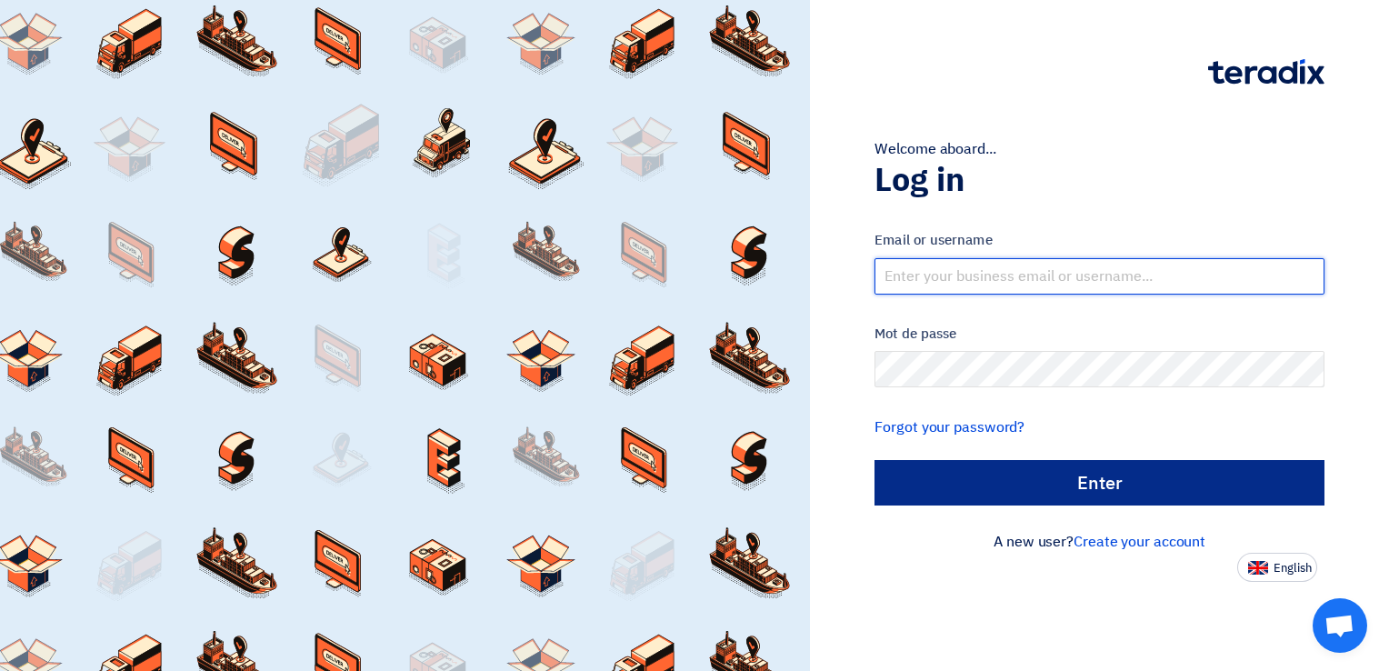
type input "[EMAIL_ADDRESS][DOMAIN_NAME]"
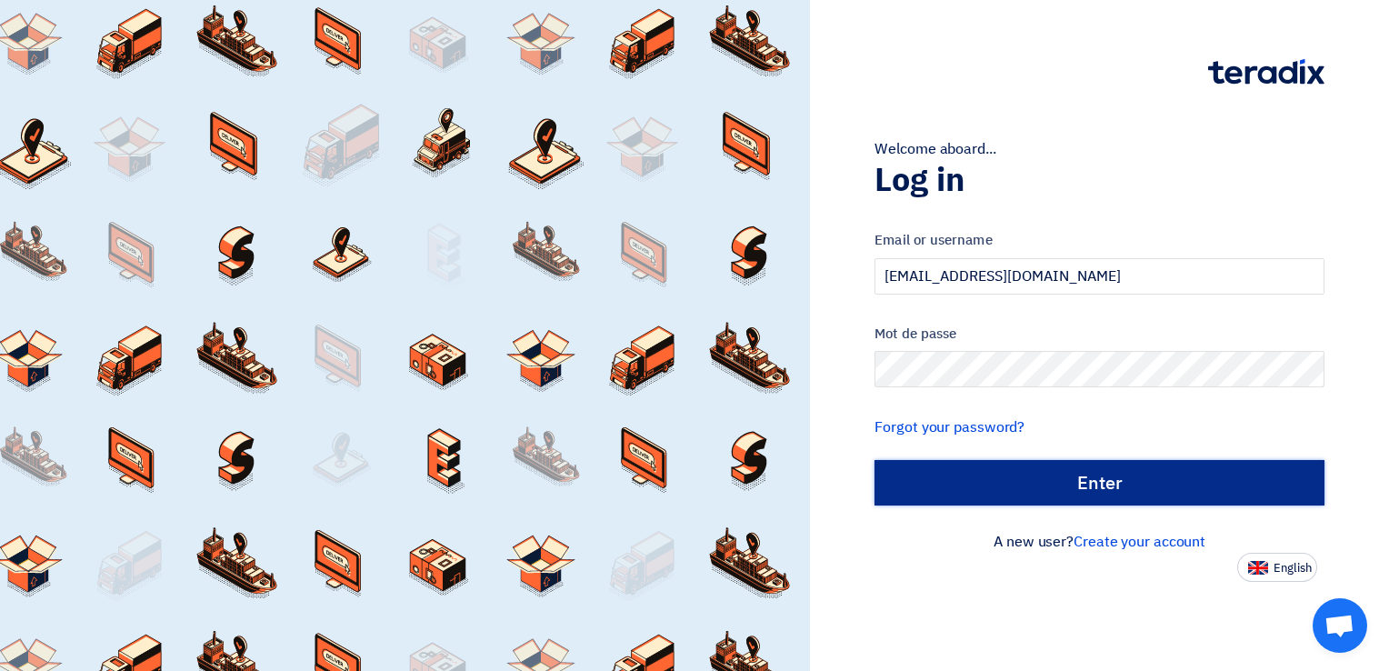
click at [1051, 485] on input "الدخول" at bounding box center [1099, 482] width 450 height 45
type input "Sign in"
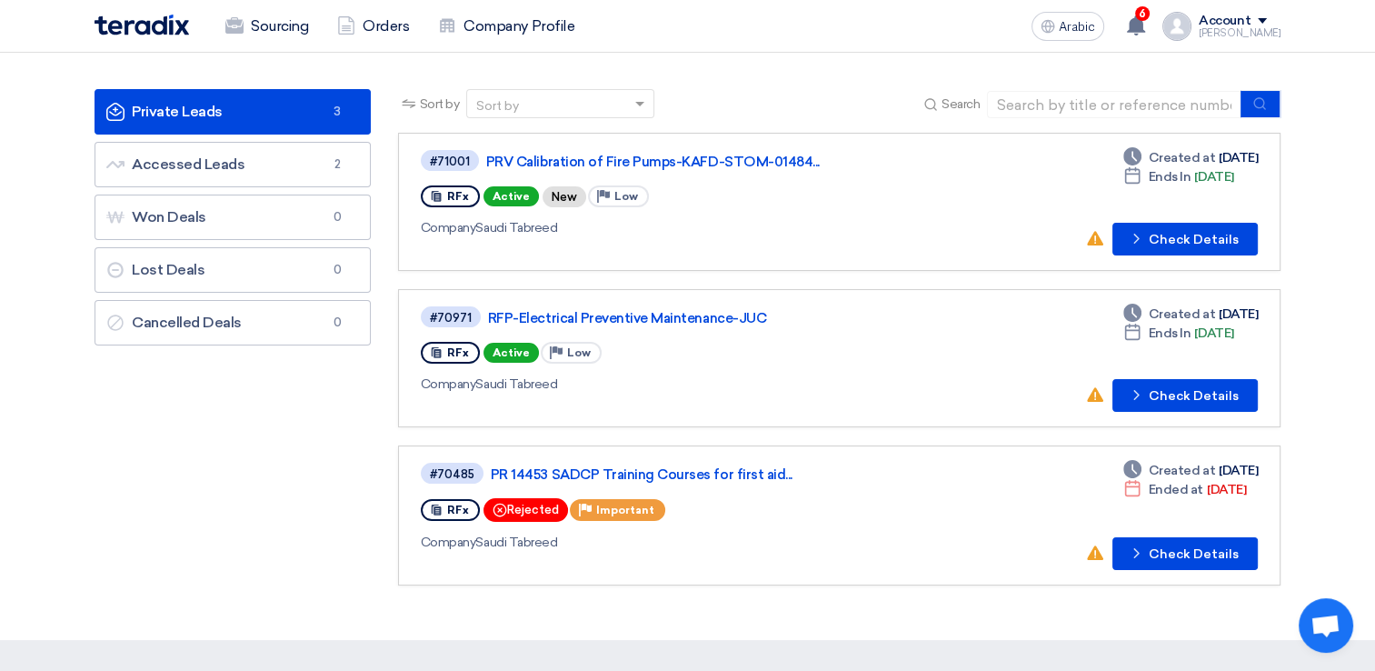
scroll to position [91, 0]
click at [1163, 239] on font "Check Details" at bounding box center [1194, 240] width 90 height 13
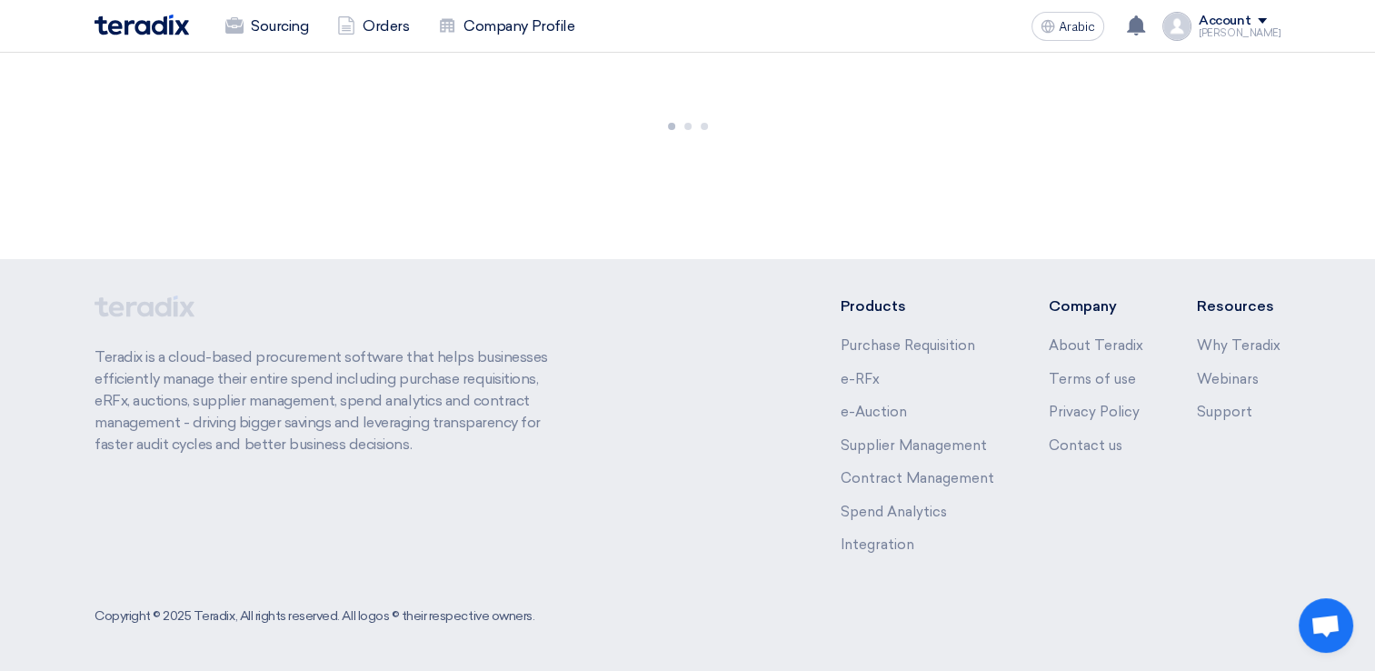
click at [1163, 239] on div at bounding box center [687, 122] width 1375 height 273
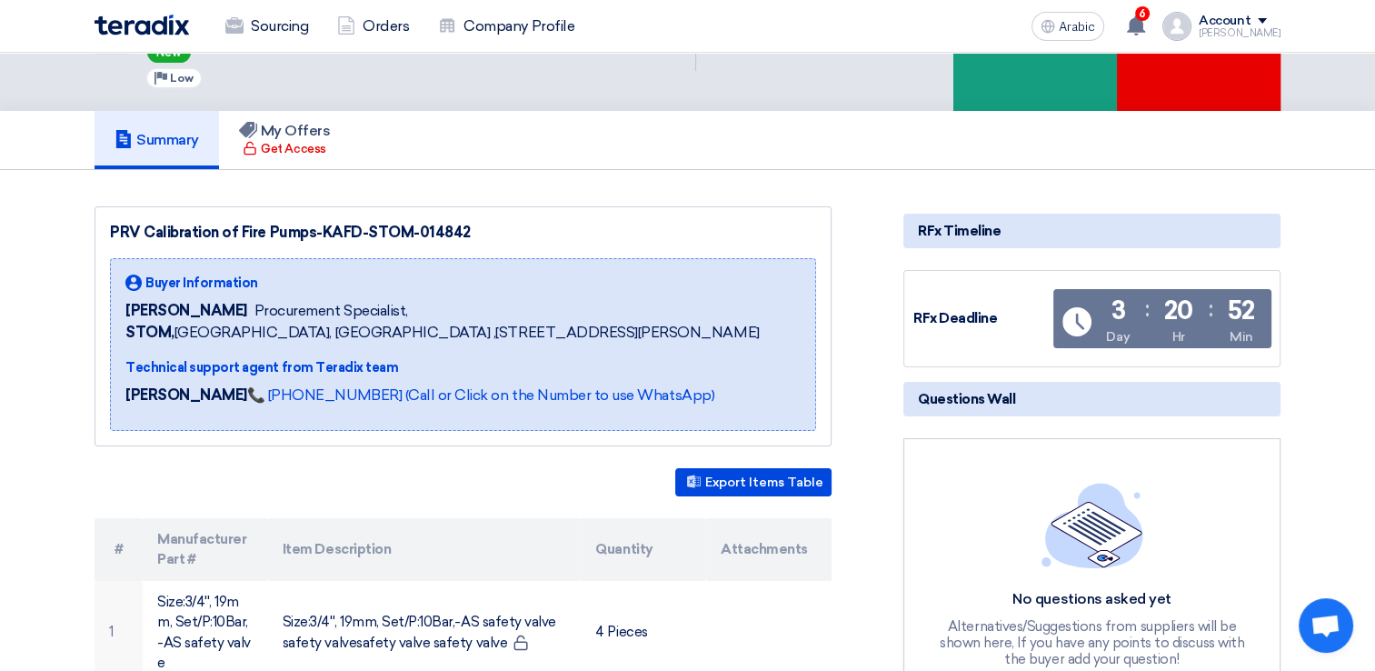
scroll to position [454, 0]
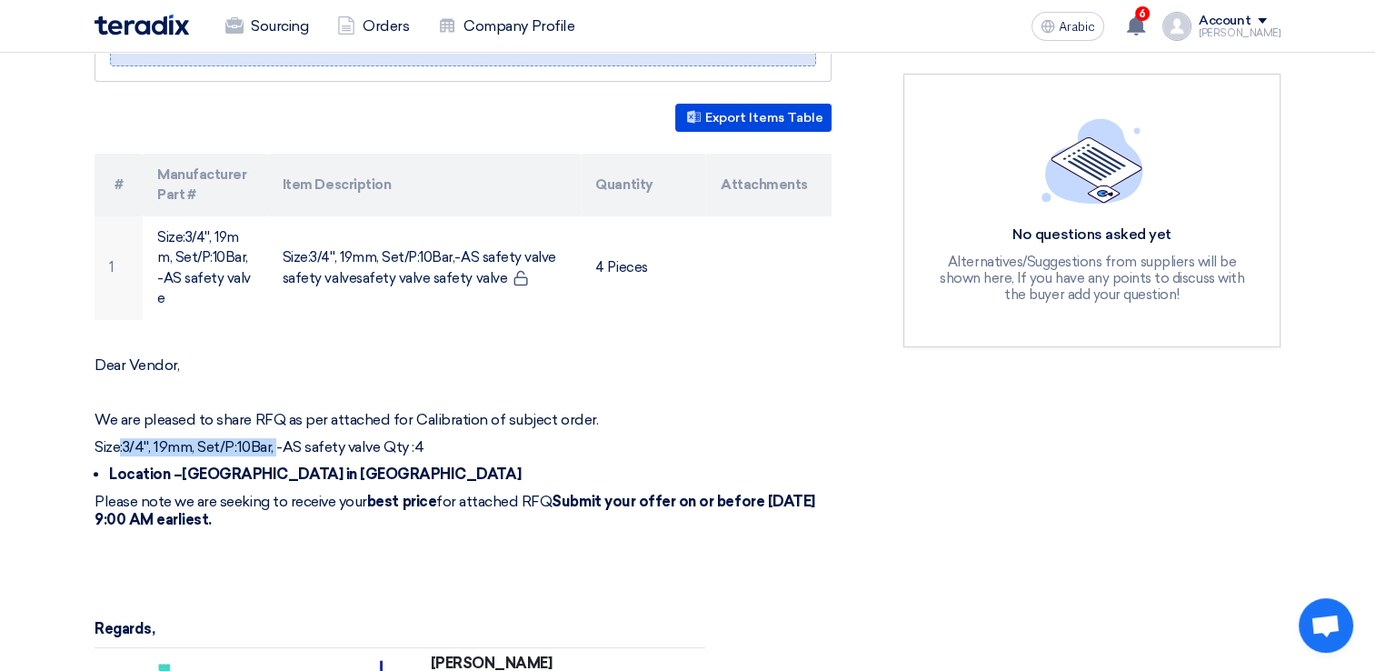
drag, startPoint x: 122, startPoint y: 447, endPoint x: 277, endPoint y: 448, distance: 155.4
click at [277, 448] on p "Size:3/4'', 19mm, Set/P:10Bar, -AS safety valve Qty :4" at bounding box center [463, 447] width 737 height 18
click at [307, 460] on div "Dear Vendor, We are pleased to share RFQ as per attached for Calibration of sub…" at bounding box center [463, 590] width 737 height 468
drag, startPoint x: 124, startPoint y: 446, endPoint x: 378, endPoint y: 439, distance: 254.6
click at [378, 439] on p "Size:3/4'', 19mm, Set/P:10Bar, -AS safety valve Qty :4" at bounding box center [463, 447] width 737 height 18
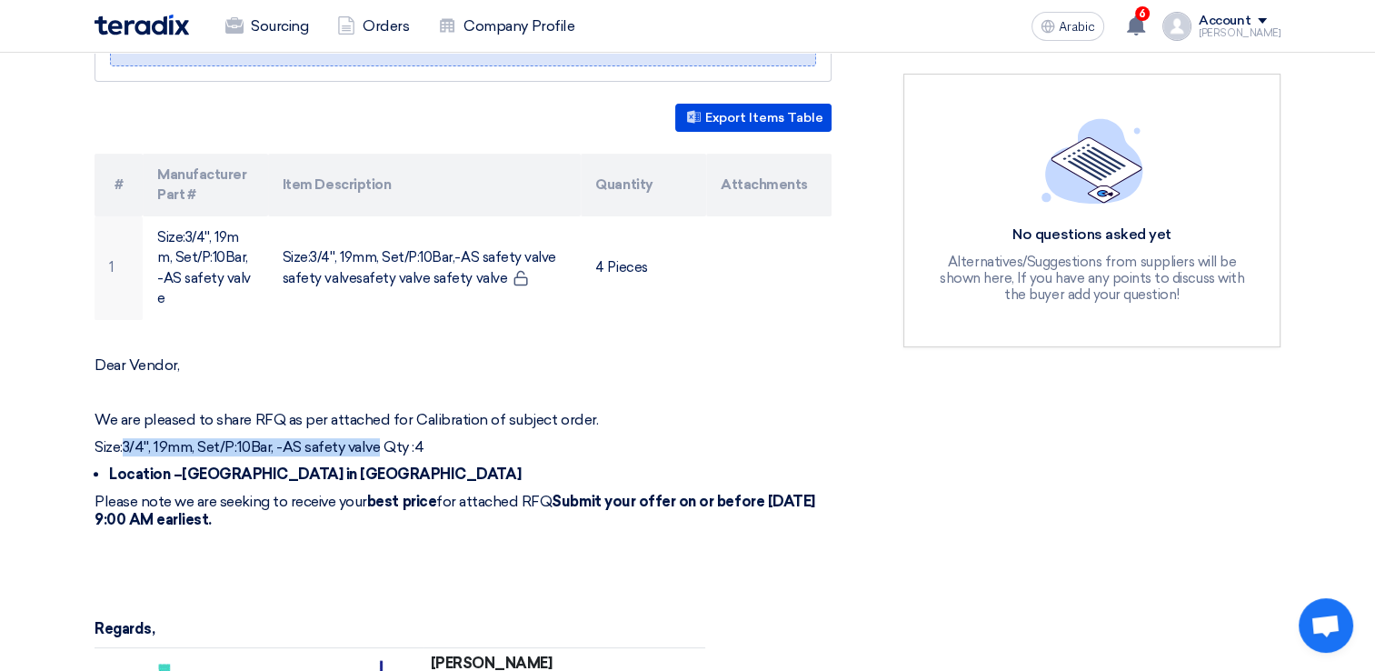
click at [378, 439] on p "Size:3/4'', 19mm, Set/P:10Bar, -AS safety valve Qty :4" at bounding box center [463, 447] width 737 height 18
copy p "3/4'', 19mm, Set/P:10Bar, -AS safety valve"
click at [655, 602] on p at bounding box center [463, 602] width 737 height 18
drag, startPoint x: 303, startPoint y: 445, endPoint x: 94, endPoint y: 450, distance: 209.1
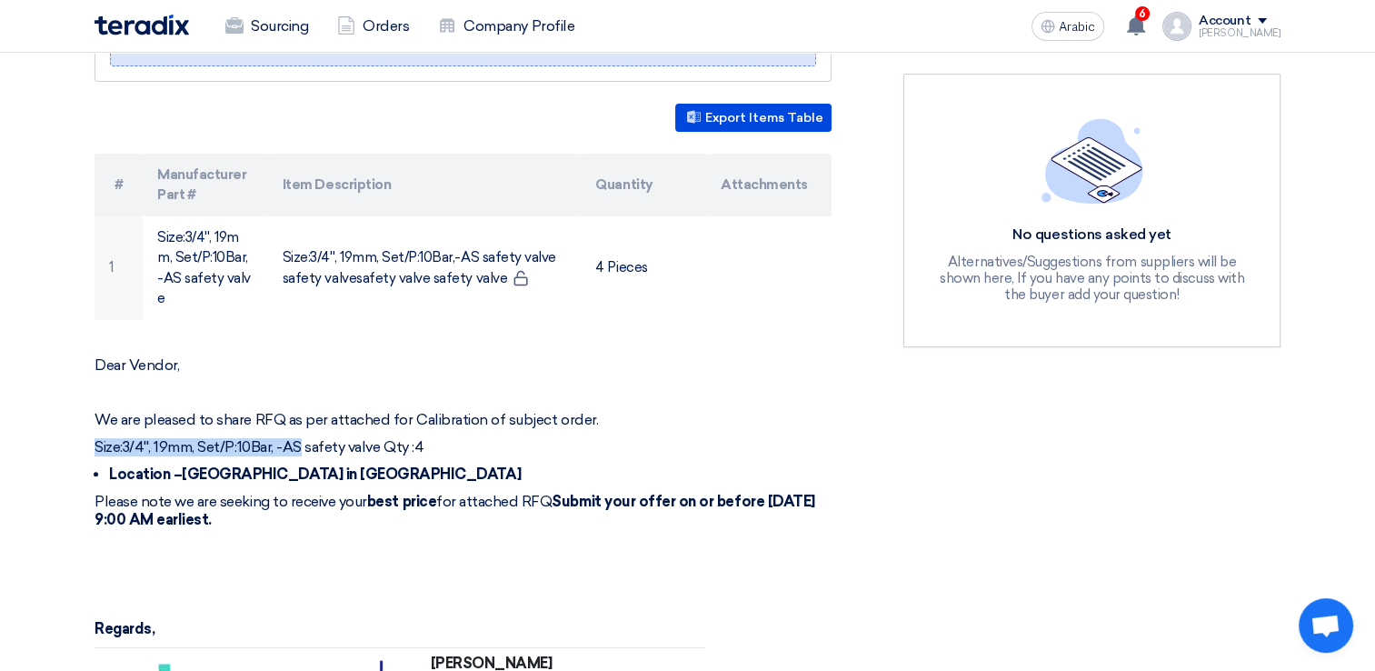
click at [95, 450] on p "Size:3/4'', 19mm, Set/P:10Bar, -AS safety valve Qty :4" at bounding box center [463, 447] width 737 height 18
copy p "Size:3/4'', 19mm, Set/P:10Bar, -AS"
click at [464, 587] on div "Dear Vendor, We are pleased to share RFQ as per attached for Calibration of sub…" at bounding box center [463, 590] width 737 height 468
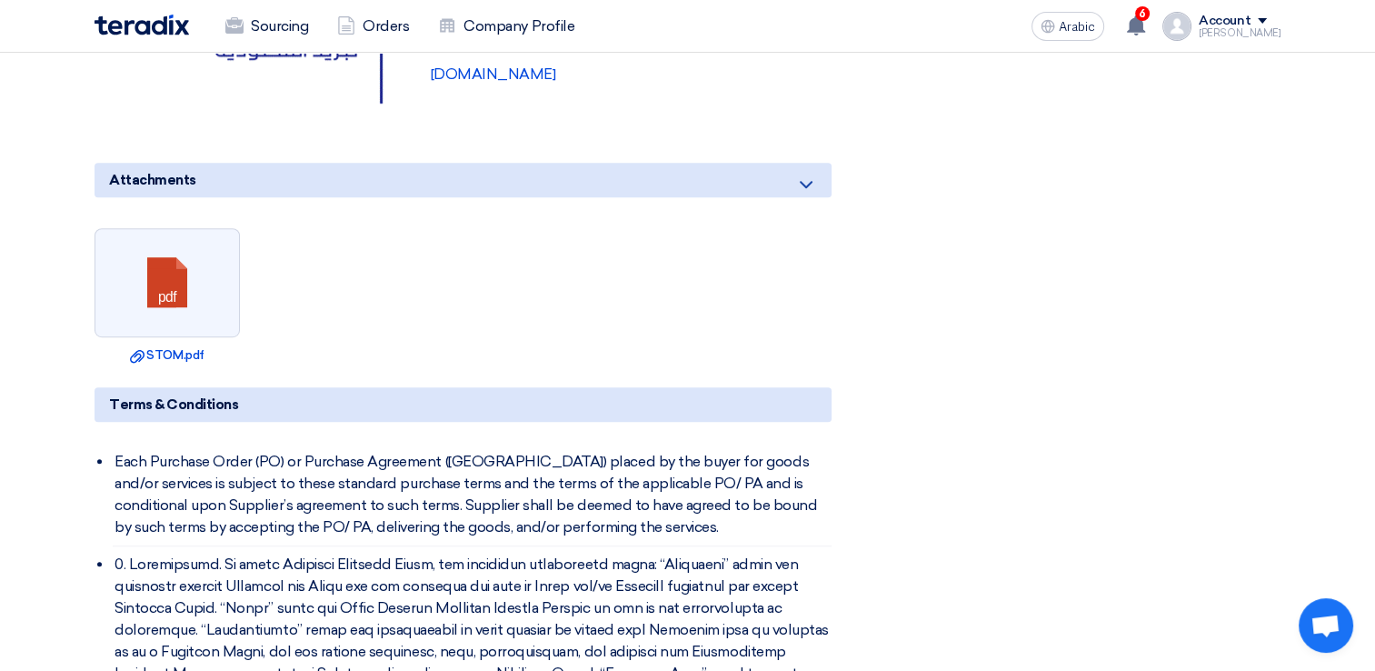
scroll to position [1182, 0]
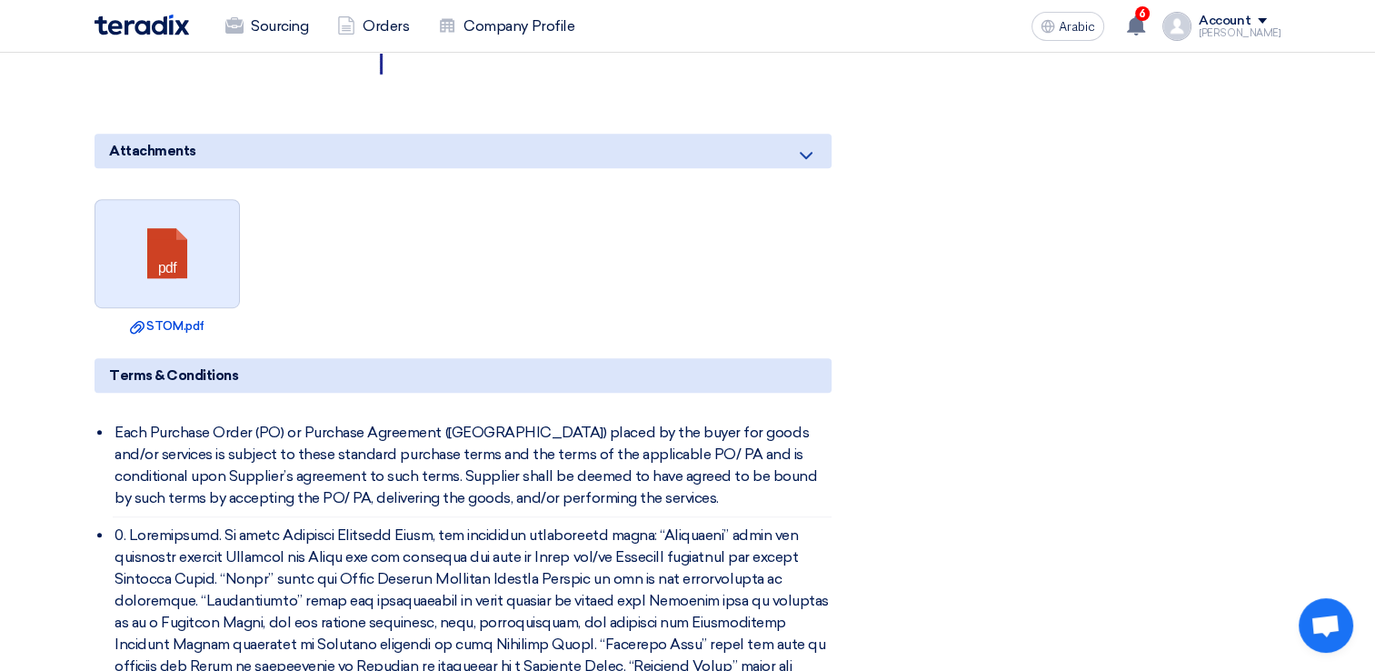
click at [153, 271] on link at bounding box center [167, 254] width 145 height 109
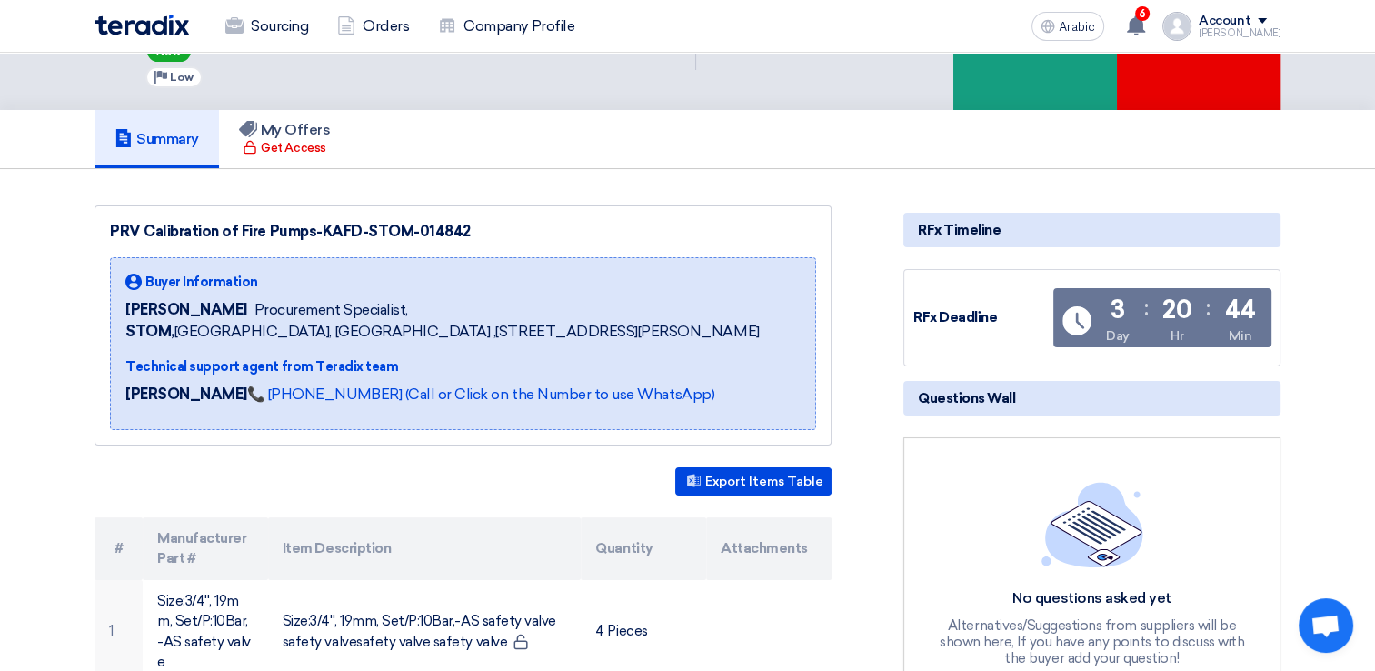
scroll to position [0, 0]
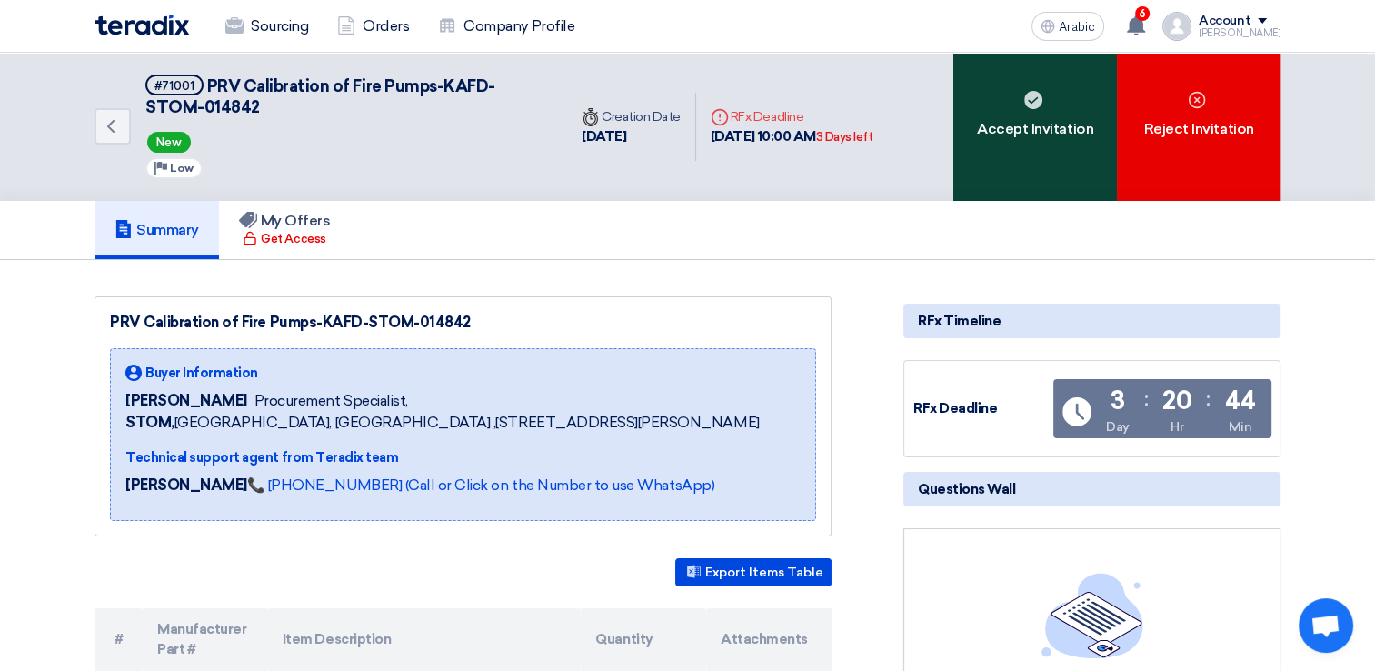
click at [1042, 131] on font "Accept Invitation" at bounding box center [1035, 129] width 116 height 22
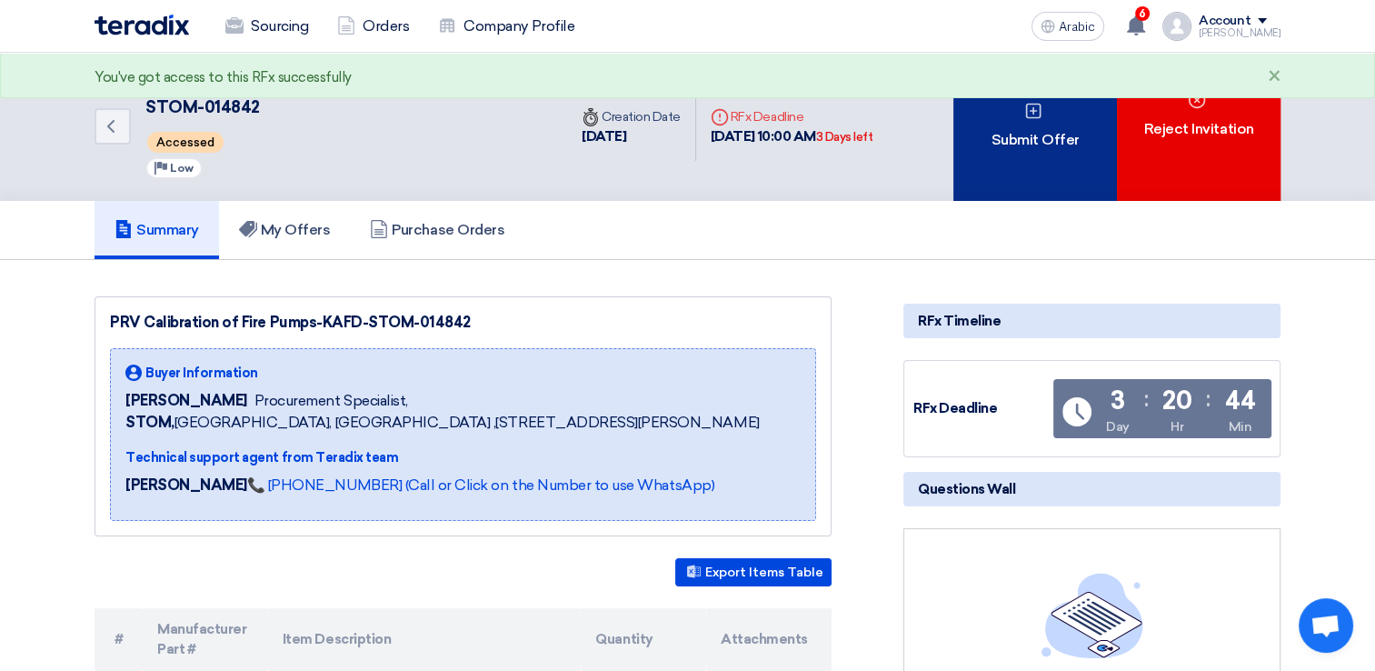
click at [1012, 136] on font "Submit Offer" at bounding box center [1035, 140] width 88 height 22
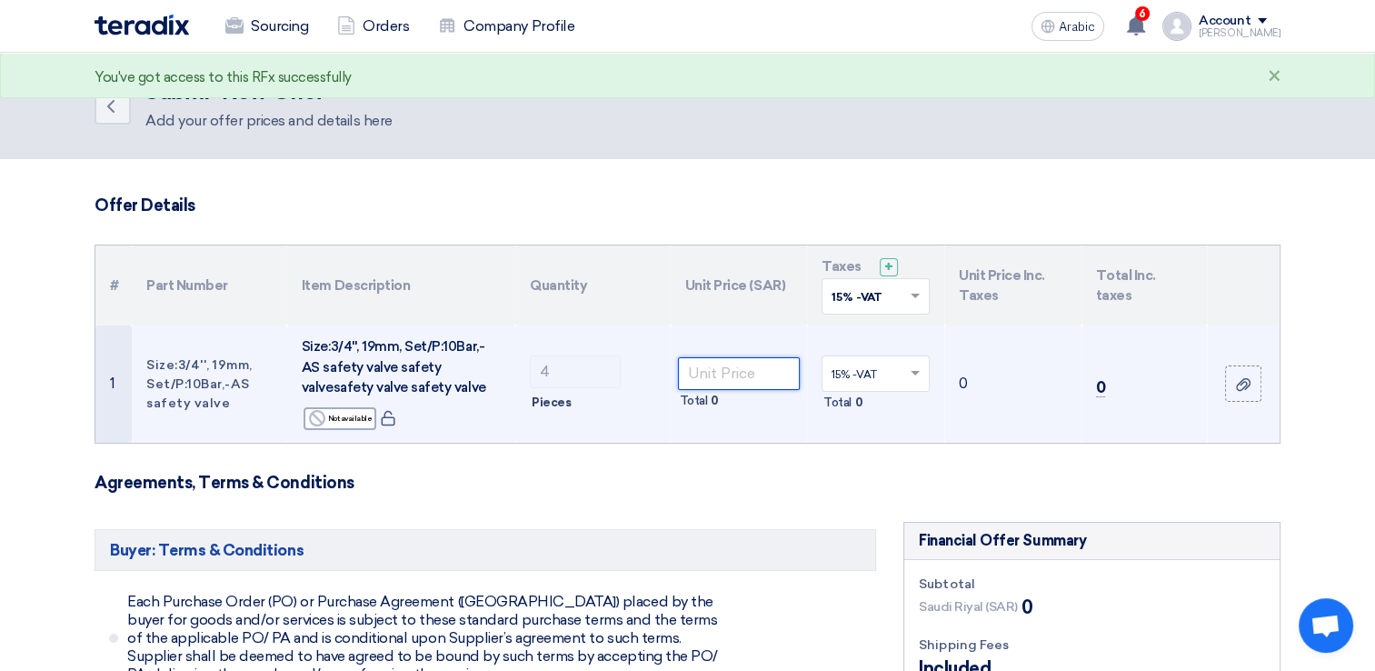
click at [727, 373] on input "number" at bounding box center [739, 373] width 123 height 33
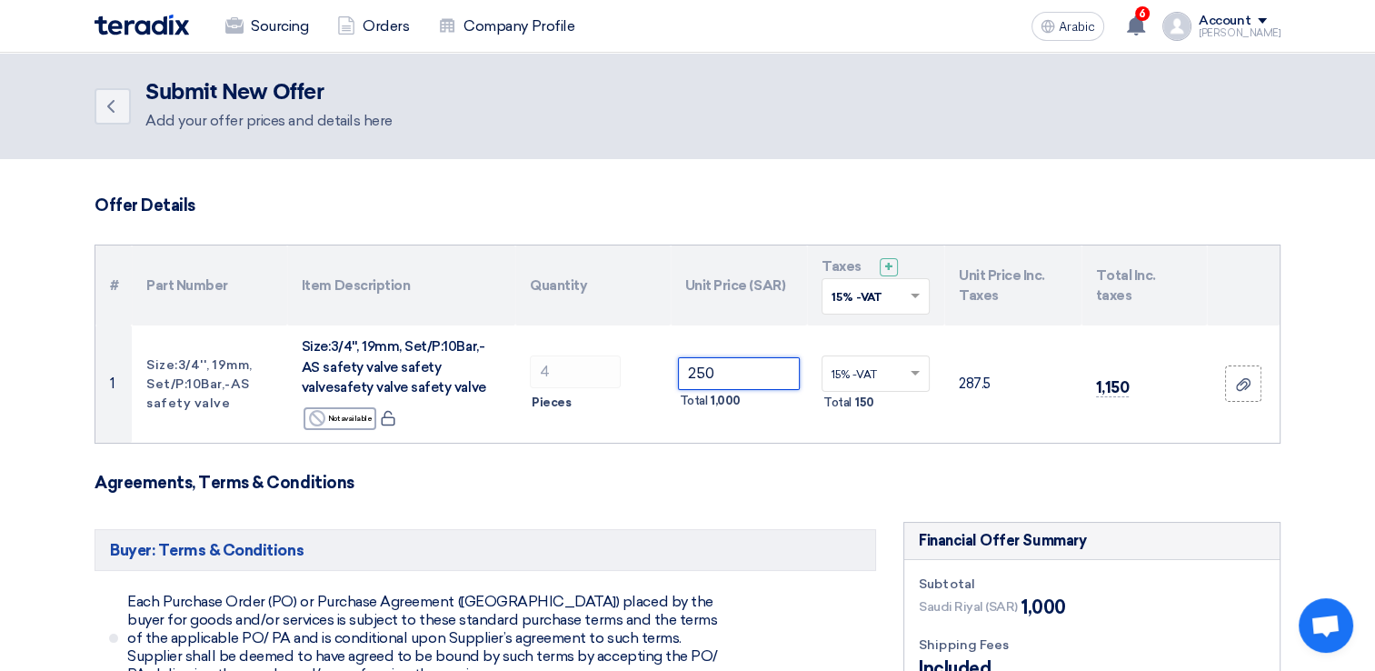
type input "250"
click at [787, 482] on h3 "Agreements, Terms & Conditions" at bounding box center [688, 483] width 1186 height 20
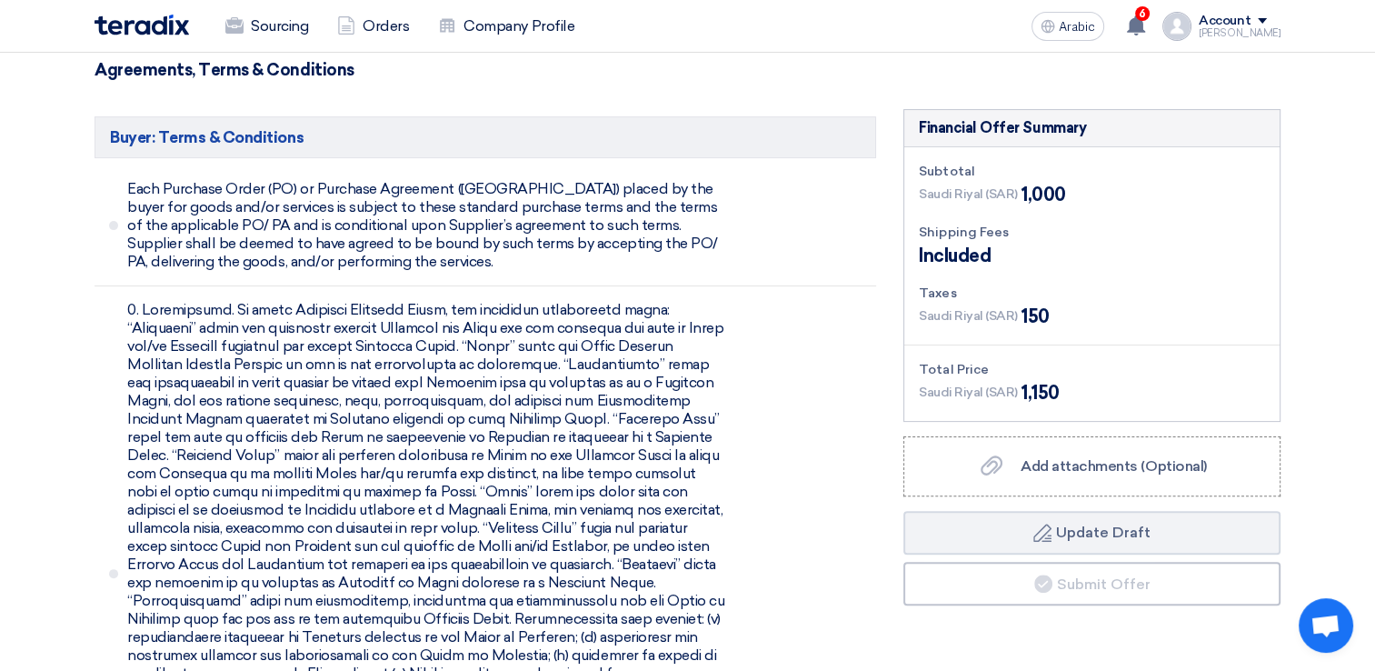
scroll to position [454, 0]
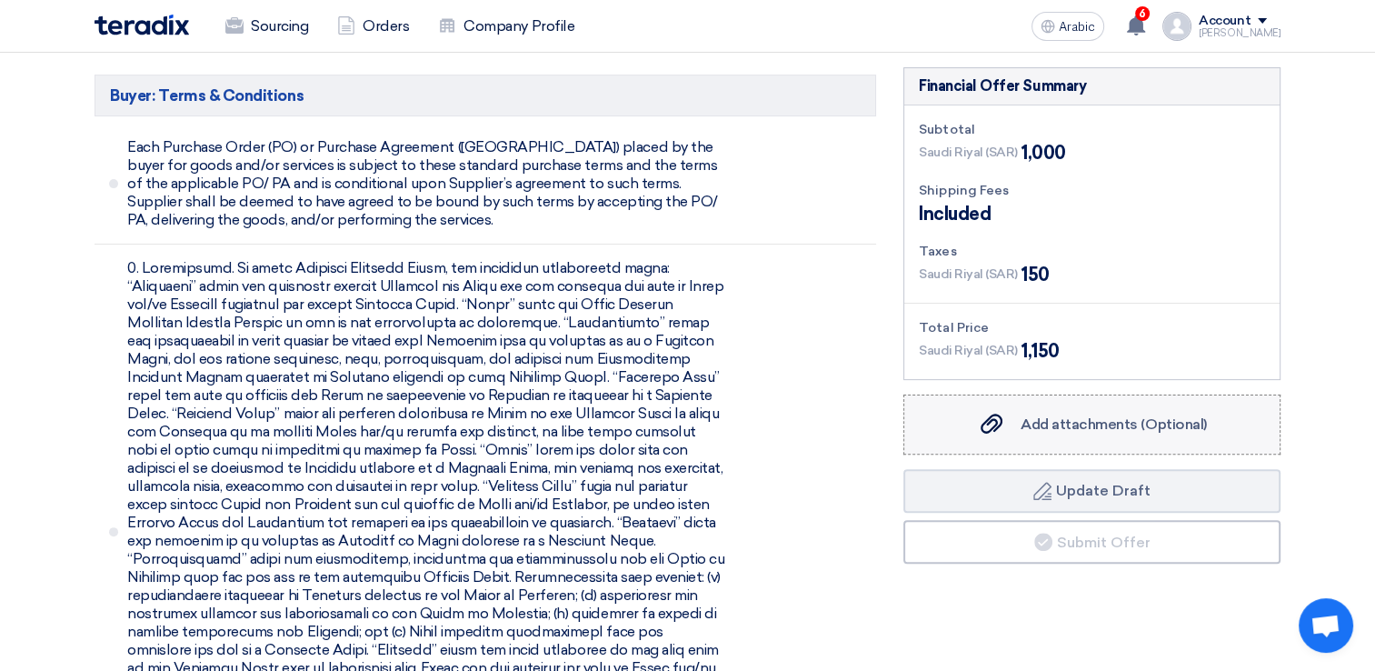
click at [1077, 418] on span "Add attachments (Optional)" at bounding box center [1114, 423] width 186 height 17
click at [0, 0] on input "Add attachments (Optional) Add attachments (Optional)" at bounding box center [0, 0] width 0 height 0
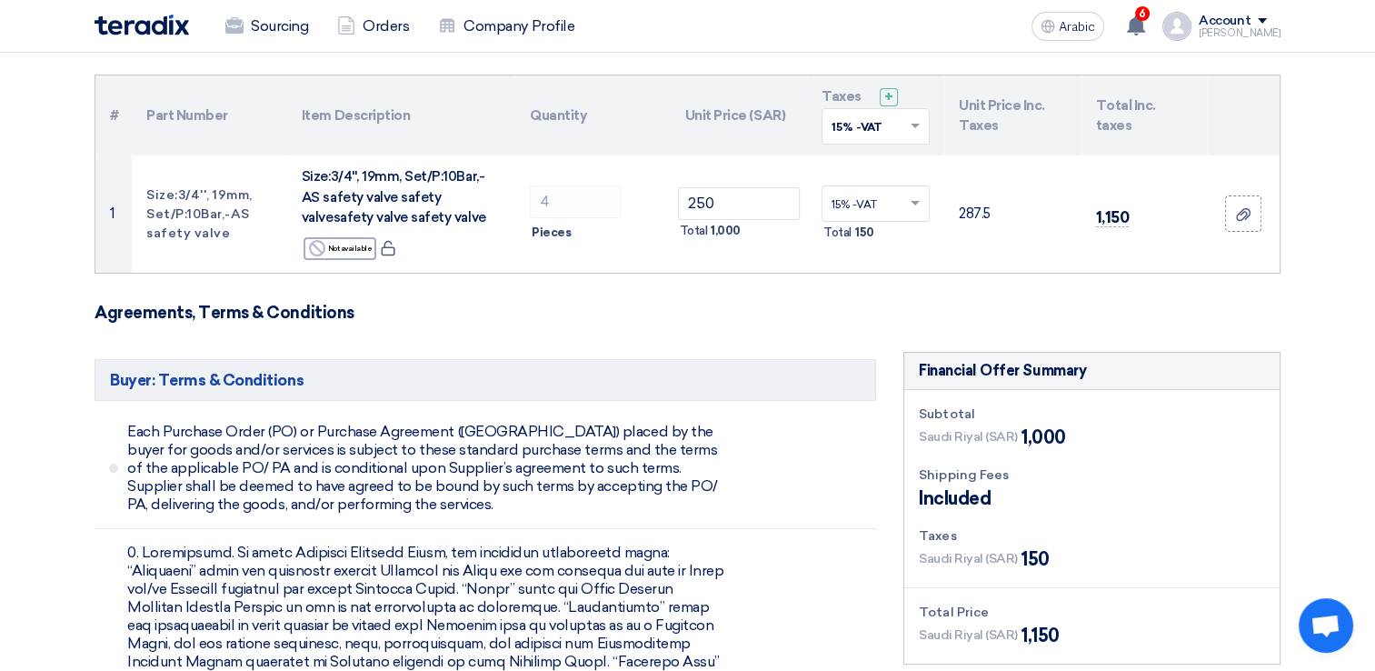
scroll to position [182, 0]
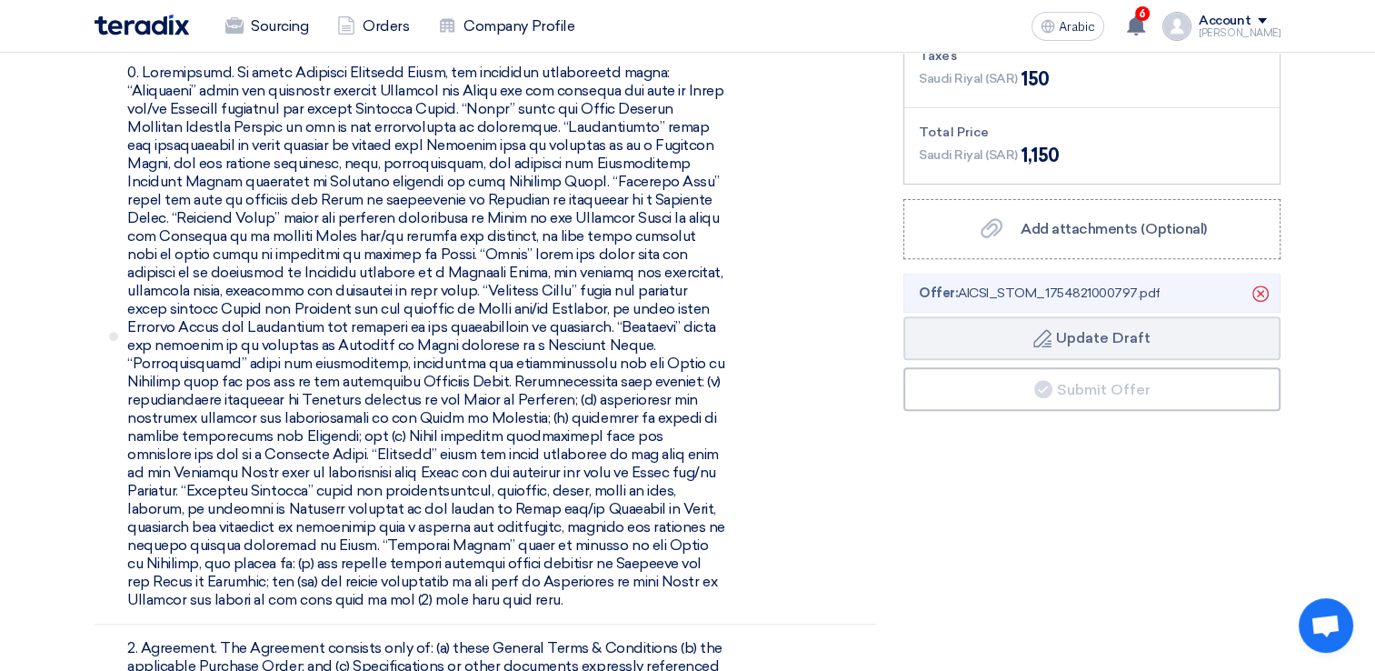
scroll to position [818, 0]
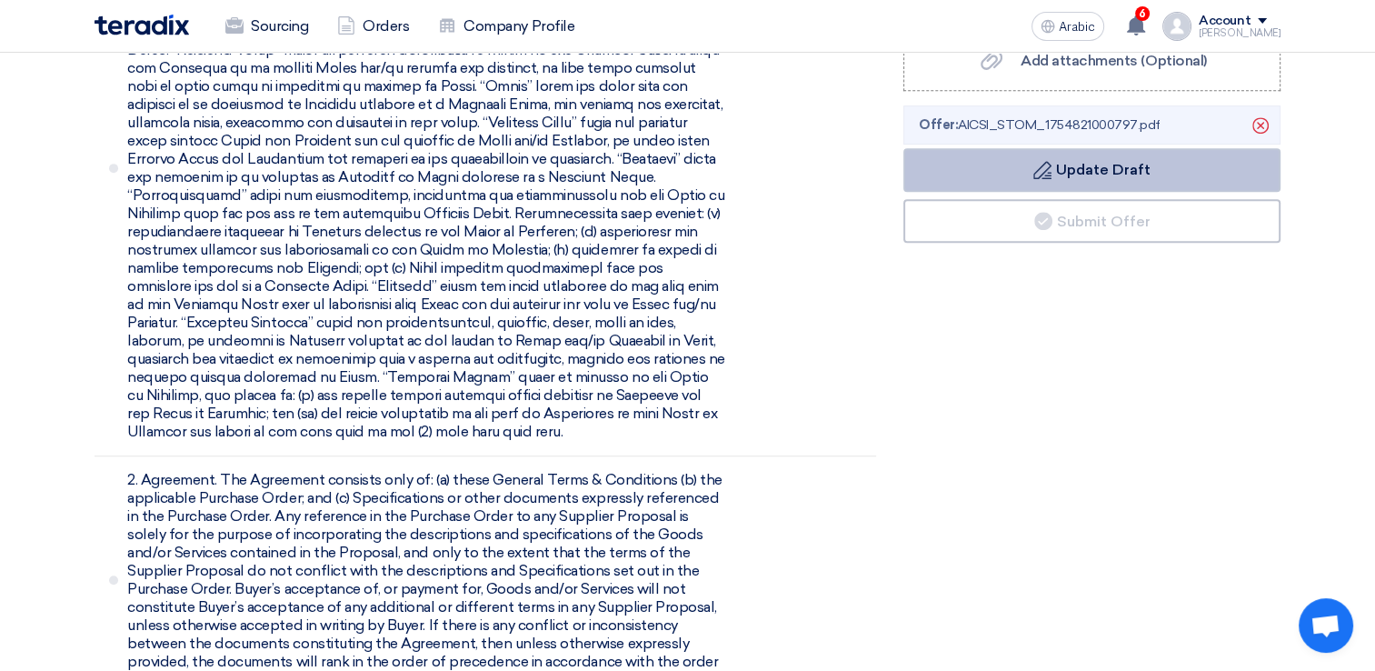
click at [1058, 162] on font "Update Draft" at bounding box center [1103, 169] width 95 height 17
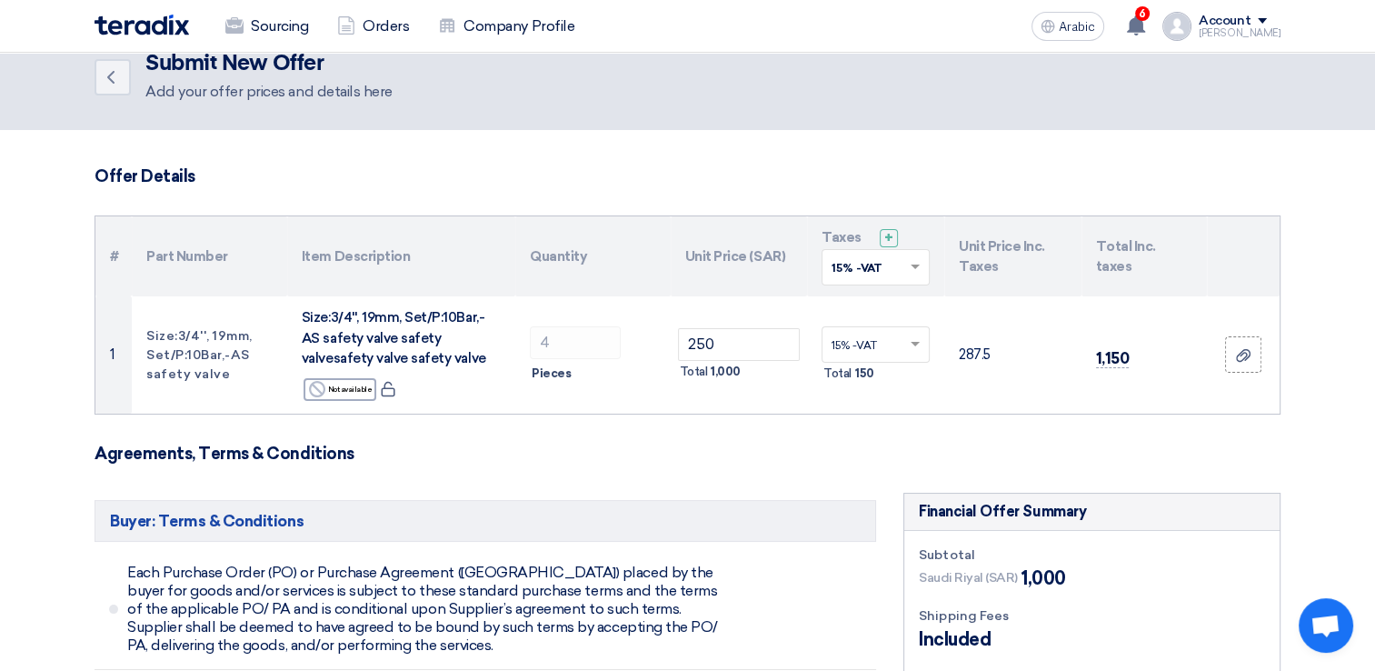
scroll to position [0, 0]
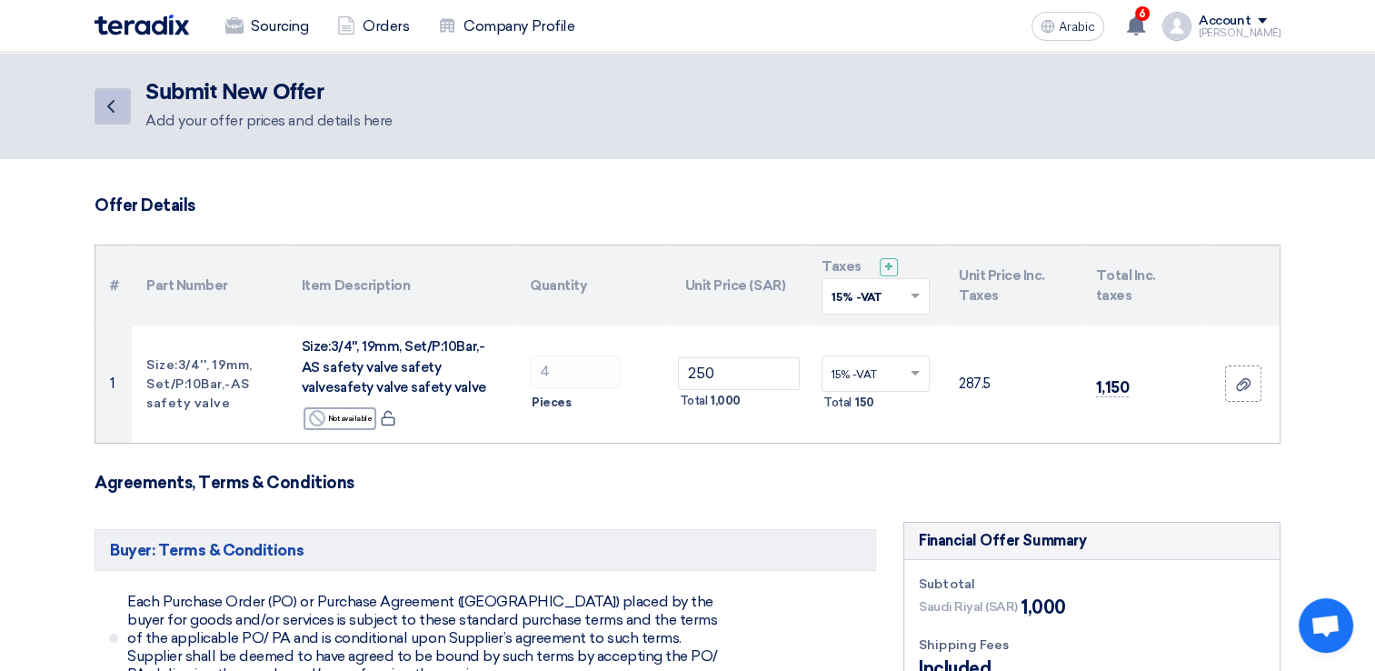
click at [125, 119] on link "Back" at bounding box center [113, 106] width 36 height 36
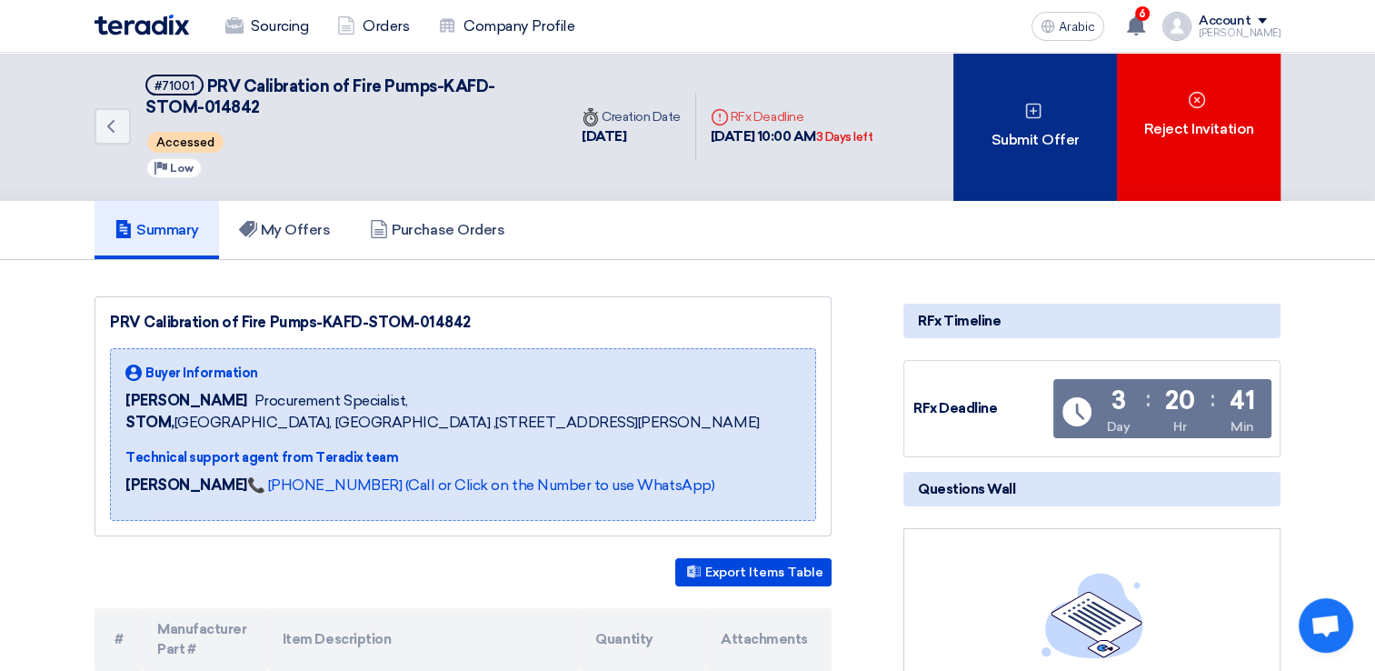
click at [1014, 169] on div "Submit Offer" at bounding box center [1035, 127] width 164 height 148
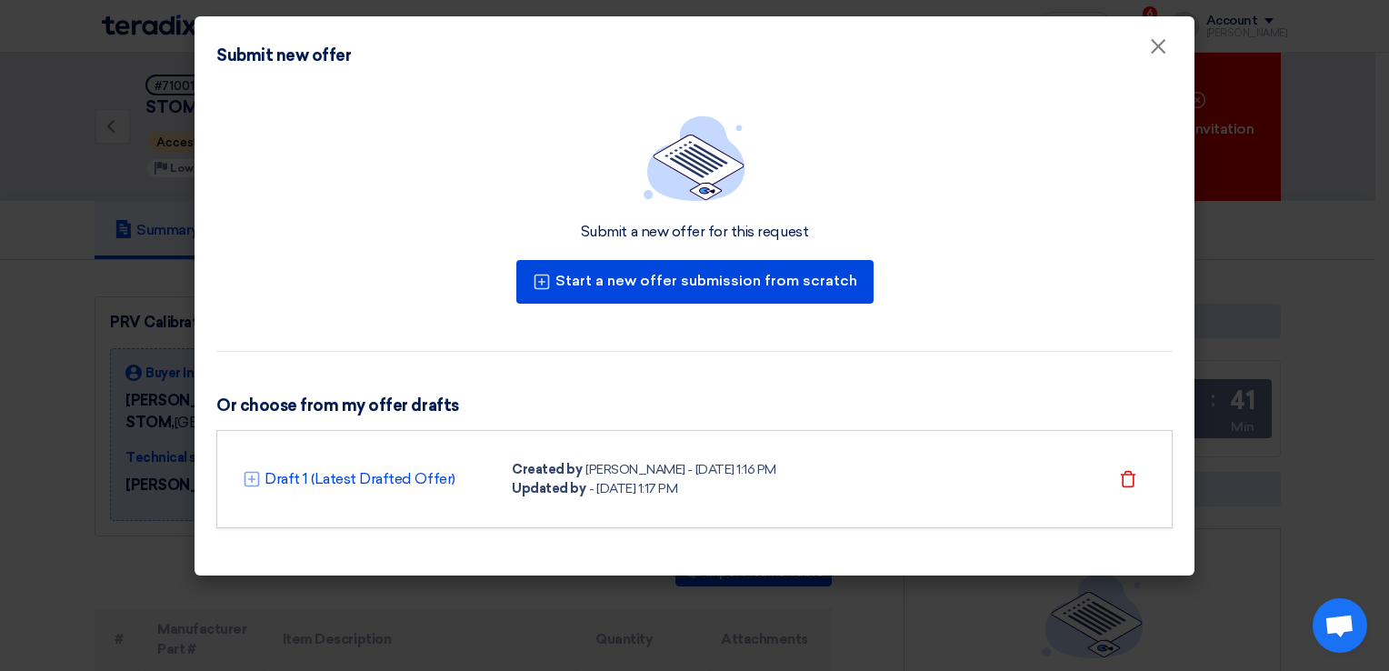
click at [677, 486] on div "- 10 Aug 2025, 1:17 PM" at bounding box center [633, 488] width 88 height 19
click at [286, 480] on link "Draft 1 (Latest Drafted Offer)" at bounding box center [359, 479] width 191 height 22
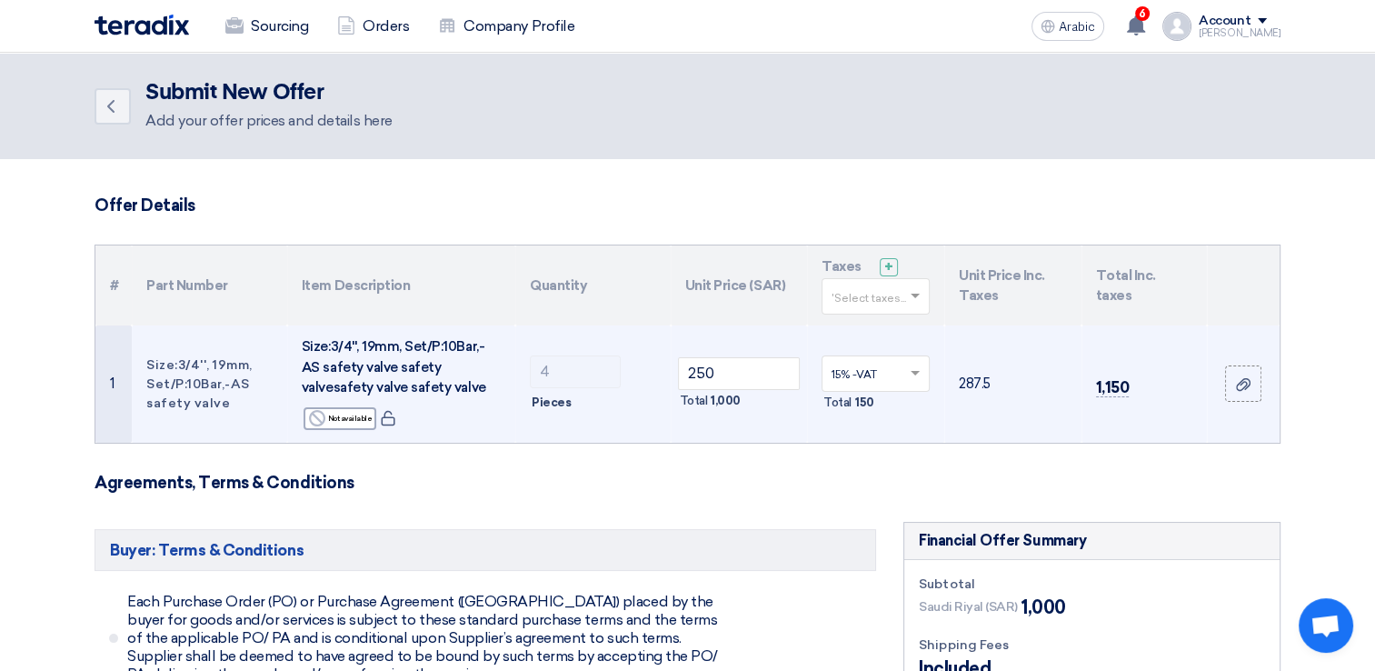
click at [1054, 431] on td "287.5" at bounding box center [1012, 383] width 137 height 117
click at [1053, 408] on td "287.5" at bounding box center [1012, 383] width 137 height 117
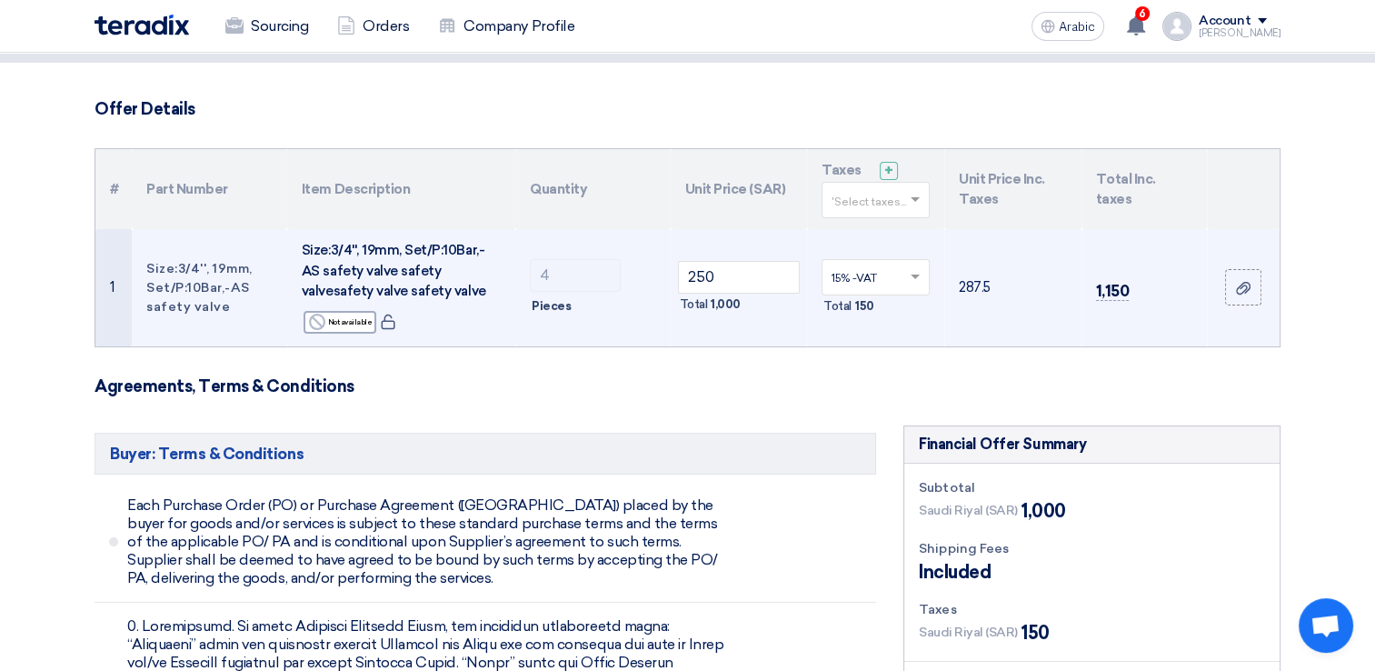
scroll to position [364, 0]
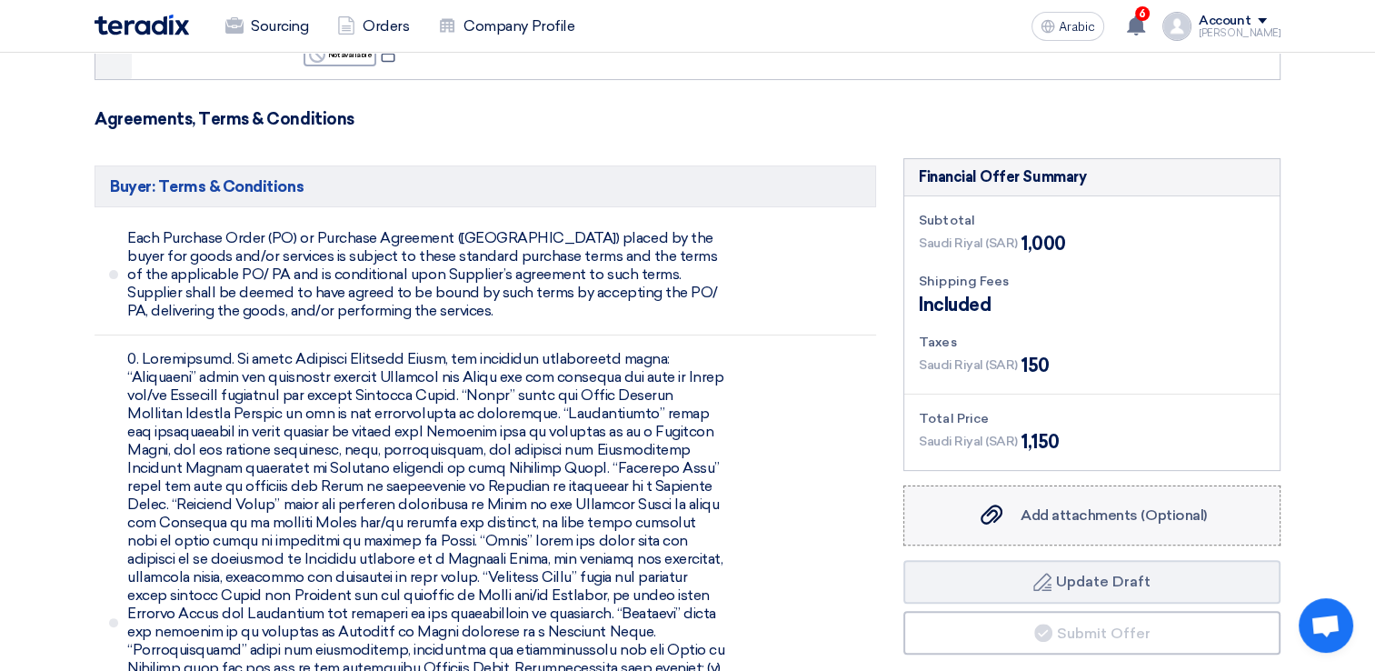
click at [1066, 507] on span "Add attachments (Optional)" at bounding box center [1114, 514] width 186 height 17
click at [0, 0] on input "Add attachments (Optional) Add attachments (Optional)" at bounding box center [0, 0] width 0 height 0
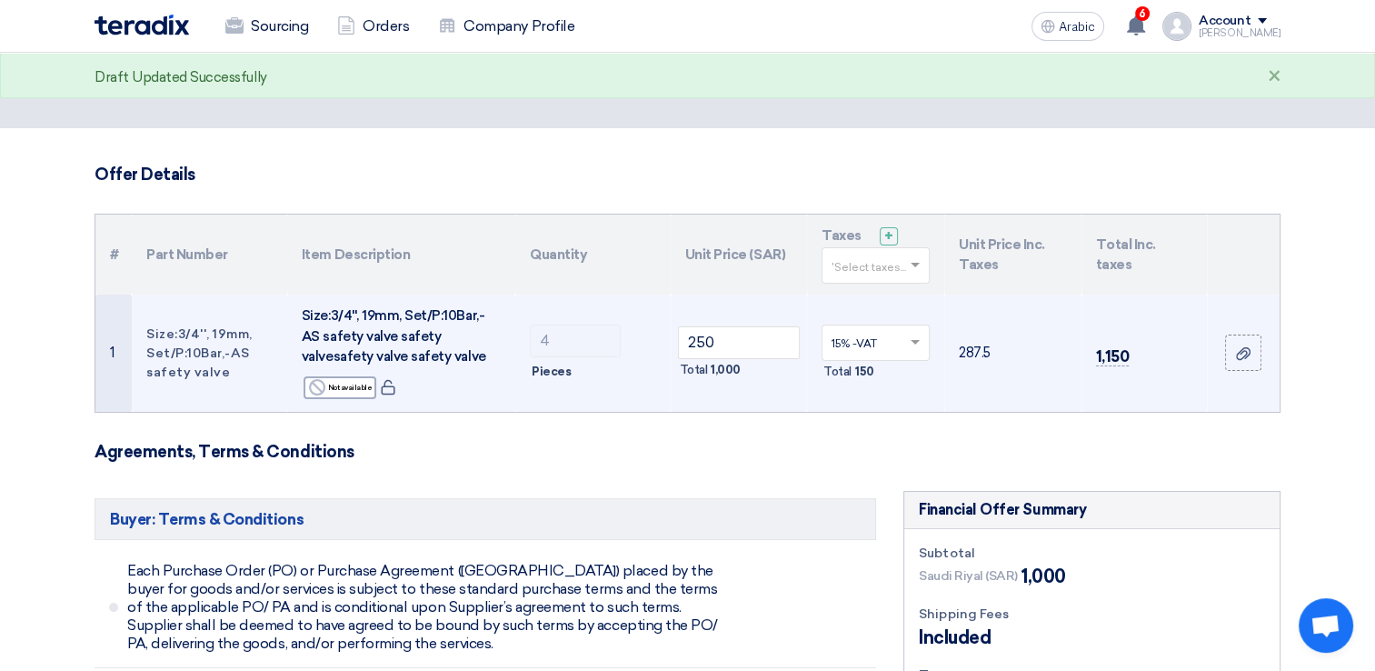
scroll to position [0, 0]
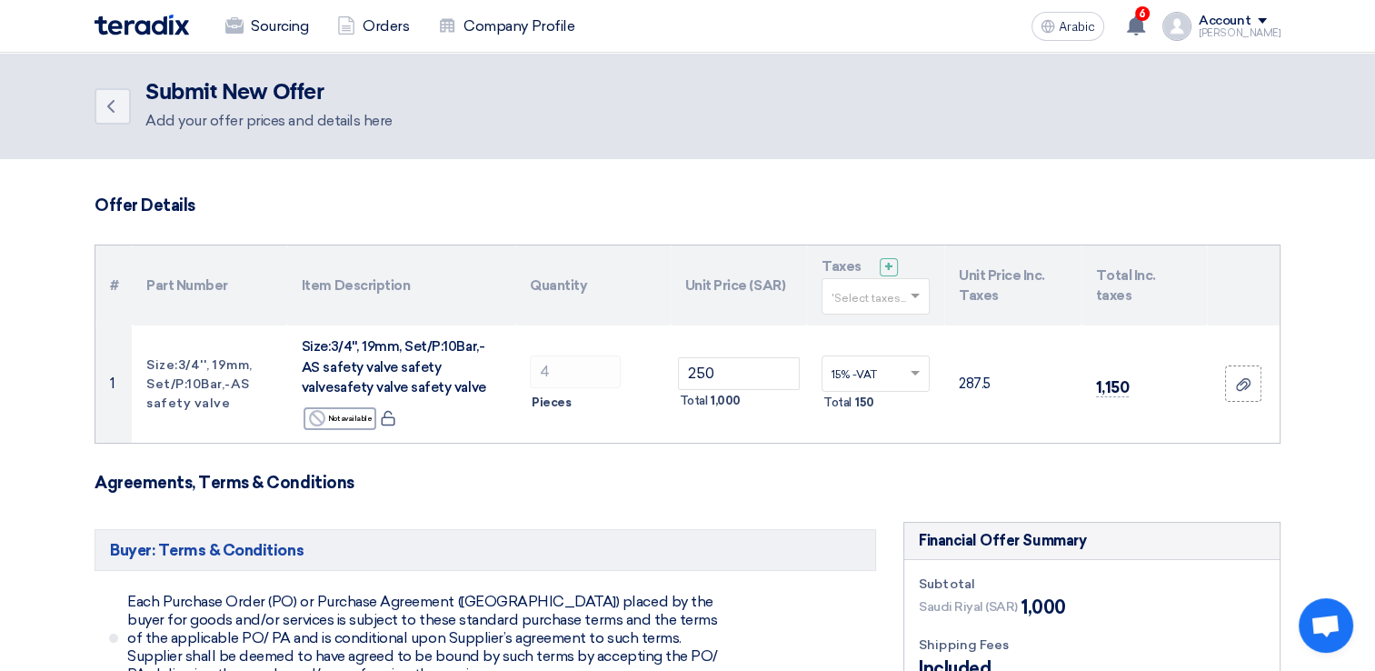
click at [1247, 29] on div "[PERSON_NAME]" at bounding box center [1240, 33] width 82 height 10
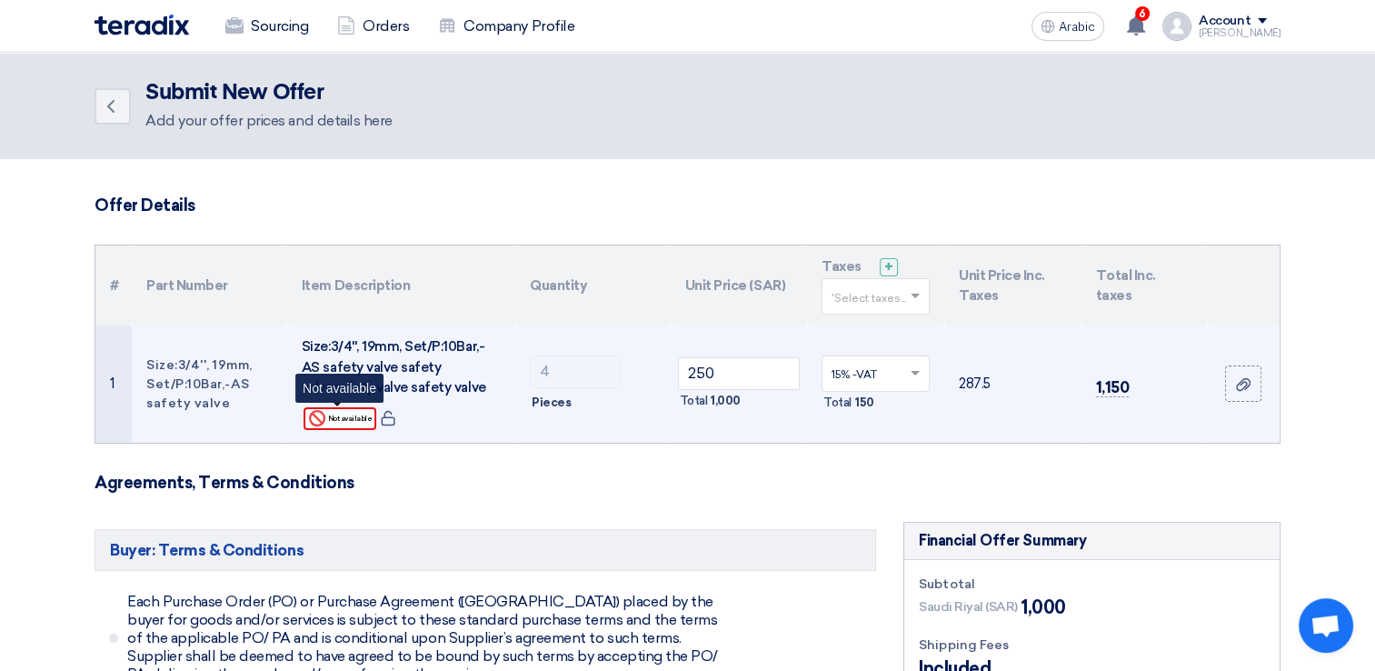
click at [349, 416] on font "Not available" at bounding box center [349, 418] width 45 height 15
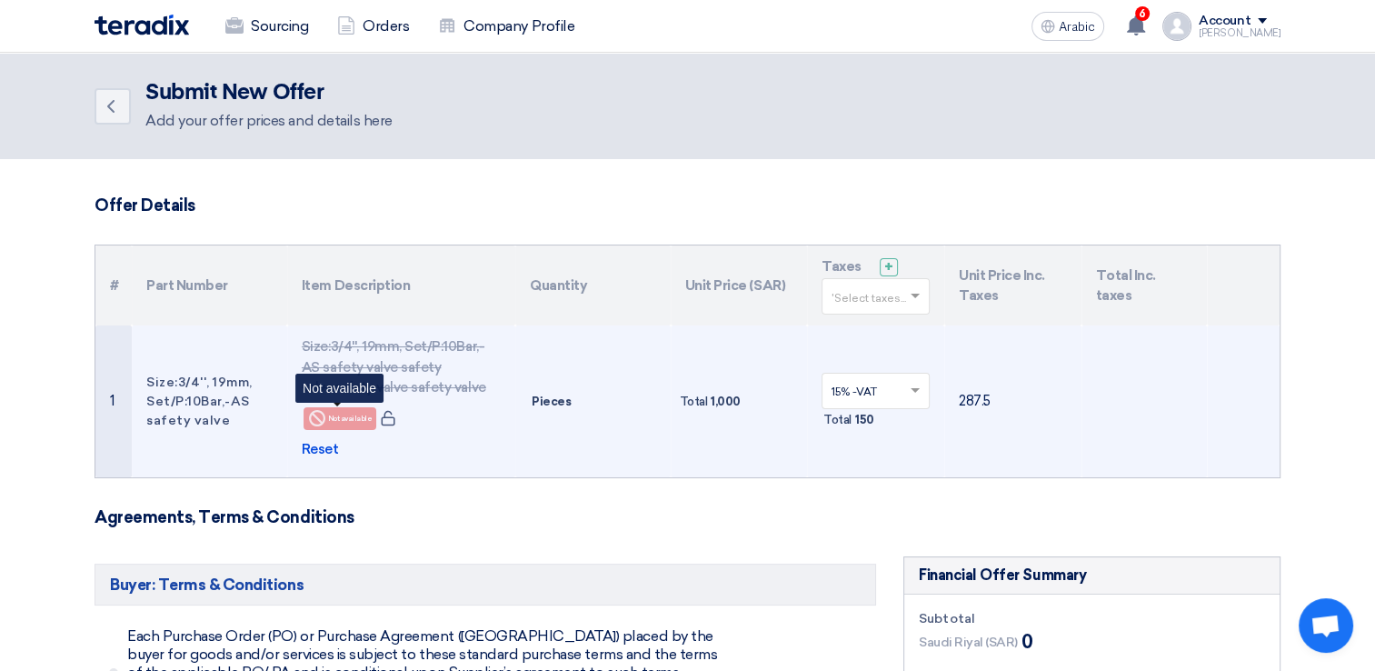
click at [349, 416] on font "Not available" at bounding box center [349, 418] width 45 height 15
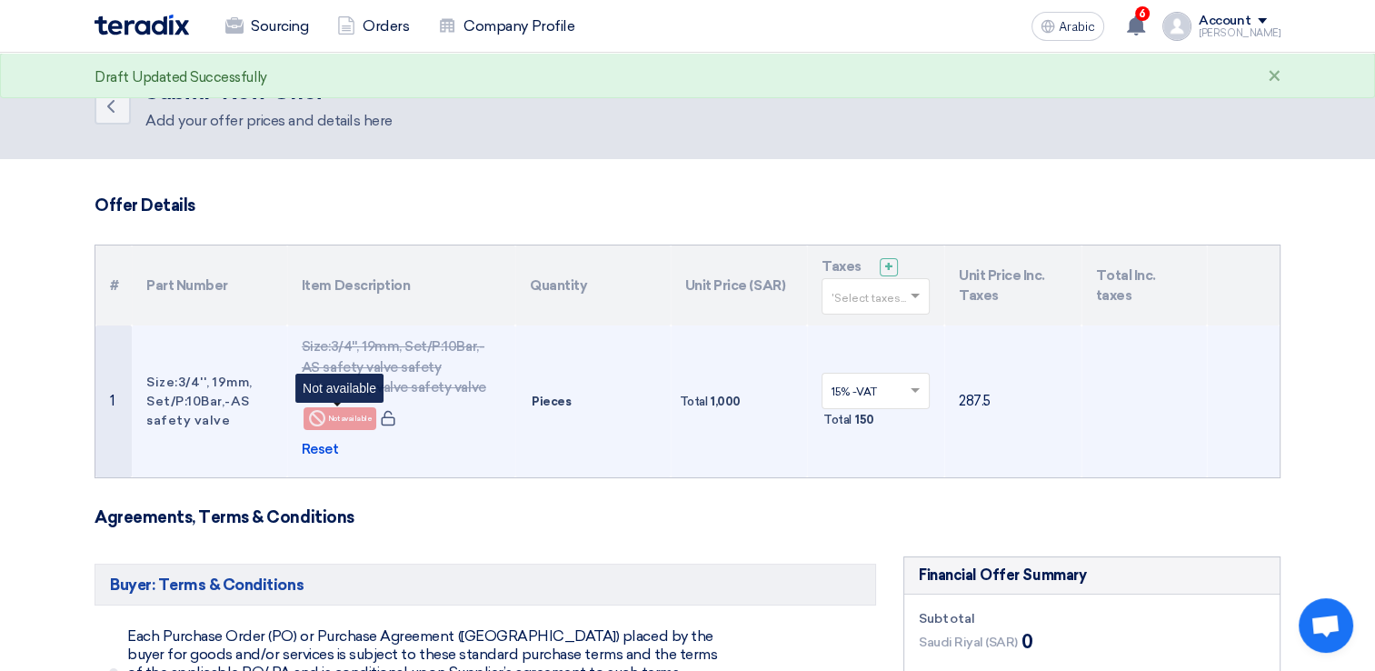
click at [352, 414] on font "Not available" at bounding box center [349, 418] width 45 height 15
click at [328, 459] on td "Size:3/4'', 19mm, Set/P:10Bar,-AS safety valve safety valvesafety valve safety …" at bounding box center [401, 401] width 228 height 152
click at [327, 449] on span "Reset" at bounding box center [320, 449] width 37 height 21
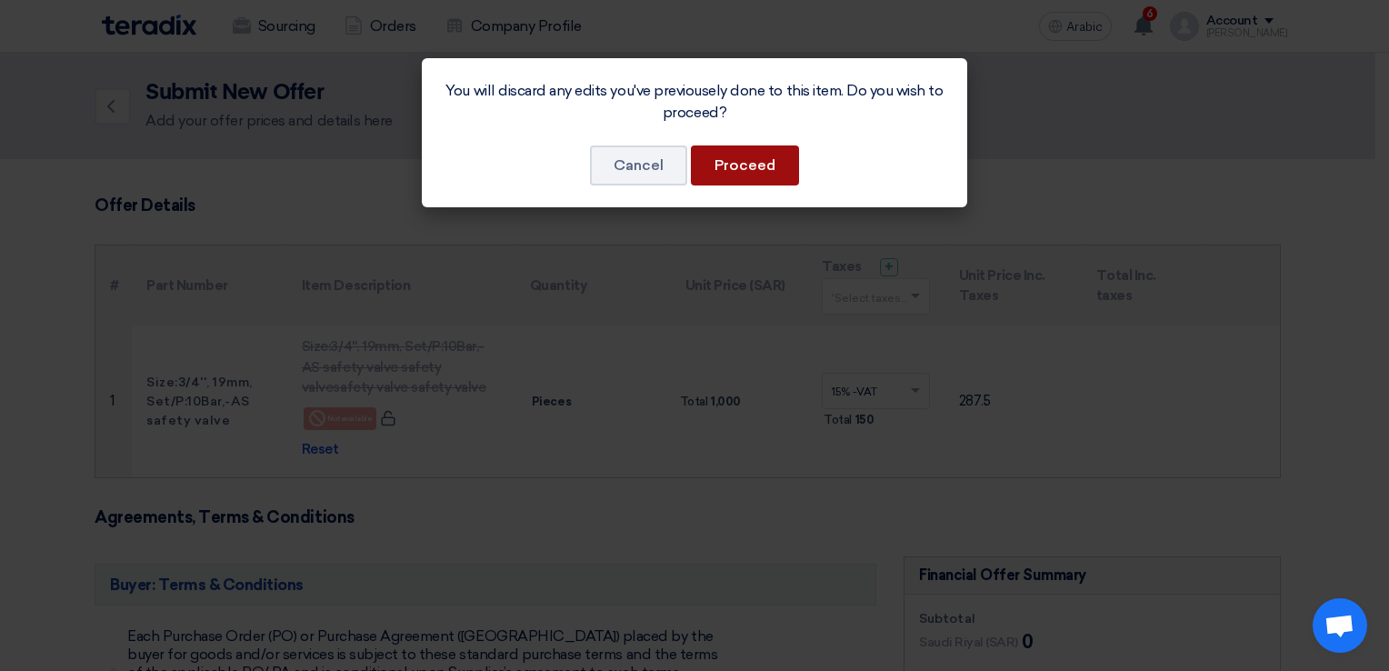
click at [764, 173] on button "Proceed" at bounding box center [745, 165] width 108 height 40
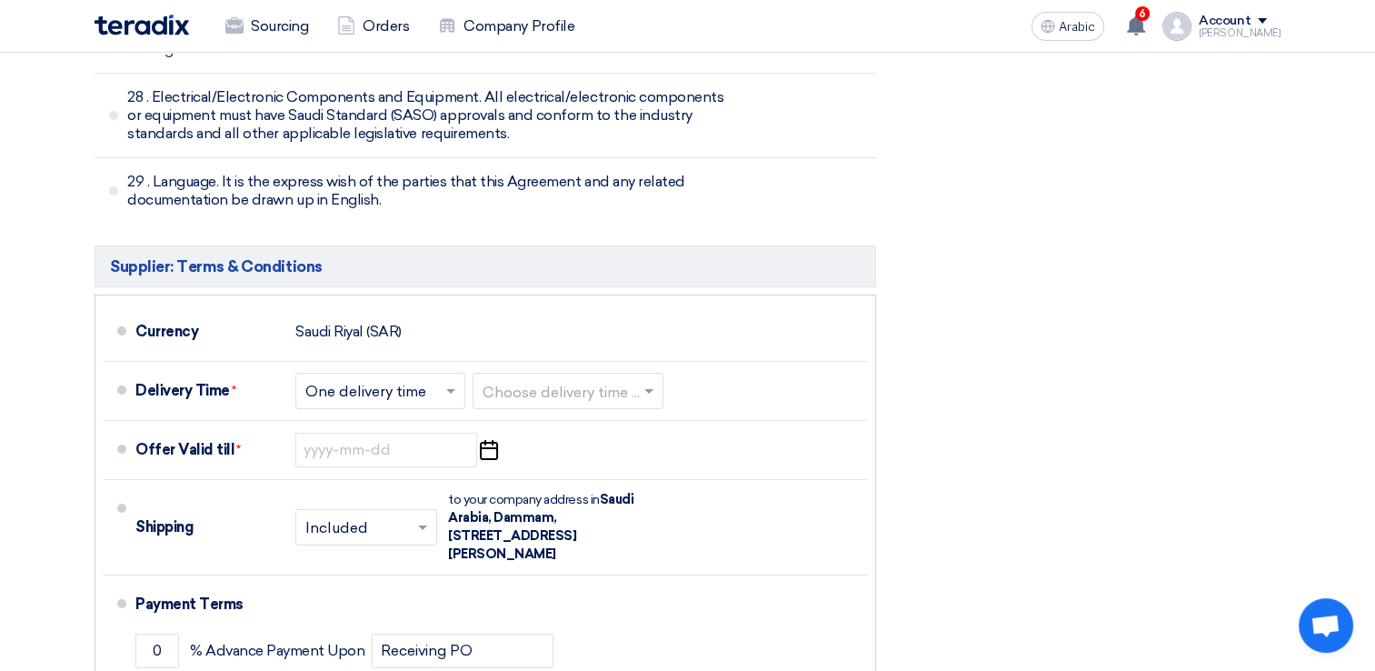
scroll to position [6271, 0]
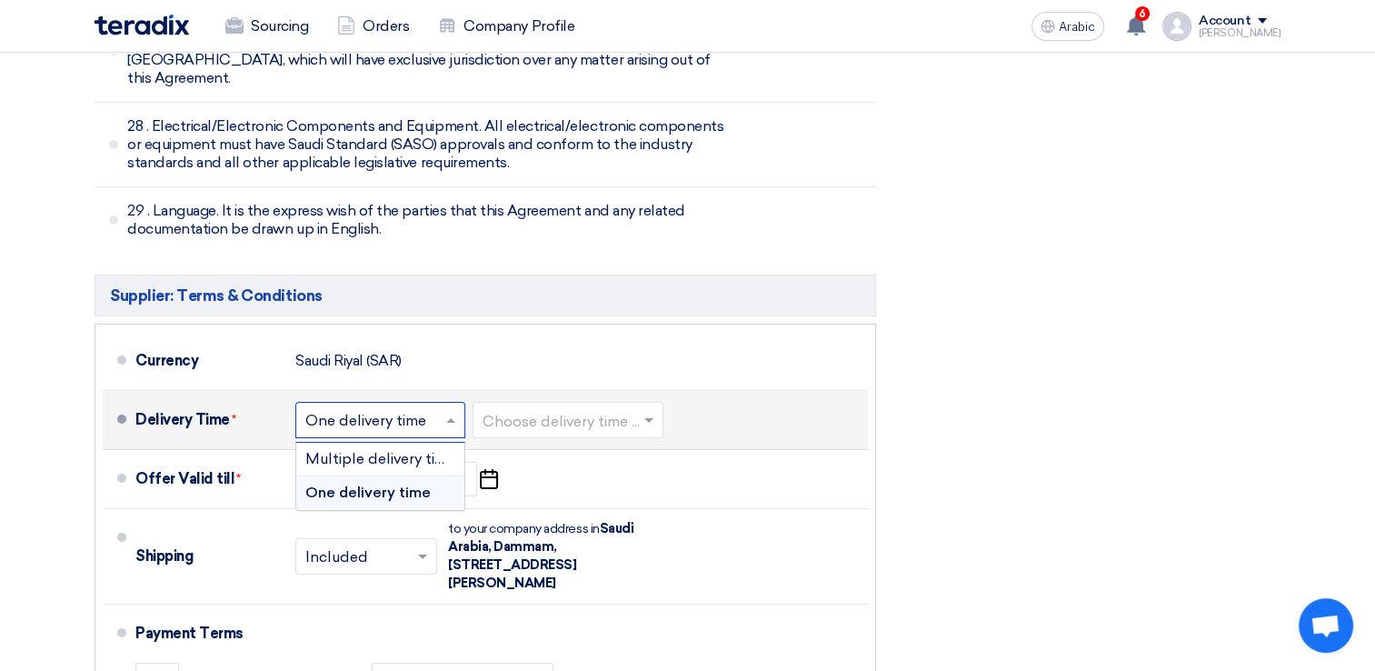
click at [450, 411] on span at bounding box center [453, 420] width 23 height 18
click at [552, 408] on input "text" at bounding box center [569, 421] width 173 height 26
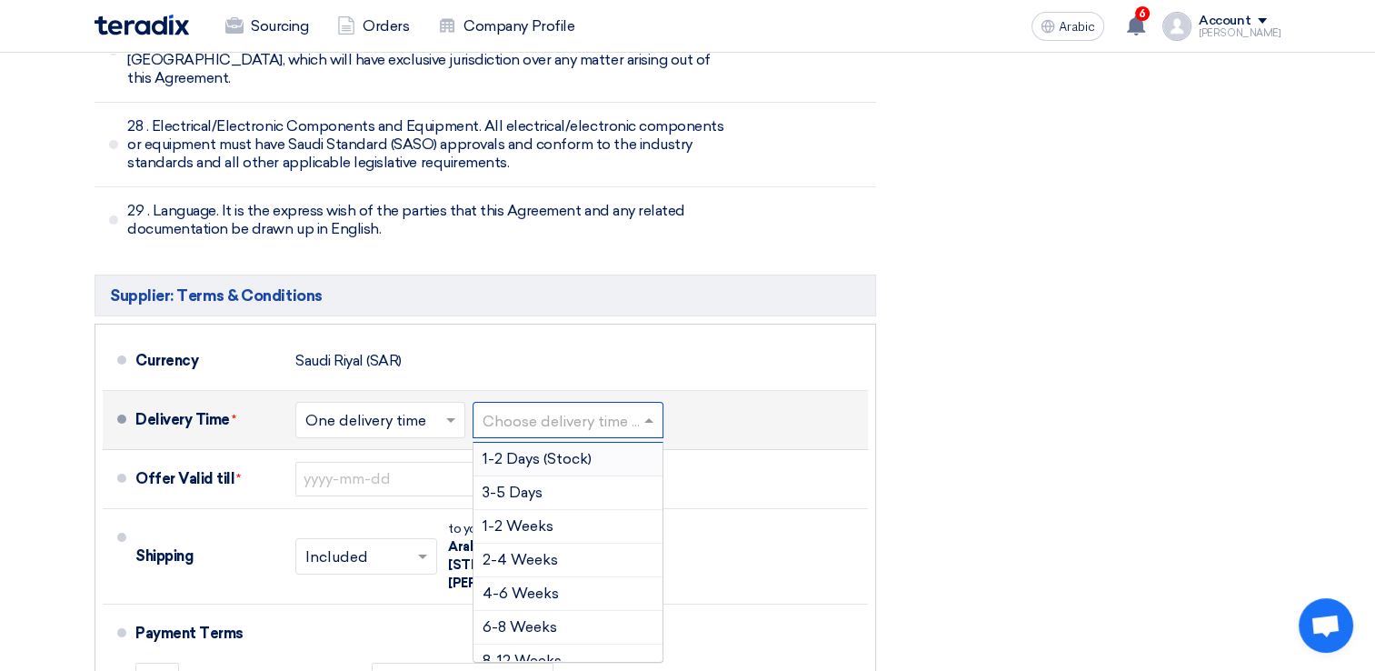
click at [551, 450] on span "1-2 Days (Stock)" at bounding box center [537, 458] width 109 height 17
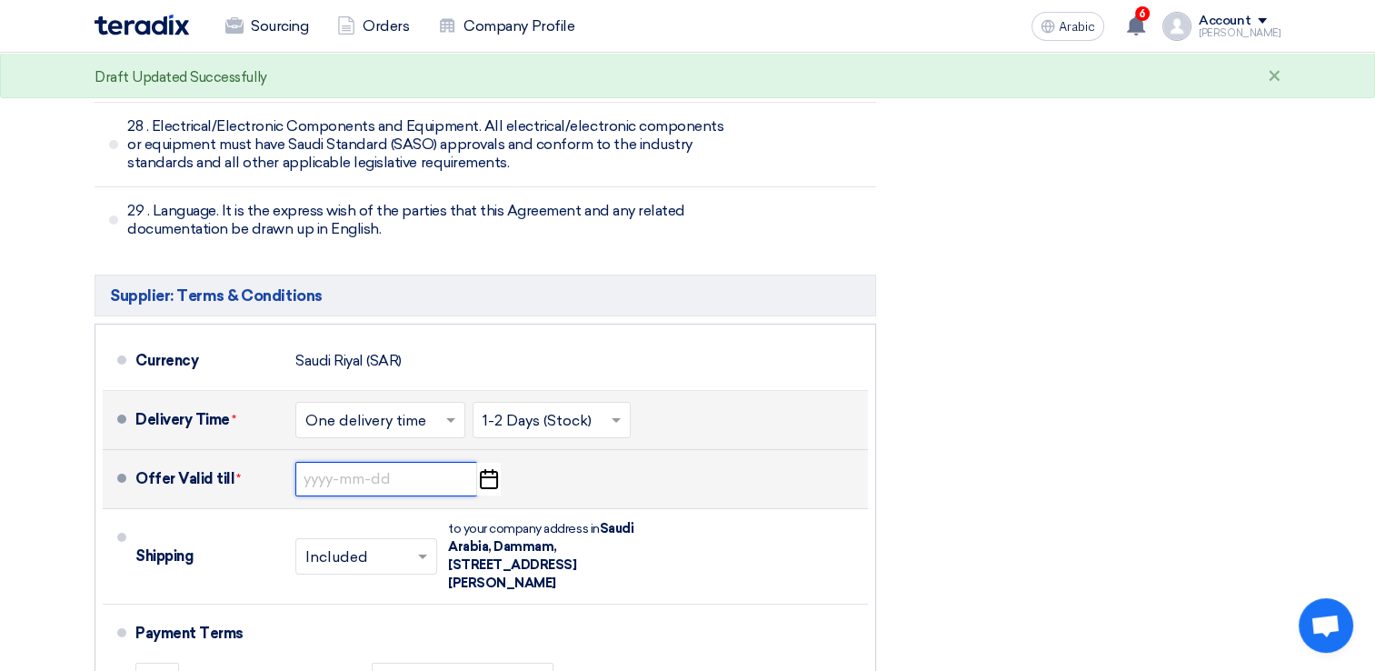
click at [346, 462] on input at bounding box center [386, 479] width 182 height 35
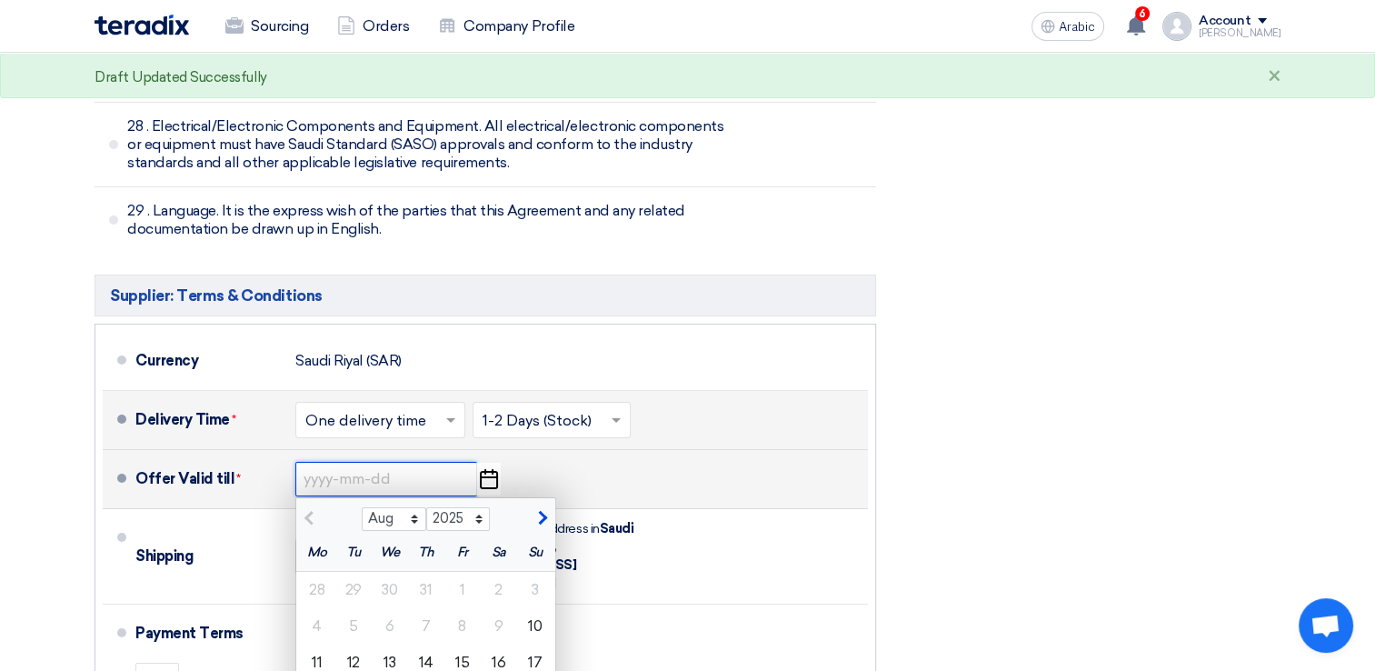
click at [346, 462] on input at bounding box center [386, 479] width 182 height 35
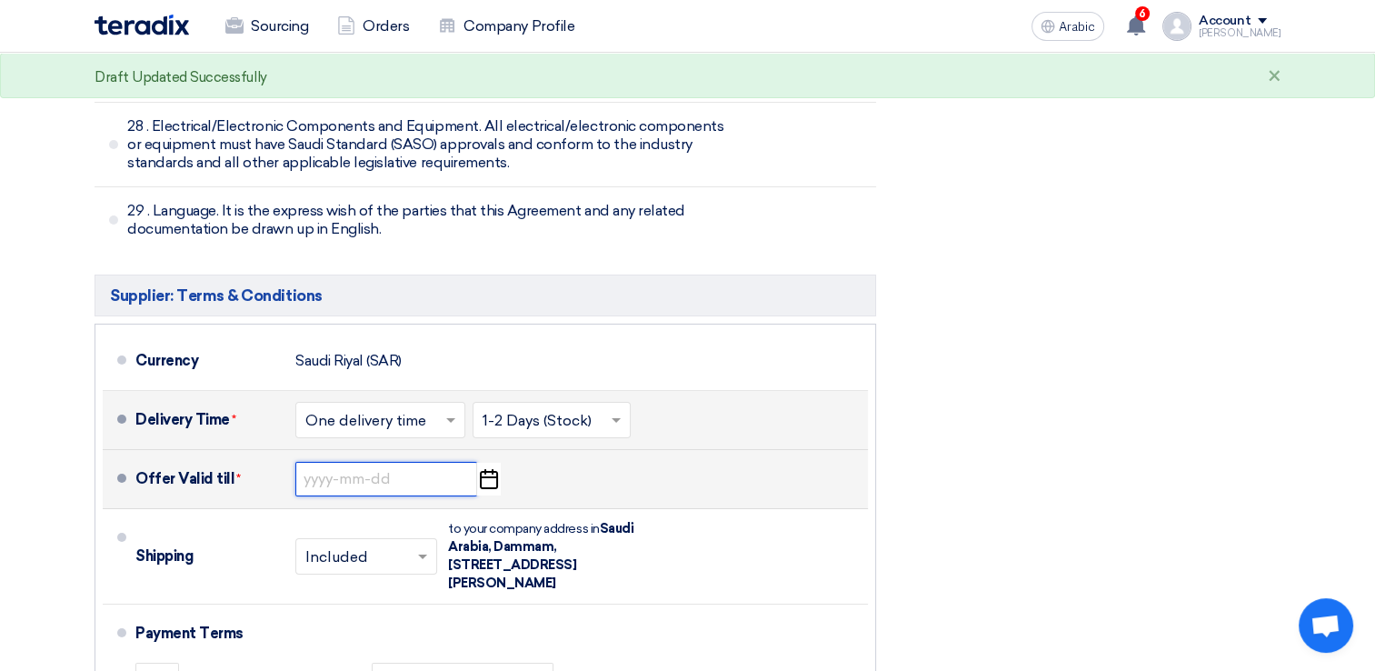
click at [346, 462] on input at bounding box center [386, 479] width 182 height 35
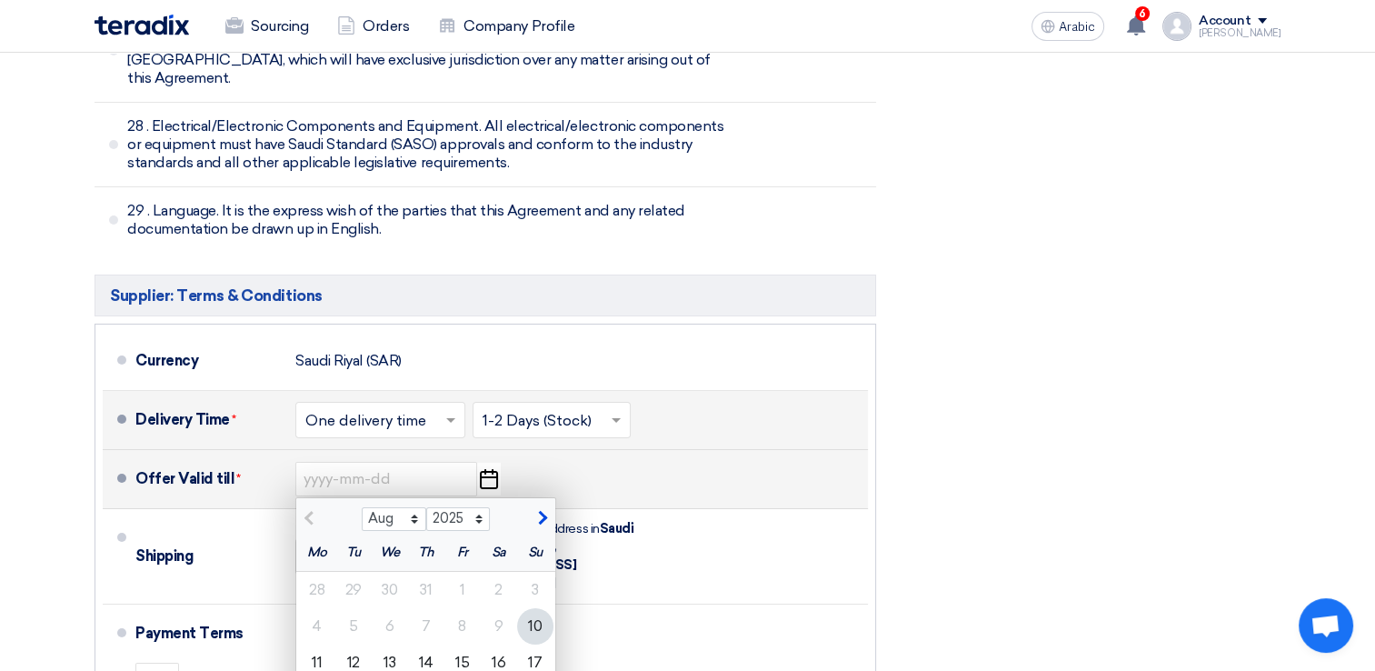
click at [545, 510] on span "button" at bounding box center [540, 518] width 10 height 16
select select "9"
click at [342, 608] on div "9" at bounding box center [353, 626] width 36 height 36
type input "[DATE]"
click at [342, 612] on div "Payment Terms" at bounding box center [490, 634] width 711 height 44
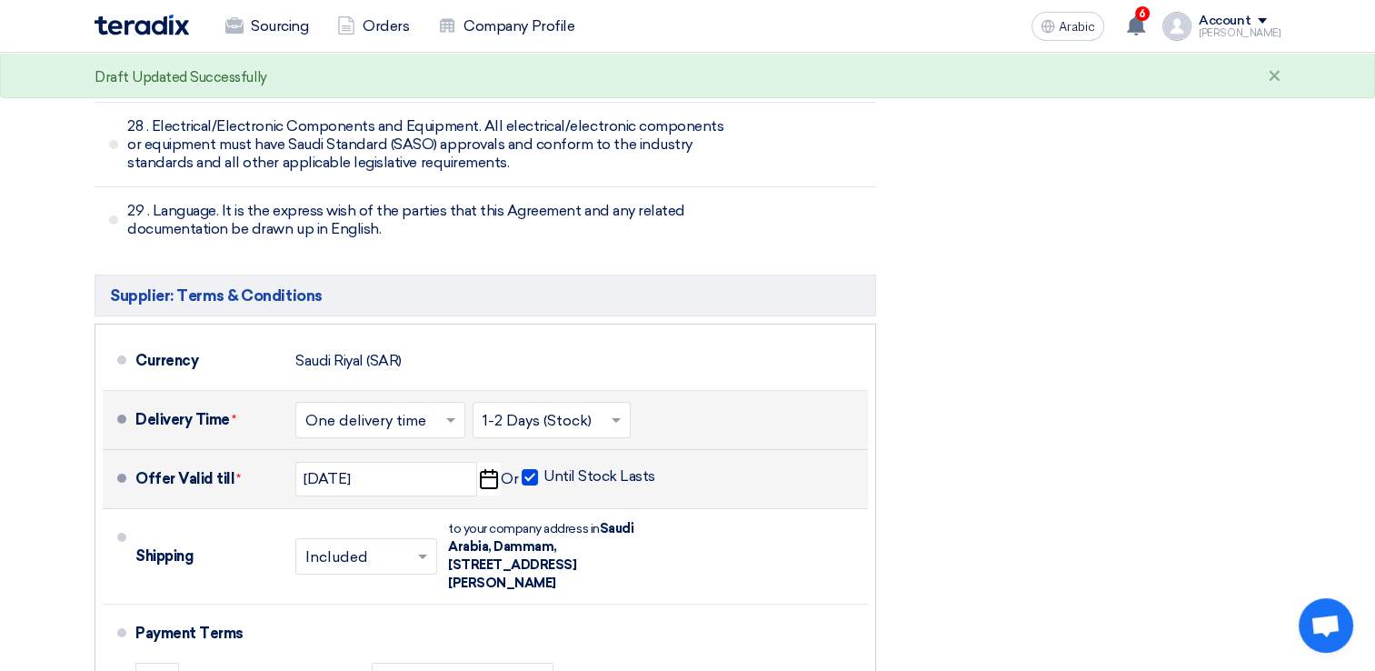
click at [526, 469] on span at bounding box center [530, 477] width 16 height 16
click at [543, 467] on input "Until Stock Lasts" at bounding box center [600, 484] width 115 height 35
checkbox input "false"
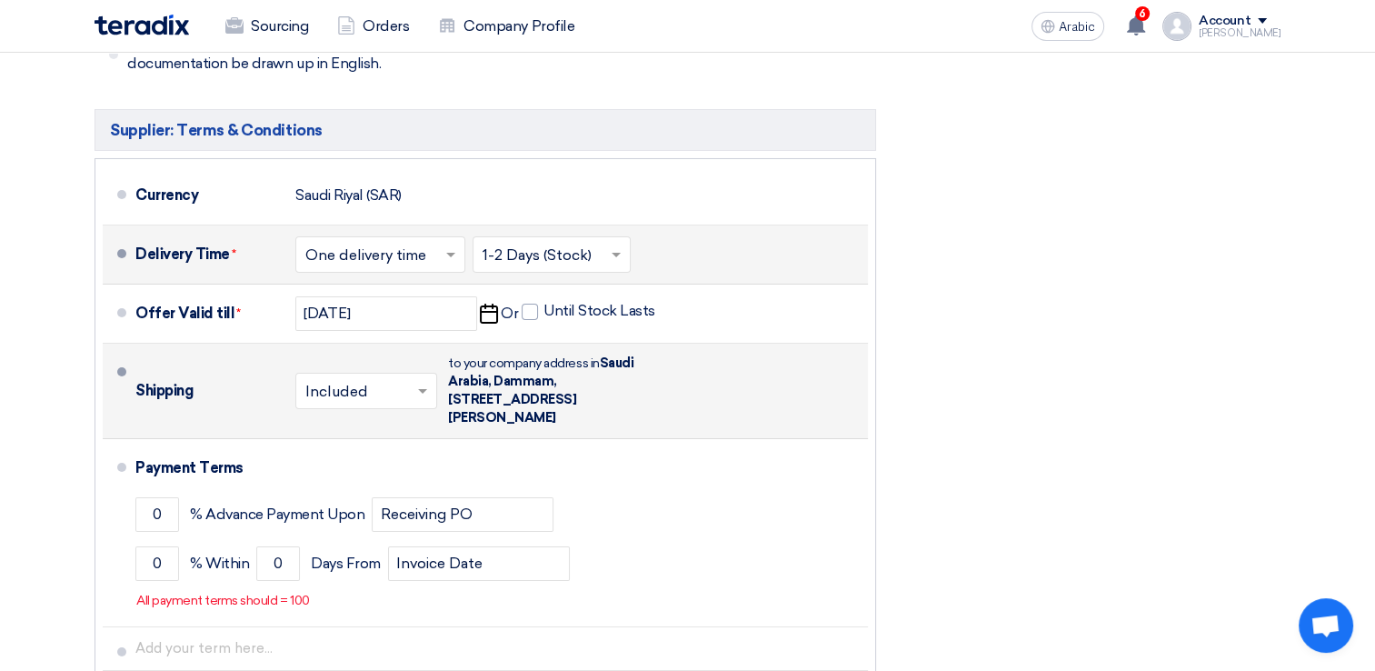
scroll to position [6453, 0]
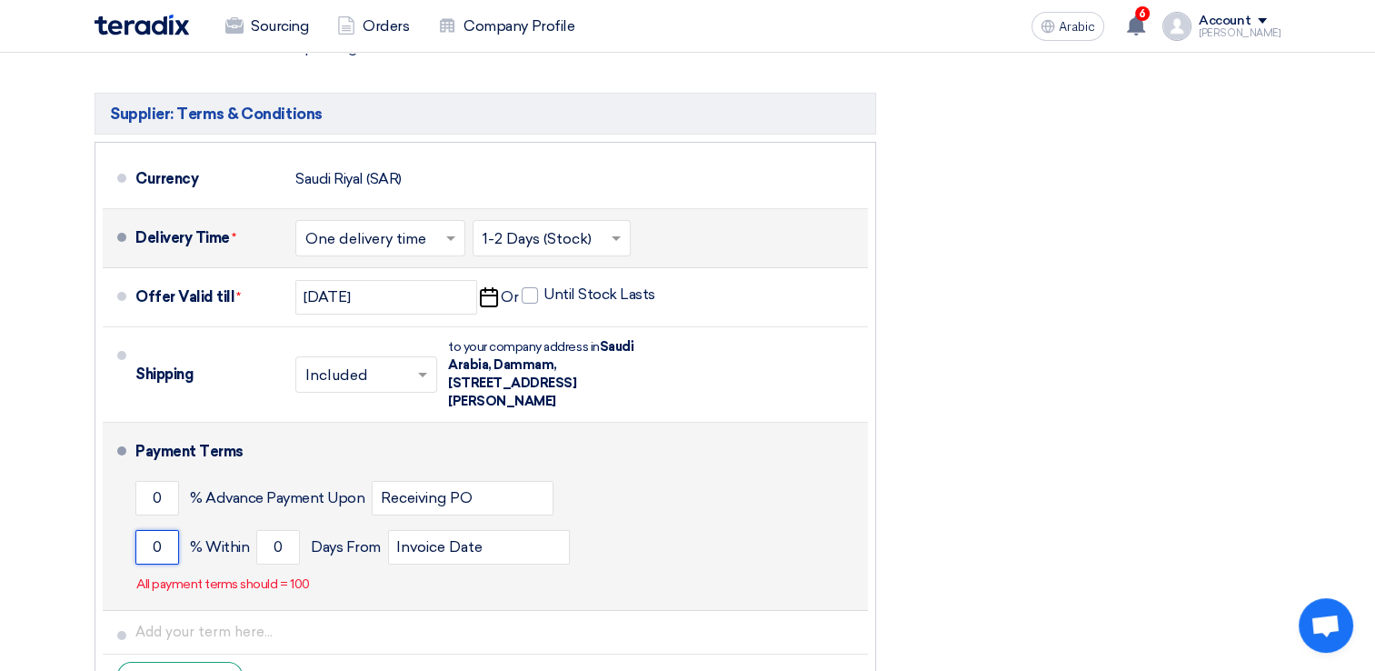
click at [160, 530] on input "0" at bounding box center [157, 547] width 44 height 35
type input "0"
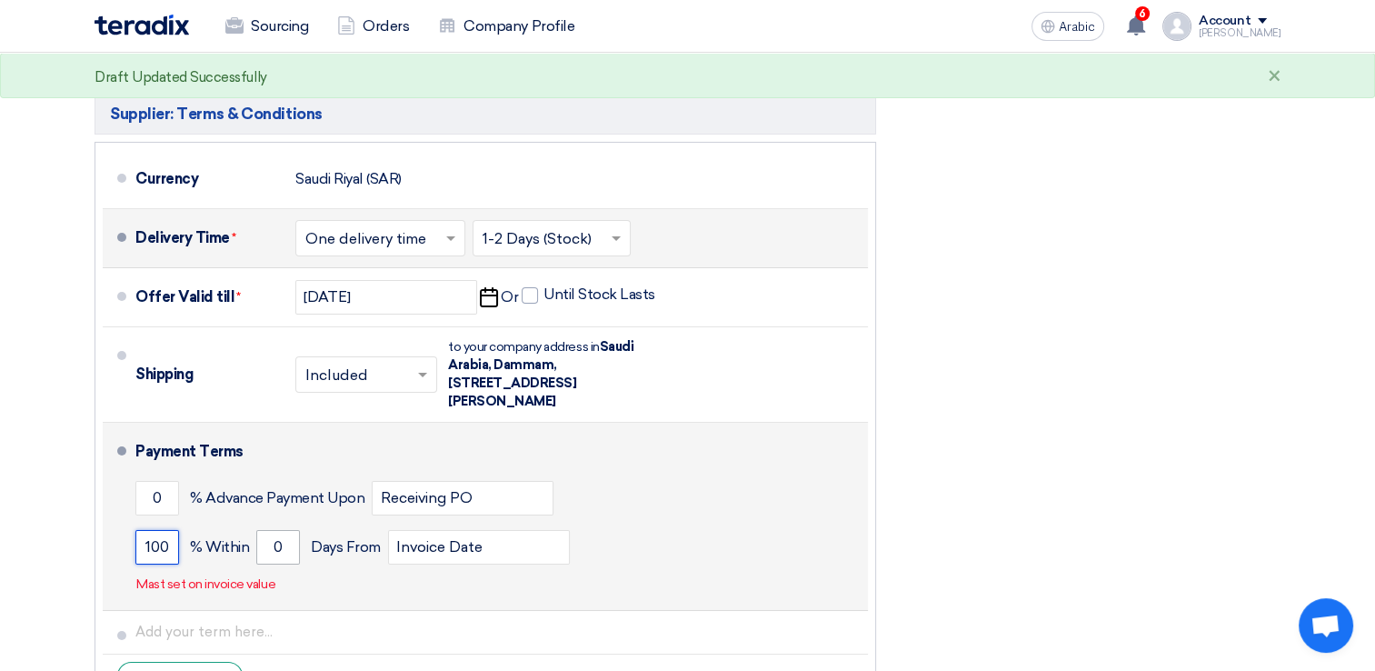
type input "100"
click at [294, 530] on input "0" at bounding box center [278, 547] width 44 height 35
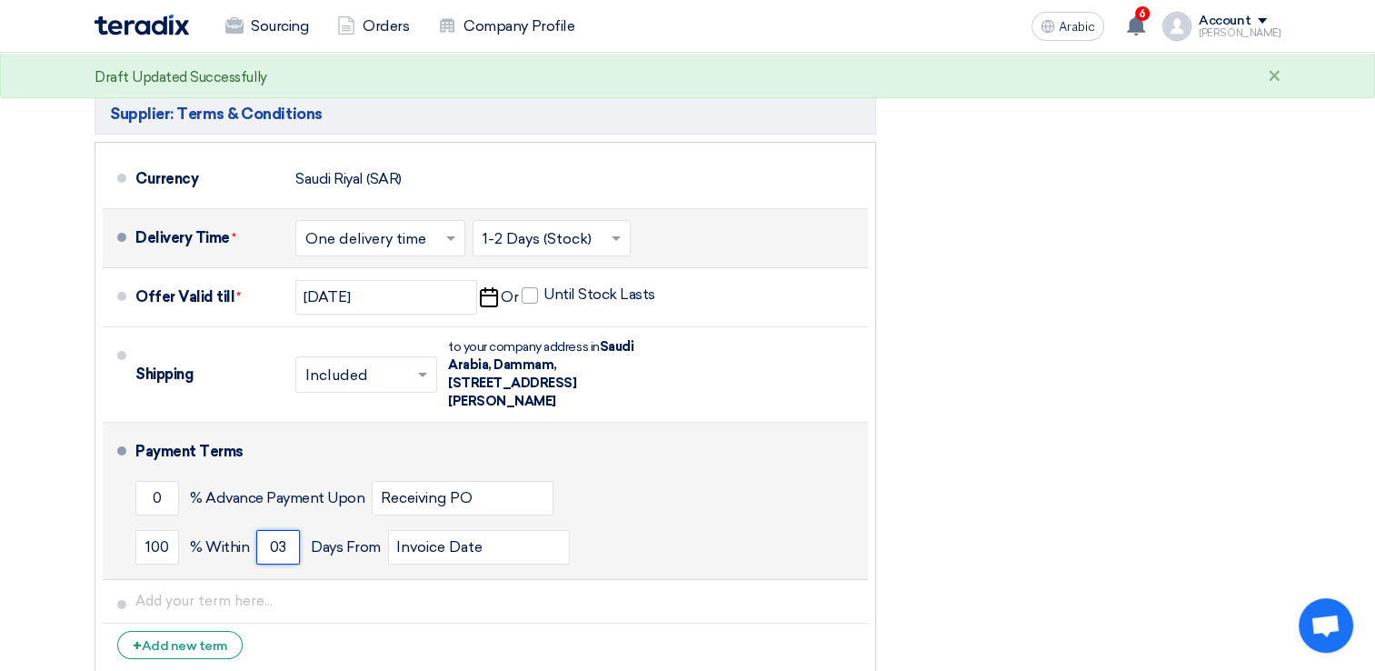
type input "0"
type input "30"
click at [596, 523] on div "100 % Within 30 Days From Invoice Date" at bounding box center [497, 547] width 725 height 49
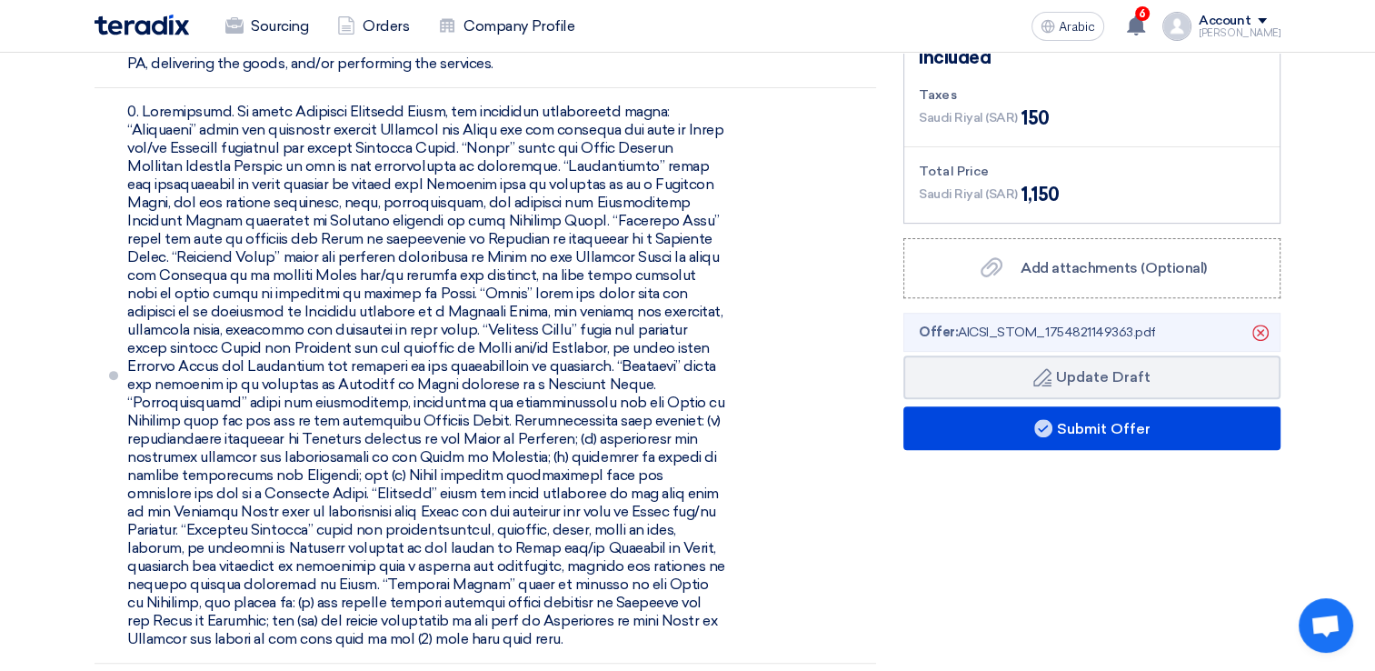
scroll to position [636, 0]
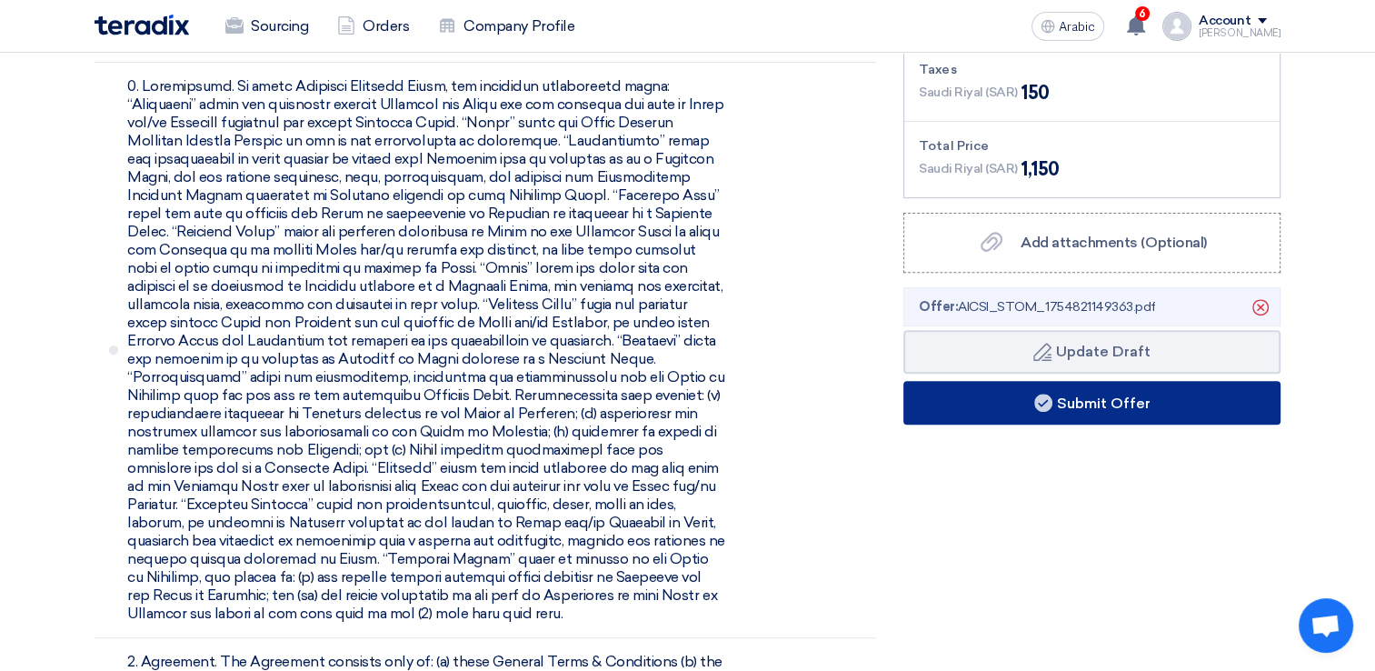
click at [1106, 394] on font "Submit Offer" at bounding box center [1104, 402] width 94 height 17
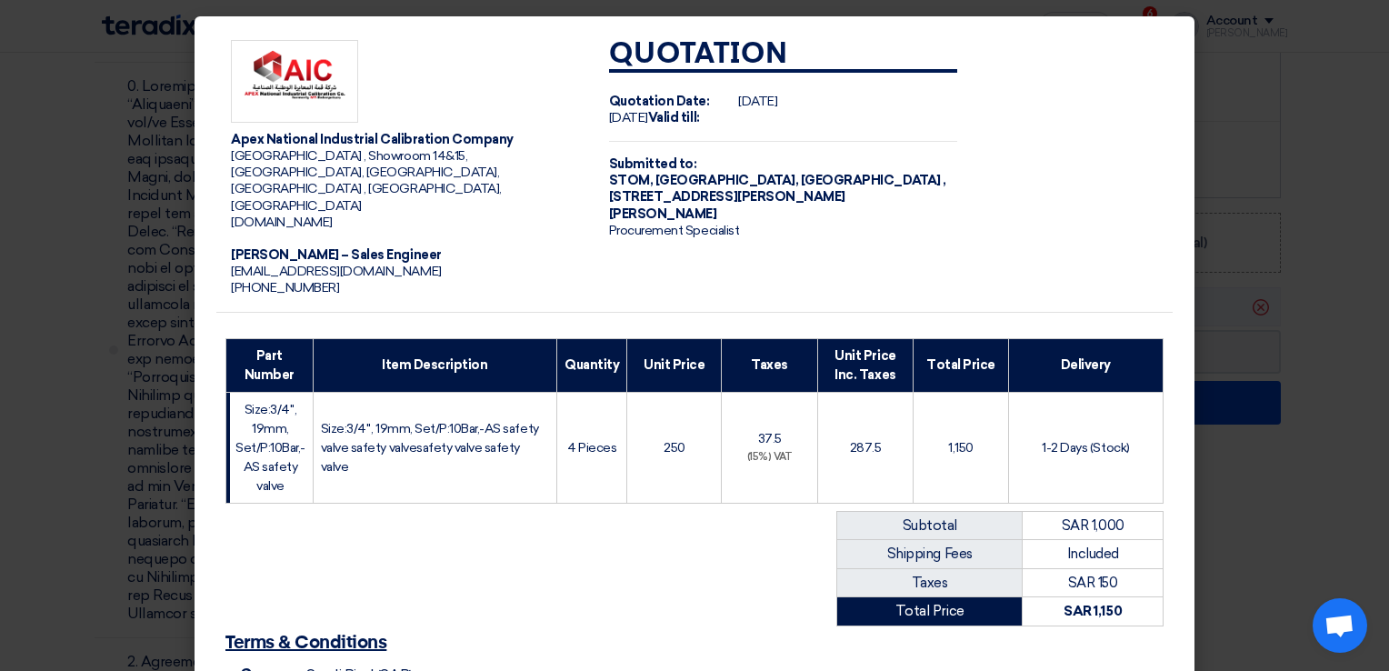
click at [316, 100] on img at bounding box center [294, 81] width 127 height 83
click at [1334, 344] on modal-container "Apex National Industrial Calibration Company Port Gate Building , Showroom 14&1…" at bounding box center [694, 335] width 1389 height 671
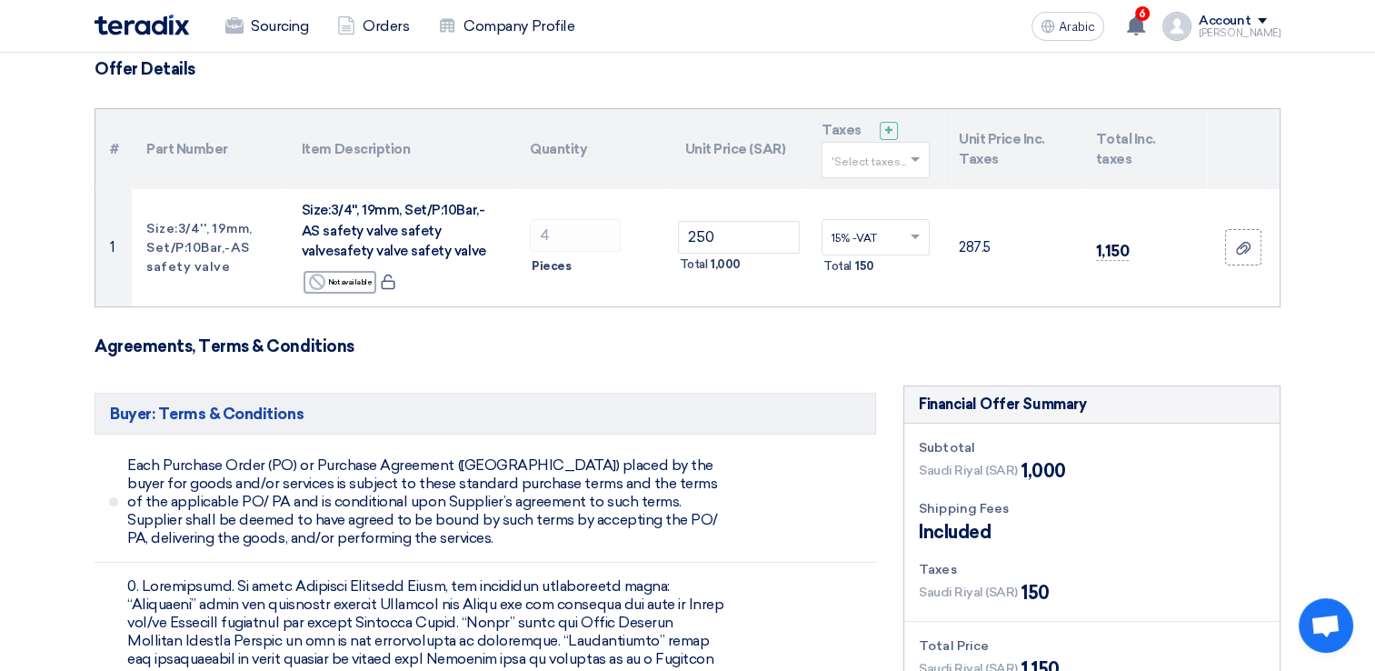
scroll to position [91, 0]
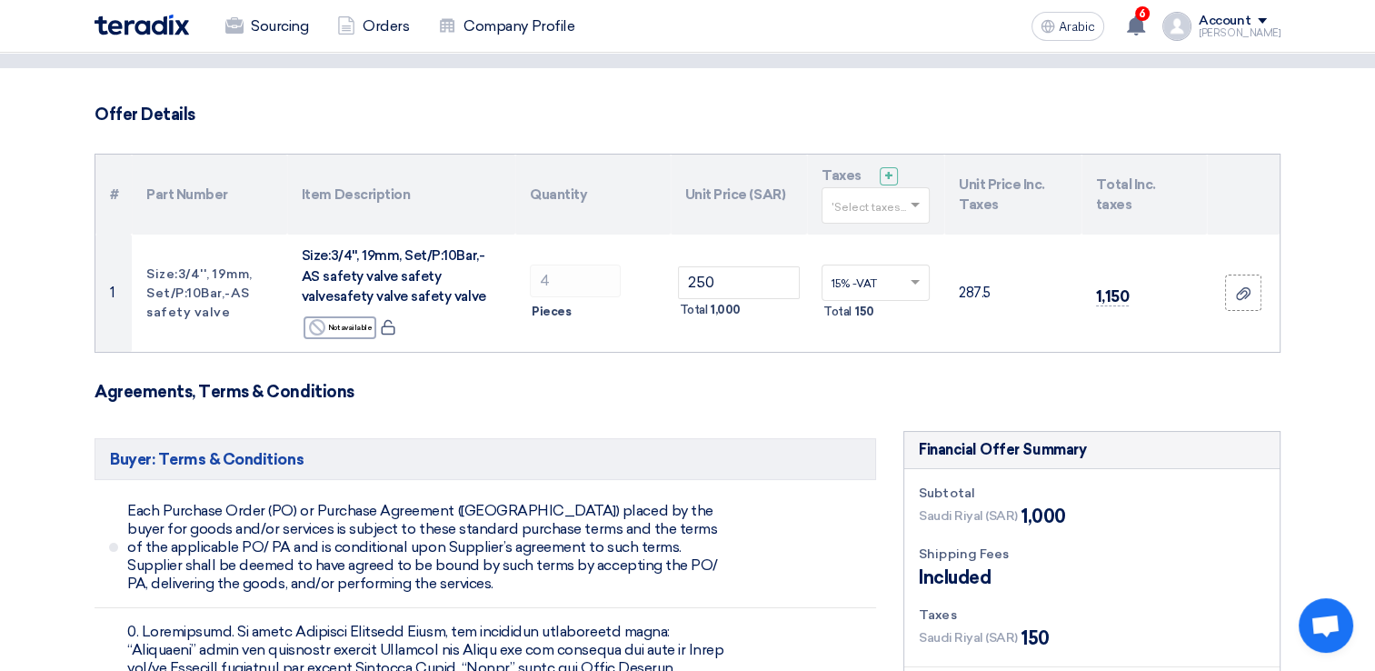
click at [1243, 32] on div "[PERSON_NAME]" at bounding box center [1240, 33] width 82 height 10
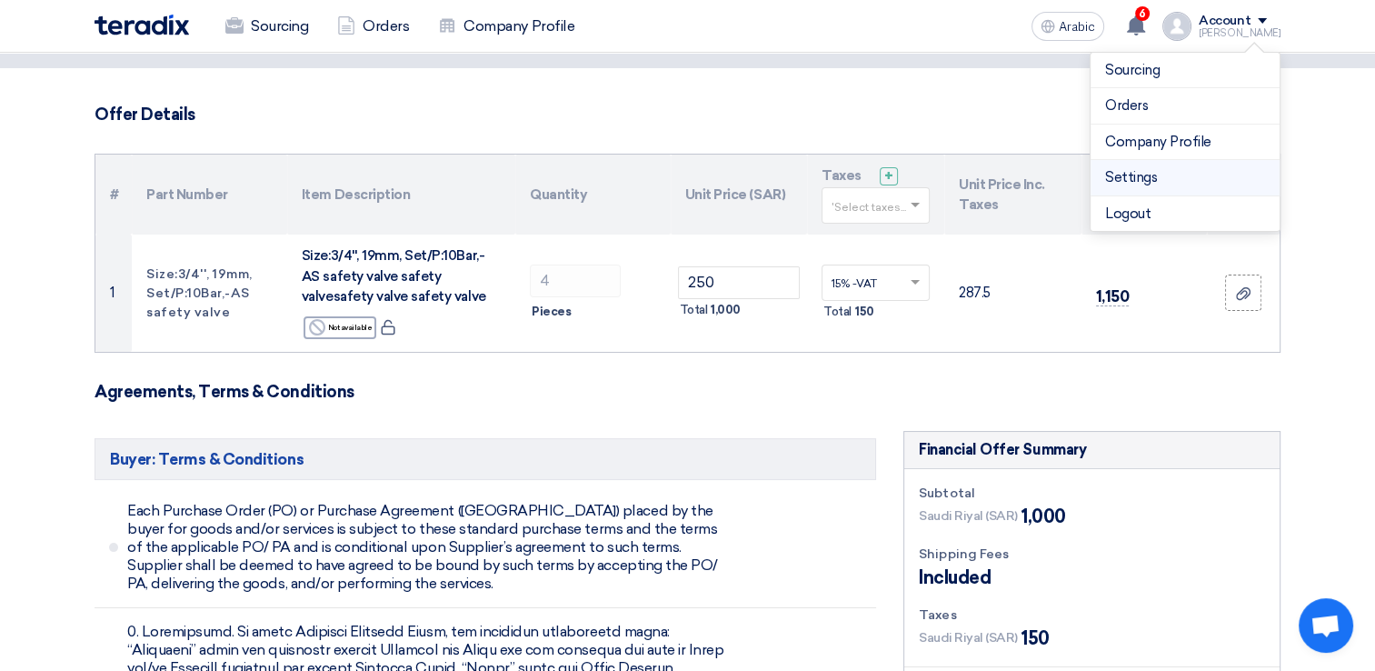
click at [1158, 187] on li "Settings" at bounding box center [1185, 178] width 189 height 36
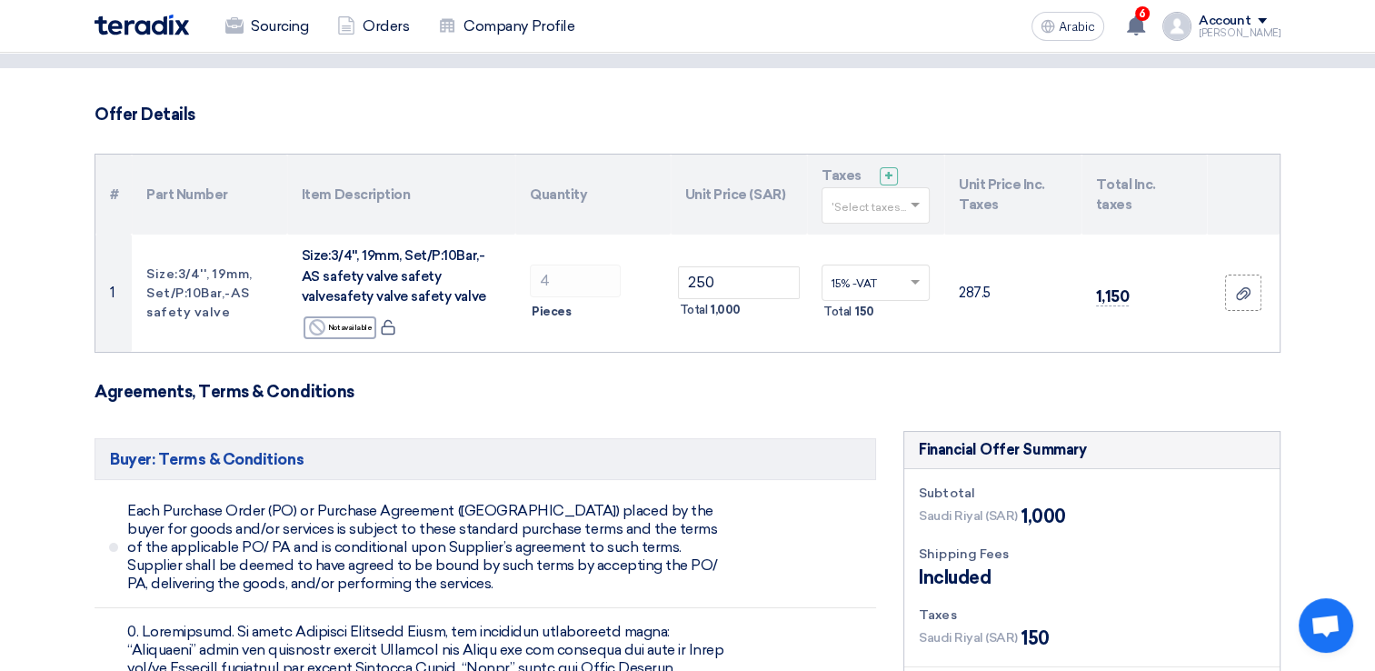
click at [1228, 17] on div "Account" at bounding box center [1225, 21] width 52 height 15
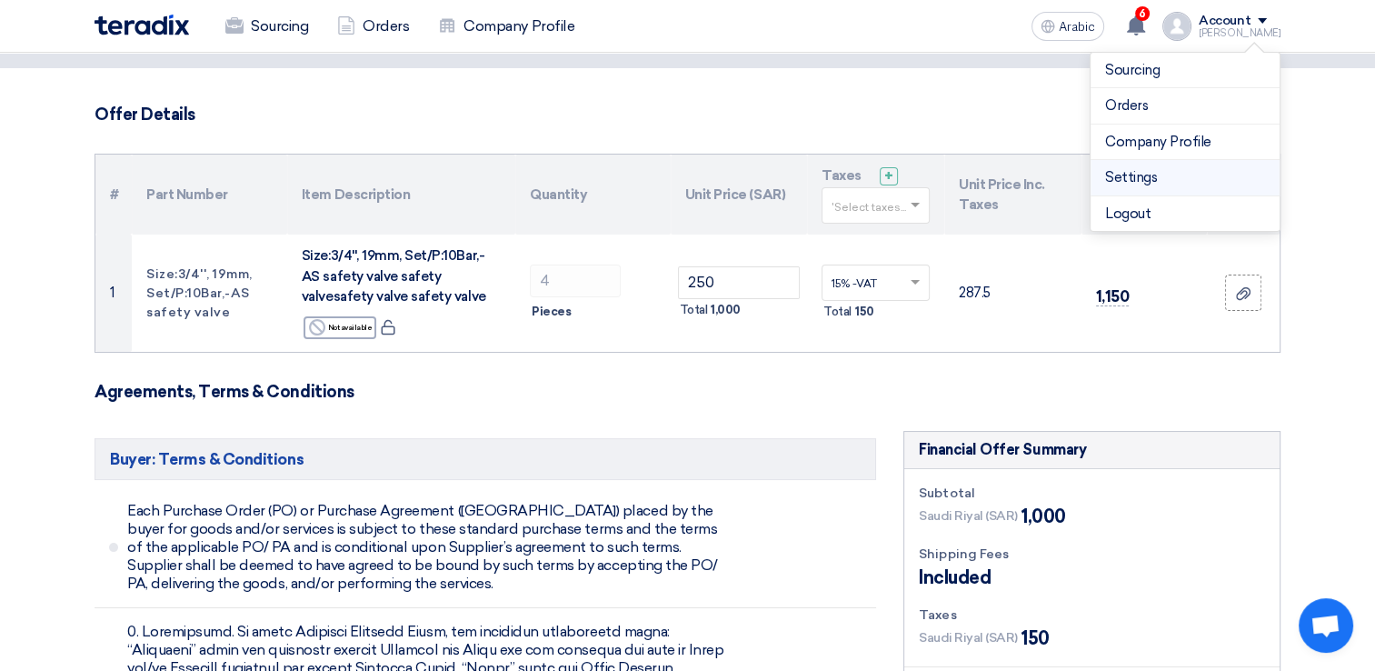
click at [1134, 177] on link "Settings" at bounding box center [1185, 177] width 160 height 21
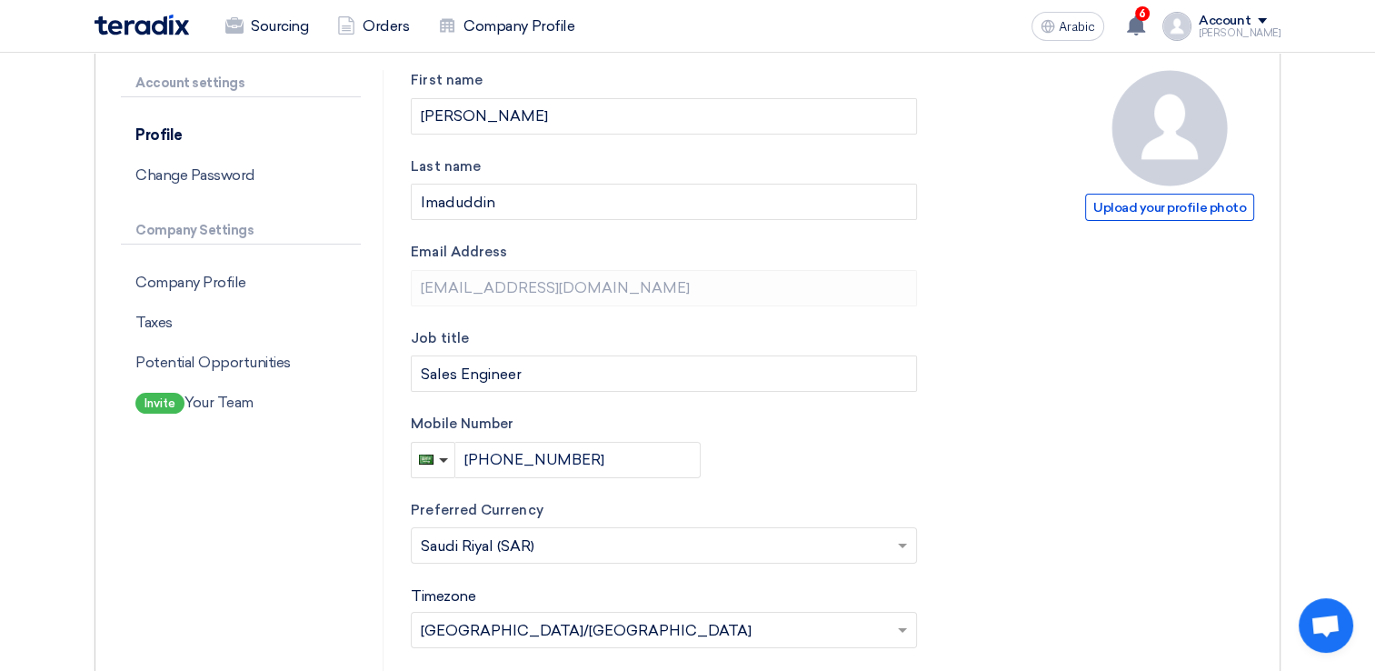
scroll to position [0, 0]
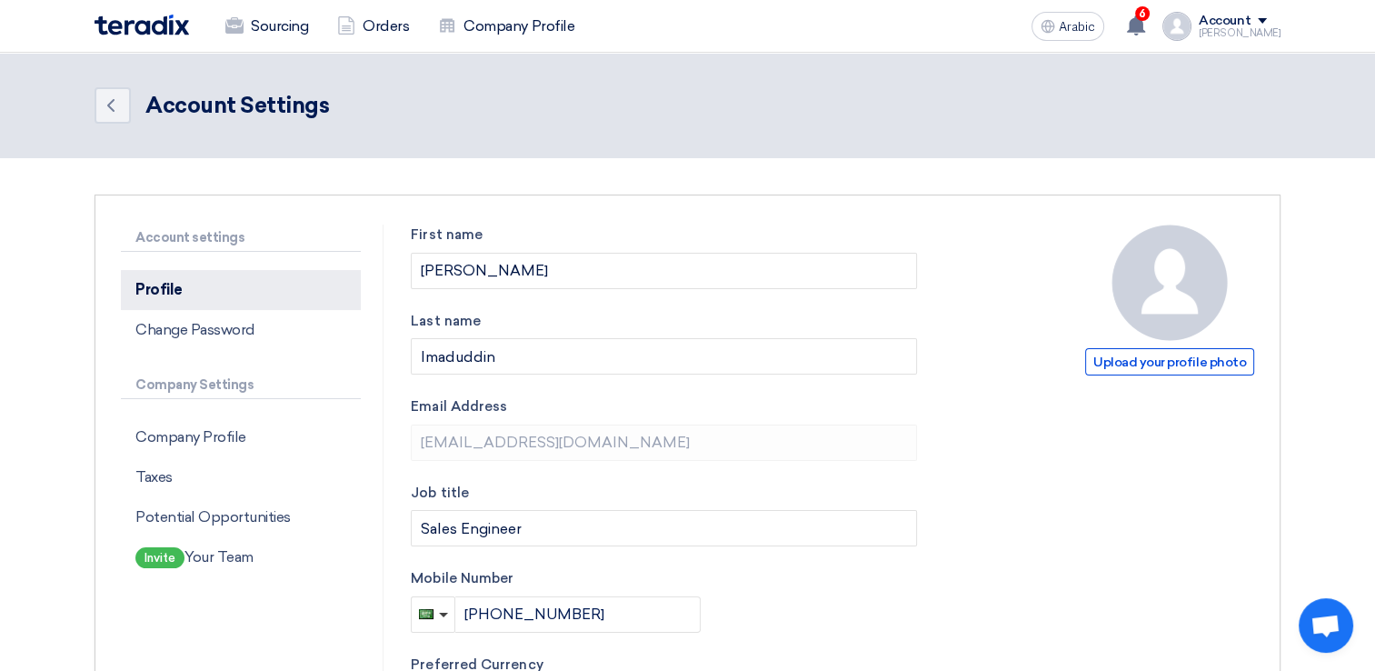
click at [278, 286] on p "Profile" at bounding box center [241, 290] width 240 height 40
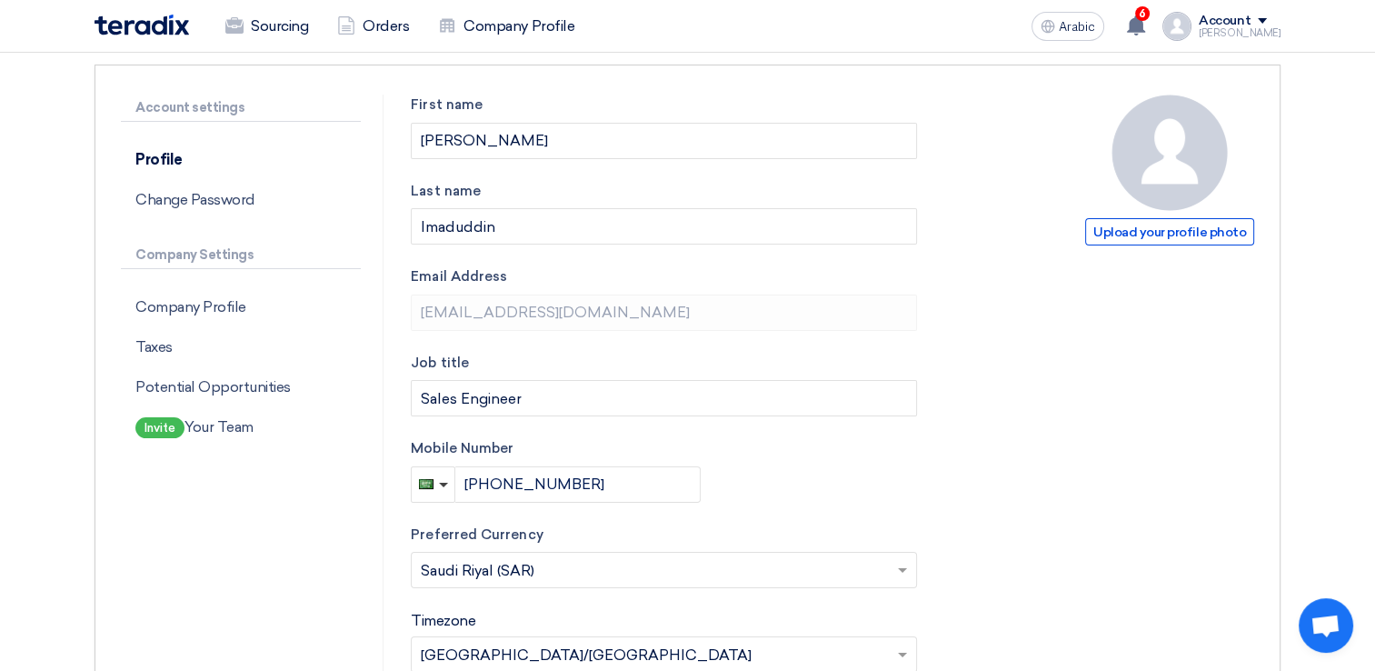
scroll to position [91, 0]
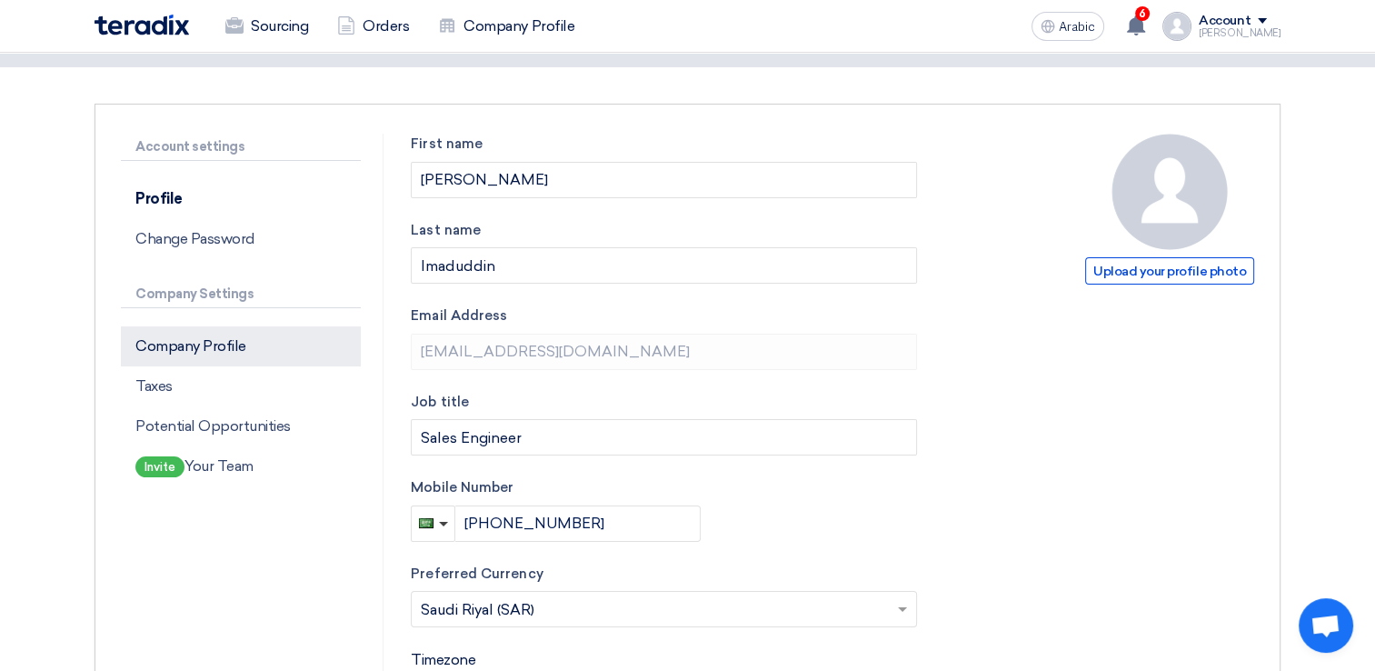
click at [199, 351] on p "Company Profile" at bounding box center [241, 346] width 240 height 40
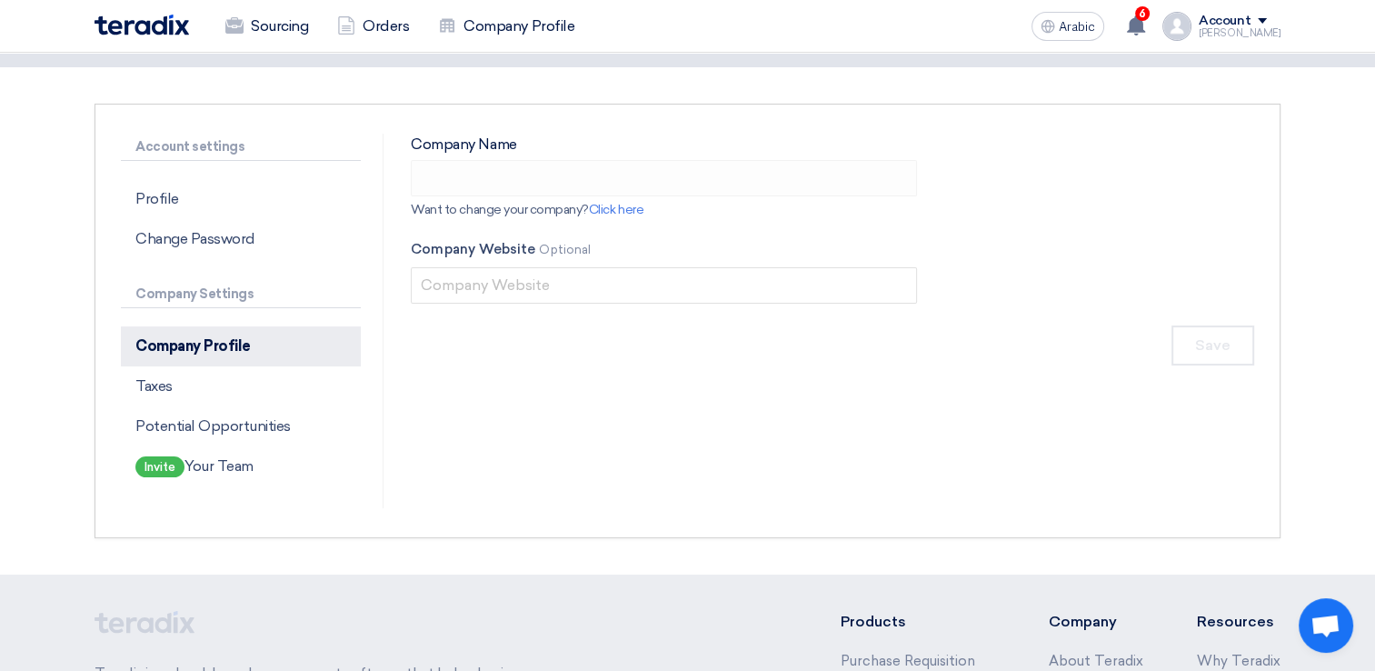
type input "Apex National Industrial Calibration Company"
type input "[DOMAIN_NAME]"
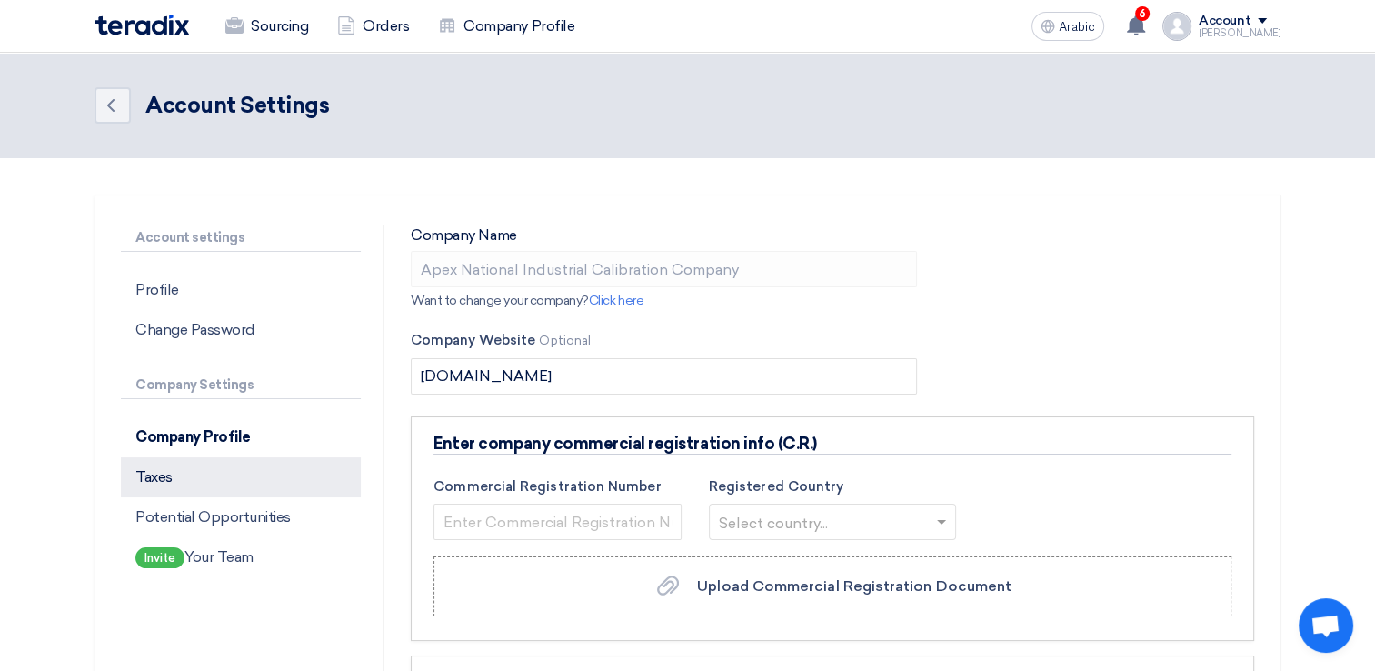
scroll to position [0, 0]
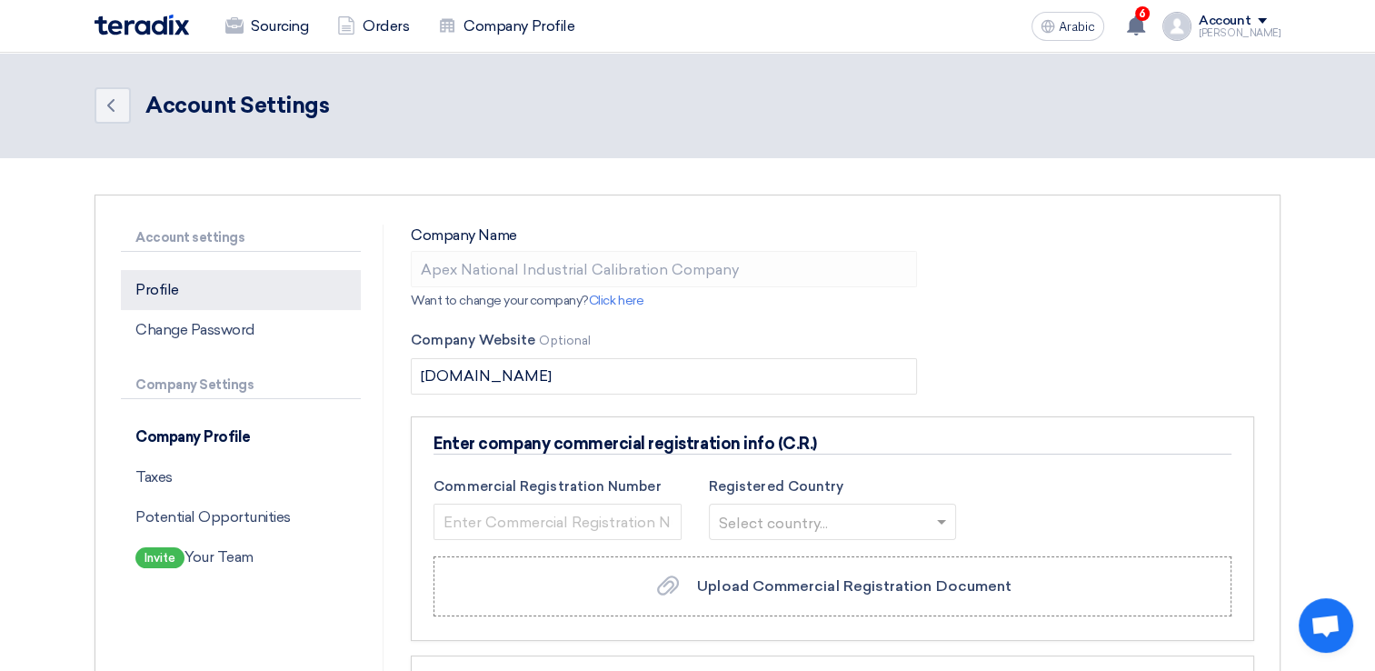
click at [228, 296] on p "Profile" at bounding box center [241, 290] width 240 height 40
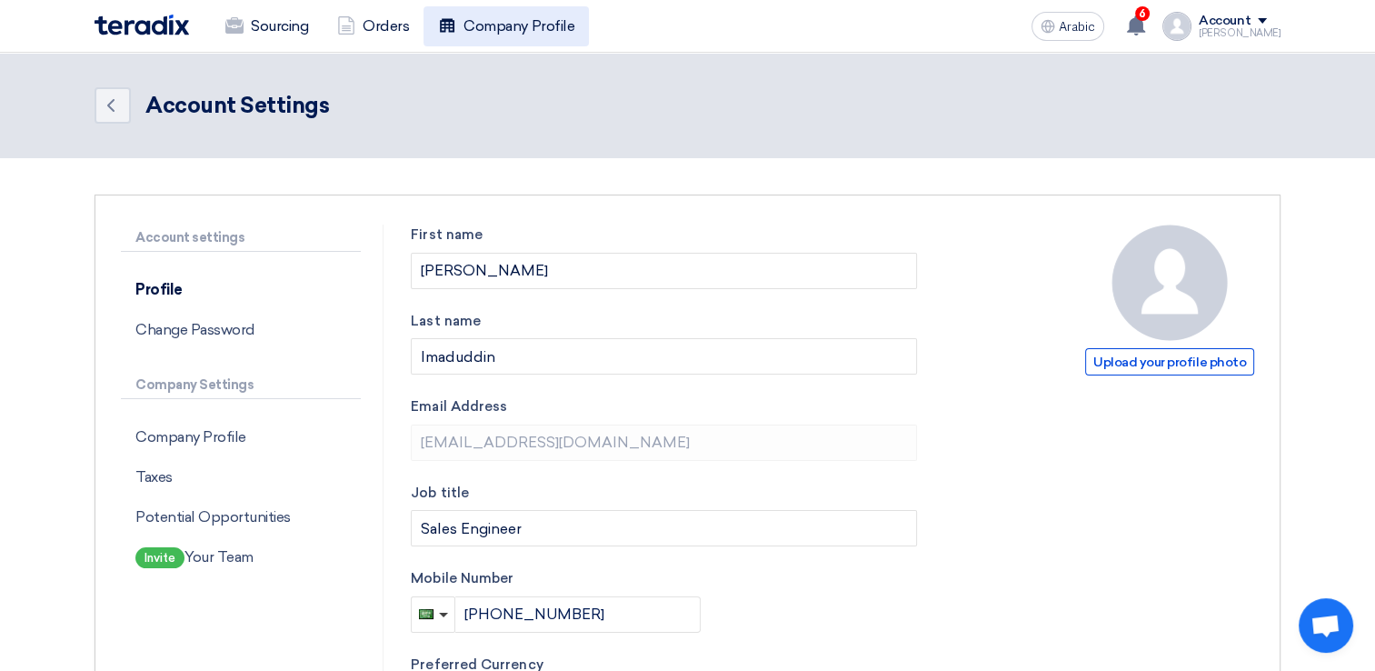
click at [491, 26] on font "Company Profile" at bounding box center [519, 26] width 111 height 22
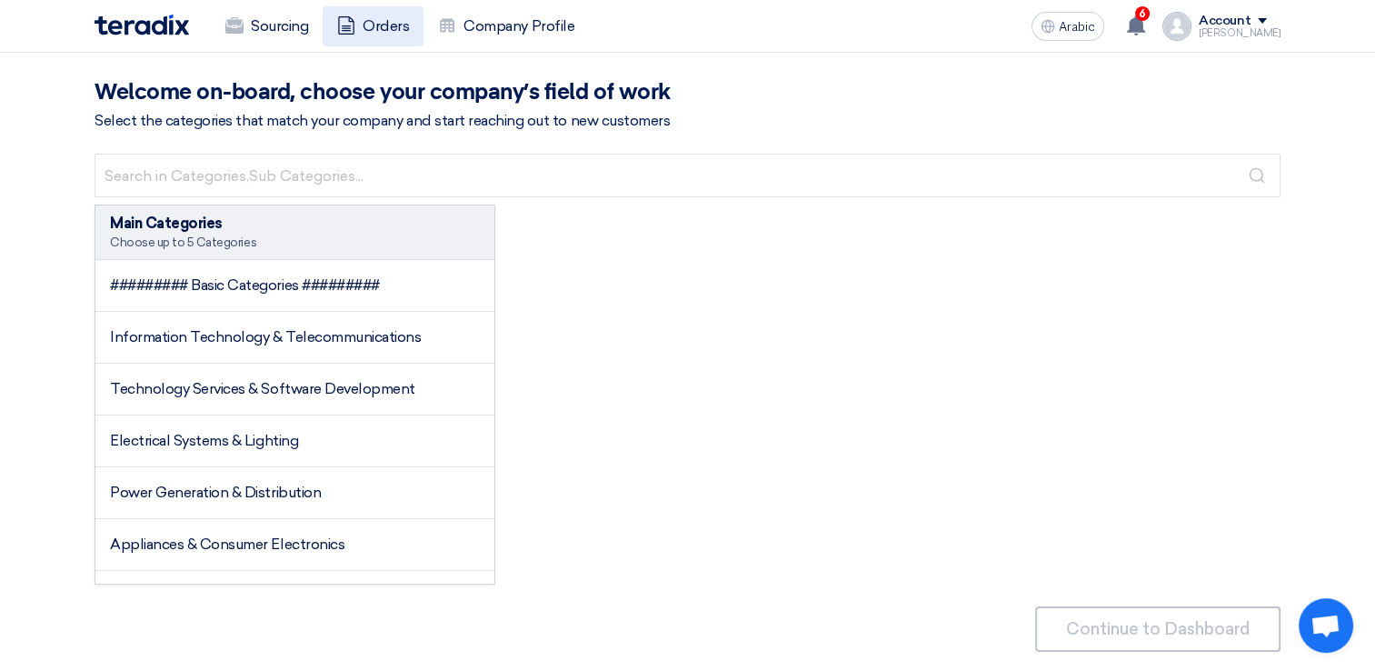
click at [368, 17] on font "Orders" at bounding box center [386, 26] width 46 height 22
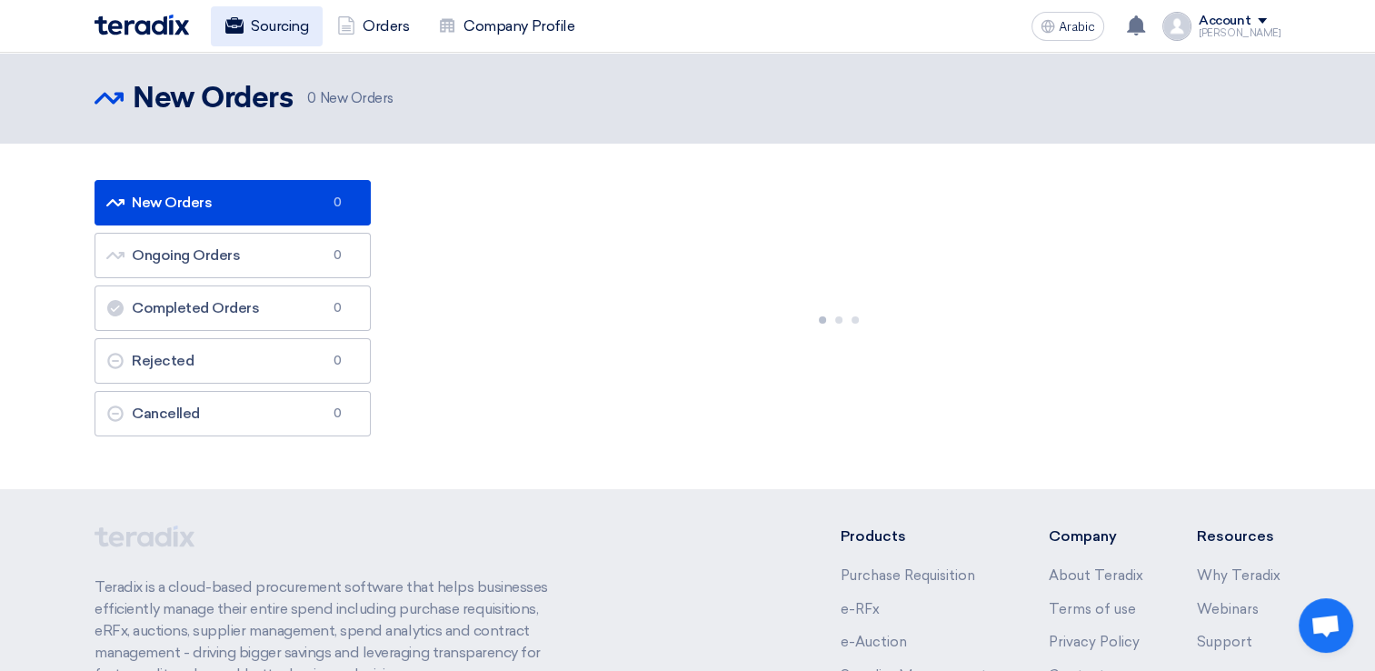
click at [283, 25] on font "Sourcing" at bounding box center [279, 26] width 57 height 22
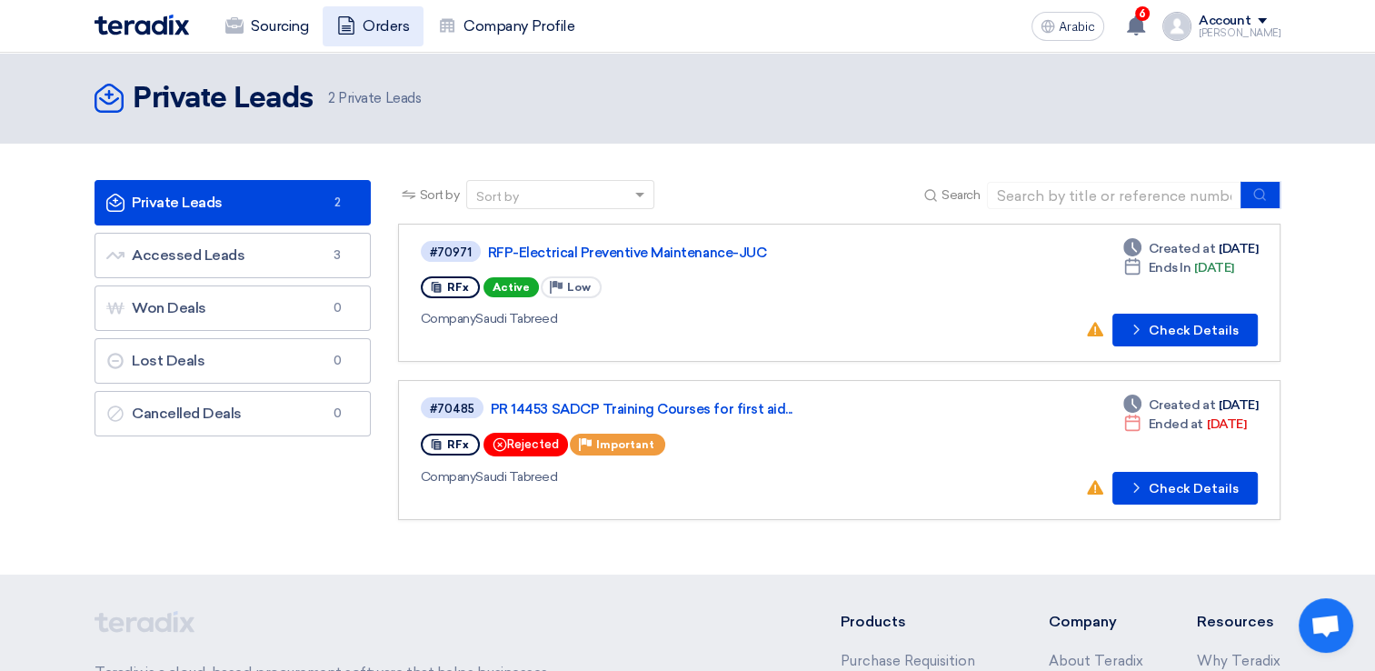
click at [378, 35] on font "Orders" at bounding box center [386, 26] width 46 height 22
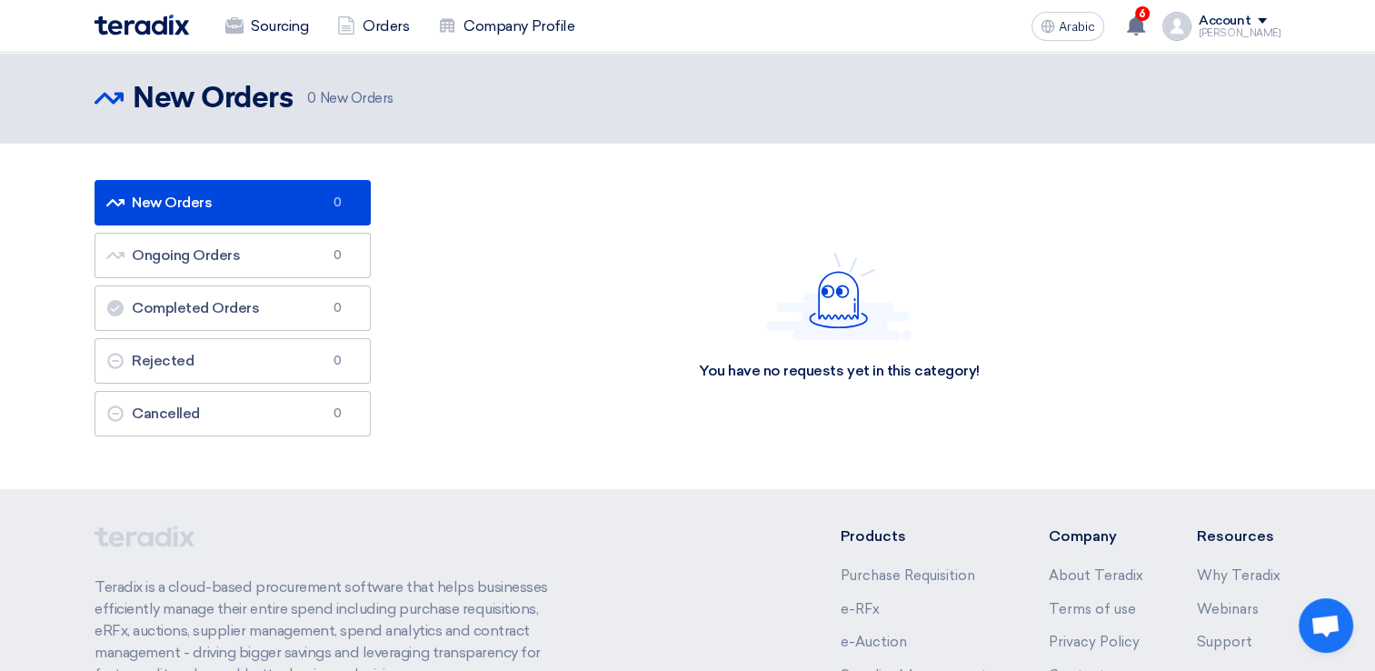
click at [1247, 30] on div "[PERSON_NAME]" at bounding box center [1240, 33] width 82 height 10
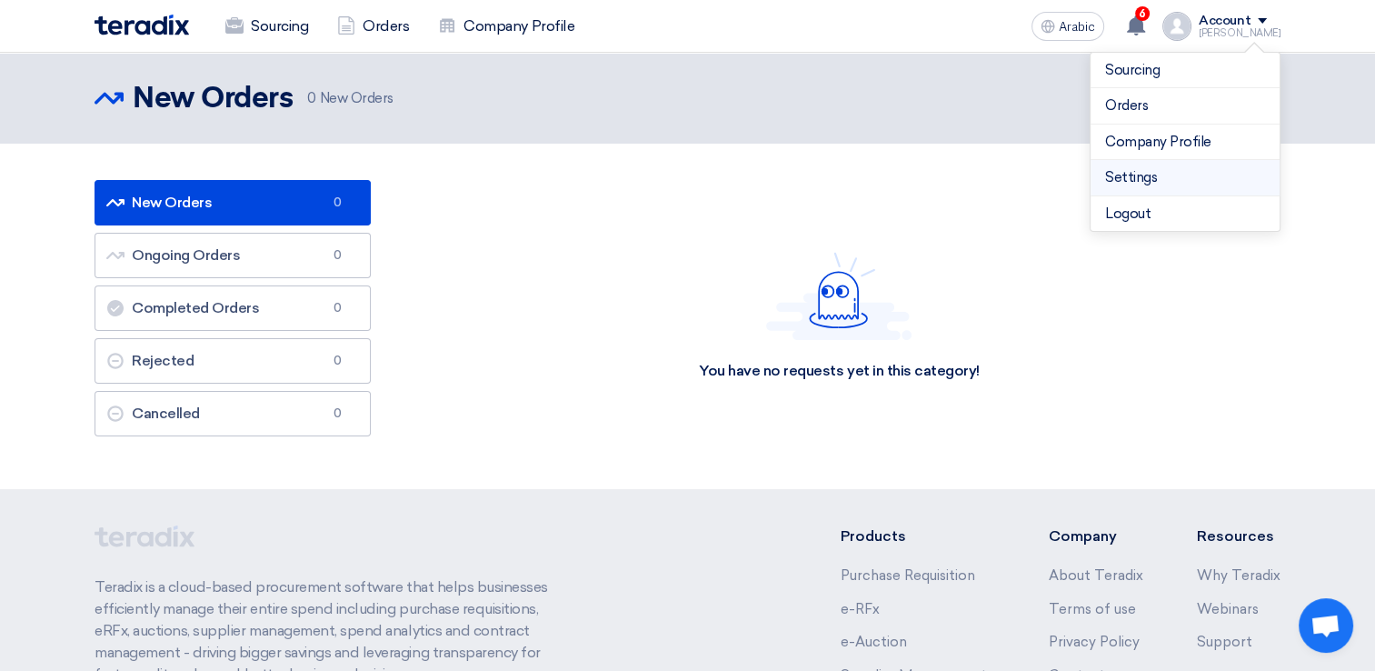
click at [1140, 182] on link "Settings" at bounding box center [1185, 177] width 160 height 21
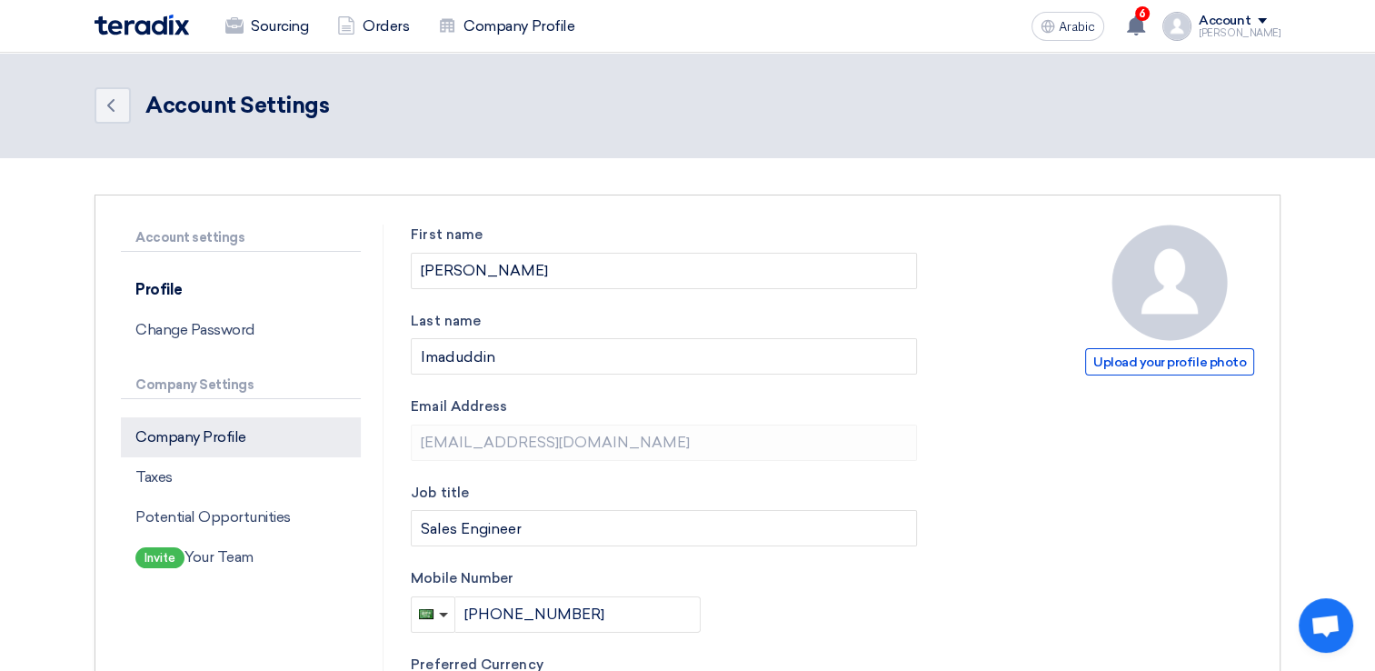
click at [168, 441] on p "Company Profile" at bounding box center [241, 437] width 240 height 40
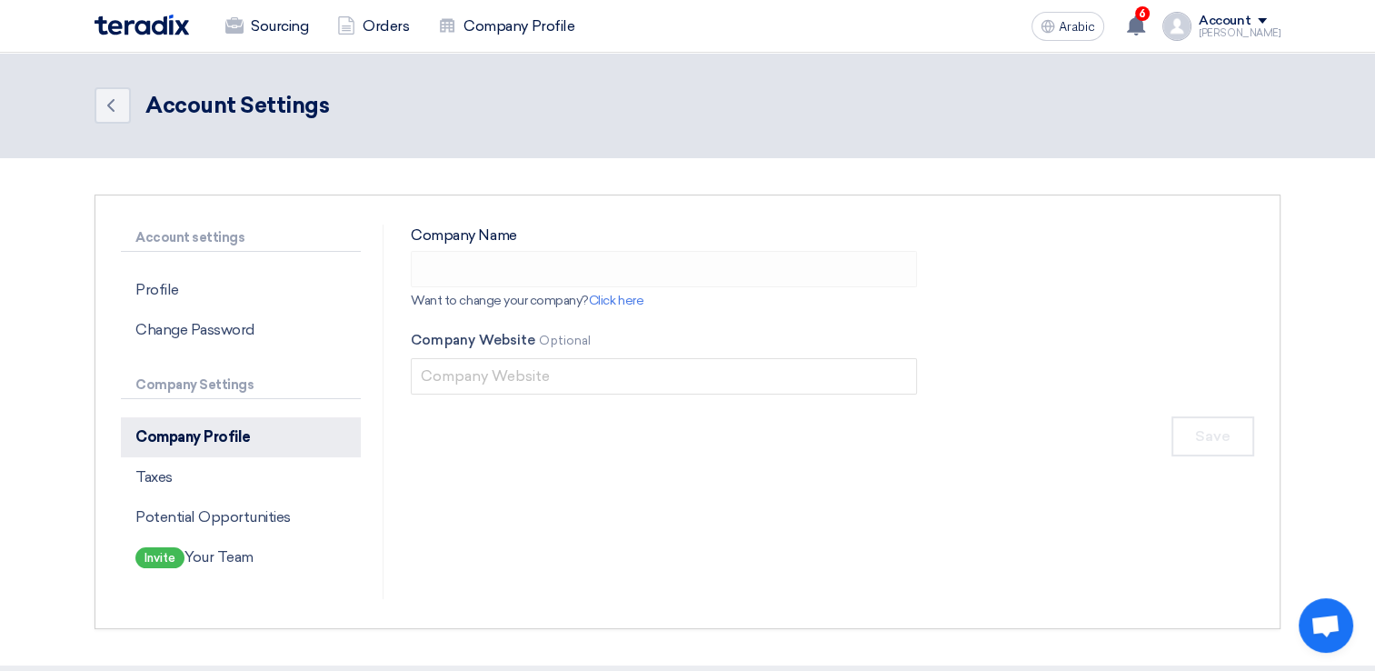
type input "Apex National Industrial Calibration Company"
type input "[DOMAIN_NAME]"
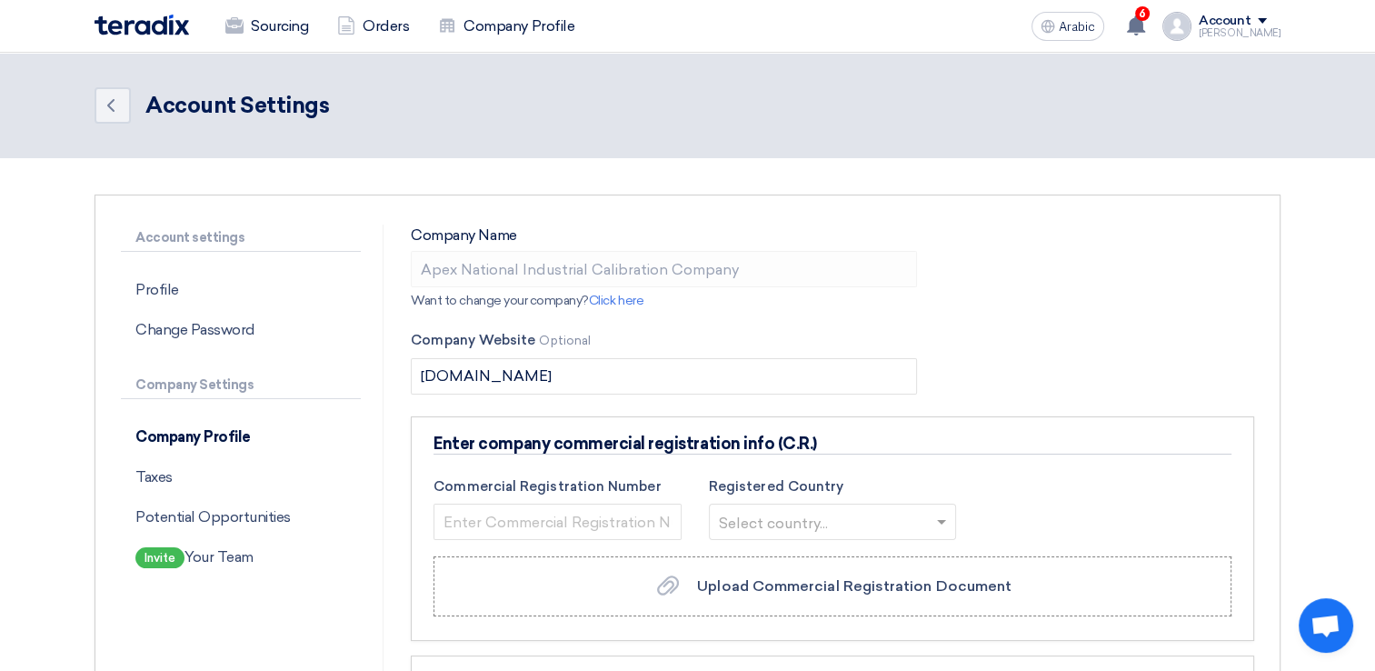
click at [633, 296] on link "Click here" at bounding box center [616, 300] width 55 height 15
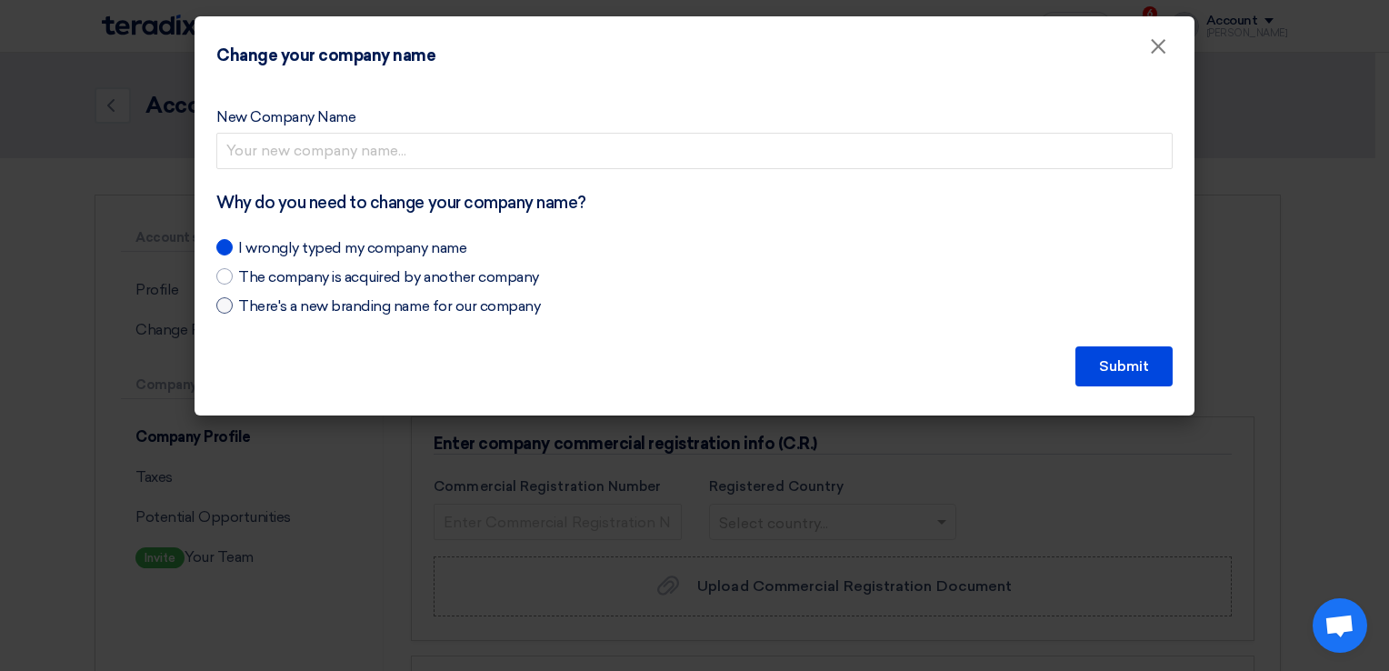
click at [449, 311] on span "There's a new branding name for our company" at bounding box center [389, 306] width 302 height 22
click at [250, 307] on input "There's a new branding name for our company" at bounding box center [244, 301] width 12 height 12
radio input "true"
click at [449, 311] on span "There's a new branding name for our company" at bounding box center [389, 306] width 302 height 22
click at [250, 307] on input "There's a new branding name for our company" at bounding box center [244, 301] width 12 height 12
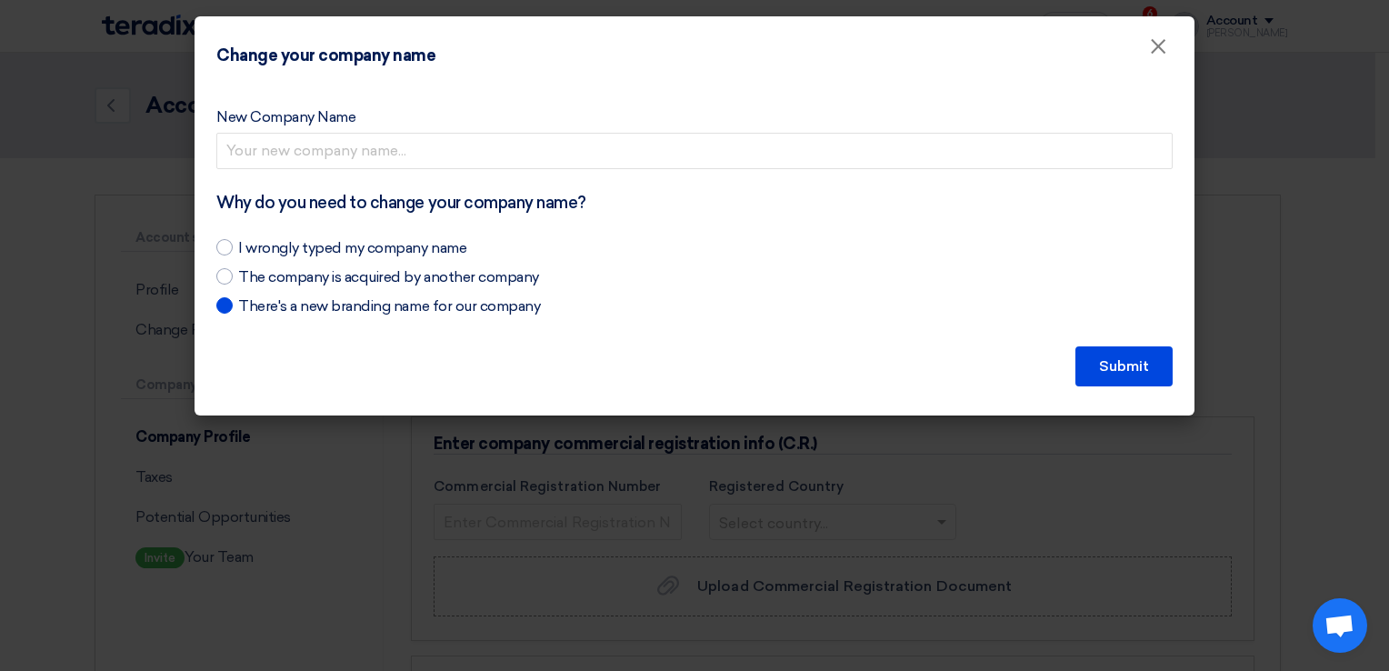
click at [389, 344] on div "New Company Name Why do you need to change your company name? I wrongly typed m…" at bounding box center [694, 219] width 956 height 254
click at [1160, 55] on span "×" at bounding box center [1158, 51] width 18 height 36
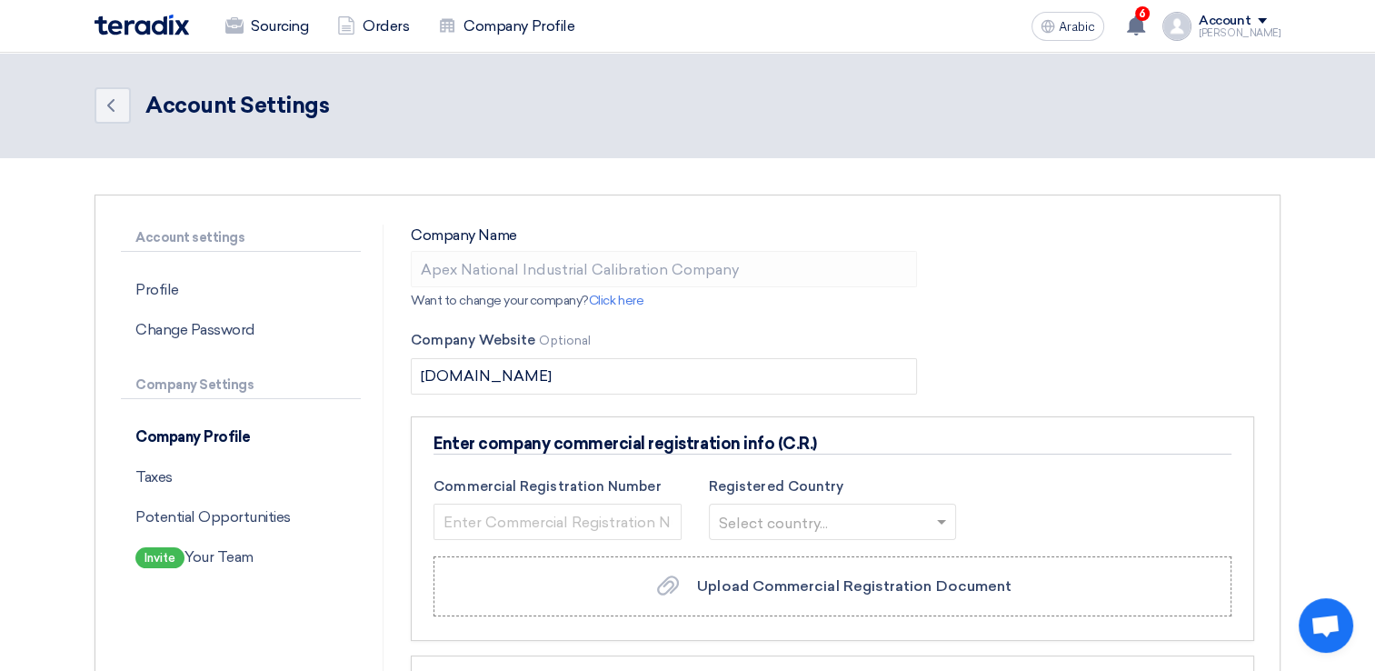
click at [632, 303] on link "Click here" at bounding box center [616, 300] width 55 height 15
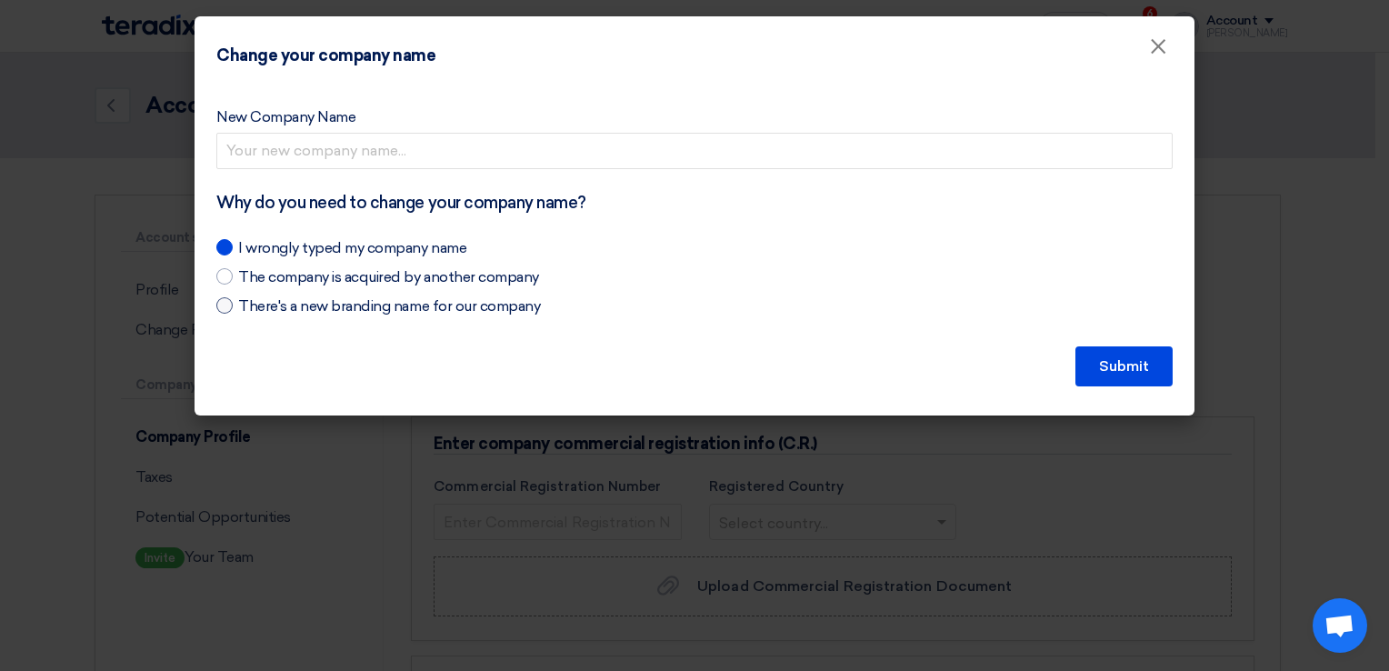
click at [450, 304] on span "There's a new branding name for our company" at bounding box center [389, 306] width 302 height 22
click at [250, 304] on input "There's a new branding name for our company" at bounding box center [244, 301] width 12 height 12
radio input "true"
click at [450, 304] on span "There's a new branding name for our company" at bounding box center [389, 306] width 302 height 22
click at [250, 304] on input "There's a new branding name for our company" at bounding box center [244, 301] width 12 height 12
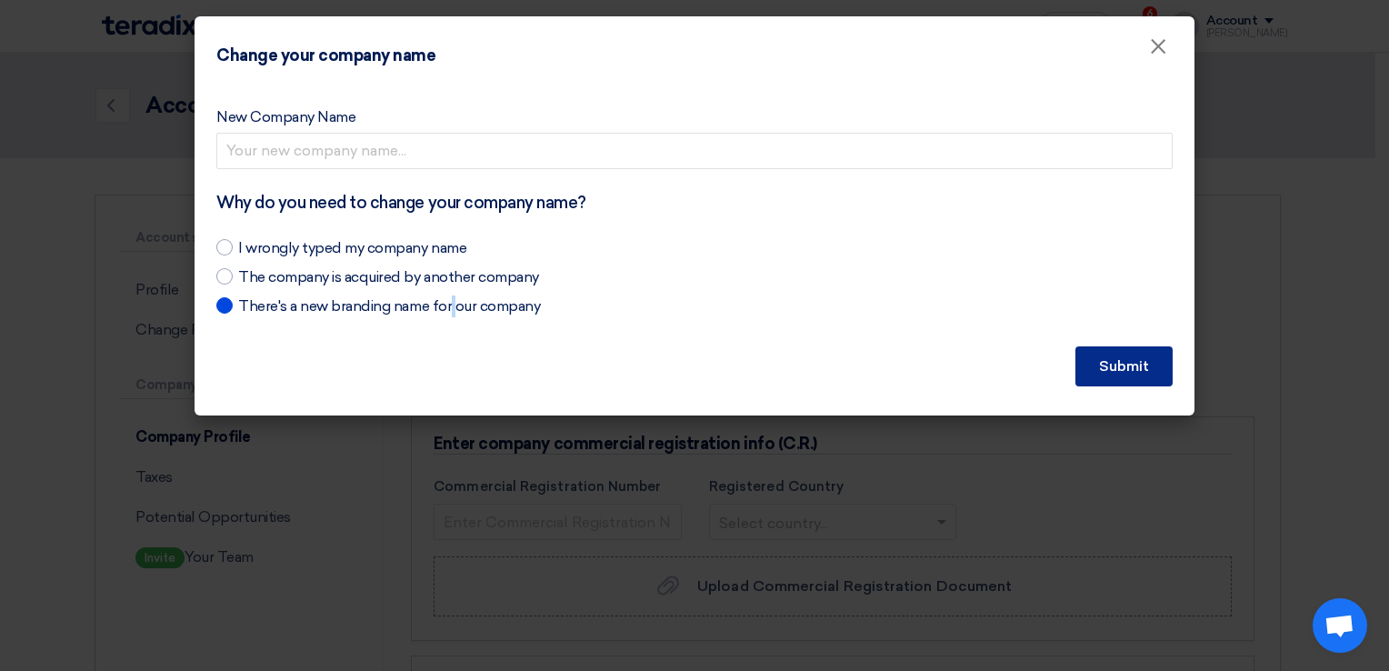
click at [1154, 374] on button "Submit" at bounding box center [1123, 366] width 97 height 40
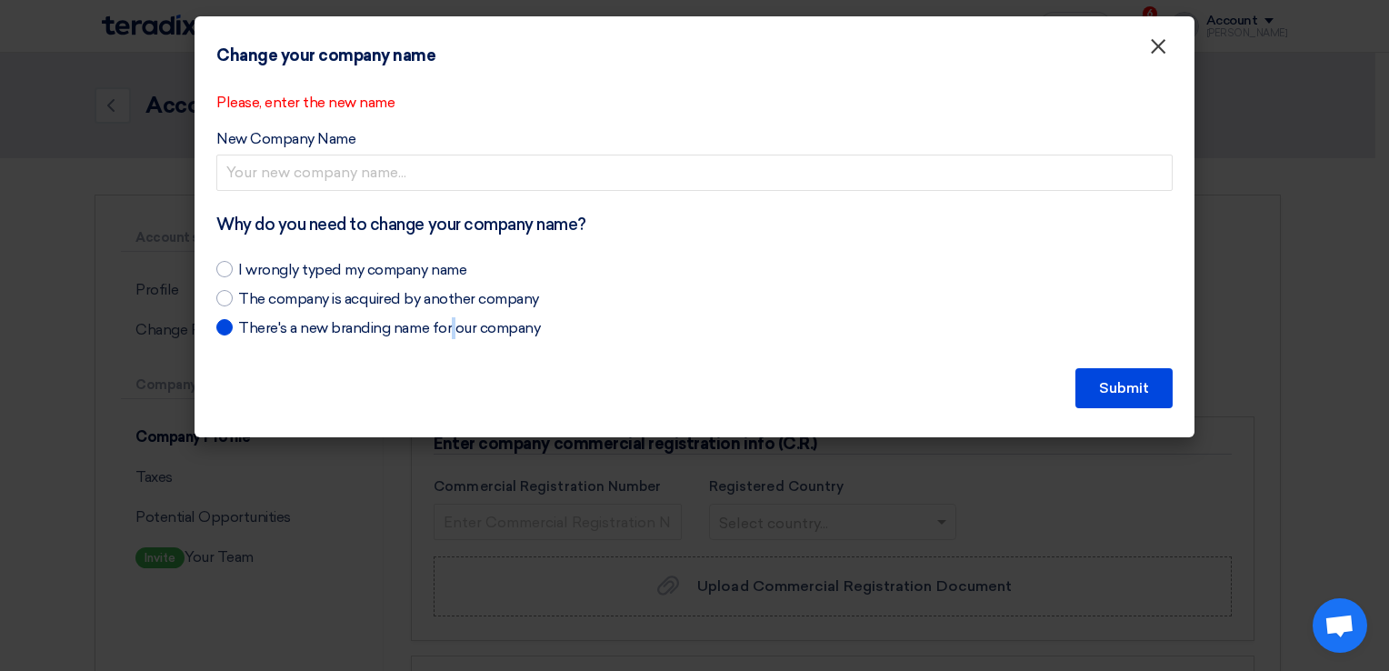
click at [1158, 60] on span "×" at bounding box center [1158, 51] width 18 height 36
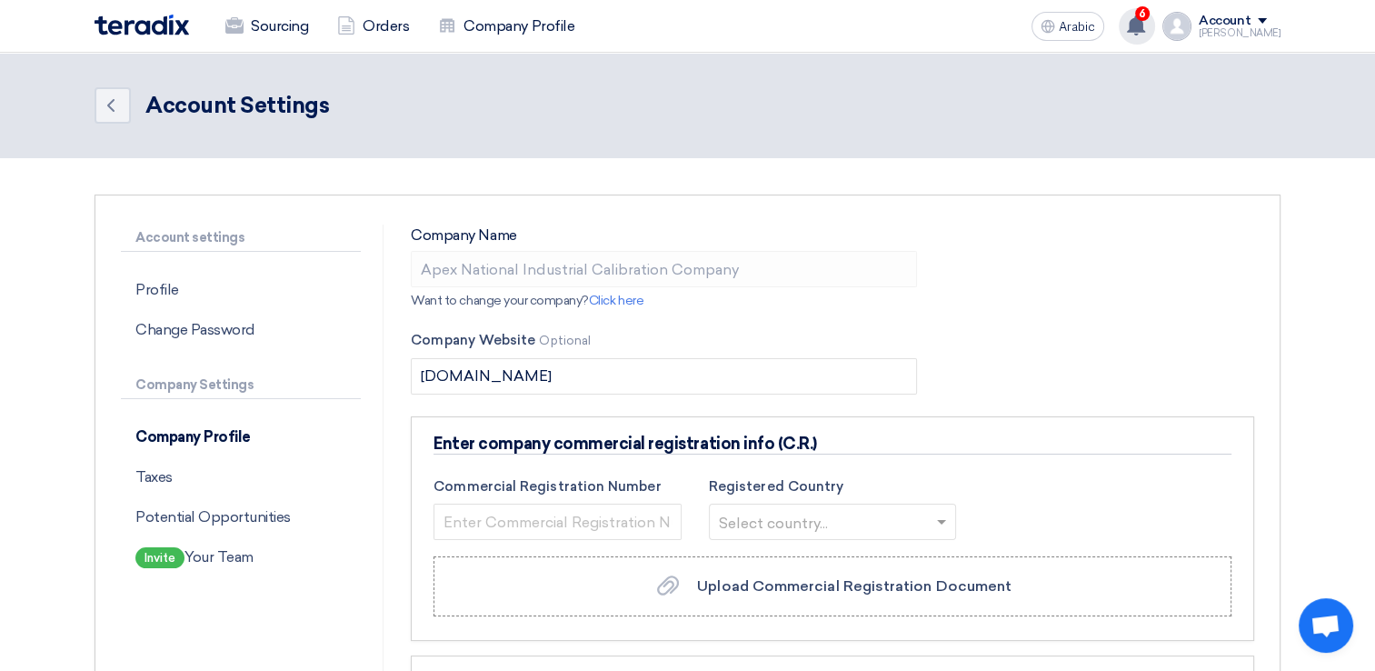
click at [1145, 24] on use at bounding box center [1136, 25] width 18 height 20
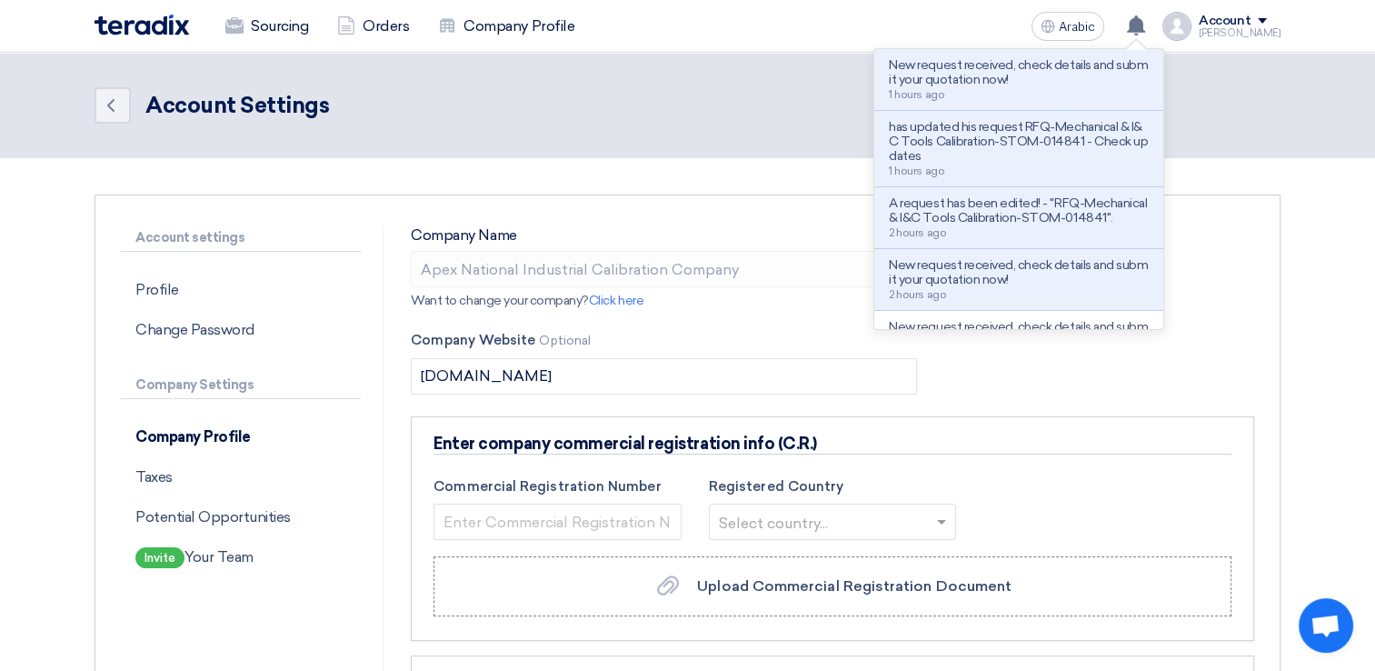
click at [1307, 155] on header "Back Account Settings" at bounding box center [687, 105] width 1375 height 105
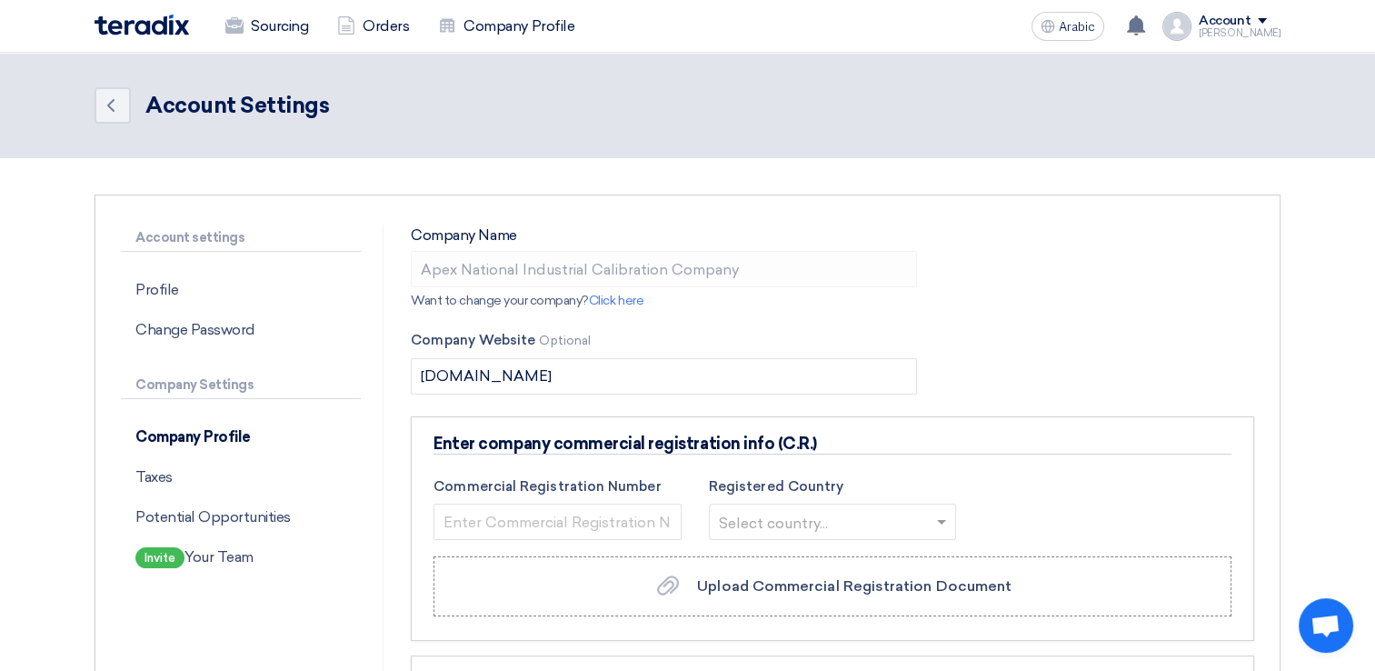
click at [1275, 14] on div "Account" at bounding box center [1240, 21] width 82 height 15
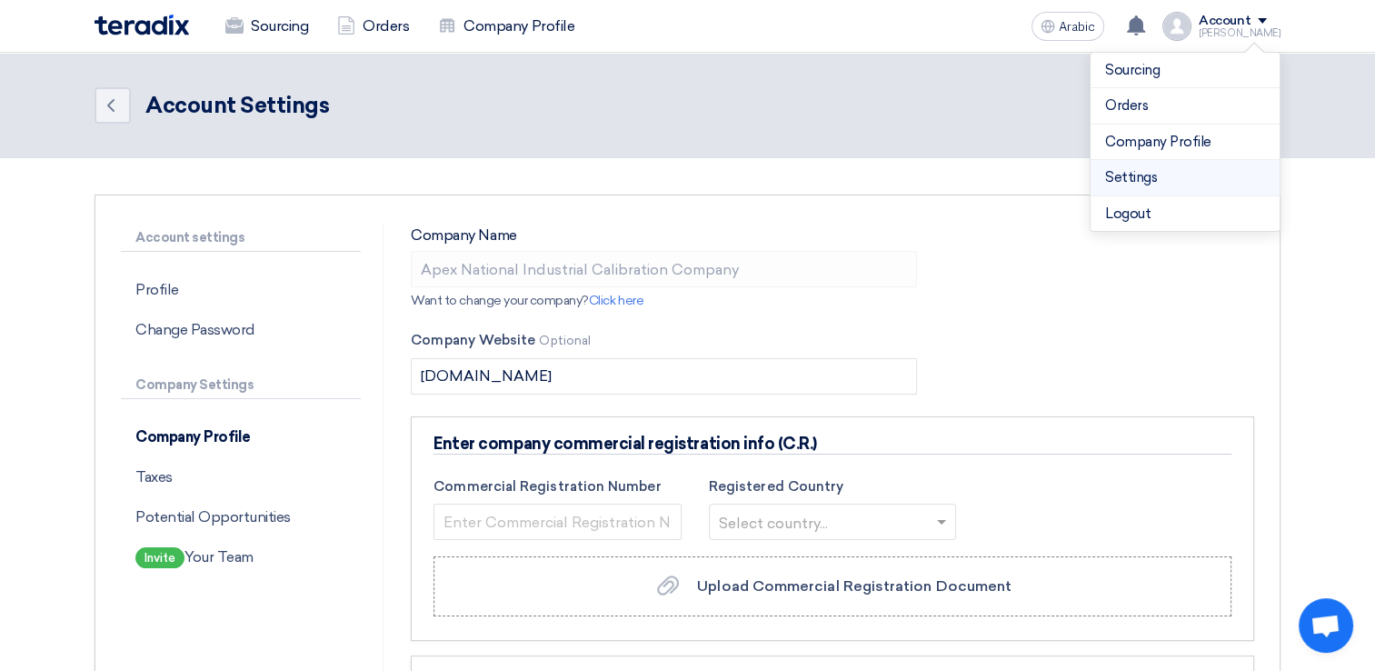
click at [1134, 182] on link "Settings" at bounding box center [1185, 177] width 160 height 21
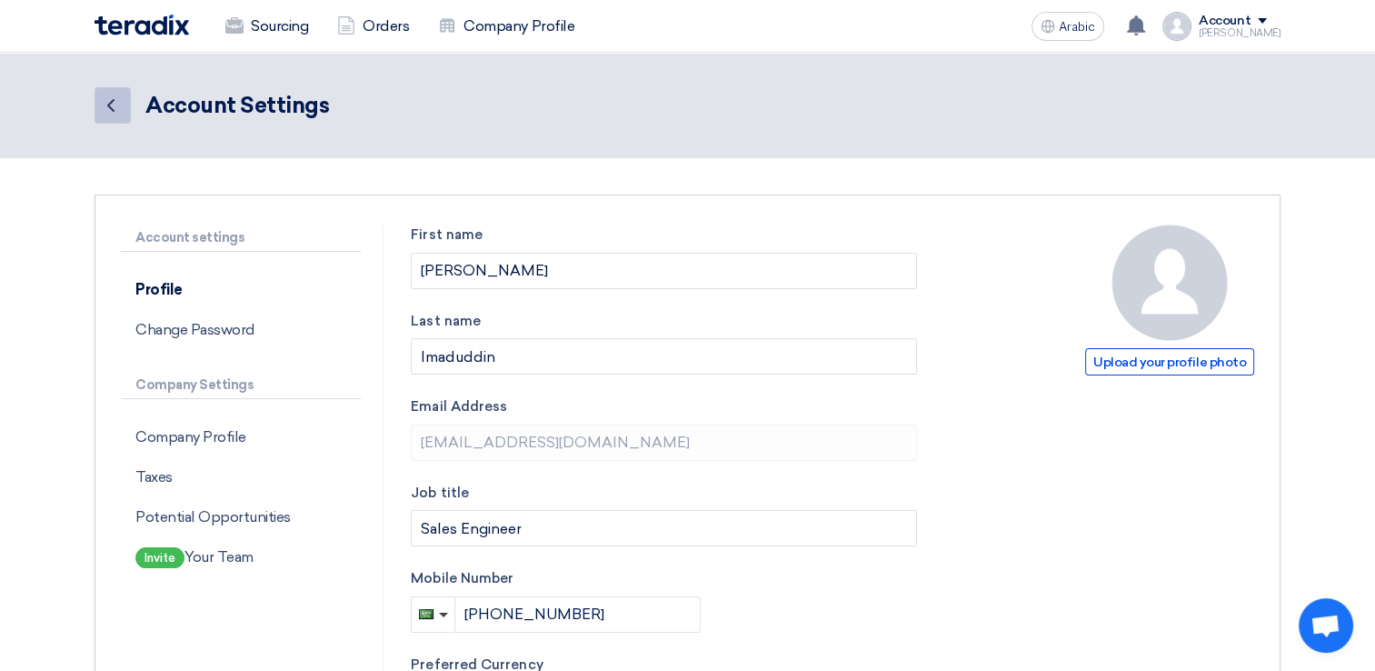
click at [103, 112] on icon "Back" at bounding box center [111, 106] width 22 height 22
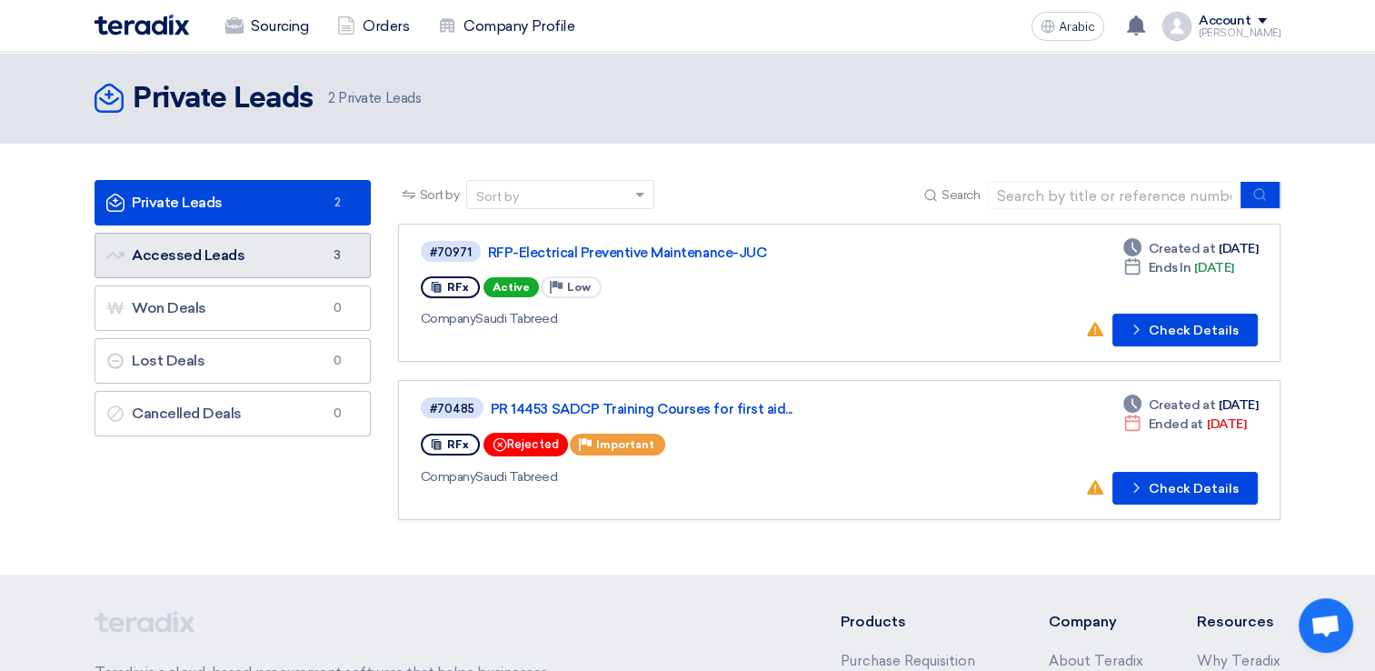
click at [254, 245] on link "Accessed Leads Accessed Leads 3" at bounding box center [233, 255] width 276 height 45
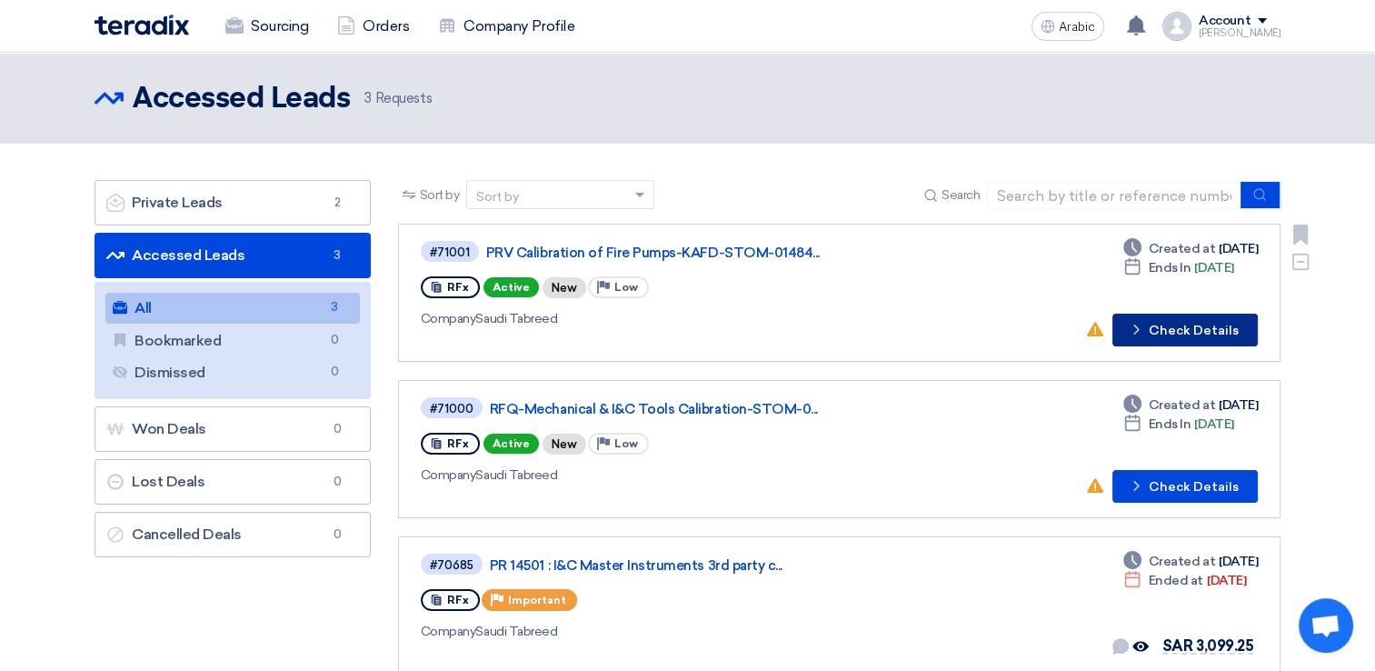
click at [1189, 316] on button "Check details Check Details" at bounding box center [1184, 330] width 145 height 33
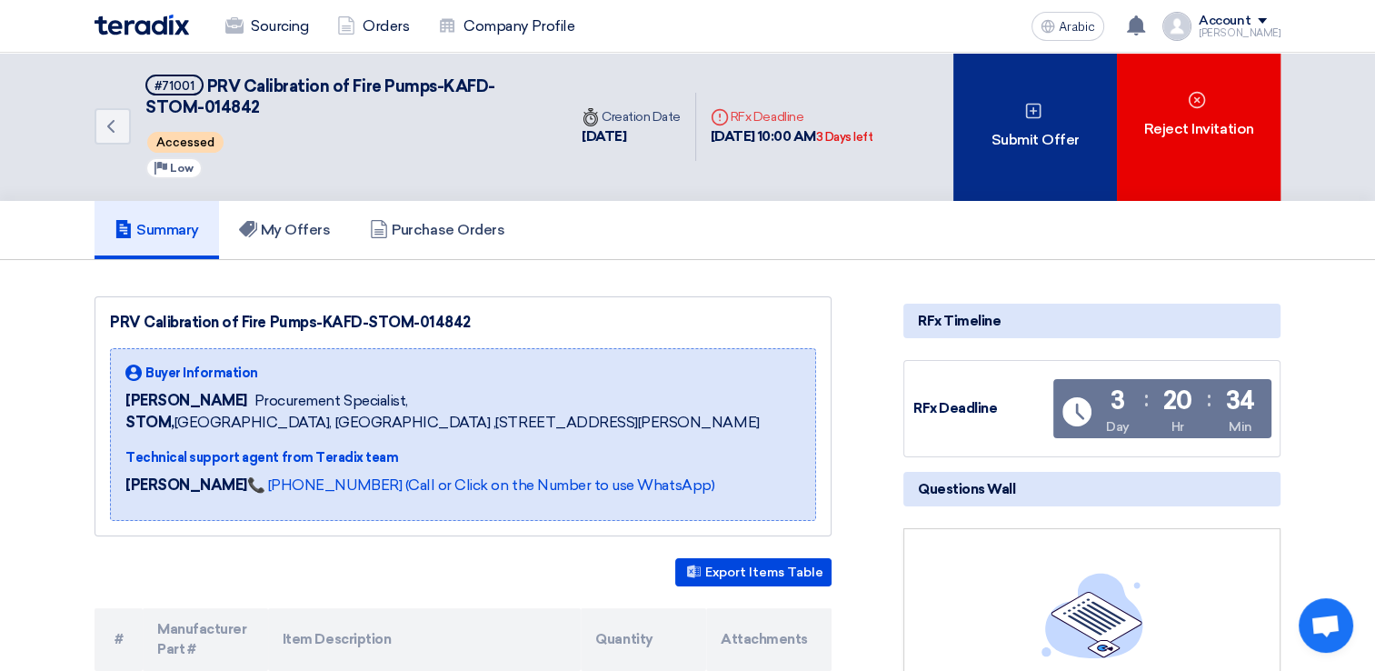
click at [1072, 122] on div "Submit Offer" at bounding box center [1035, 127] width 164 height 148
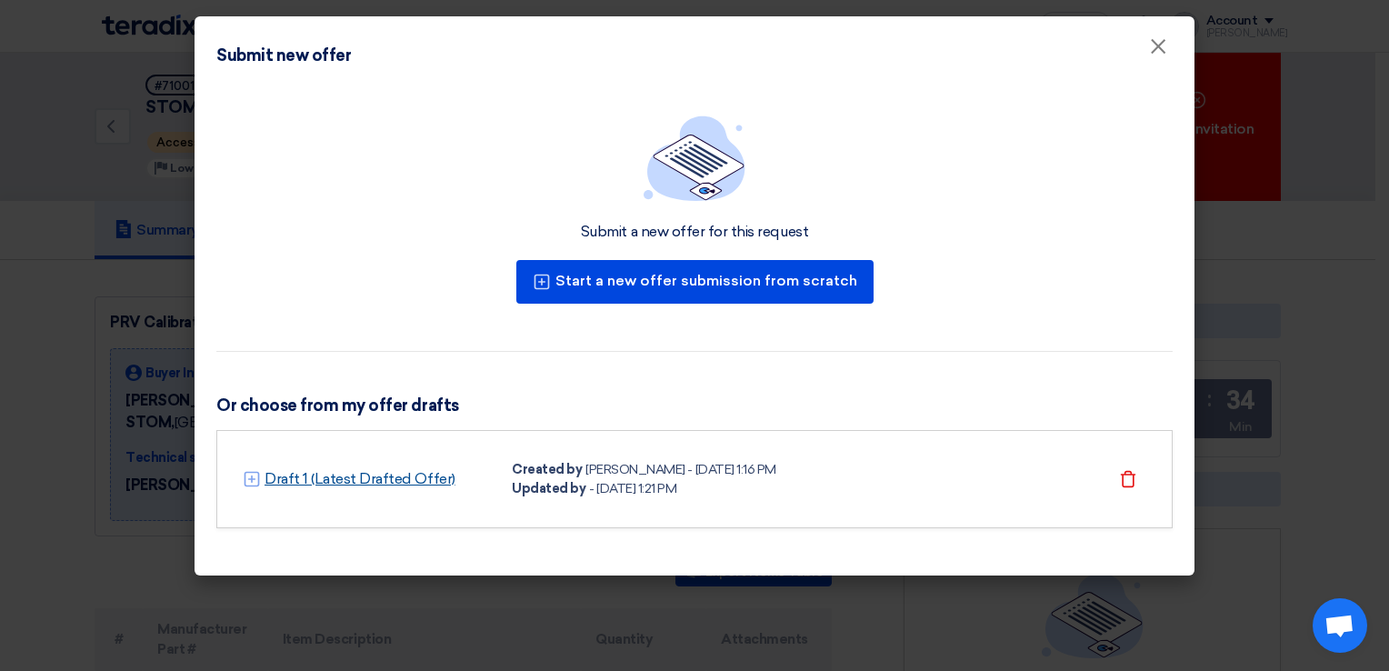
click at [376, 474] on link "Draft 1 (Latest Drafted Offer)" at bounding box center [359, 479] width 191 height 22
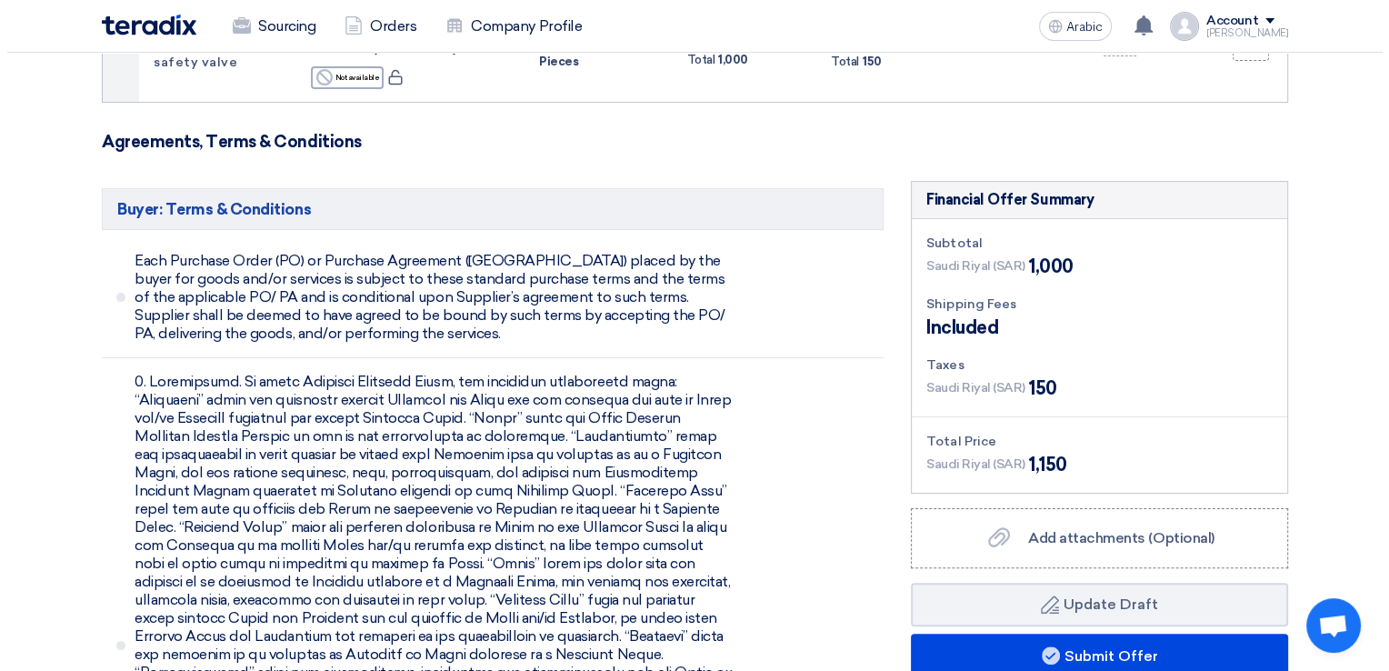
scroll to position [636, 0]
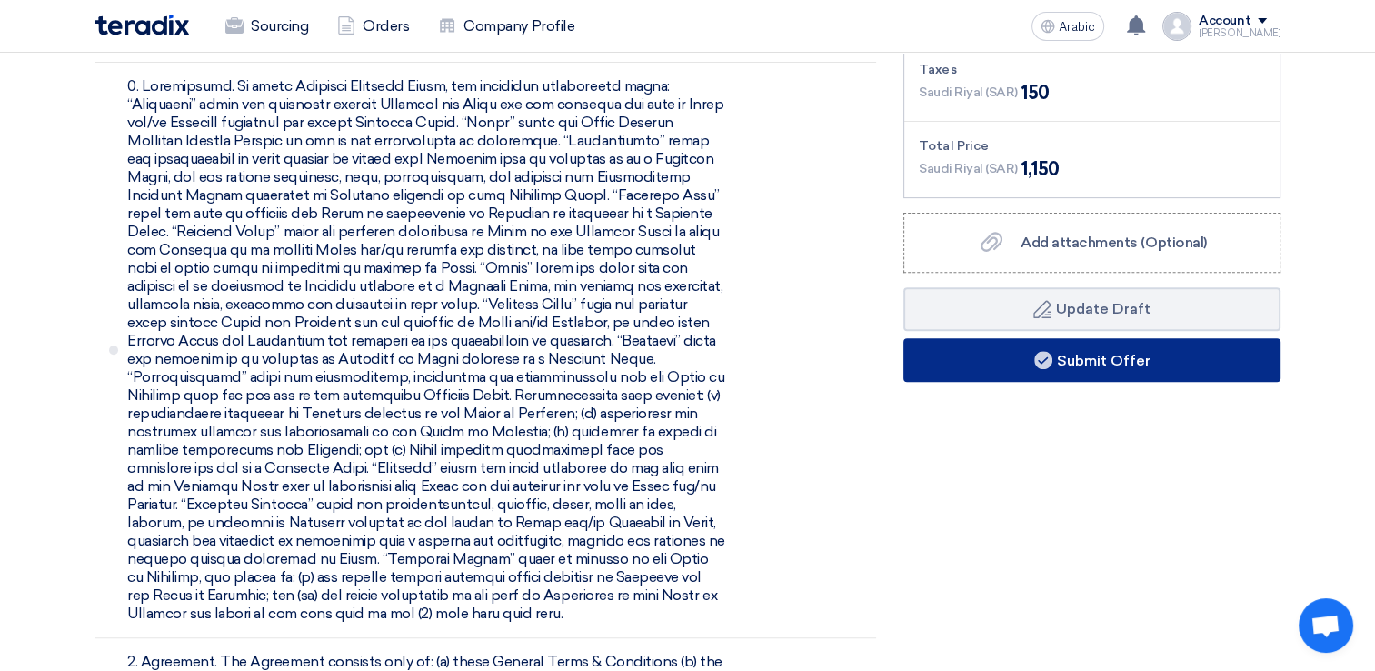
click at [1044, 362] on use at bounding box center [1043, 360] width 18 height 18
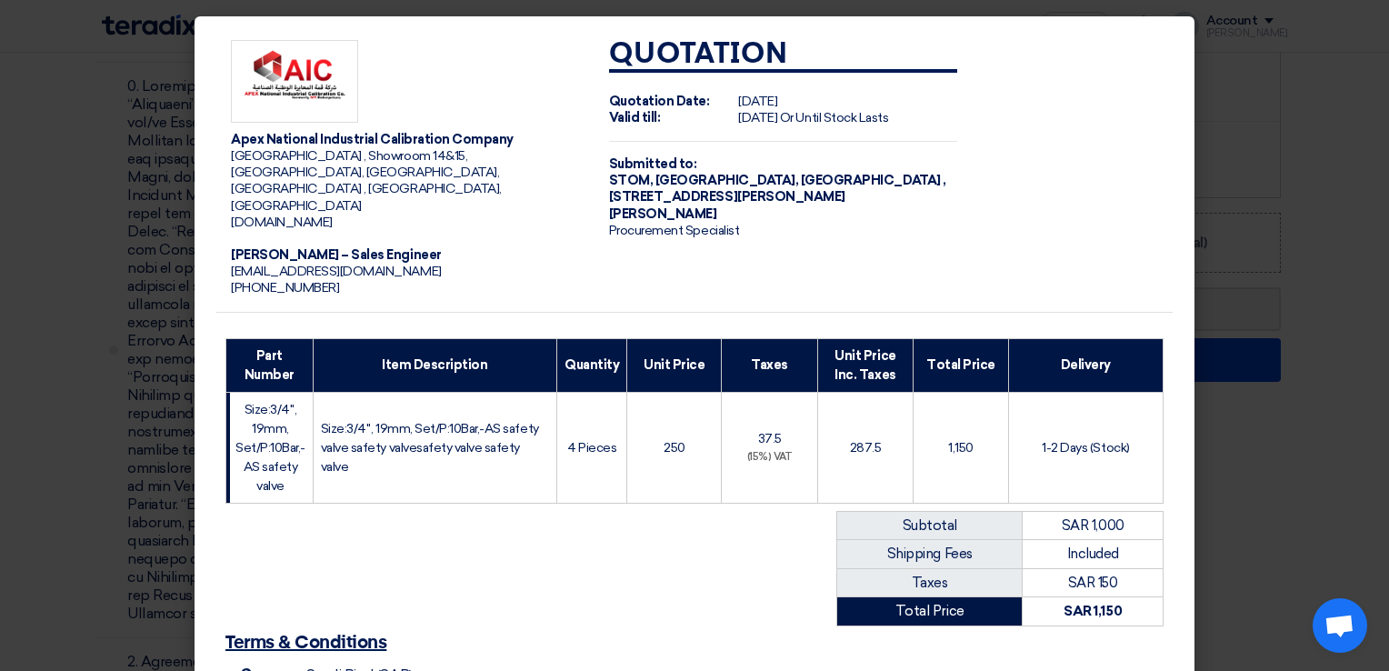
click at [304, 95] on img at bounding box center [294, 81] width 127 height 83
click at [305, 95] on img at bounding box center [294, 81] width 127 height 83
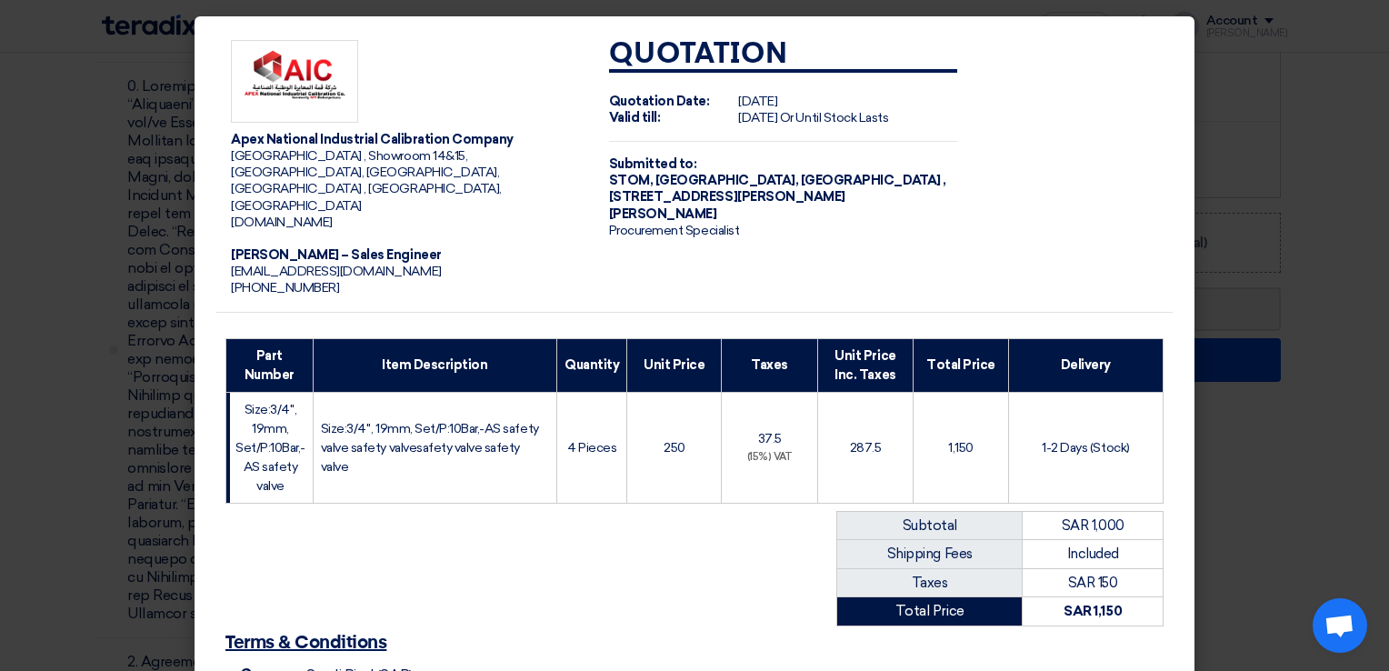
click at [305, 95] on img at bounding box center [294, 81] width 127 height 83
click at [301, 89] on img at bounding box center [294, 81] width 127 height 83
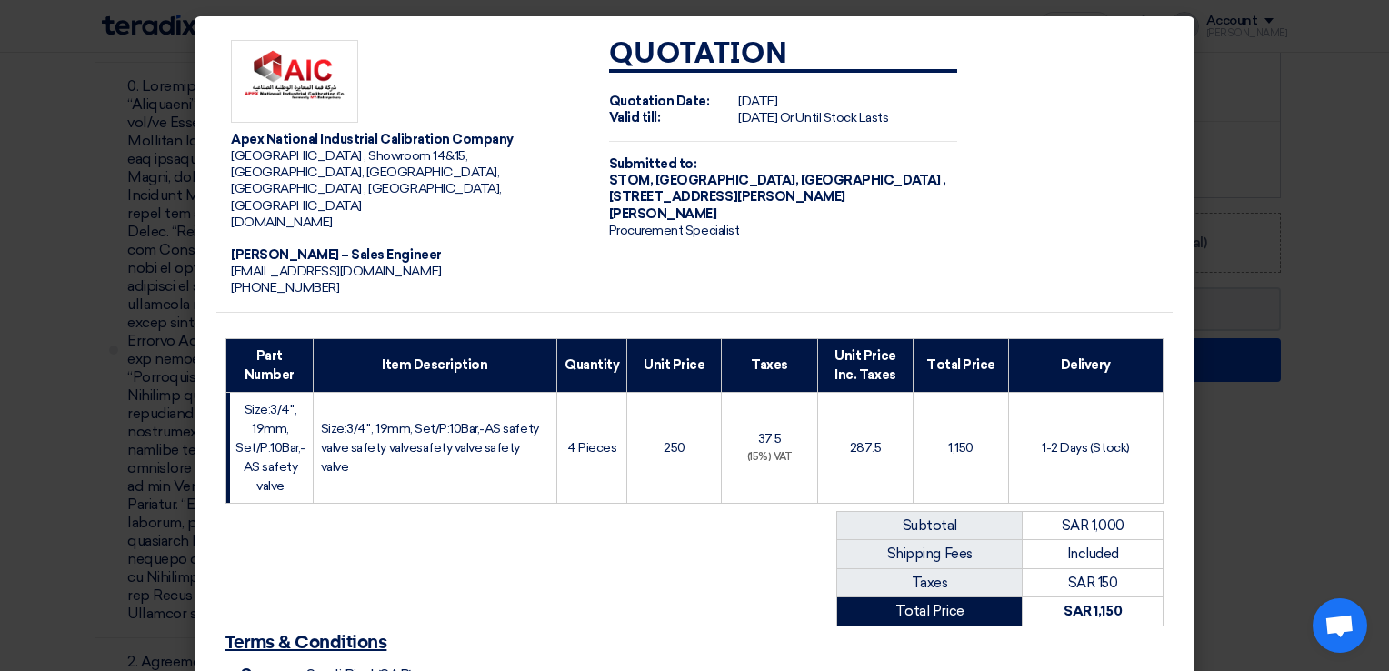
click at [301, 89] on img at bounding box center [294, 81] width 127 height 83
drag, startPoint x: 301, startPoint y: 89, endPoint x: 349, endPoint y: 581, distance: 494.0
click at [349, 581] on div "Apex National Industrial Calibration Company Port Gate Building , Showroom 14&1…" at bounding box center [694, 414] width 956 height 779
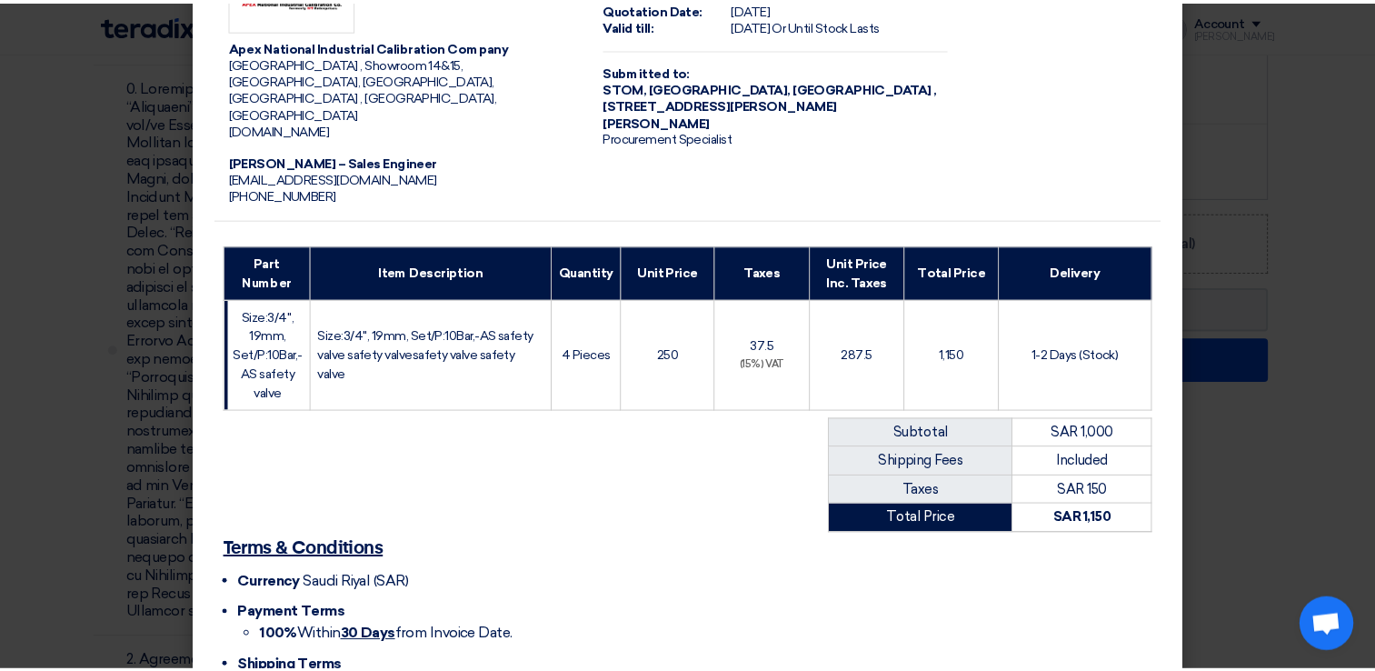
scroll to position [200, 0]
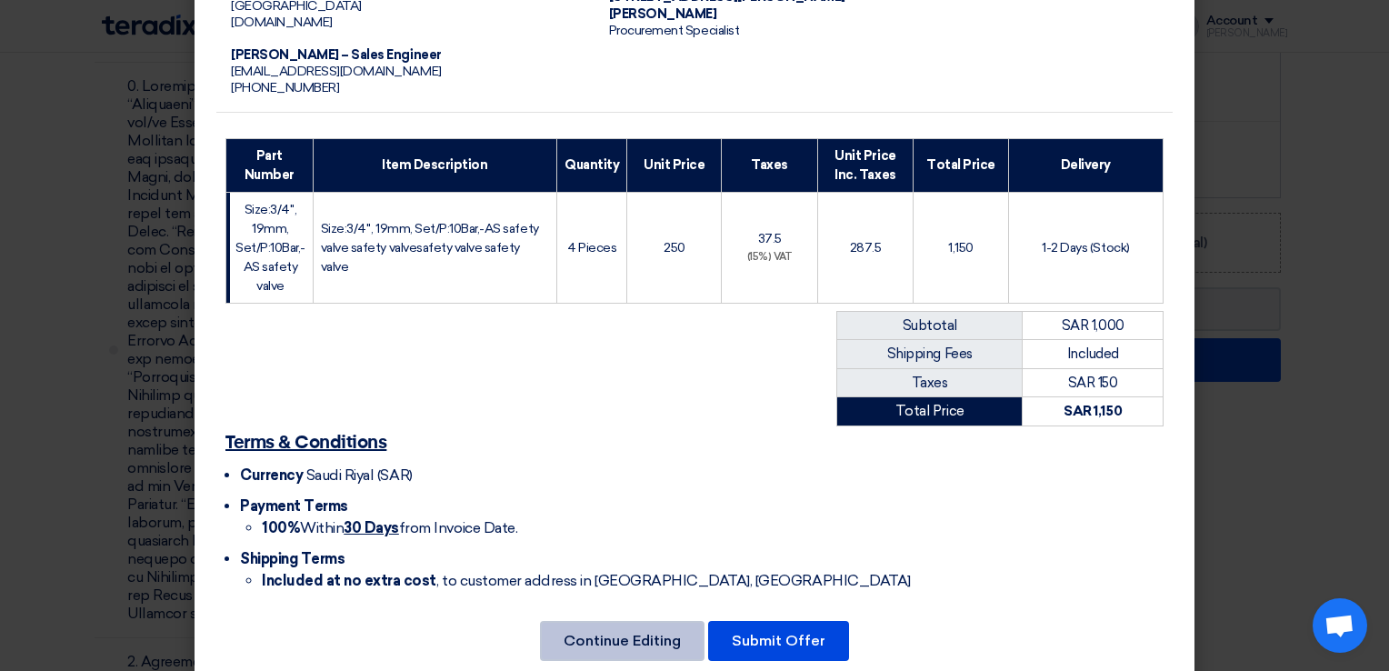
click at [617, 621] on button "Continue Editing" at bounding box center [622, 641] width 165 height 40
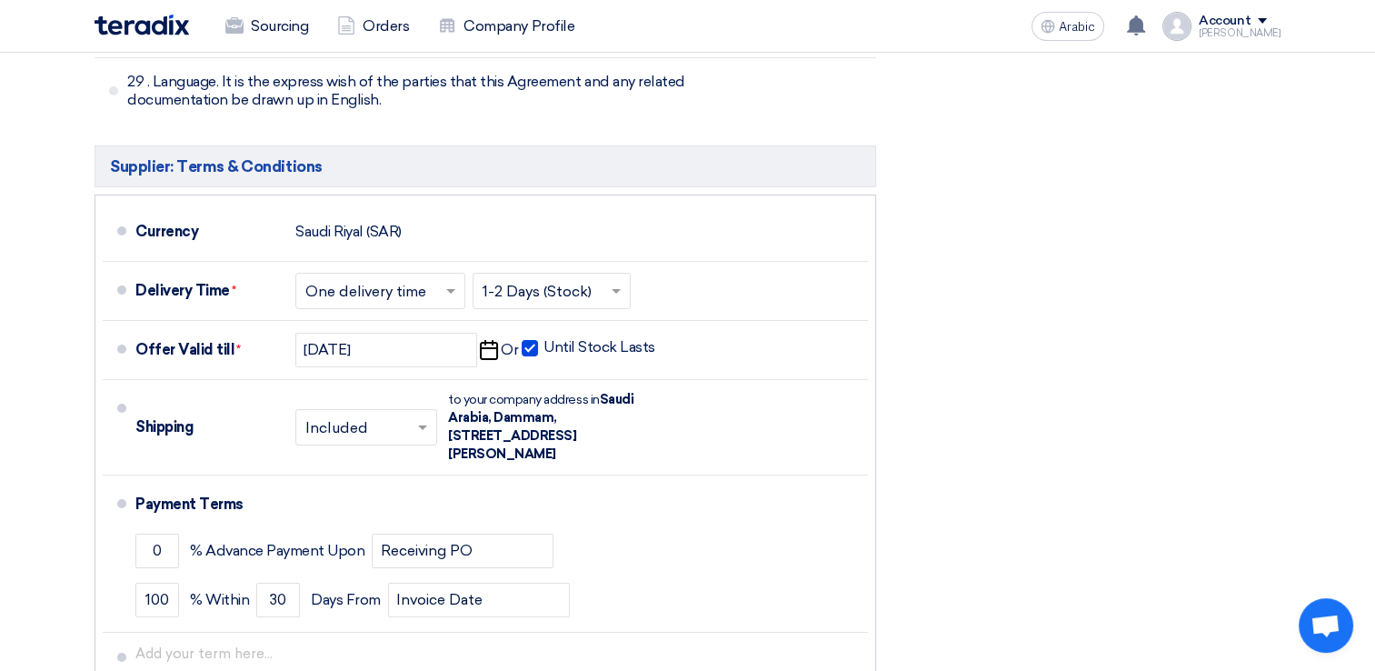
scroll to position [6271, 0]
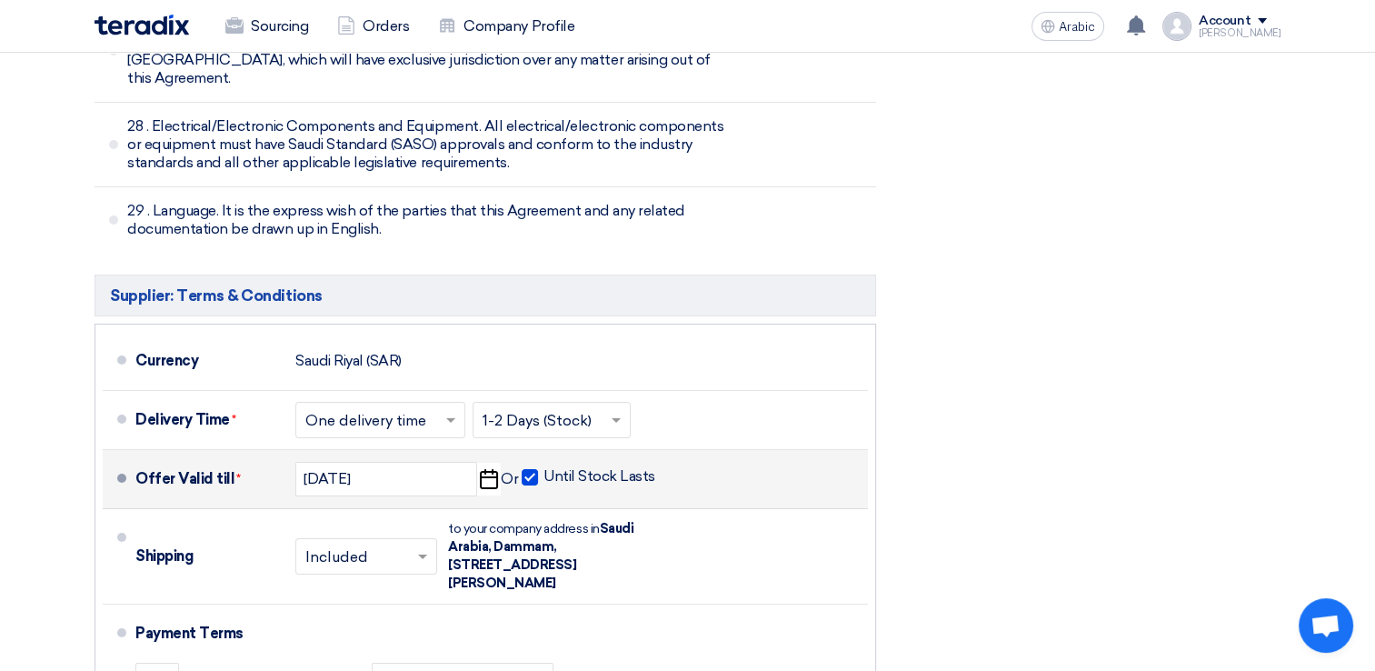
click at [531, 469] on span at bounding box center [530, 477] width 16 height 16
click at [543, 467] on input "Until Stock Lasts" at bounding box center [600, 484] width 115 height 35
click at [531, 469] on span at bounding box center [530, 477] width 16 height 16
click at [543, 467] on input "Until Stock Lasts" at bounding box center [600, 484] width 115 height 35
click at [532, 469] on span at bounding box center [530, 477] width 16 height 16
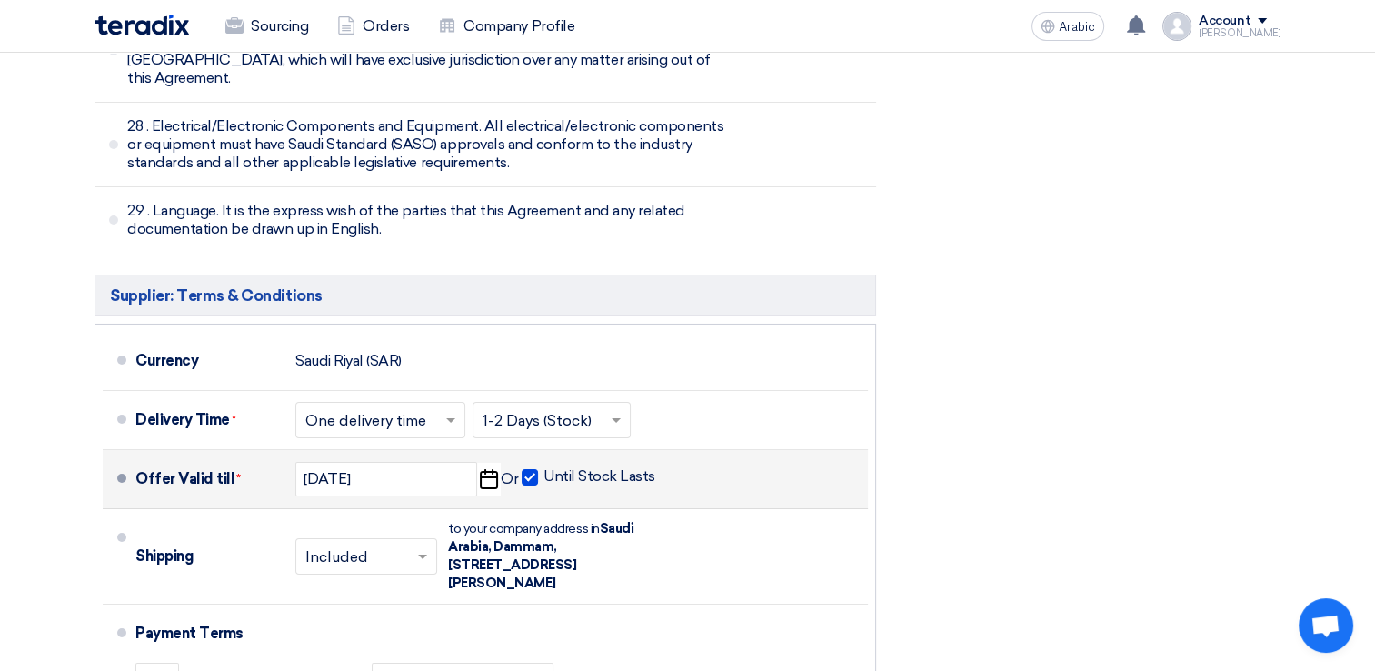
click at [543, 467] on input "Until Stock Lasts" at bounding box center [600, 484] width 115 height 35
click at [532, 469] on span at bounding box center [530, 477] width 16 height 16
click at [543, 467] on input "Until Stock Lasts" at bounding box center [600, 484] width 115 height 35
checkbox input "true"
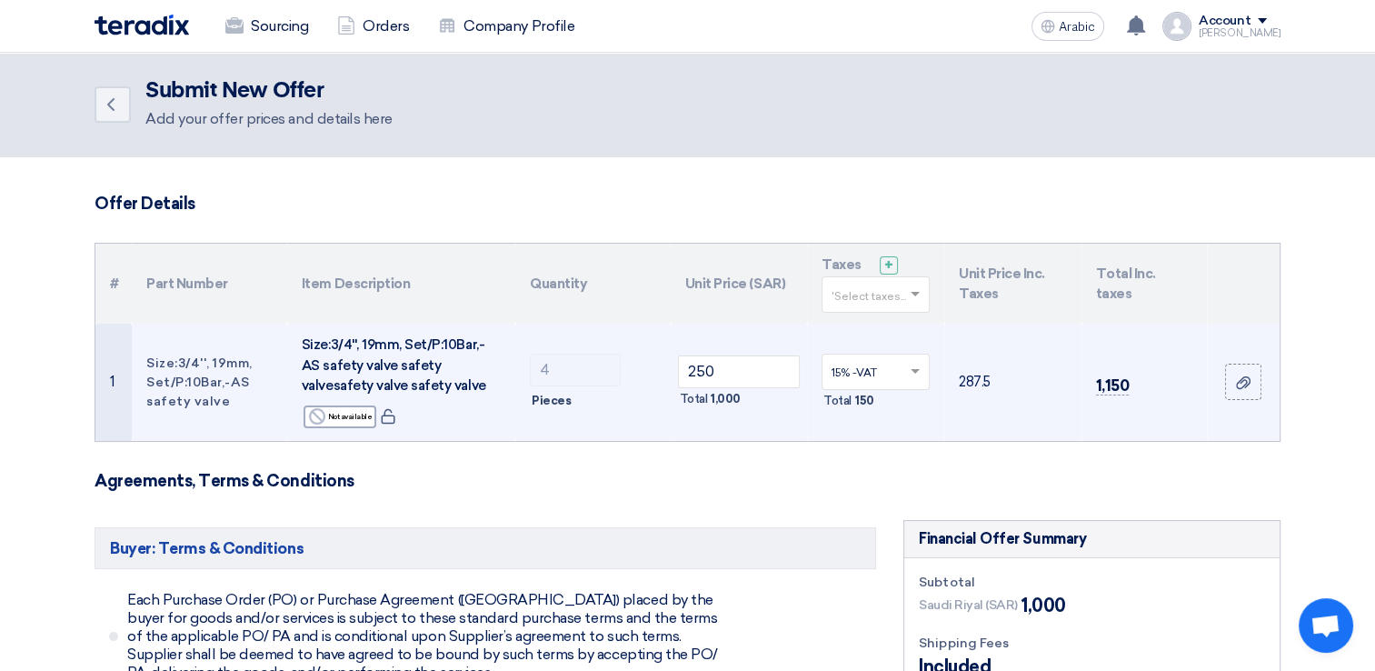
scroll to position [0, 0]
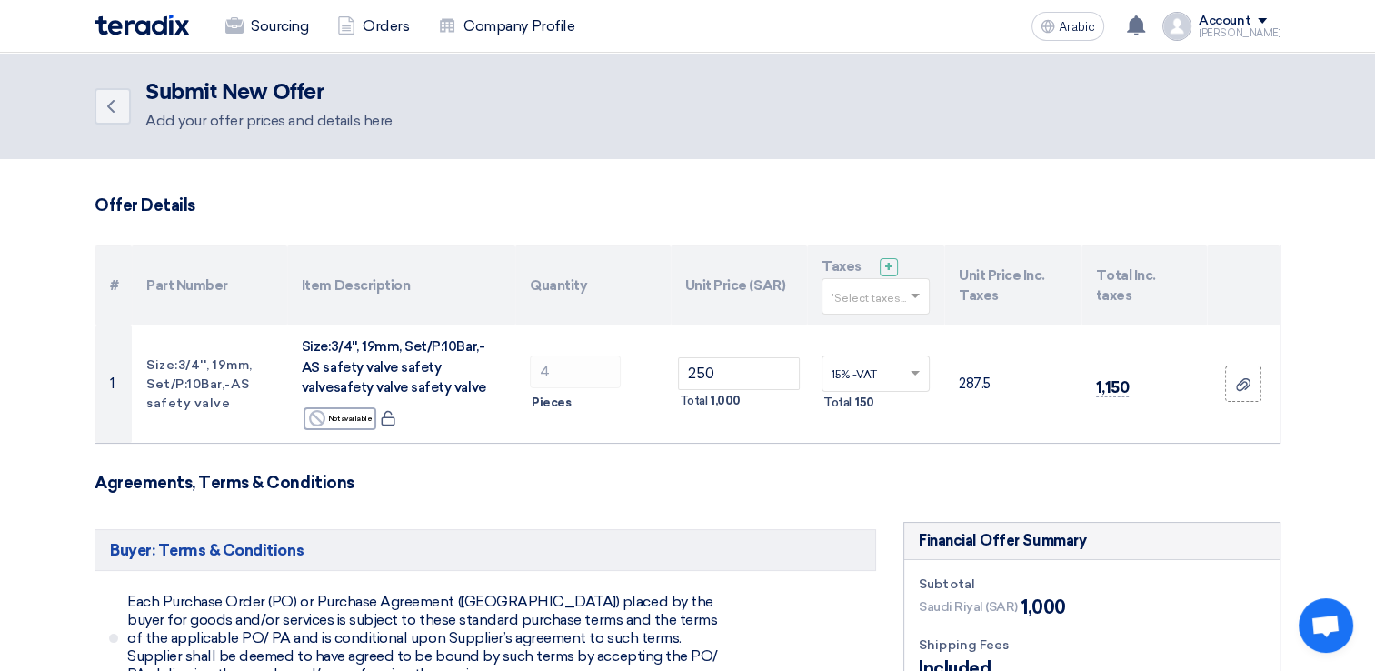
click at [1267, 21] on span at bounding box center [1262, 20] width 9 height 5
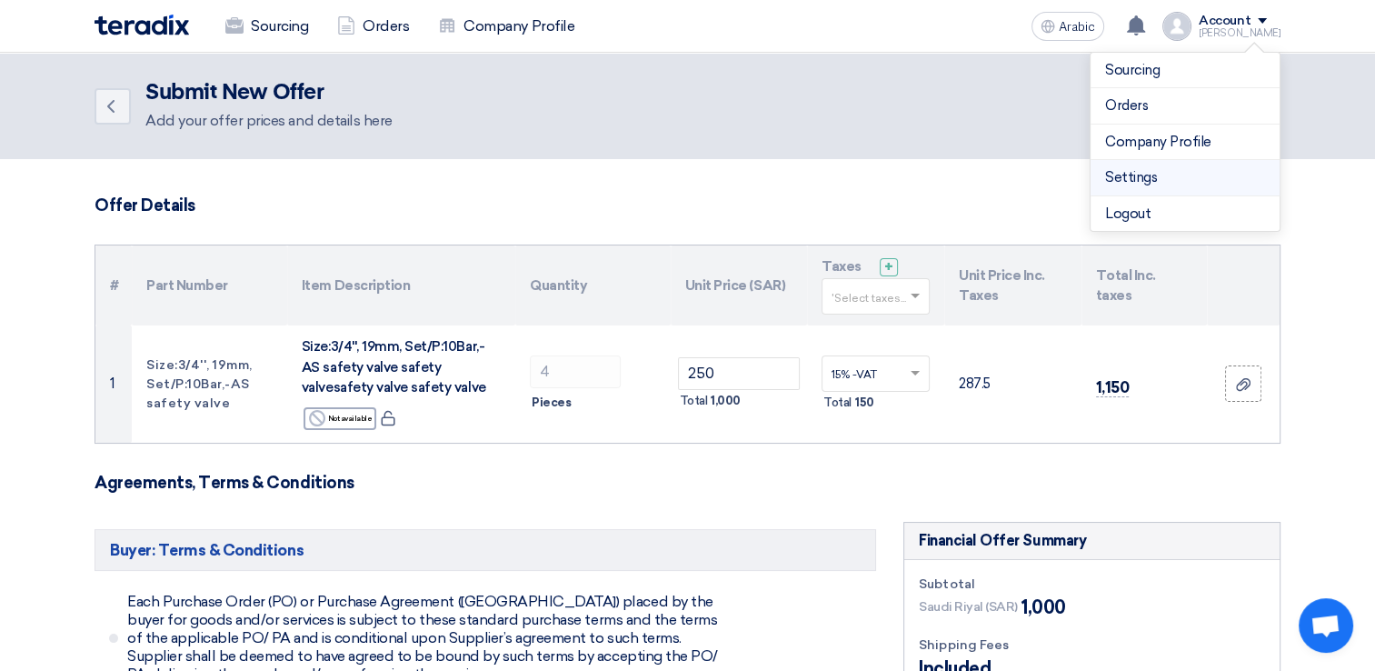
click at [1178, 173] on link "Settings" at bounding box center [1185, 177] width 160 height 21
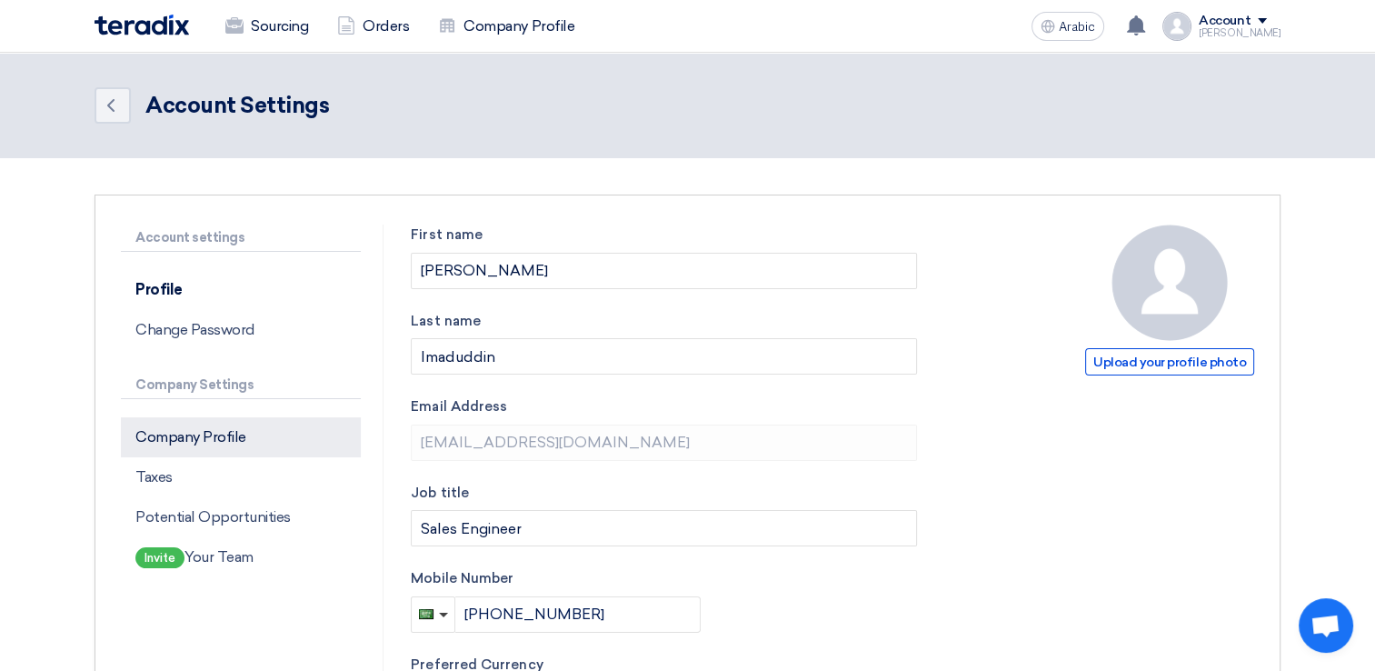
click at [248, 445] on p "Company Profile" at bounding box center [241, 437] width 240 height 40
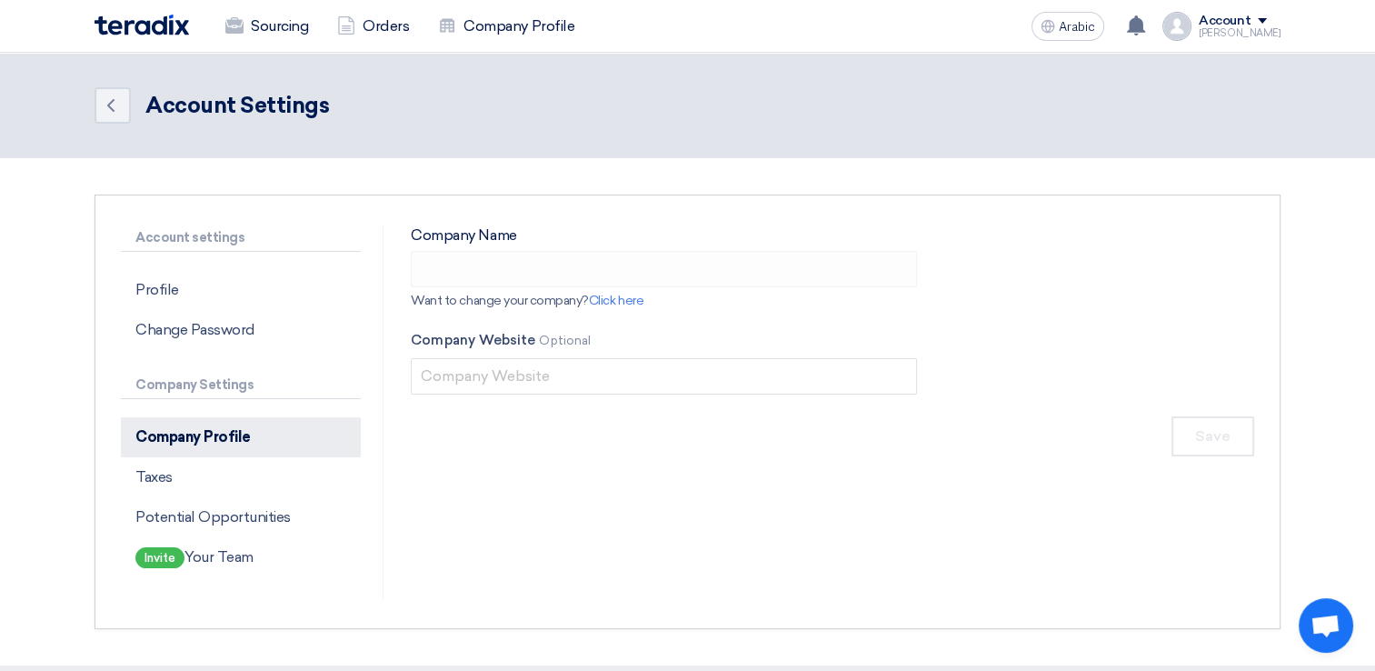
type input "Apex National Industrial Calibration Company"
type input "[DOMAIN_NAME]"
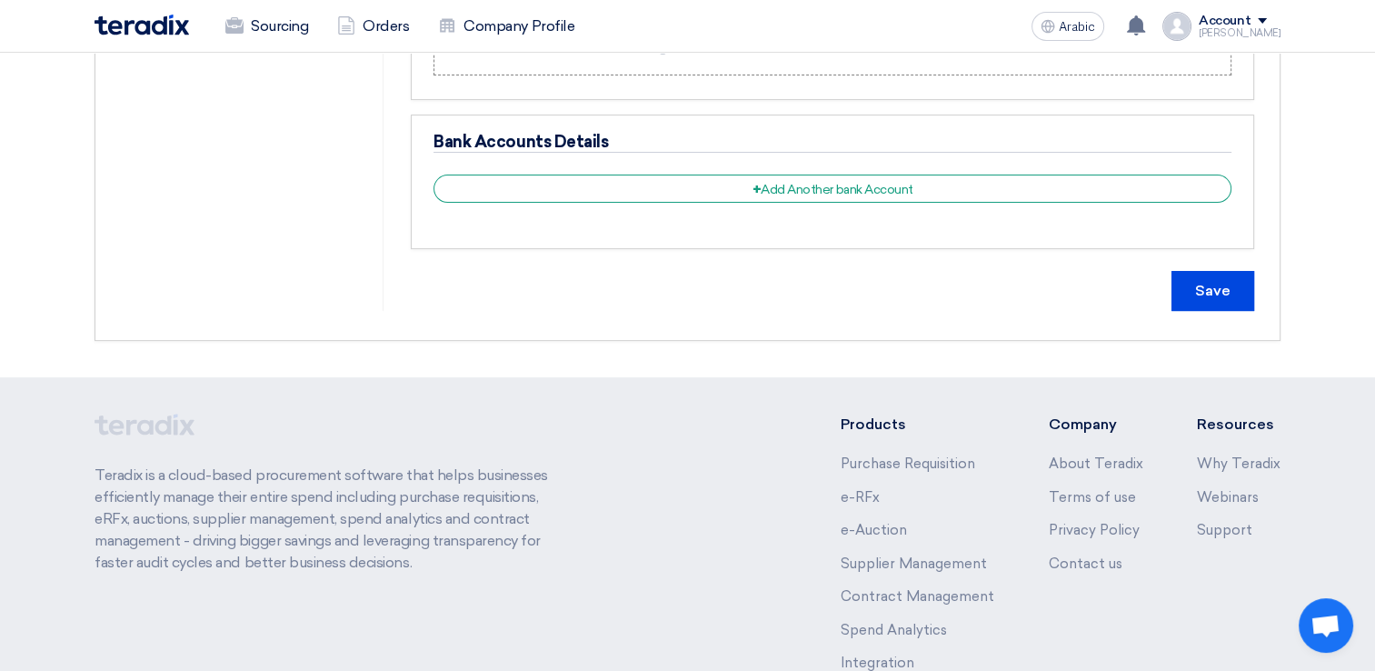
scroll to position [654, 0]
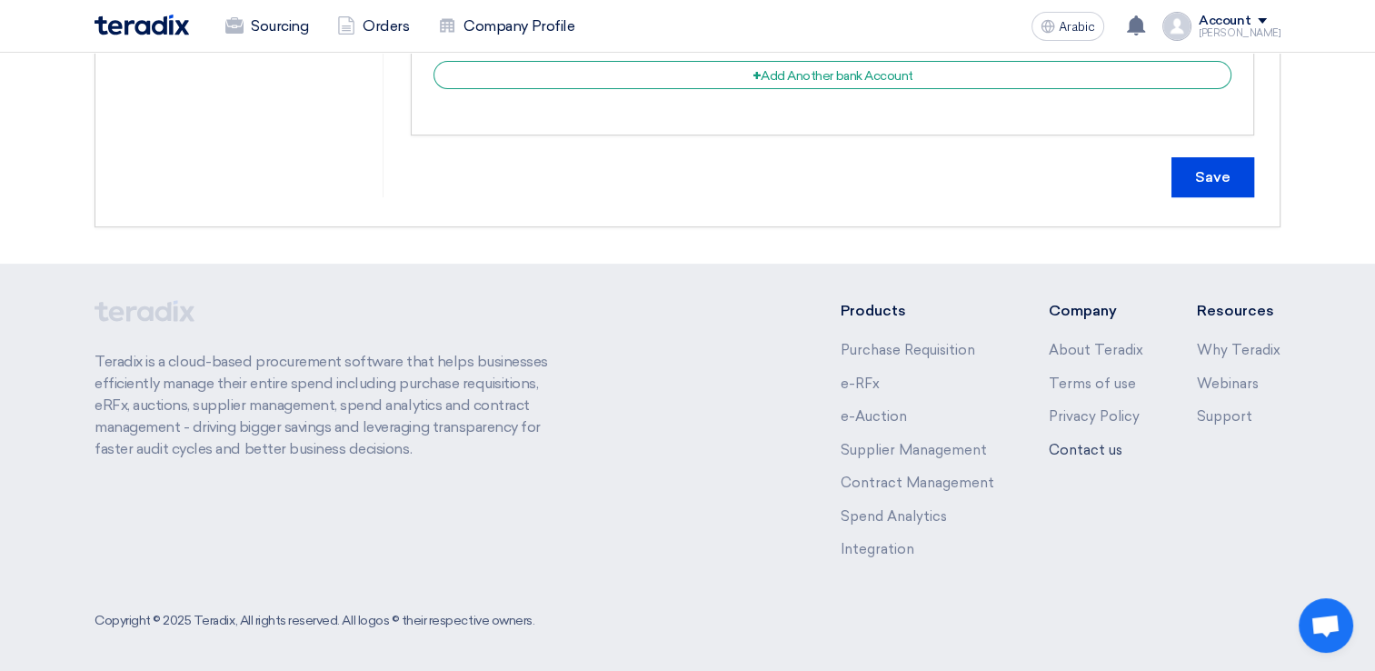
click at [1088, 451] on link "Contact us" at bounding box center [1085, 450] width 74 height 16
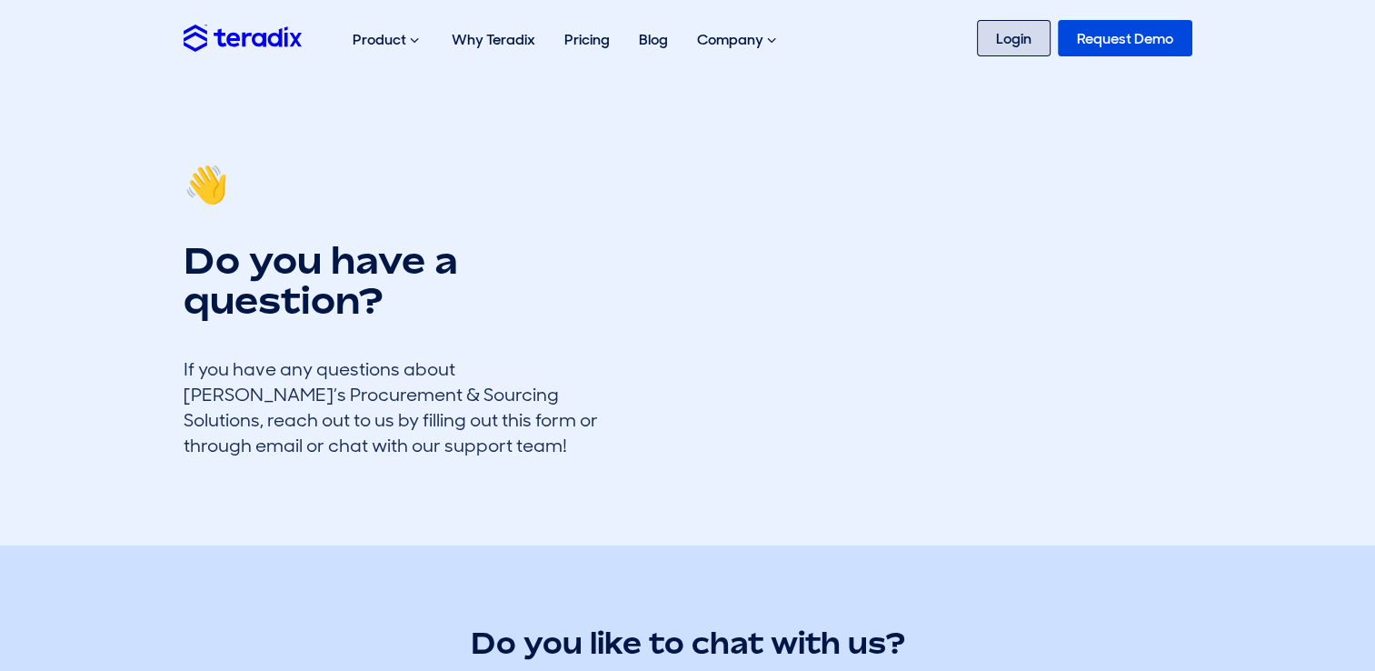
click at [999, 35] on link "Login" at bounding box center [1014, 38] width 74 height 36
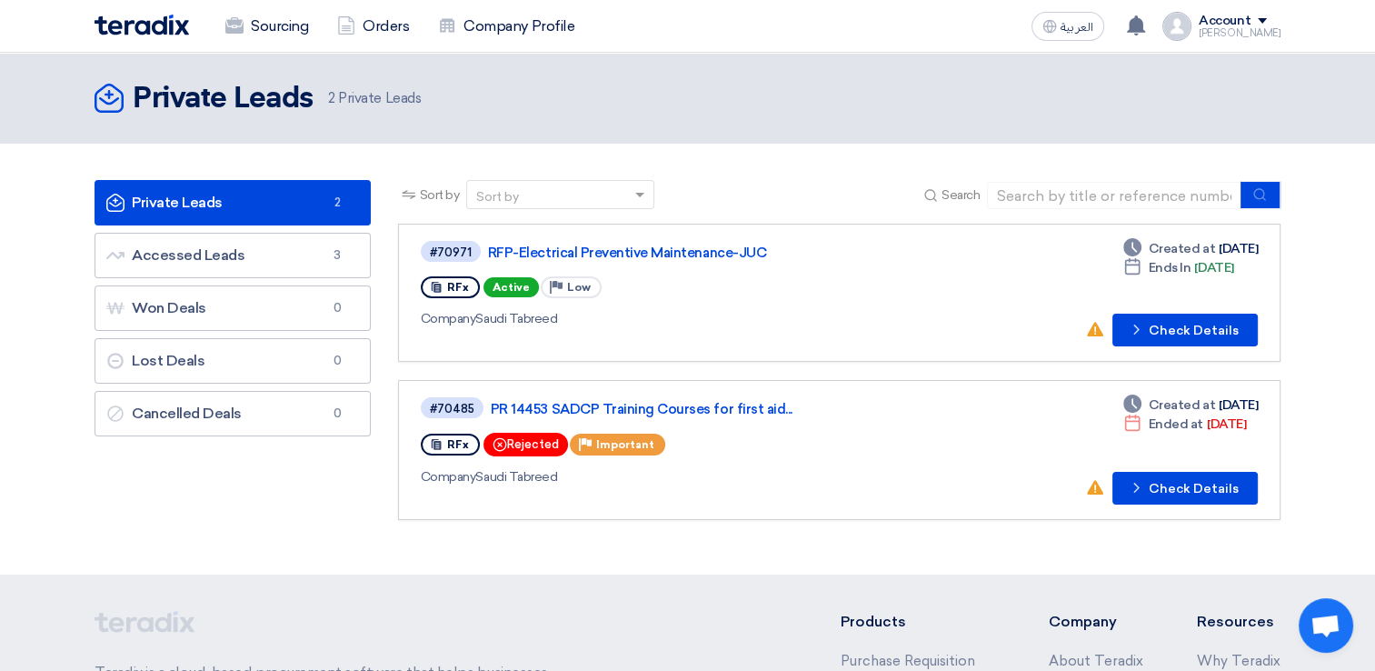
click at [1254, 32] on div "[PERSON_NAME]" at bounding box center [1240, 33] width 82 height 10
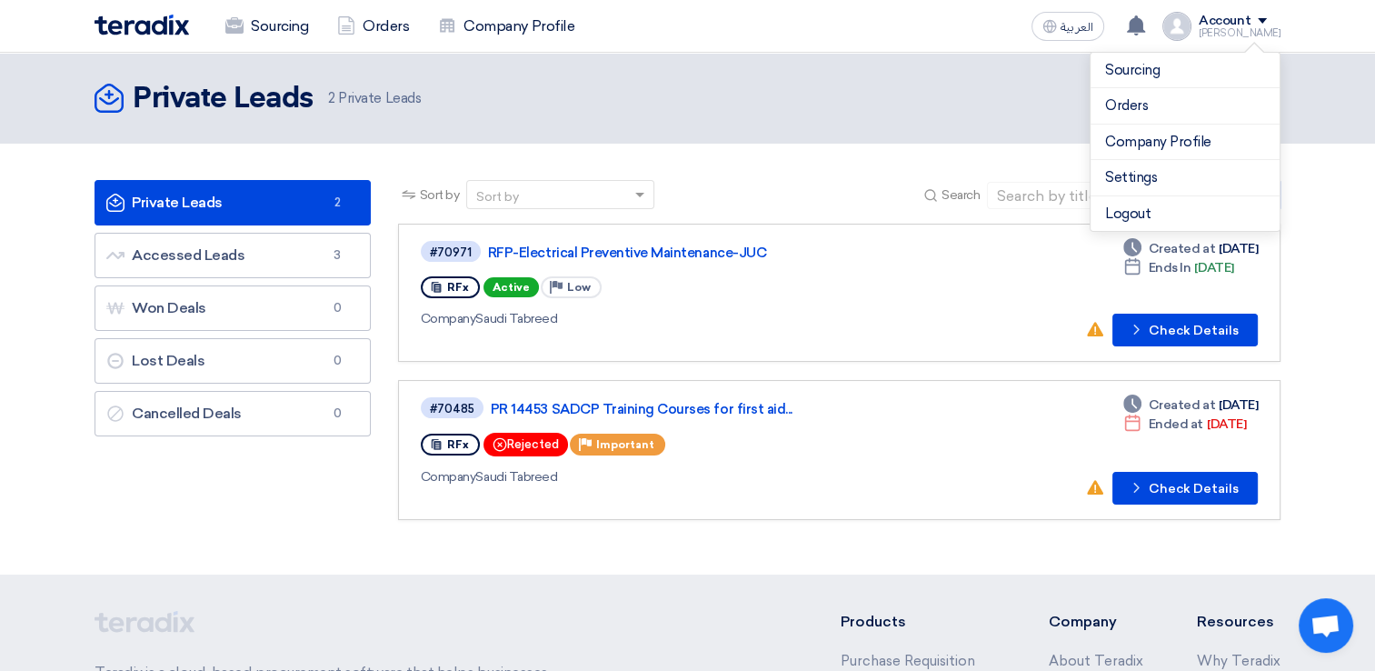
click at [923, 101] on div "Private Leads Private Leads 2 Private Leads" at bounding box center [688, 98] width 1186 height 36
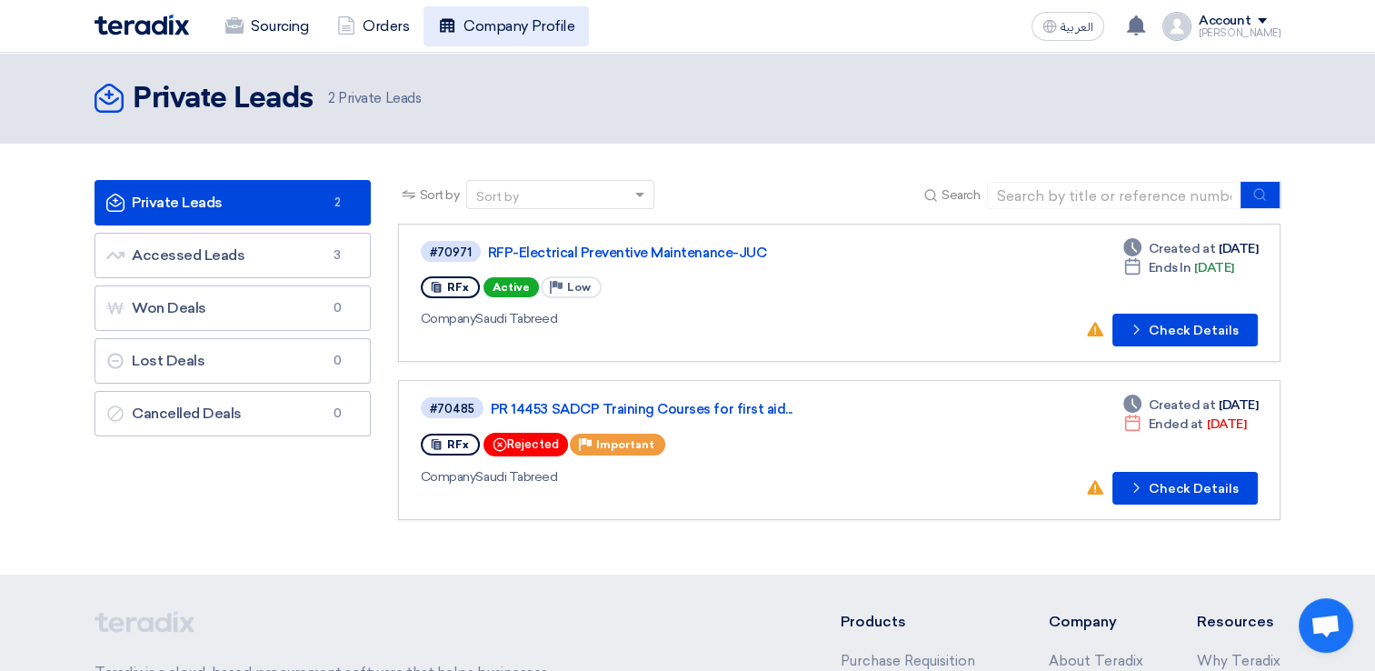
click at [489, 19] on link "Company Profile" at bounding box center [506, 26] width 165 height 40
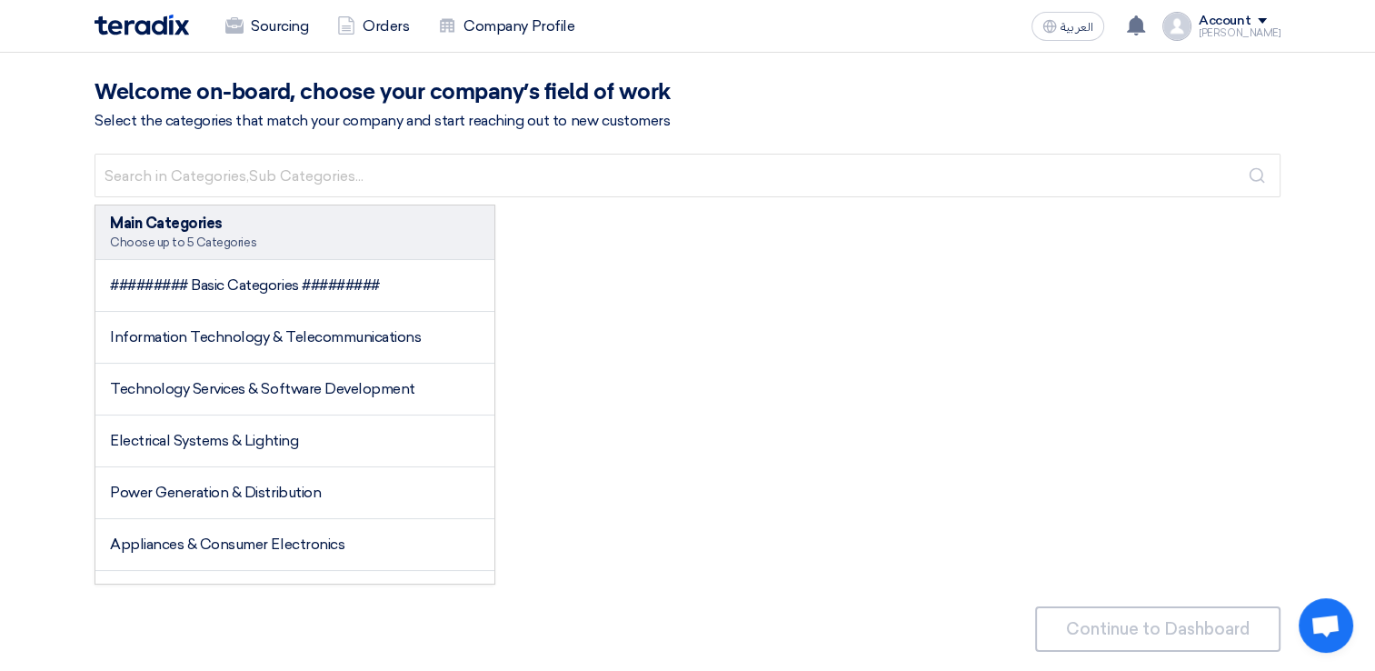
click at [131, 31] on img at bounding box center [142, 25] width 95 height 21
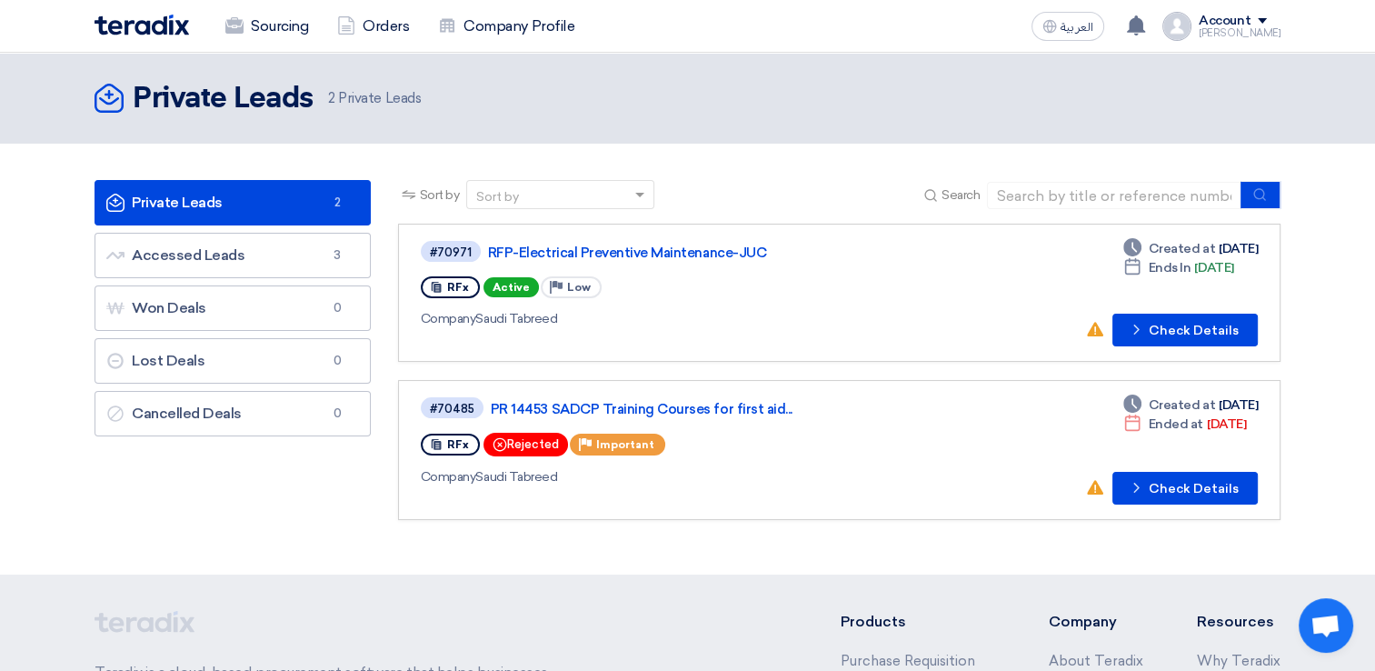
click at [1267, 22] on span at bounding box center [1262, 20] width 9 height 5
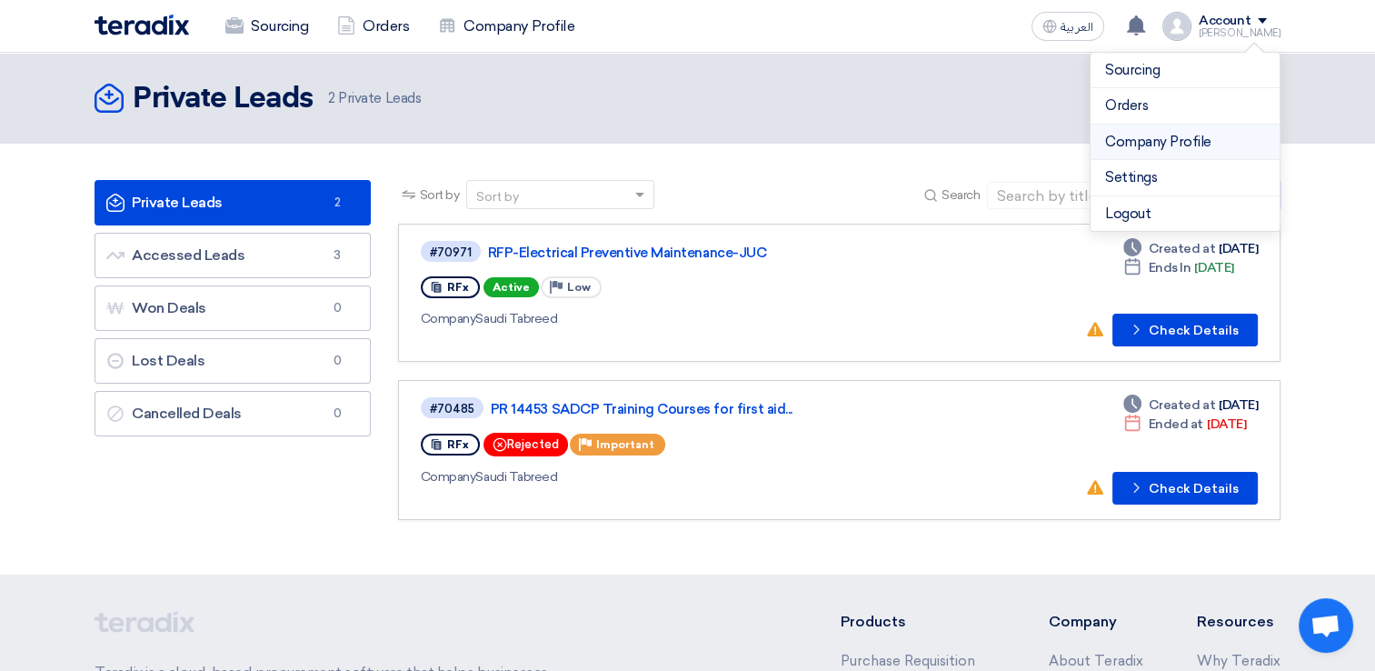
click at [1134, 140] on link "Company Profile" at bounding box center [1185, 142] width 160 height 21
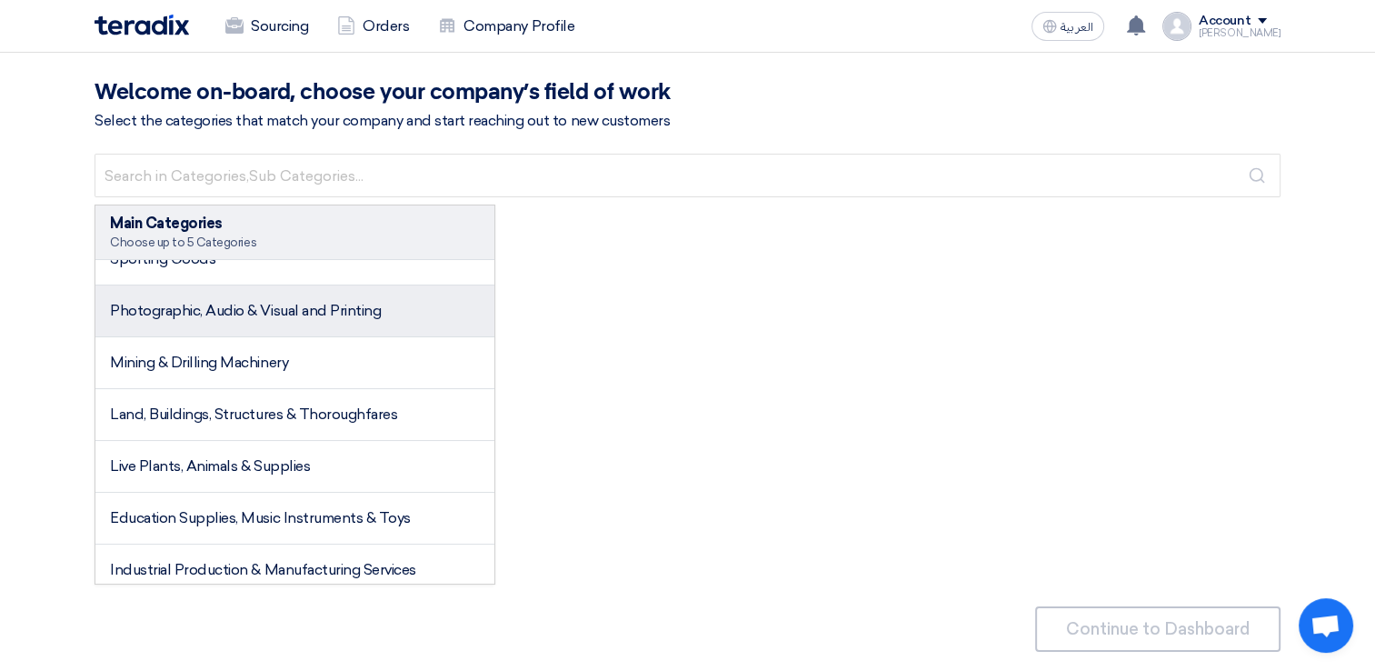
scroll to position [2636, 0]
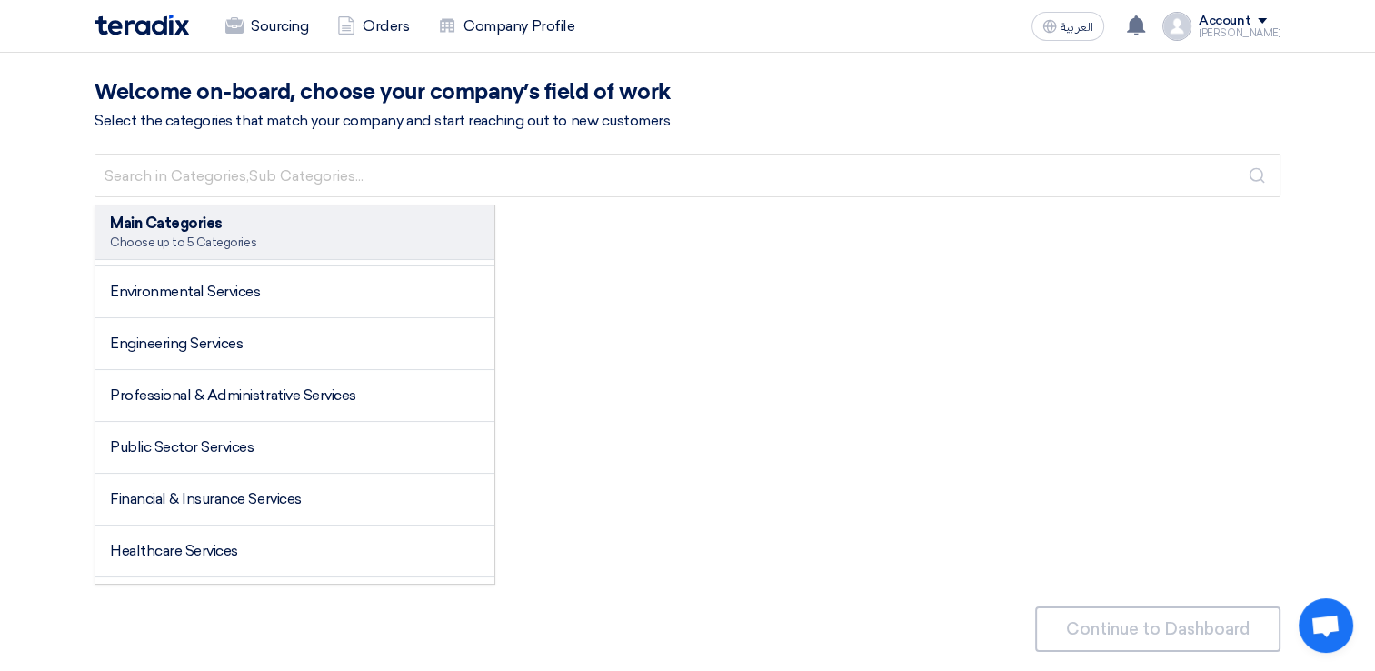
click at [839, 391] on div "Main Categories Choose up to 5 Categories ######### Basic Categories ######### …" at bounding box center [688, 394] width 1186 height 380
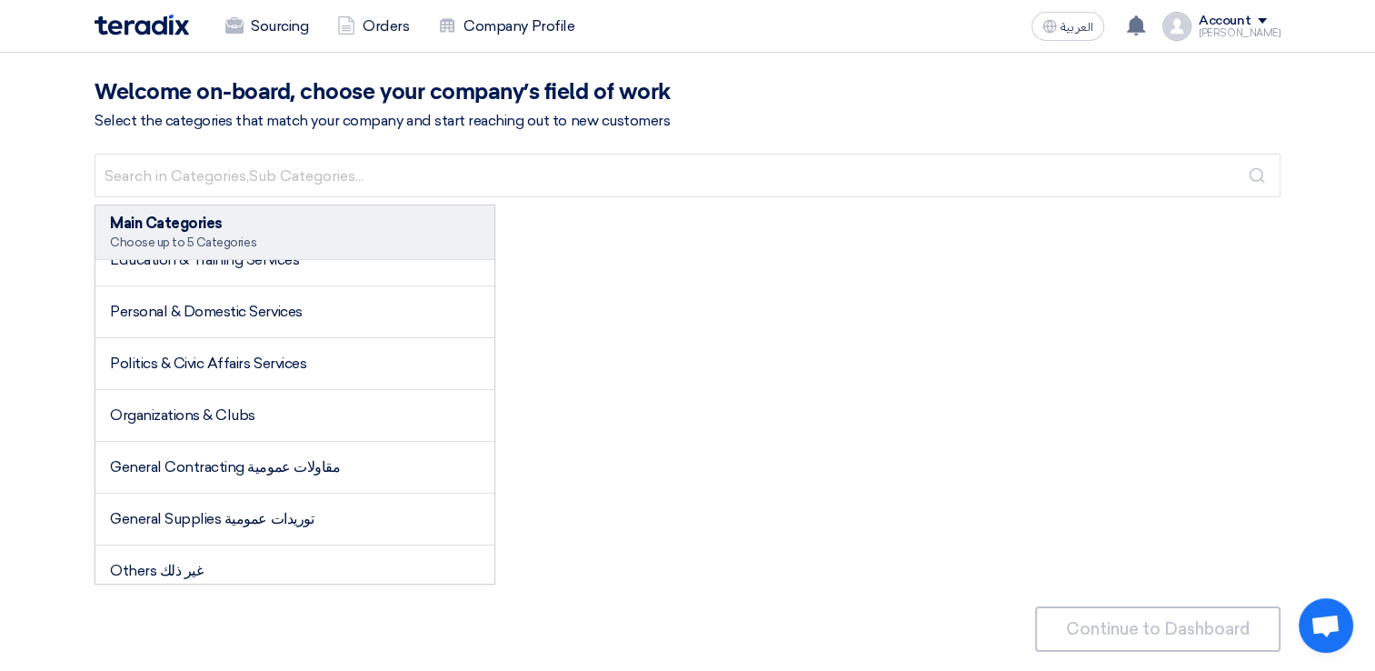
scroll to position [0, 0]
click at [1251, 24] on div "Account" at bounding box center [1225, 21] width 52 height 15
drag, startPoint x: 1261, startPoint y: 24, endPoint x: 1244, endPoint y: 33, distance: 18.7
click at [1244, 33] on div "[PERSON_NAME]" at bounding box center [1240, 33] width 82 height 10
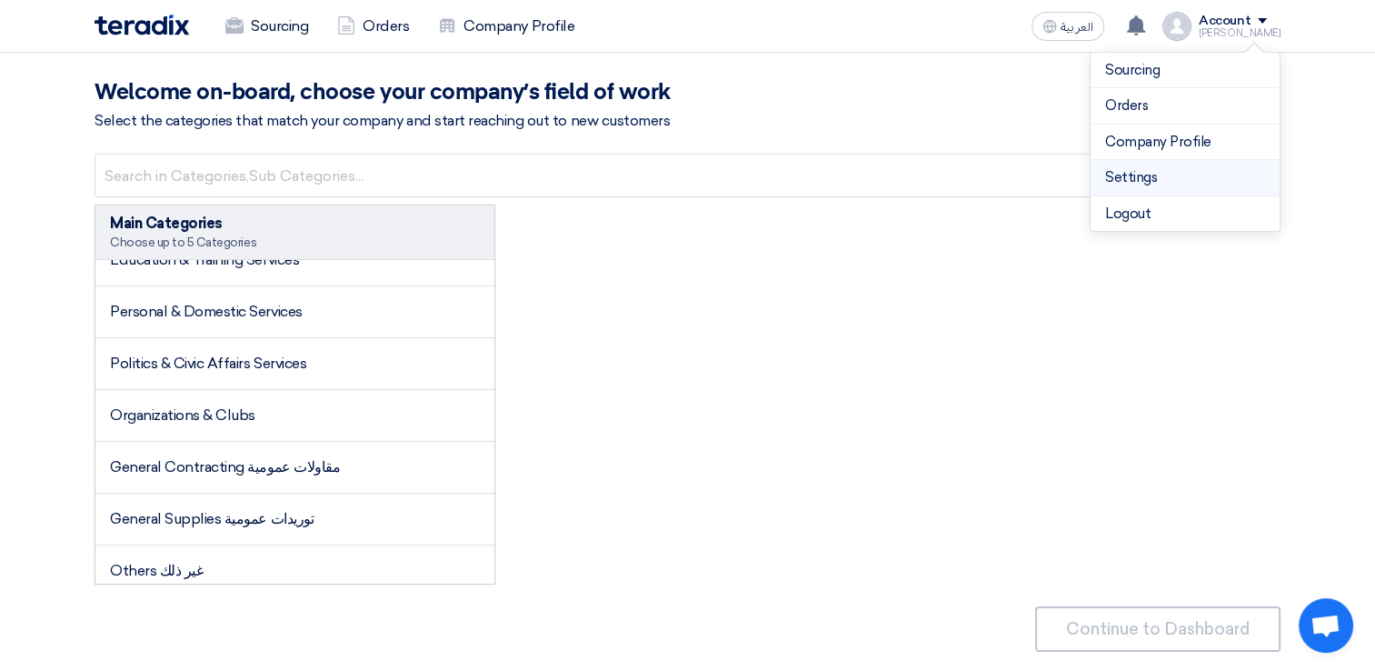
click at [1140, 183] on link "Settings" at bounding box center [1185, 177] width 160 height 21
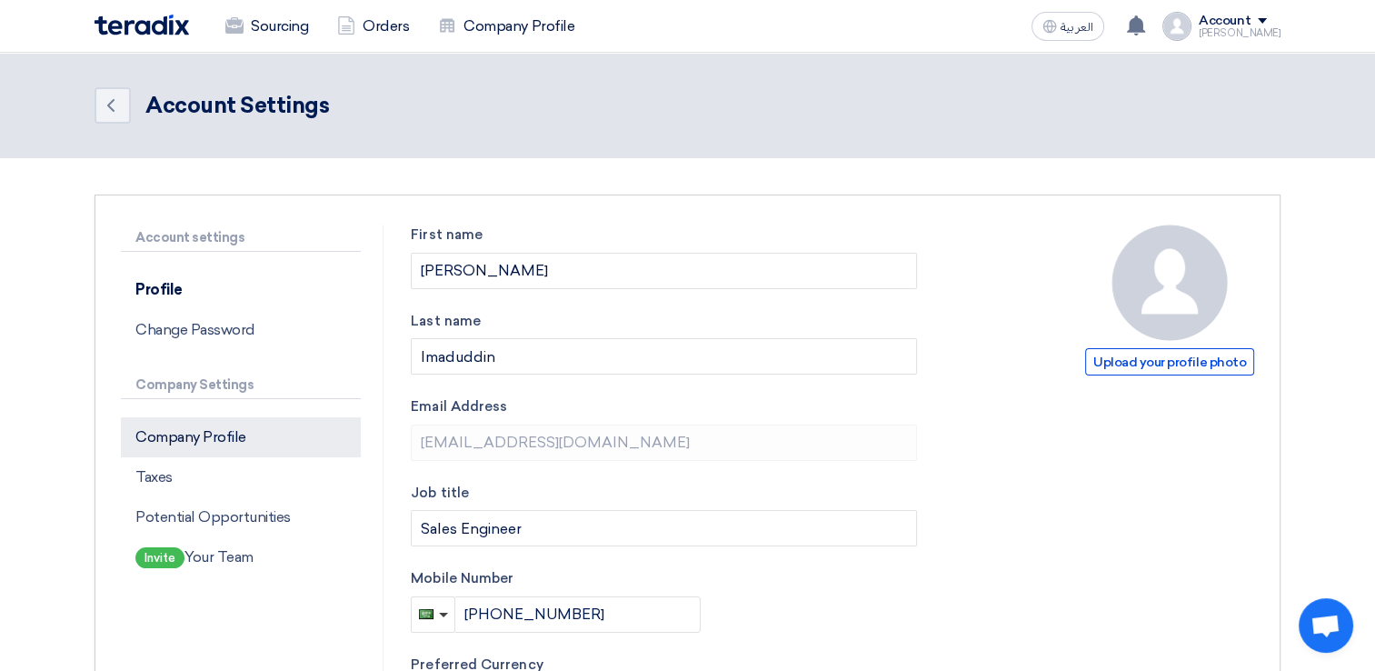
click at [222, 449] on p "Company Profile" at bounding box center [241, 437] width 240 height 40
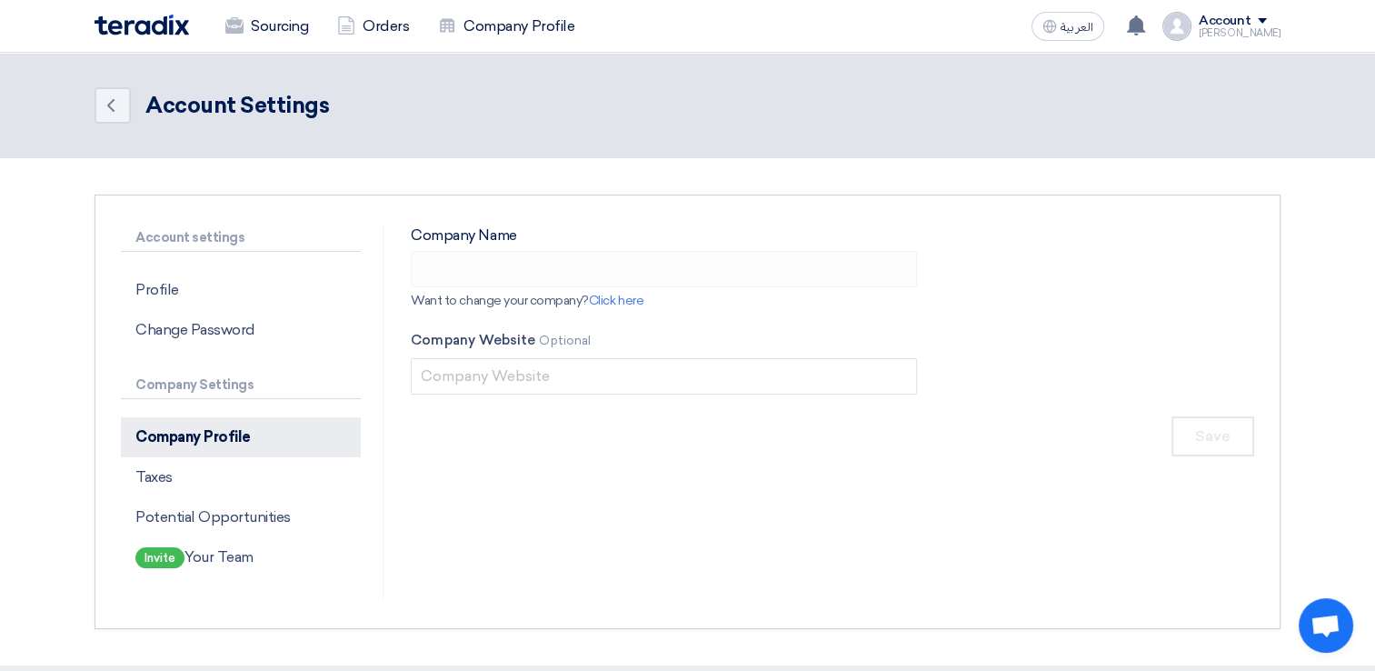
type input "Apex National Industrial Calibration Company"
type input "[DOMAIN_NAME]"
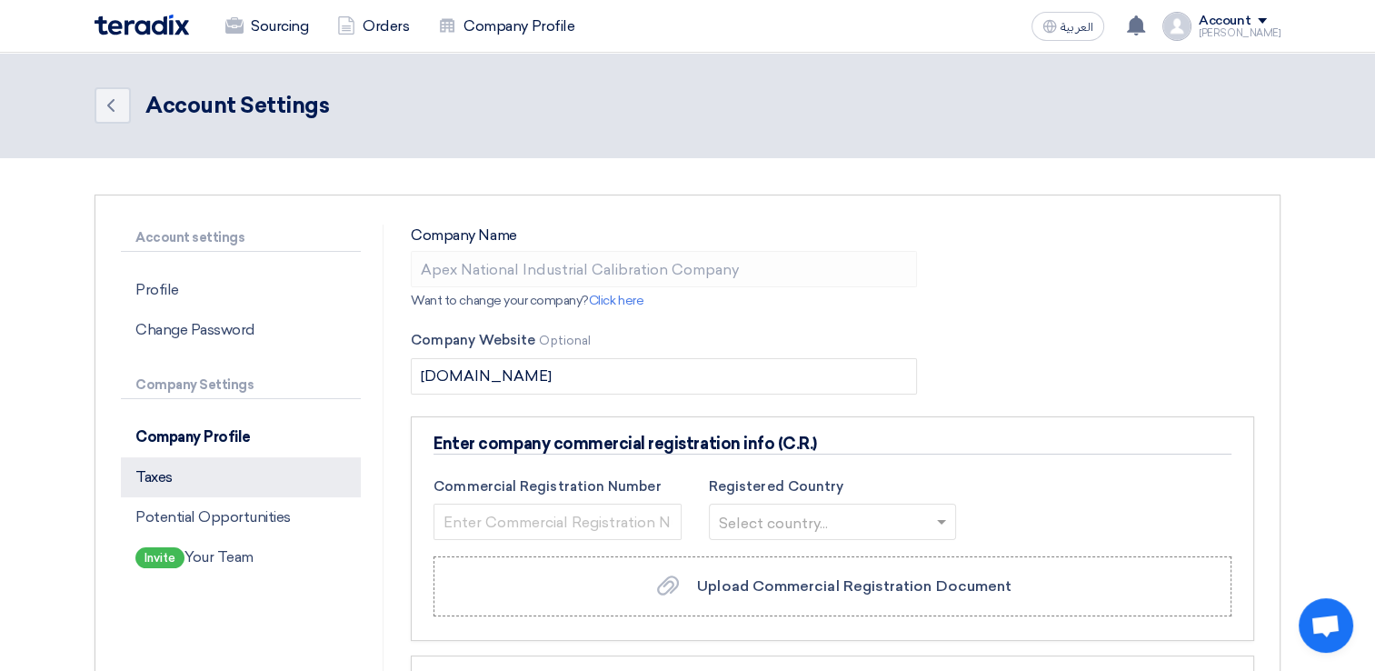
click at [204, 486] on p "Taxes" at bounding box center [241, 477] width 240 height 40
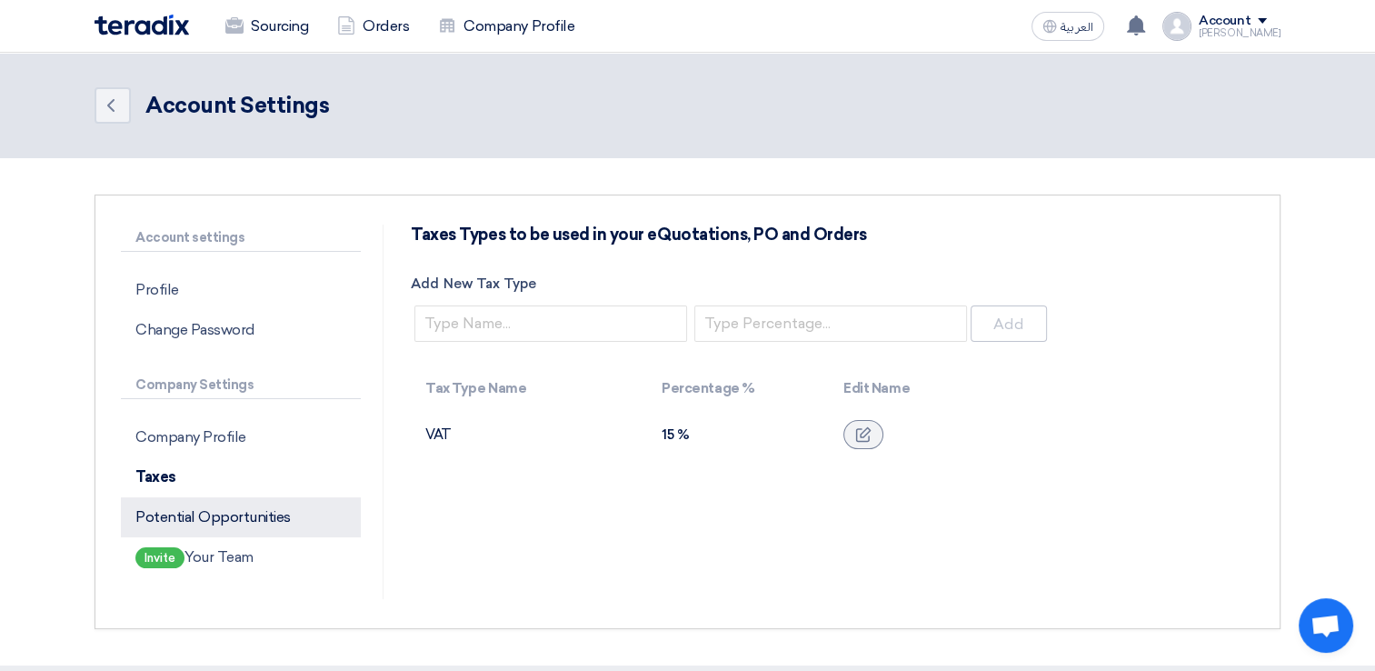
click at [251, 516] on p "Potential Opportunities" at bounding box center [241, 517] width 240 height 40
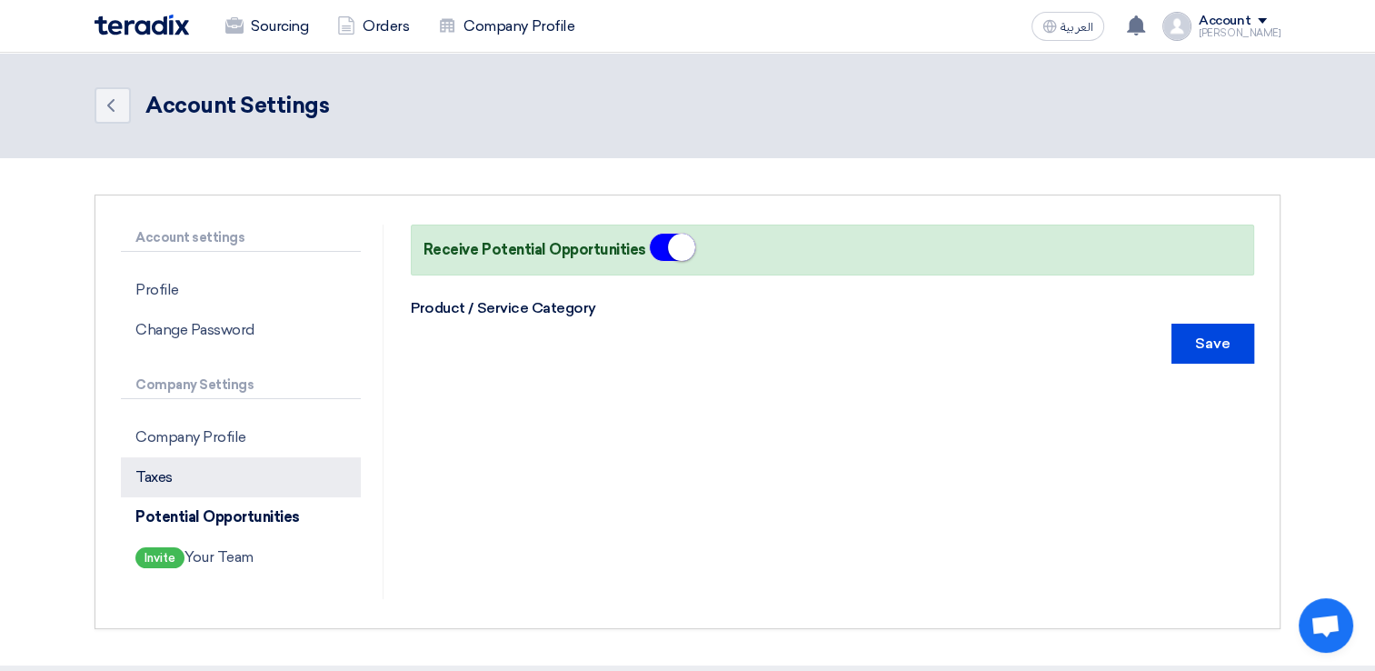
click at [236, 487] on p "Taxes" at bounding box center [241, 477] width 240 height 40
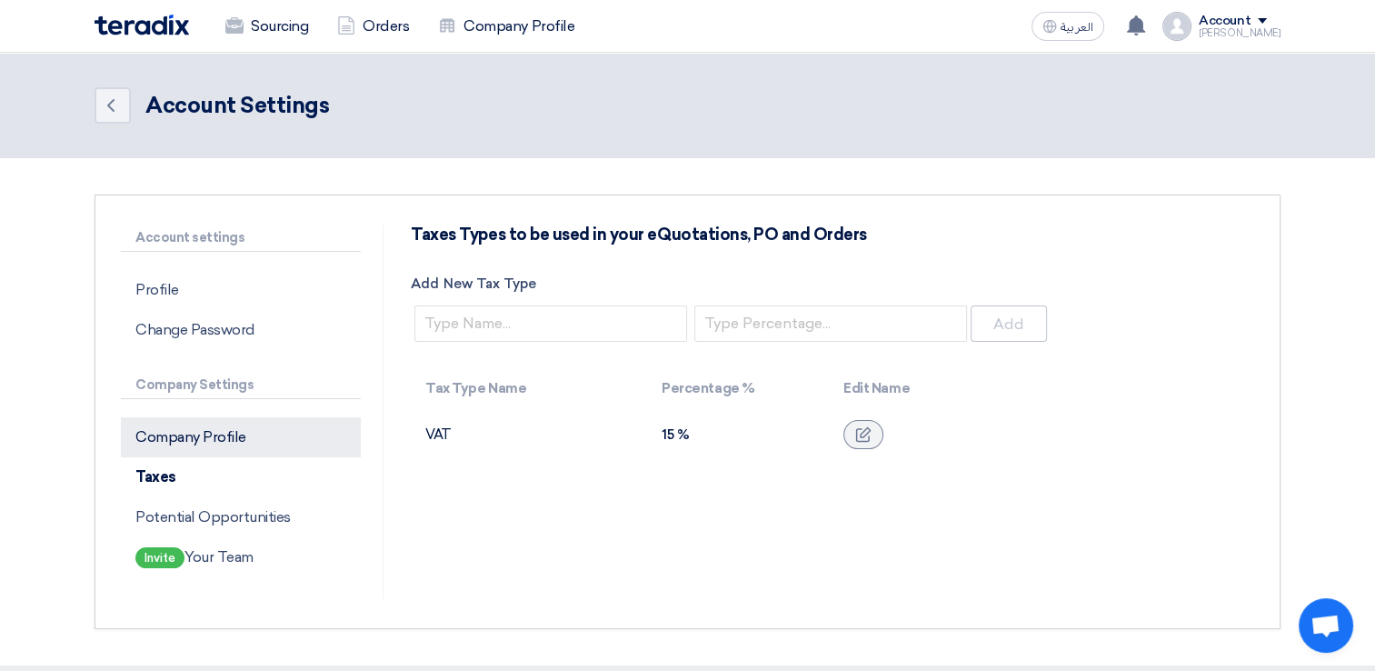
click at [262, 445] on p "Company Profile" at bounding box center [241, 437] width 240 height 40
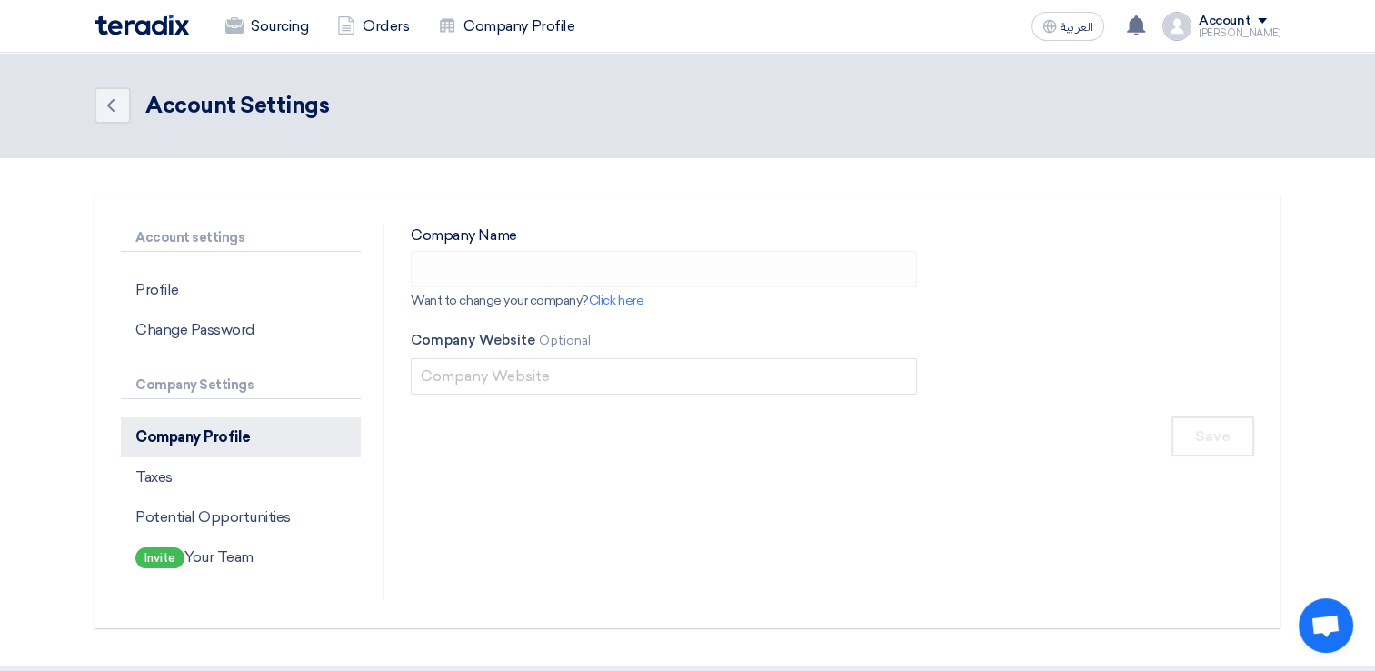
type input "Apex National Industrial Calibration Company"
type input "[DOMAIN_NAME]"
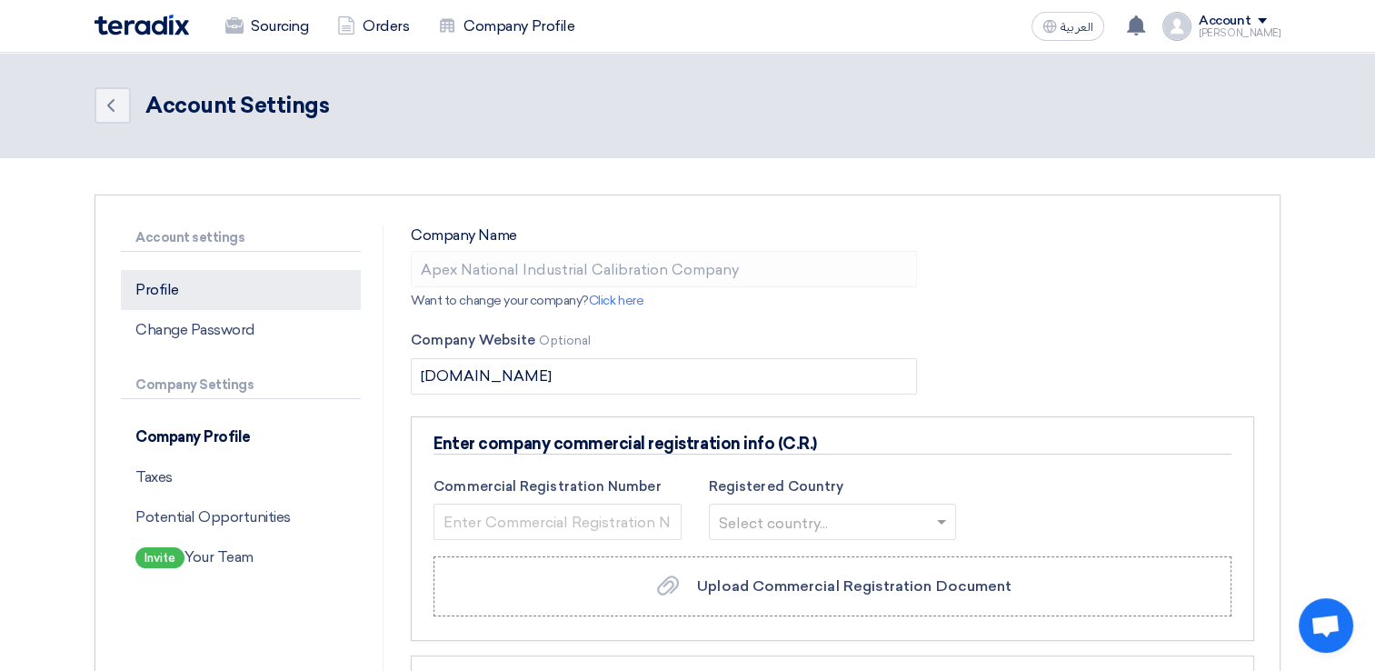
click at [297, 298] on p "Profile" at bounding box center [241, 290] width 240 height 40
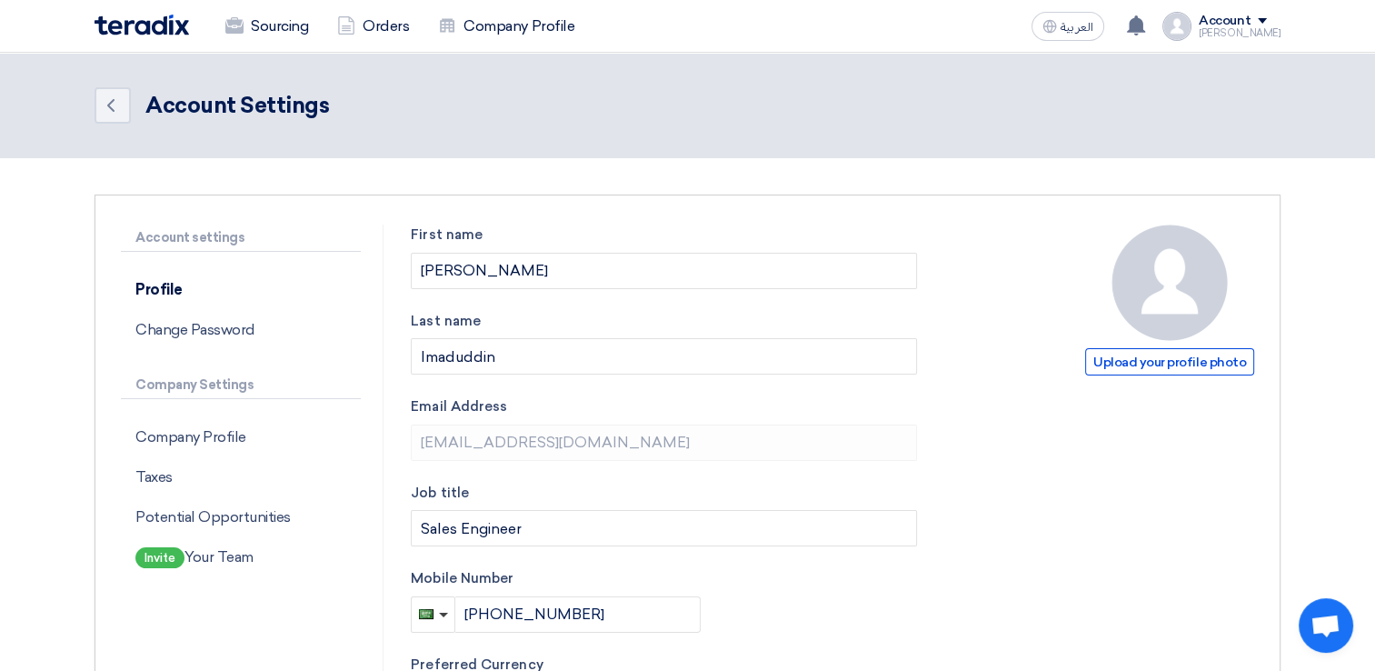
click at [1170, 313] on img at bounding box center [1170, 282] width 116 height 116
click at [1231, 33] on div "[PERSON_NAME]" at bounding box center [1240, 33] width 82 height 10
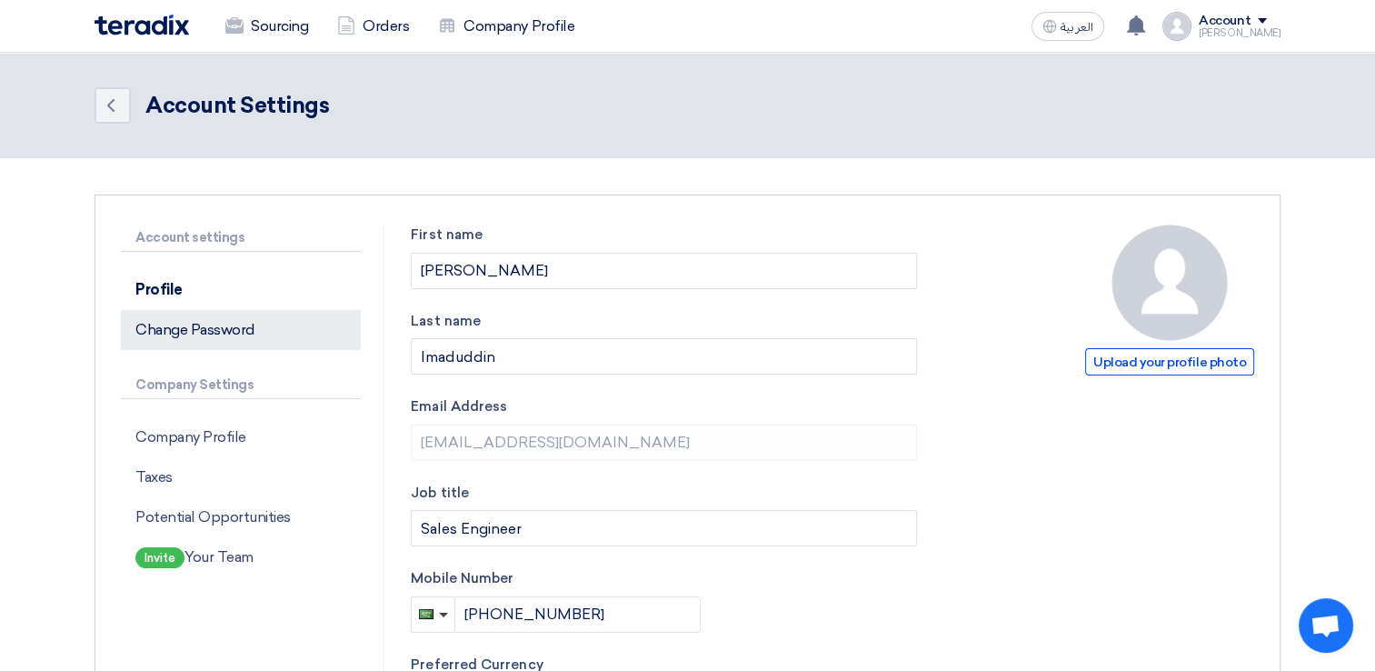
click at [168, 326] on p "Change Password" at bounding box center [241, 330] width 240 height 40
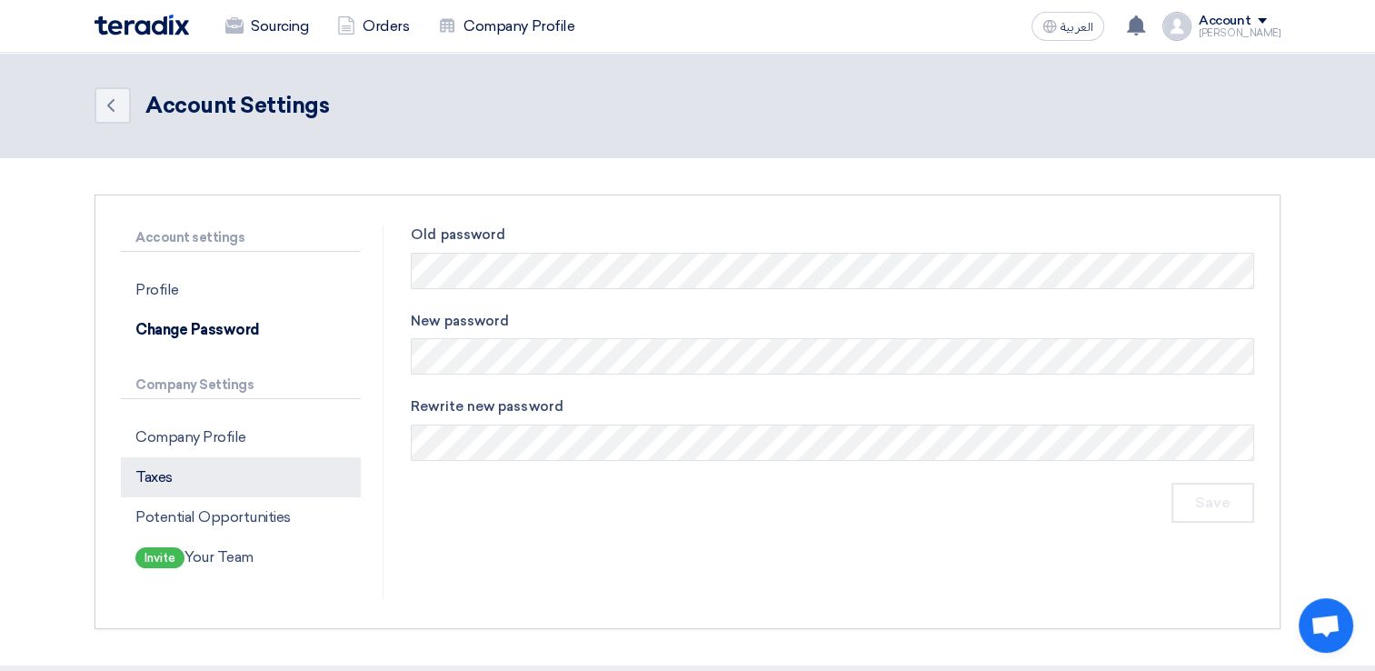
drag, startPoint x: 168, startPoint y: 326, endPoint x: 345, endPoint y: 472, distance: 229.2
click at [345, 472] on p "Taxes" at bounding box center [241, 477] width 240 height 40
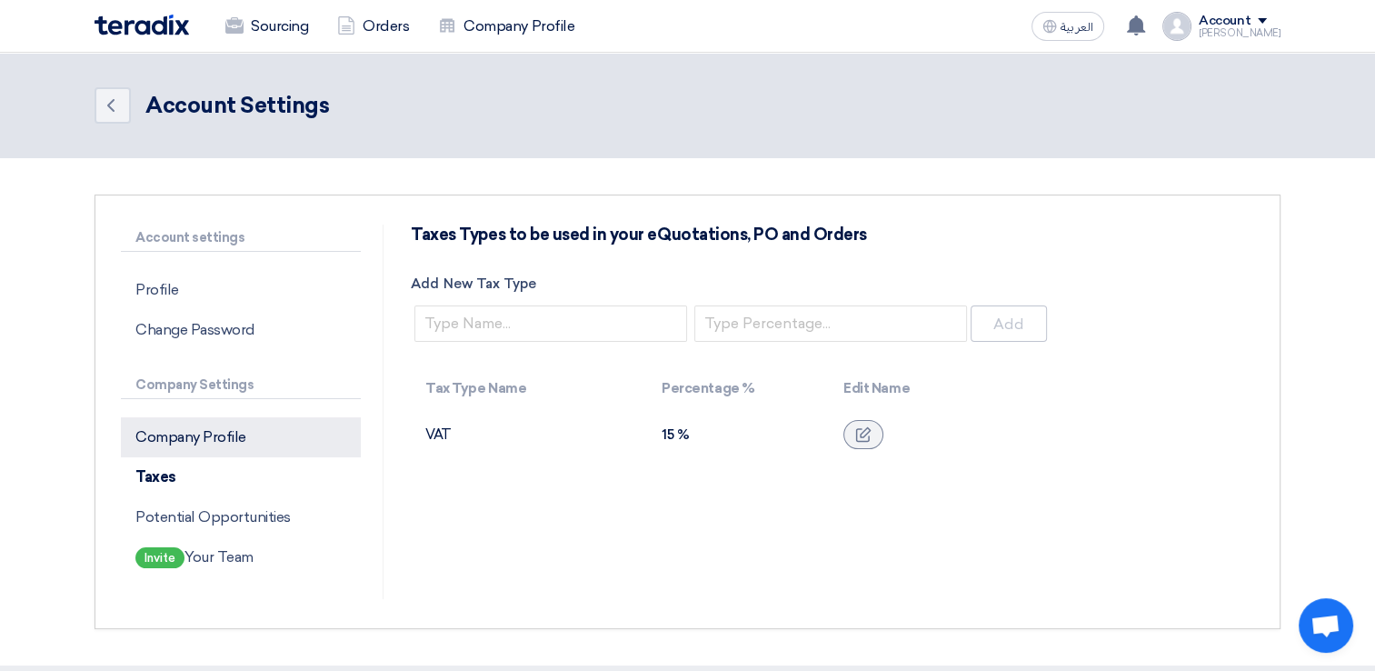
click at [252, 445] on p "Company Profile" at bounding box center [241, 437] width 240 height 40
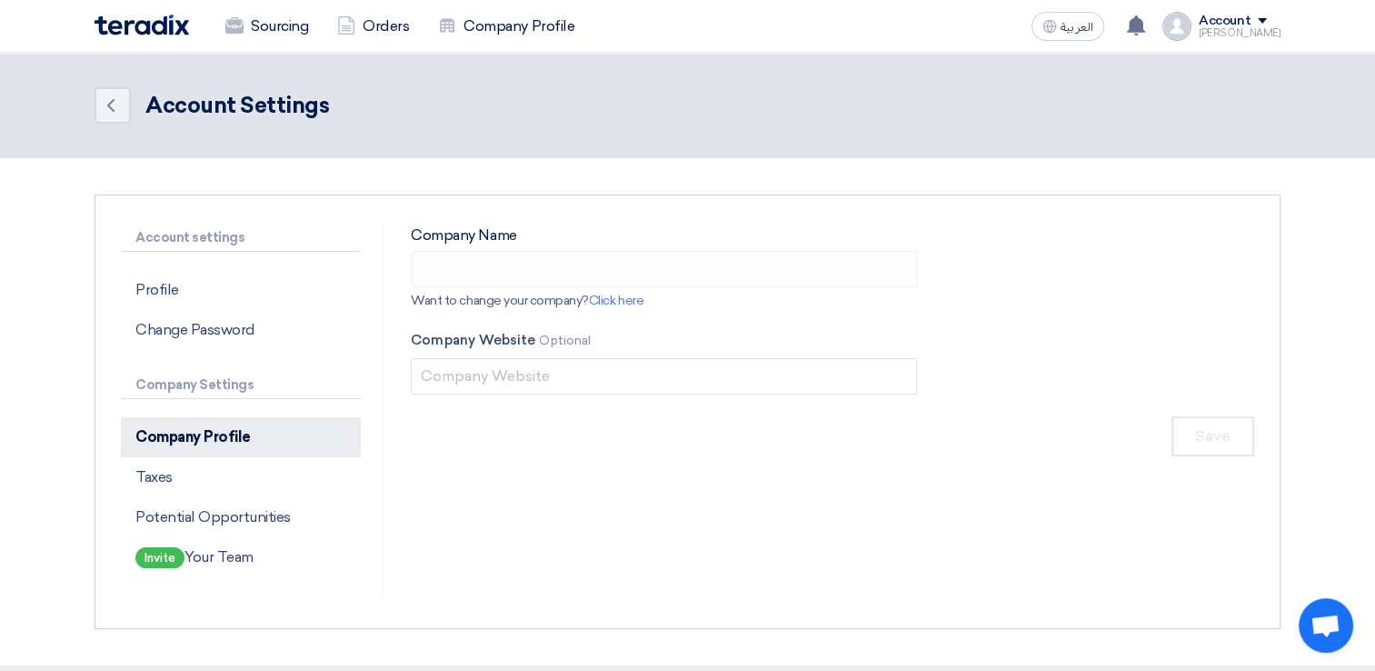
type input "Apex National Industrial Calibration Company"
type input "[DOMAIN_NAME]"
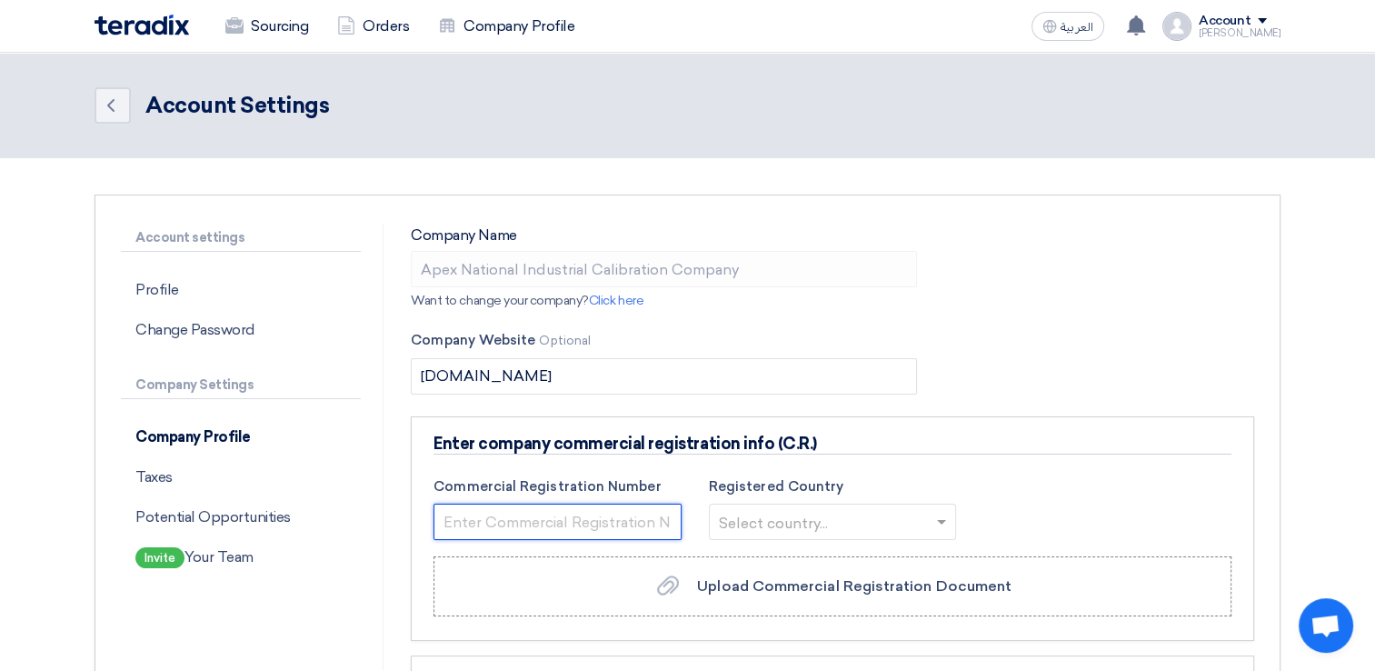
click at [545, 522] on input "text" at bounding box center [558, 522] width 248 height 36
click at [545, 518] on input "text" at bounding box center [558, 522] width 248 height 36
paste input "2050081495"
type input "2050081495"
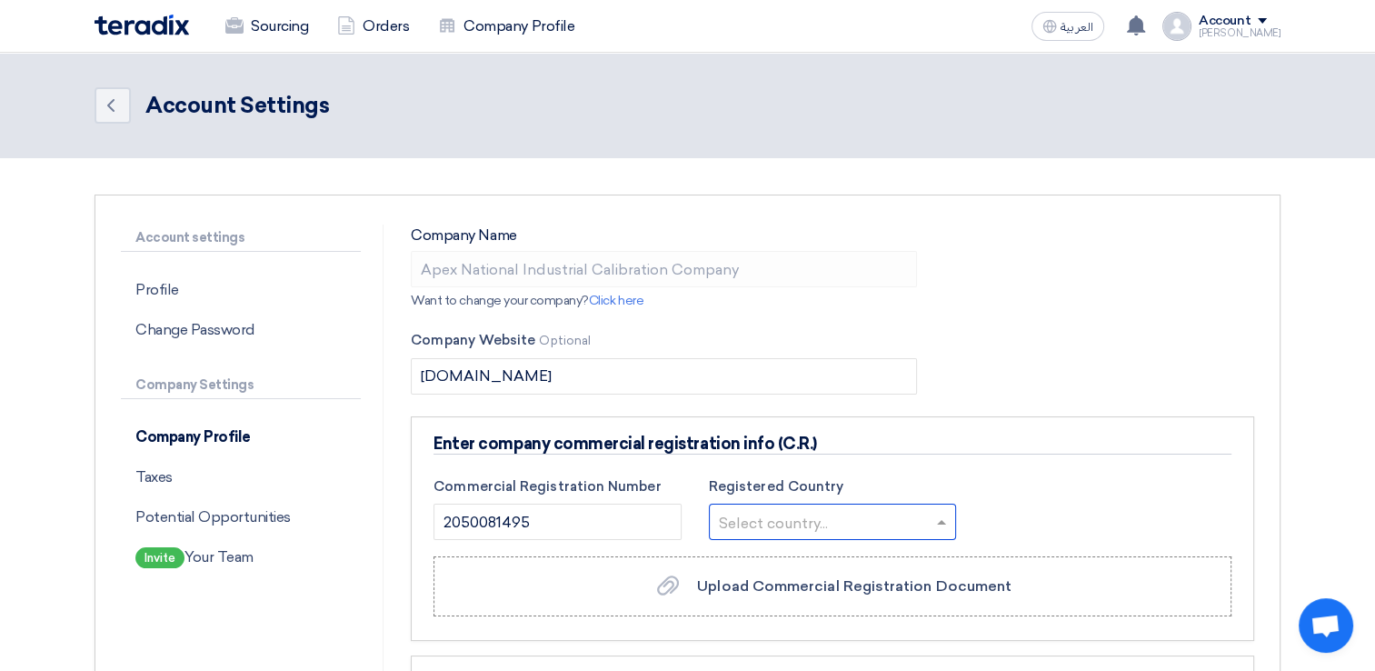
click at [749, 525] on input "text" at bounding box center [824, 524] width 210 height 30
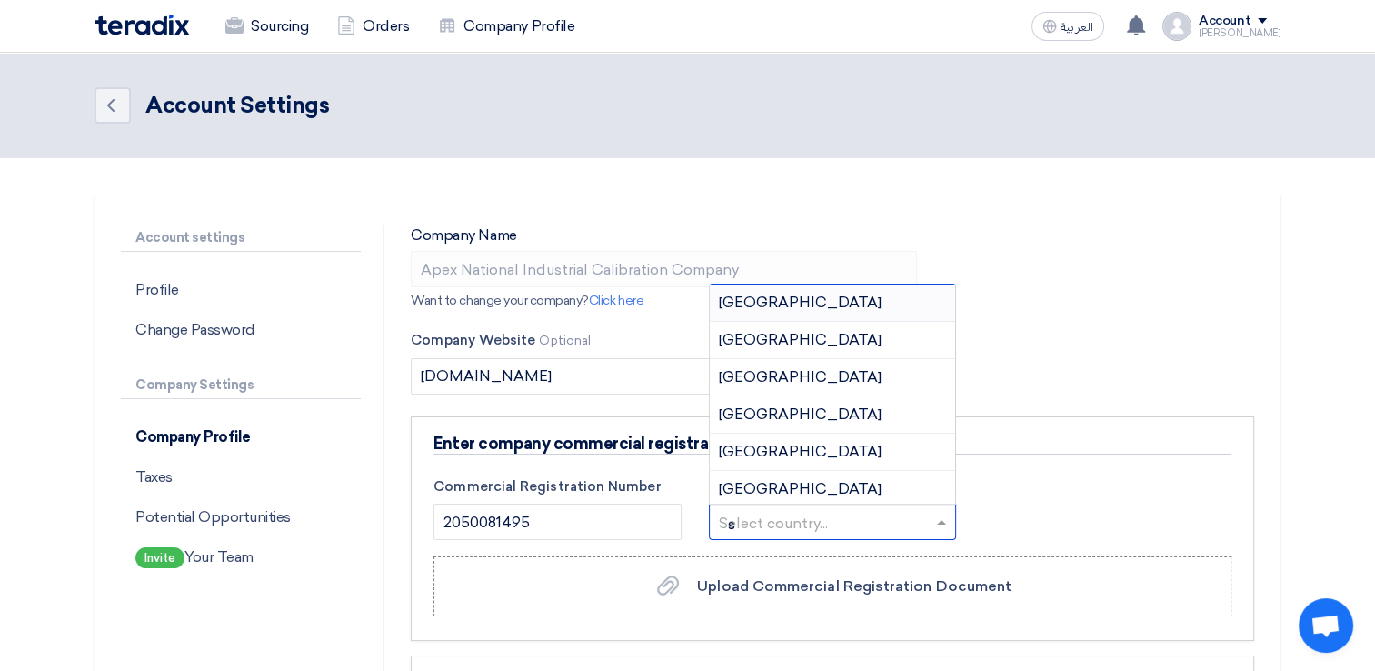
type input "sa"
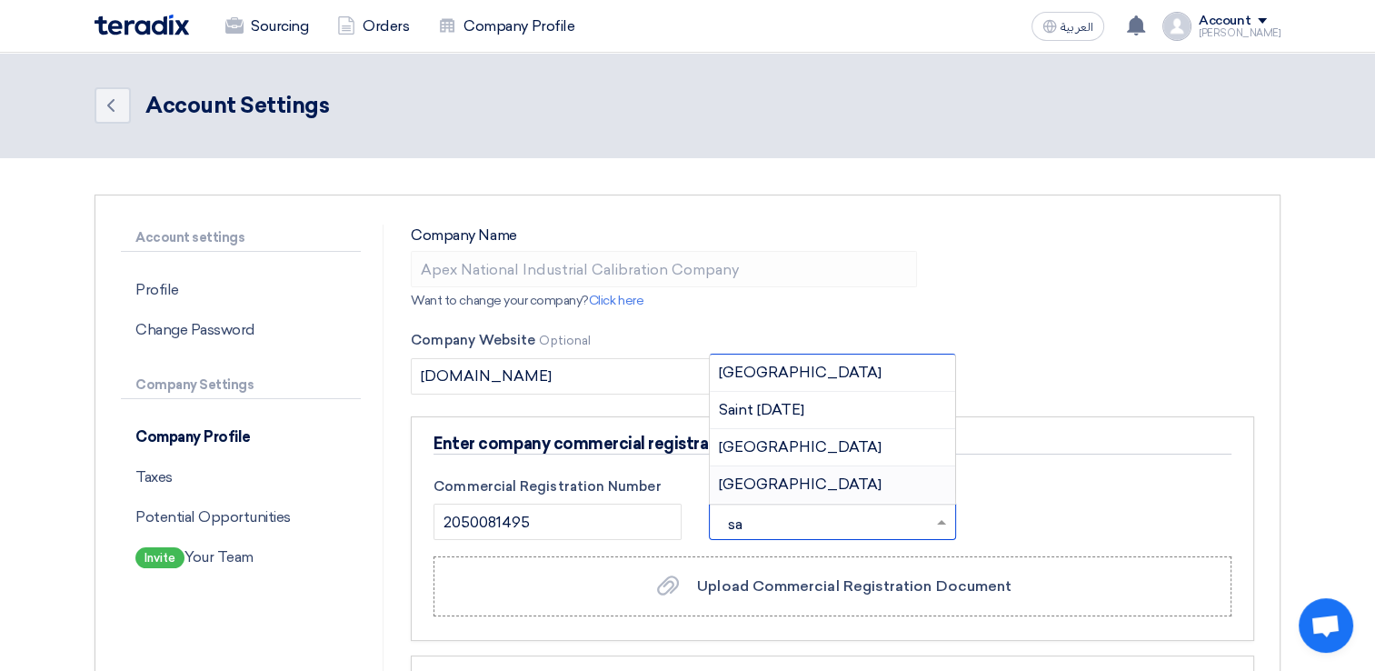
click at [782, 483] on span "[GEOGRAPHIC_DATA]" at bounding box center [800, 483] width 163 height 17
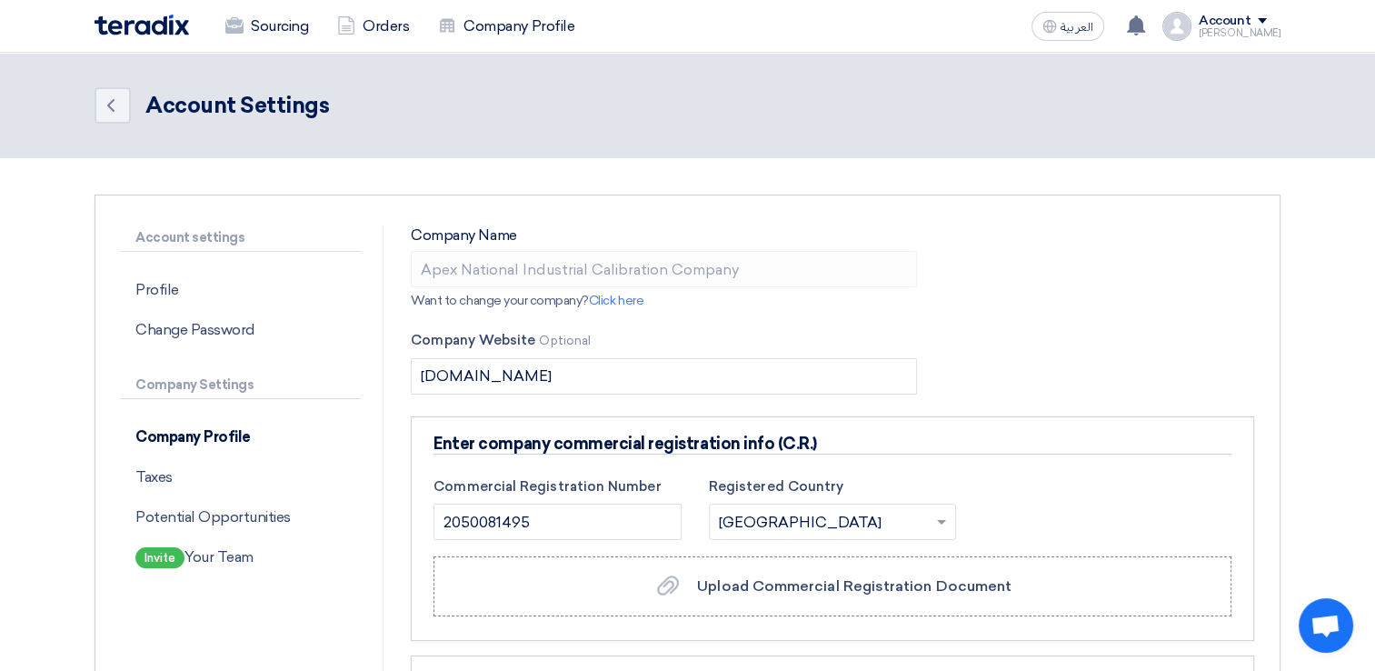
click at [782, 483] on label "Registered Country" at bounding box center [833, 486] width 248 height 21
click at [771, 583] on span "Upload Commercial Registration Document" at bounding box center [854, 585] width 314 height 17
click at [0, 0] on input "Upload Commercial Registration Document Upload Commercial Registration Document" at bounding box center [0, 0] width 0 height 0
click at [833, 593] on div at bounding box center [832, 586] width 47 height 22
click at [0, 0] on input "Upload Commercial Registration Document Upload Commercial Registration Document" at bounding box center [0, 0] width 0 height 0
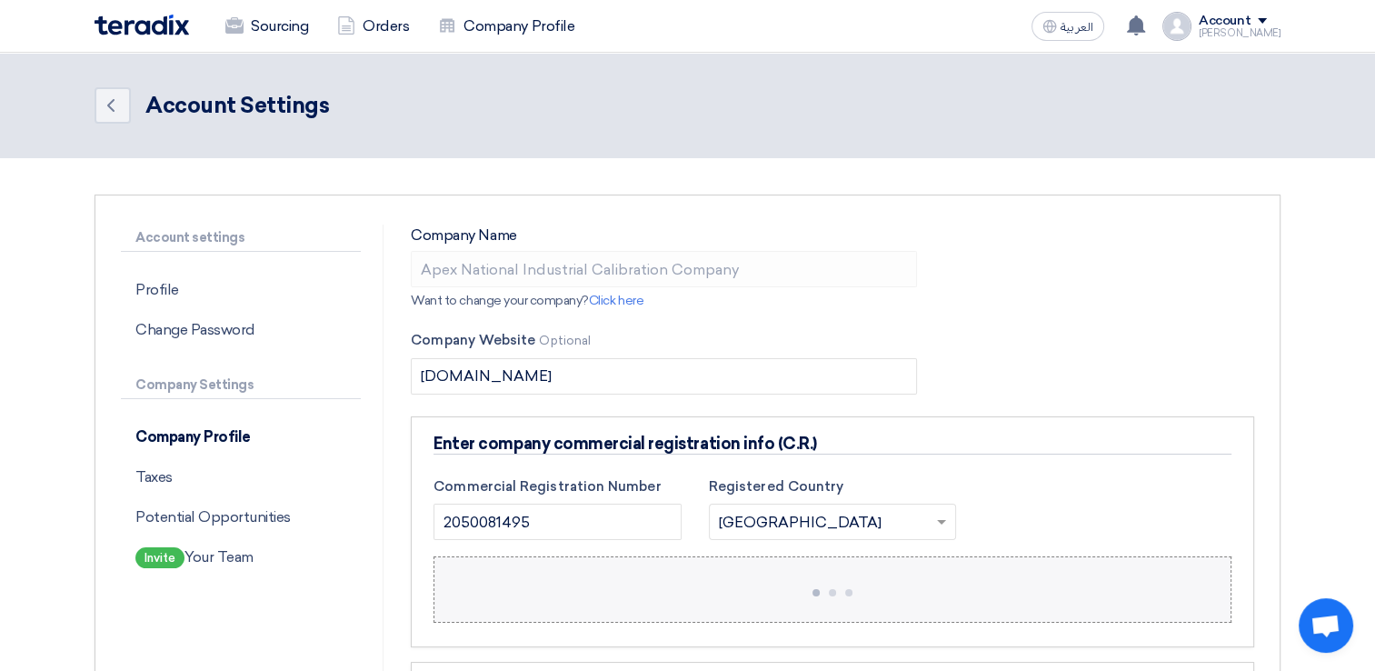
click at [840, 596] on div at bounding box center [833, 589] width 62 height 28
click at [0, 0] on input "Upload Commercial Registration Document Upload Commercial Registration Document" at bounding box center [0, 0] width 0 height 0
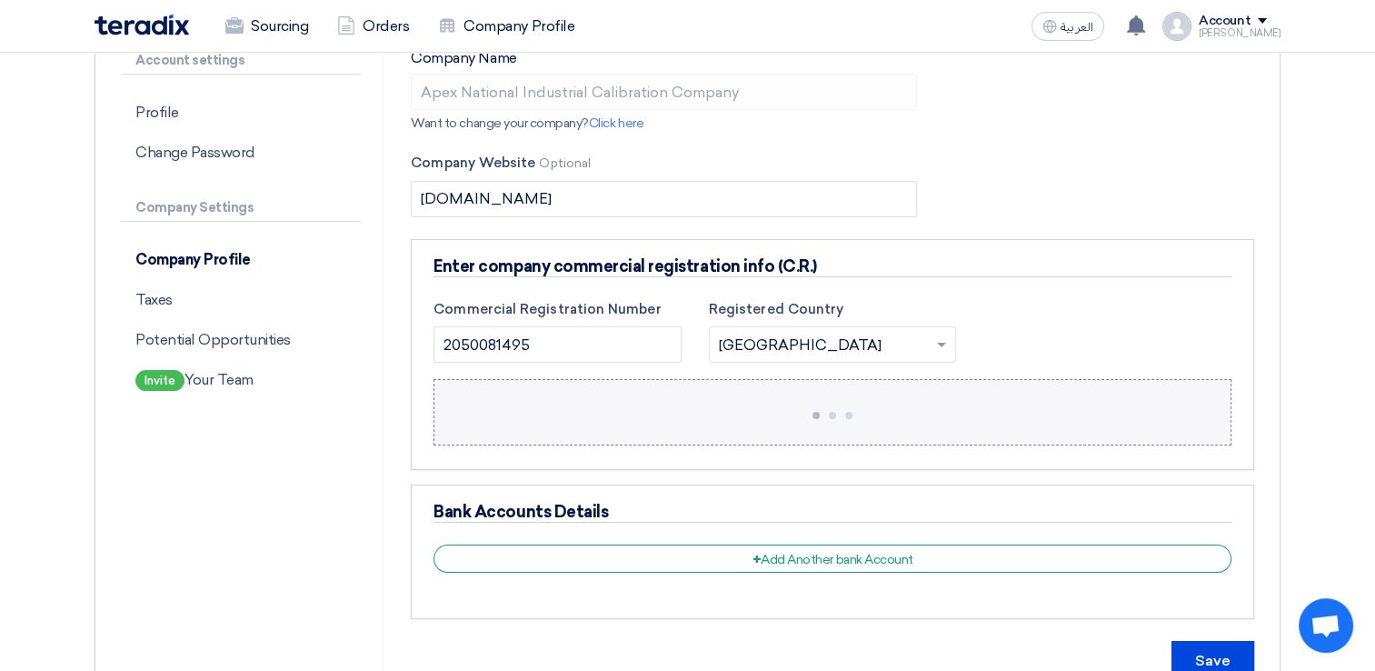
scroll to position [182, 0]
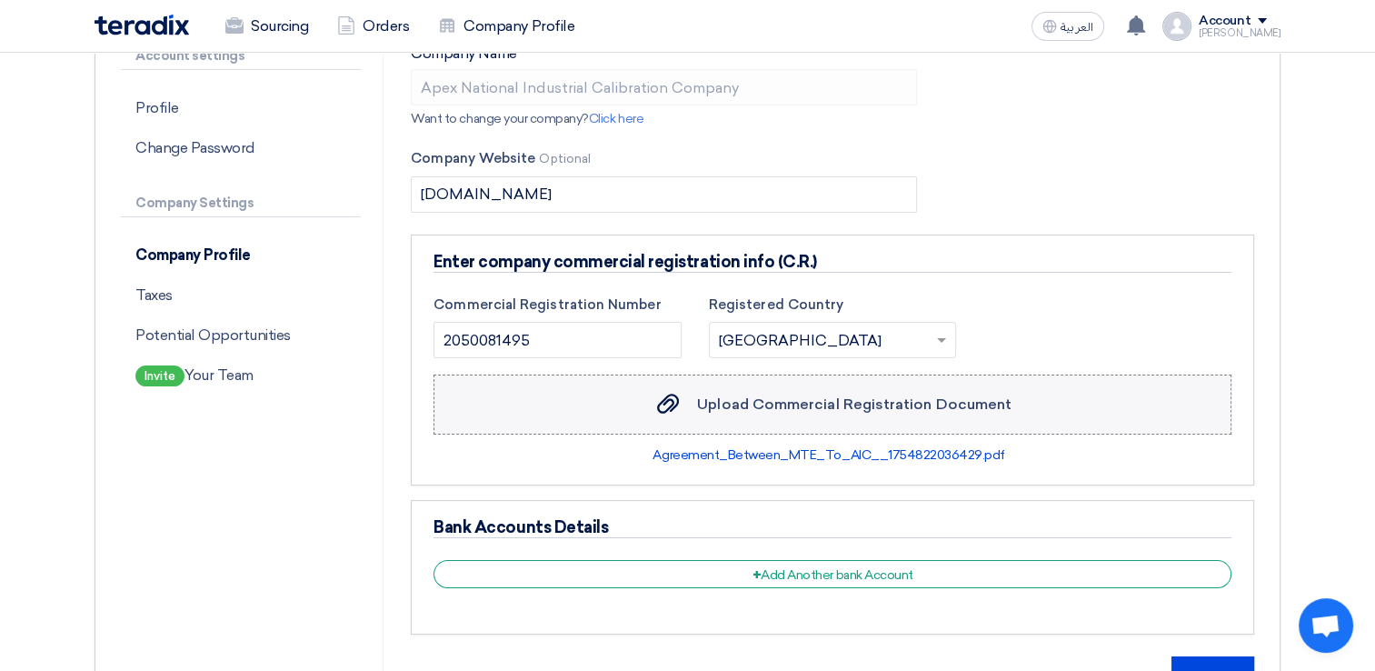
drag, startPoint x: 773, startPoint y: 456, endPoint x: 1094, endPoint y: 415, distance: 323.4
click at [1094, 415] on label "Upload Commercial Registration Document Upload Commercial Registration Document" at bounding box center [833, 404] width 798 height 60
click at [0, 0] on input "Upload Commercial Registration Document Upload Commercial Registration Document" at bounding box center [0, 0] width 0 height 0
drag, startPoint x: 720, startPoint y: 450, endPoint x: 1077, endPoint y: 460, distance: 357.3
click at [1076, 460] on div "Agreement_Between_MTE_To_AIC__1754822036429.pdf" at bounding box center [833, 454] width 798 height 19
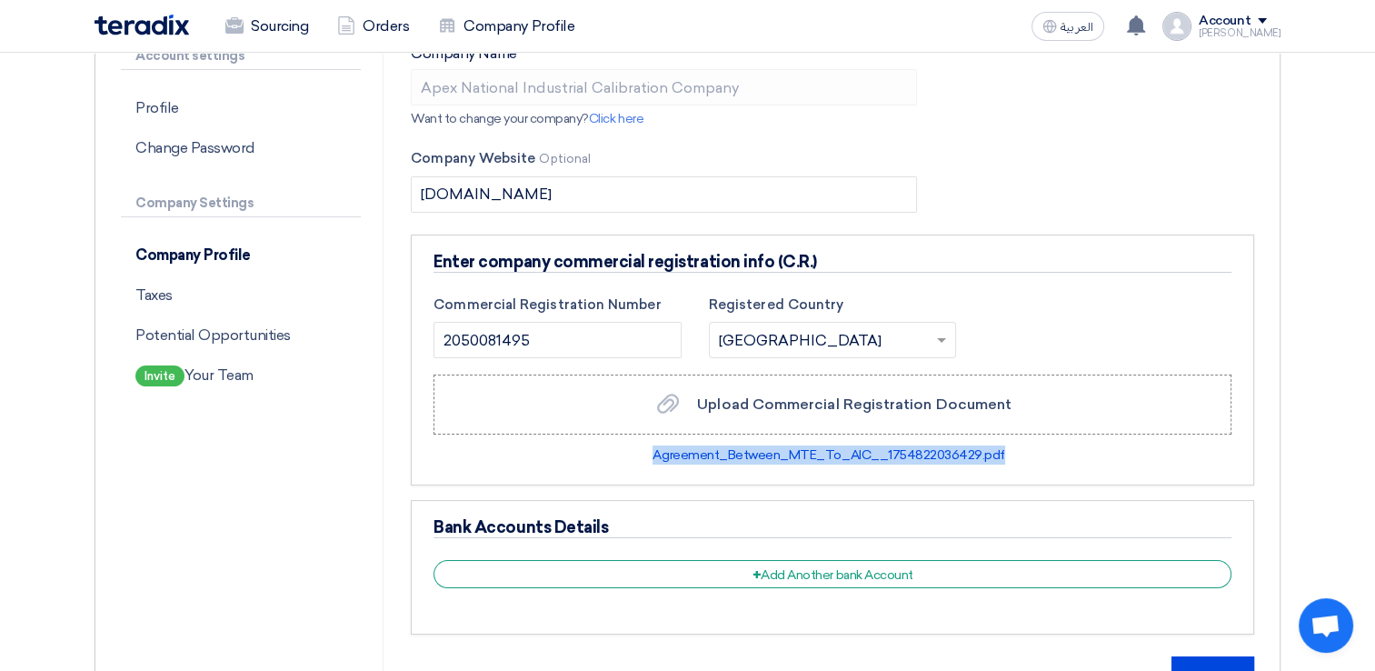
drag, startPoint x: 1013, startPoint y: 445, endPoint x: 651, endPoint y: 455, distance: 362.8
click at [651, 455] on div "Agreement_Between_MTE_To_AIC__1754822036429.pdf" at bounding box center [833, 454] width 798 height 19
click at [1054, 461] on div "Agreement_Between_MTE_To_AIC__1754822036429.pdf" at bounding box center [833, 454] width 798 height 19
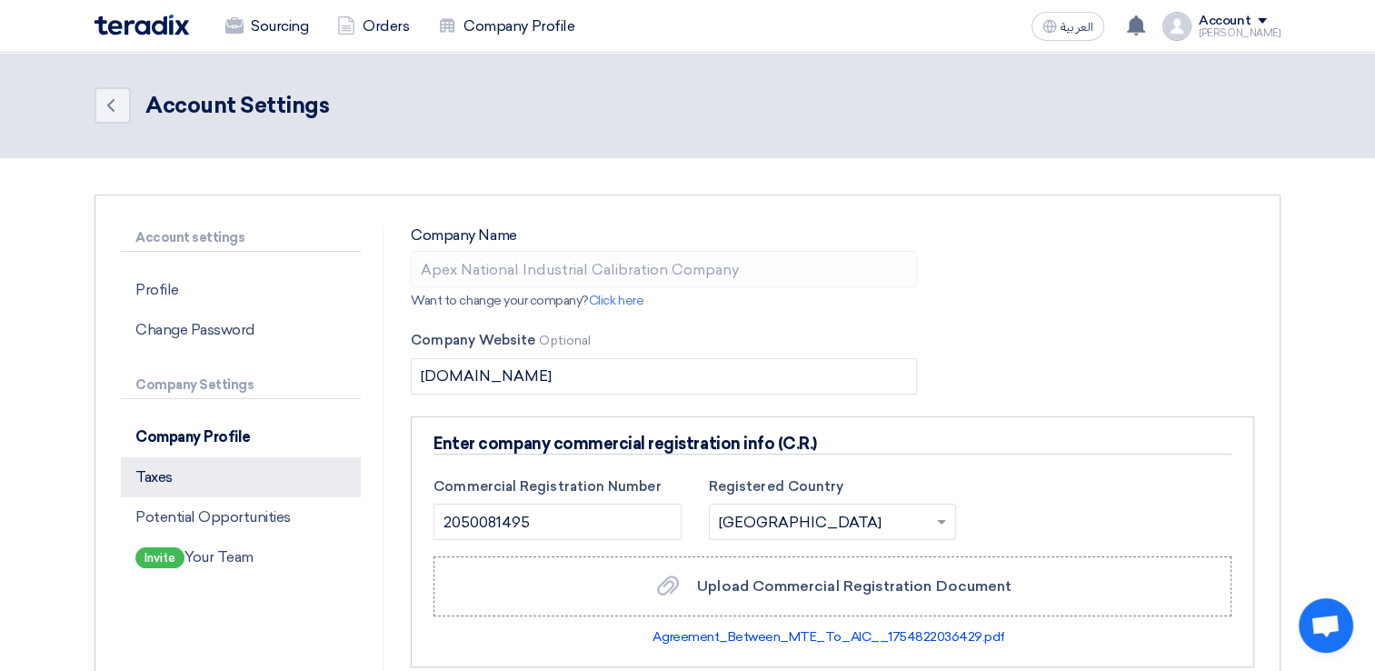
click at [278, 493] on p "Taxes" at bounding box center [241, 477] width 240 height 40
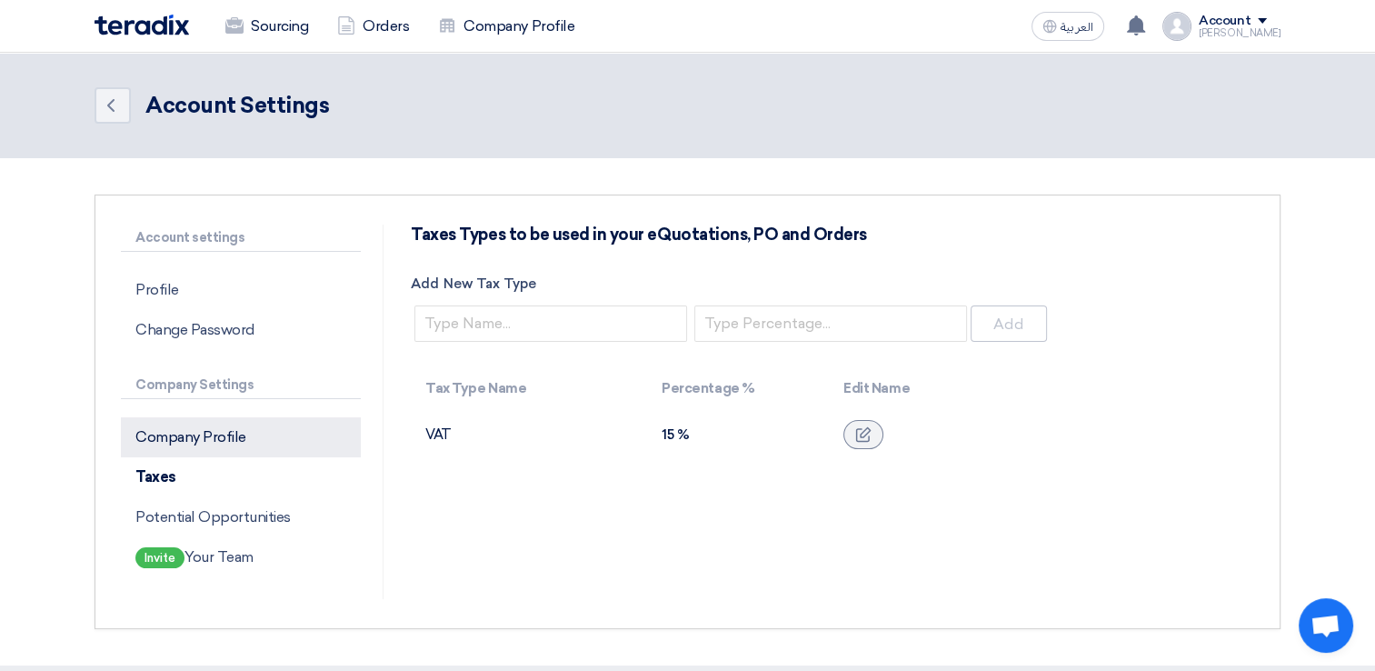
click at [273, 449] on p "Company Profile" at bounding box center [241, 437] width 240 height 40
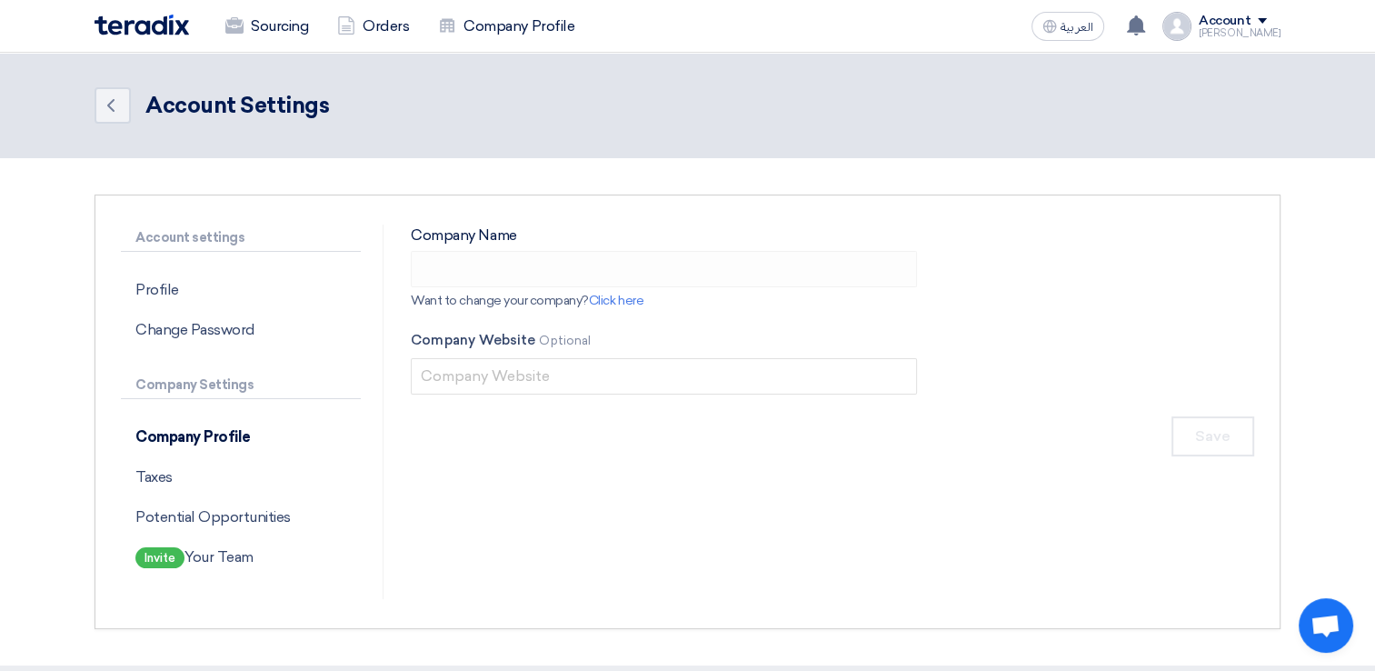
type input "Apex National Industrial Calibration Company"
type input "[DOMAIN_NAME]"
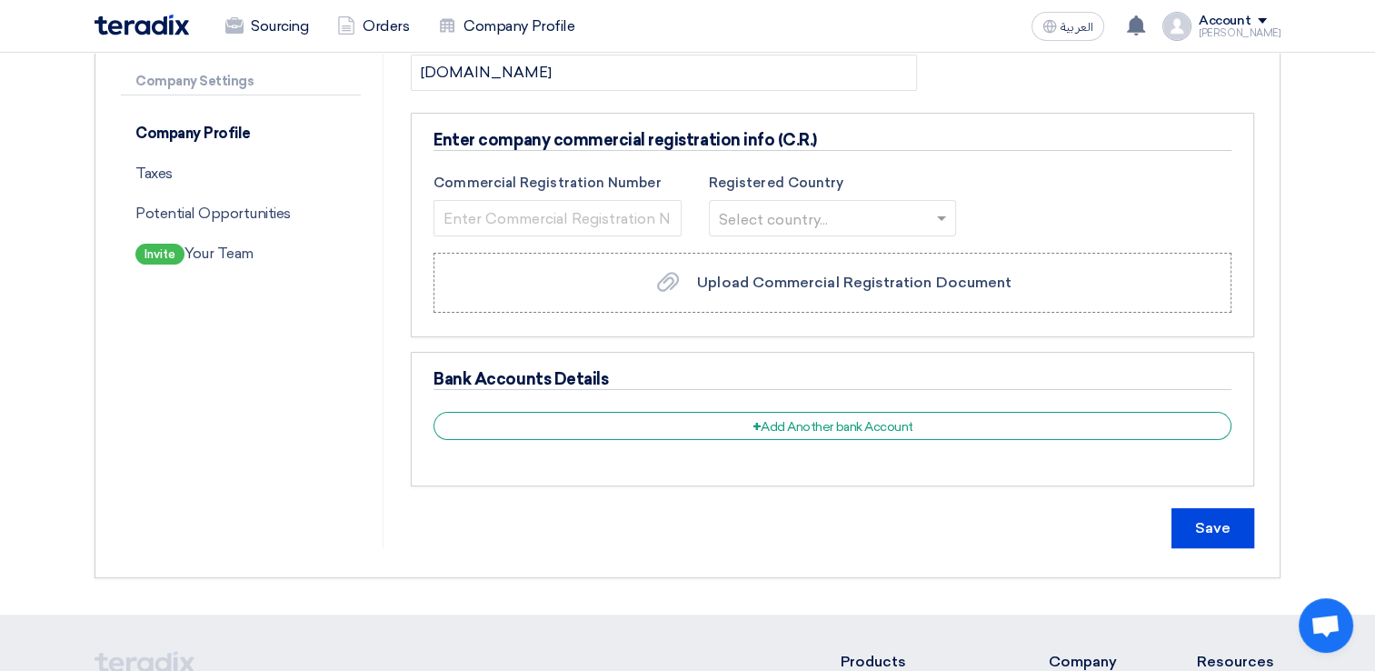
scroll to position [273, 0]
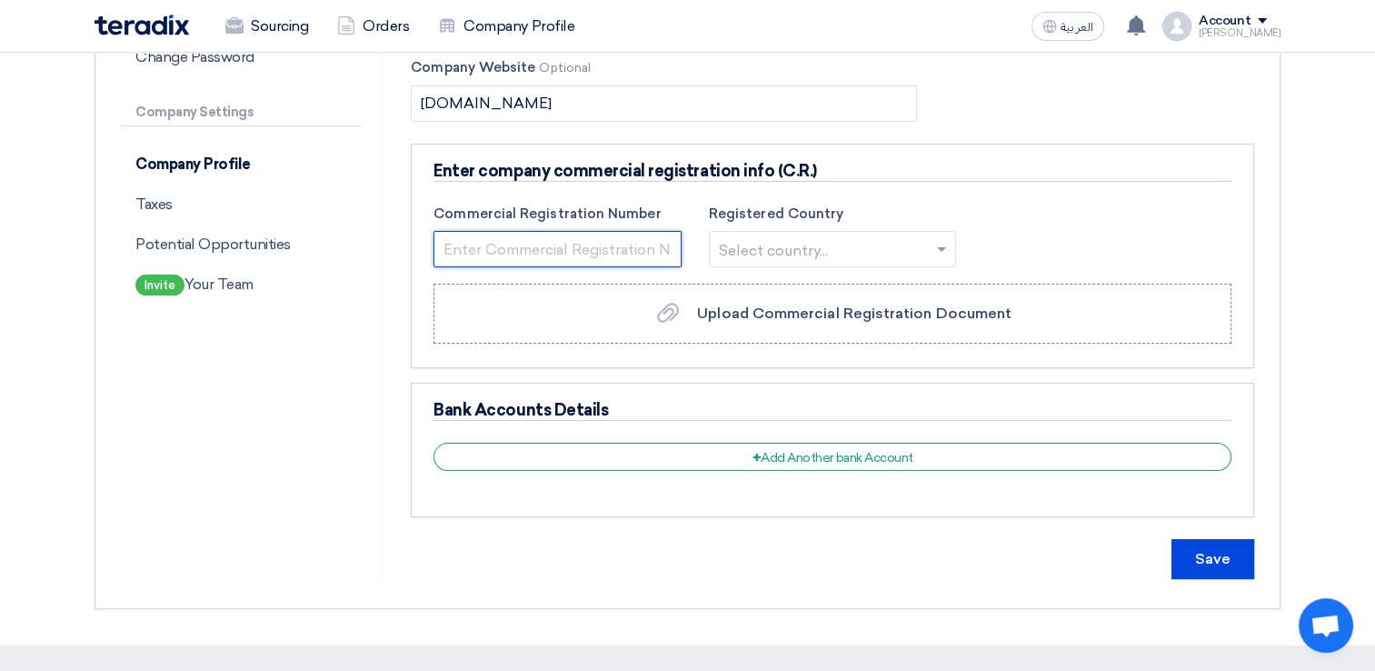
click at [501, 254] on input "text" at bounding box center [558, 249] width 248 height 36
type input "2050081495"
click at [848, 242] on input "text" at bounding box center [824, 251] width 210 height 30
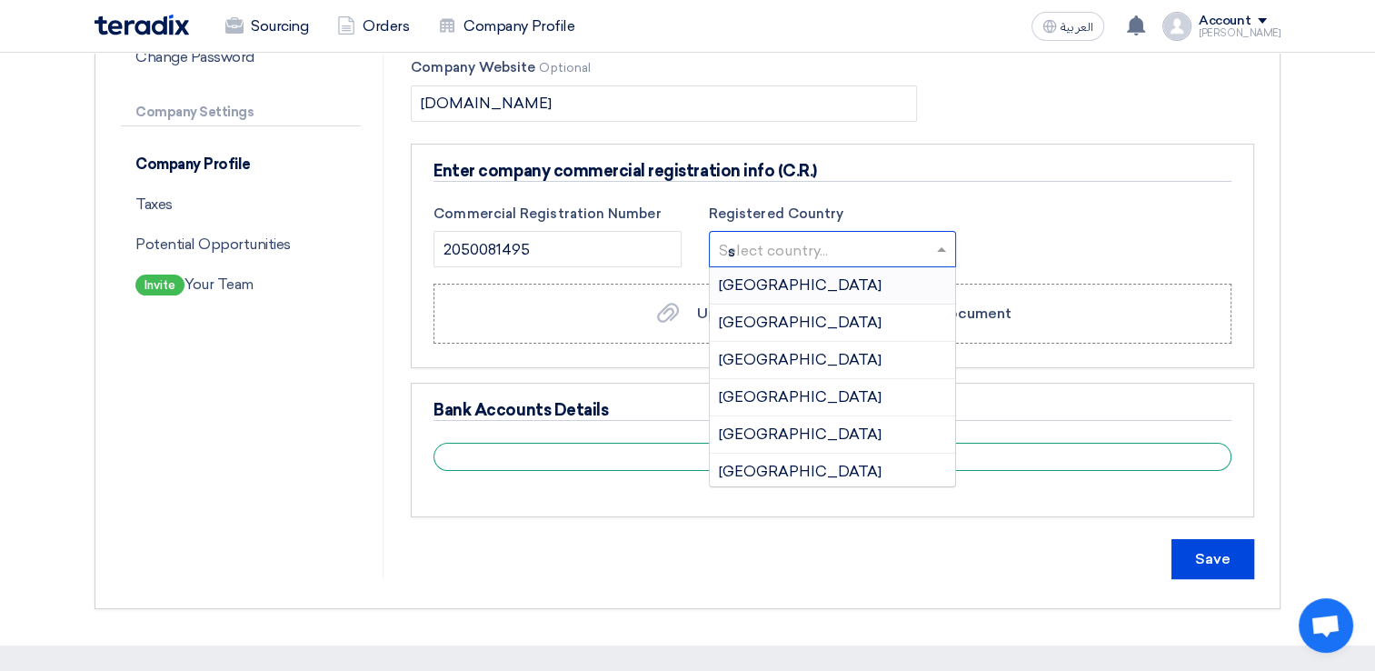
type input "sa"
click at [789, 396] on span "[GEOGRAPHIC_DATA]" at bounding box center [800, 396] width 163 height 17
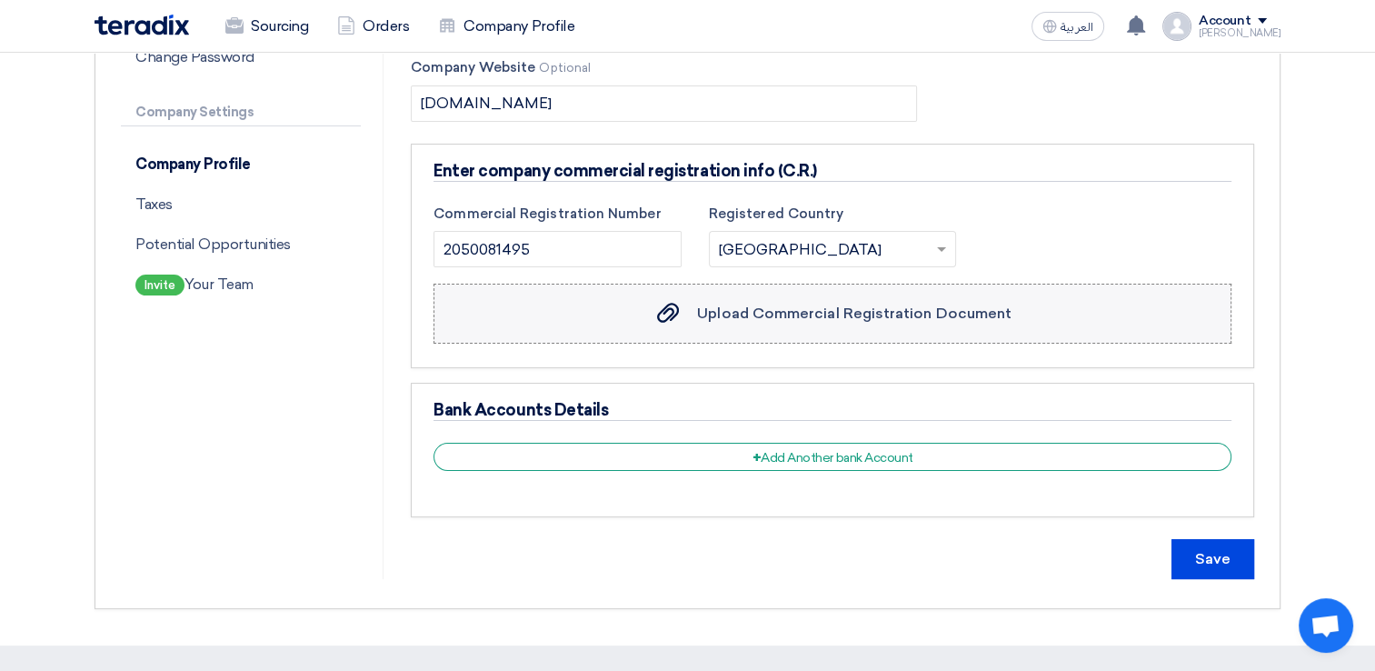
click at [803, 318] on span "Upload Commercial Registration Document" at bounding box center [854, 312] width 314 height 17
click at [0, 0] on input "Upload Commercial Registration Document Upload Commercial Registration Document" at bounding box center [0, 0] width 0 height 0
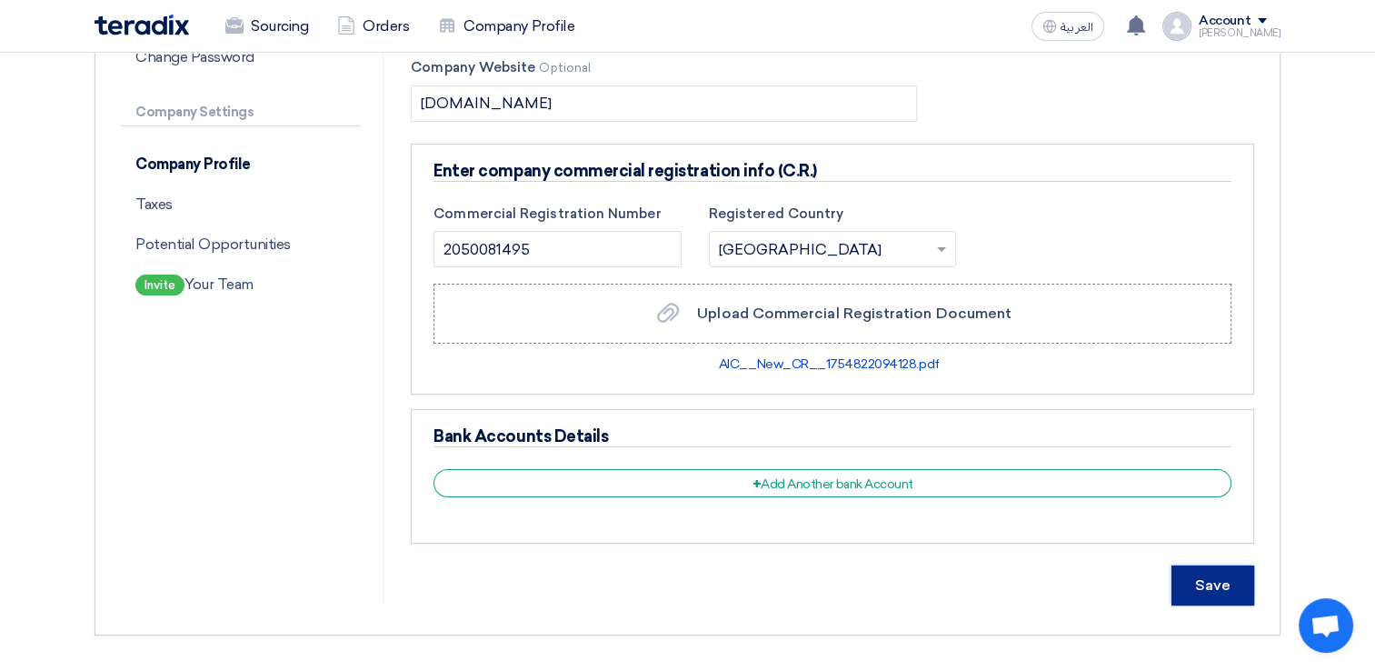
click at [1192, 591] on input "Save" at bounding box center [1213, 585] width 83 height 40
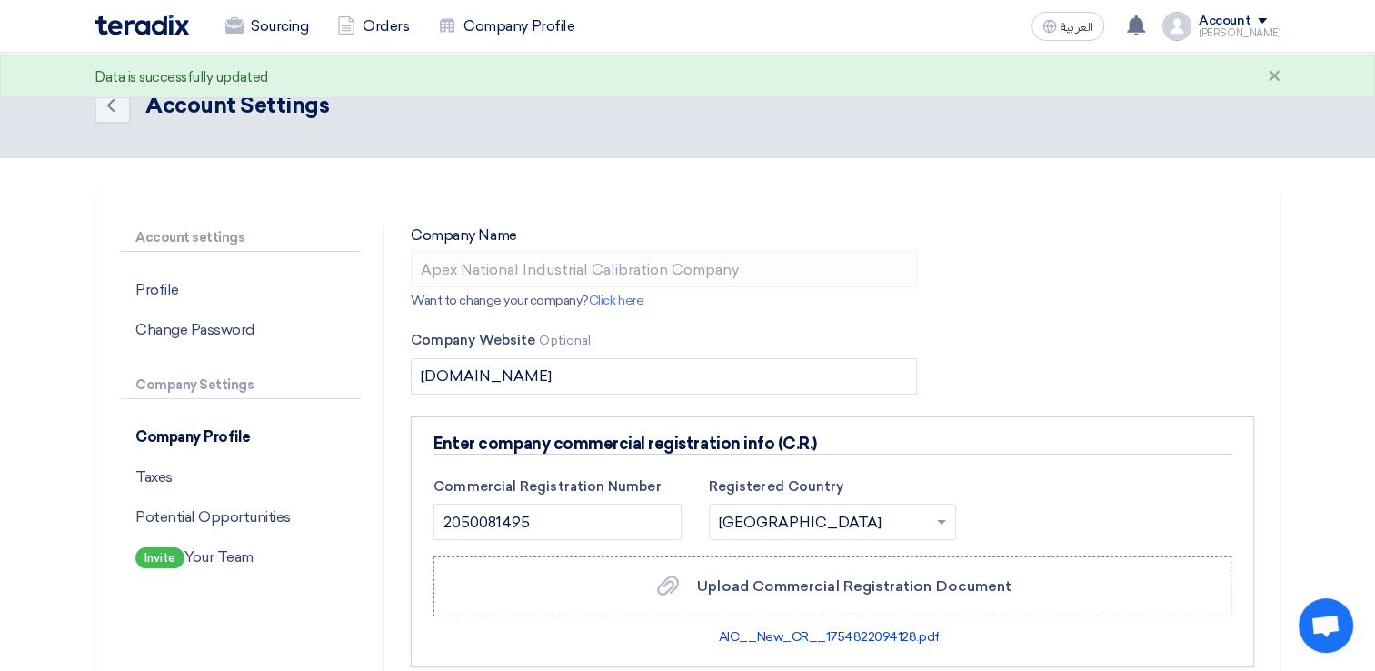
scroll to position [0, 0]
click at [223, 490] on p "Taxes" at bounding box center [241, 477] width 240 height 40
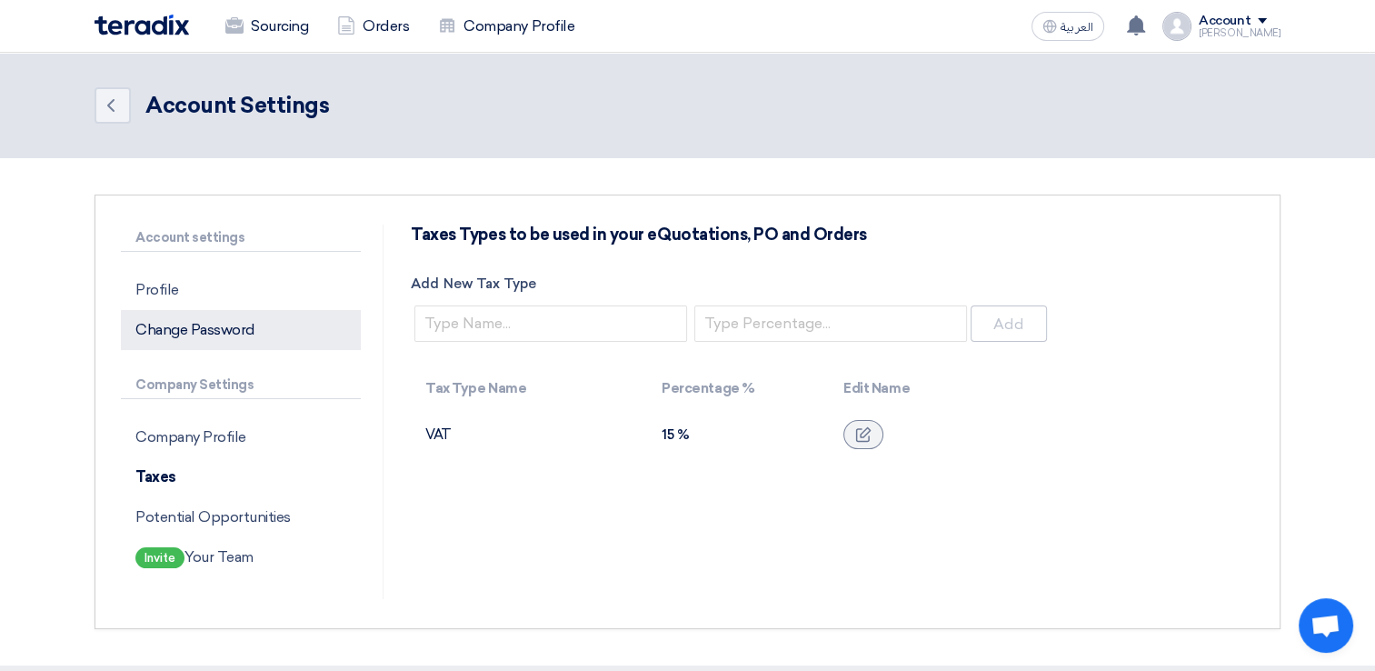
click at [244, 336] on p "Change Password" at bounding box center [241, 330] width 240 height 40
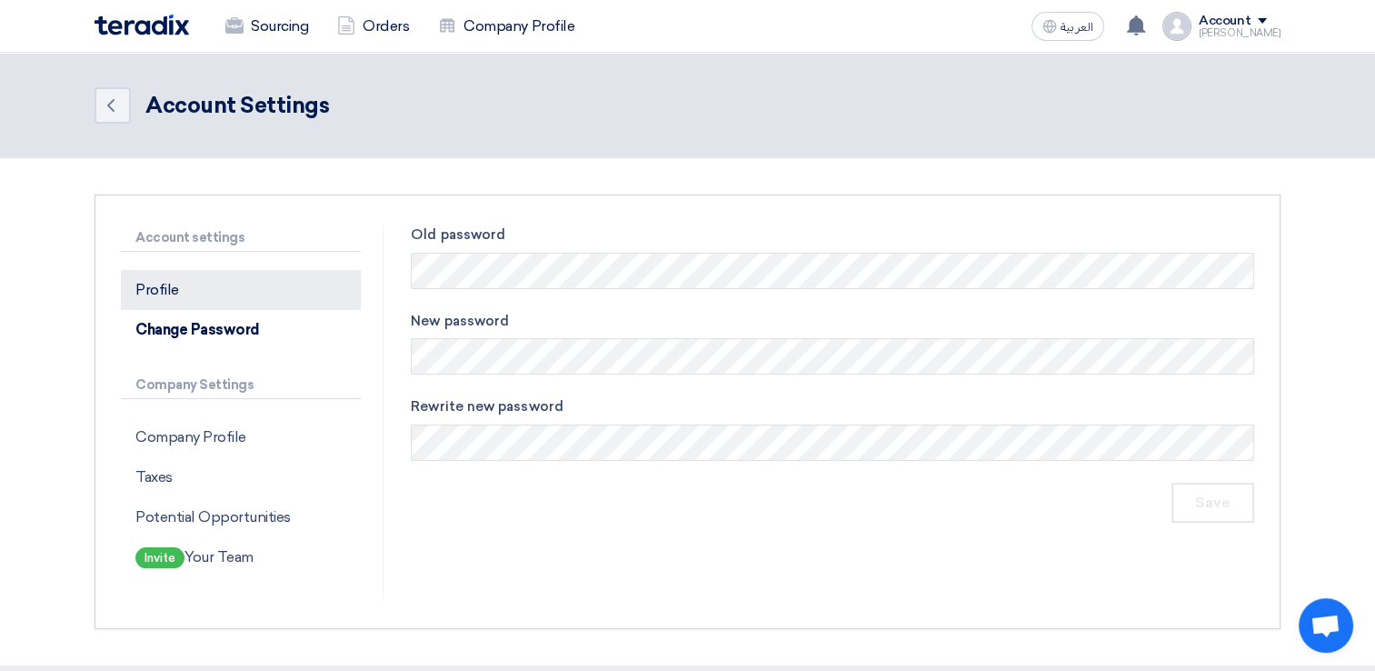
click at [227, 289] on p "Profile" at bounding box center [241, 290] width 240 height 40
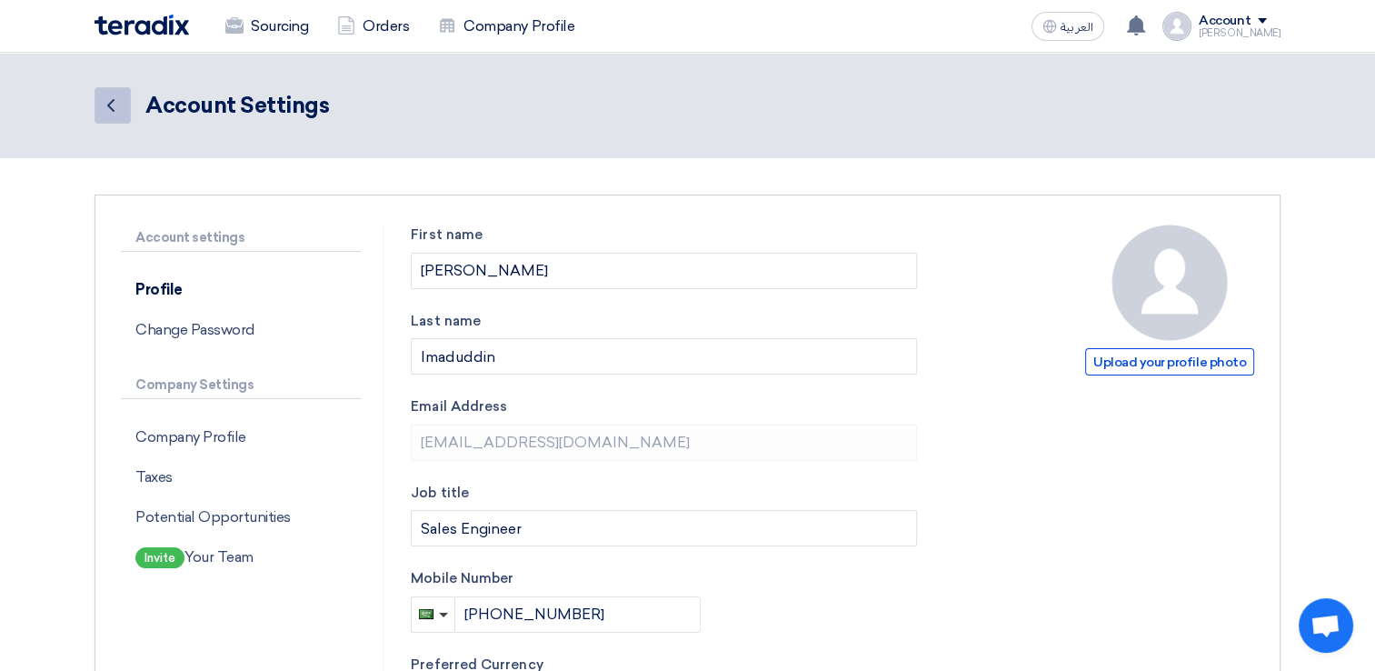
click at [122, 106] on link "Back" at bounding box center [113, 105] width 36 height 36
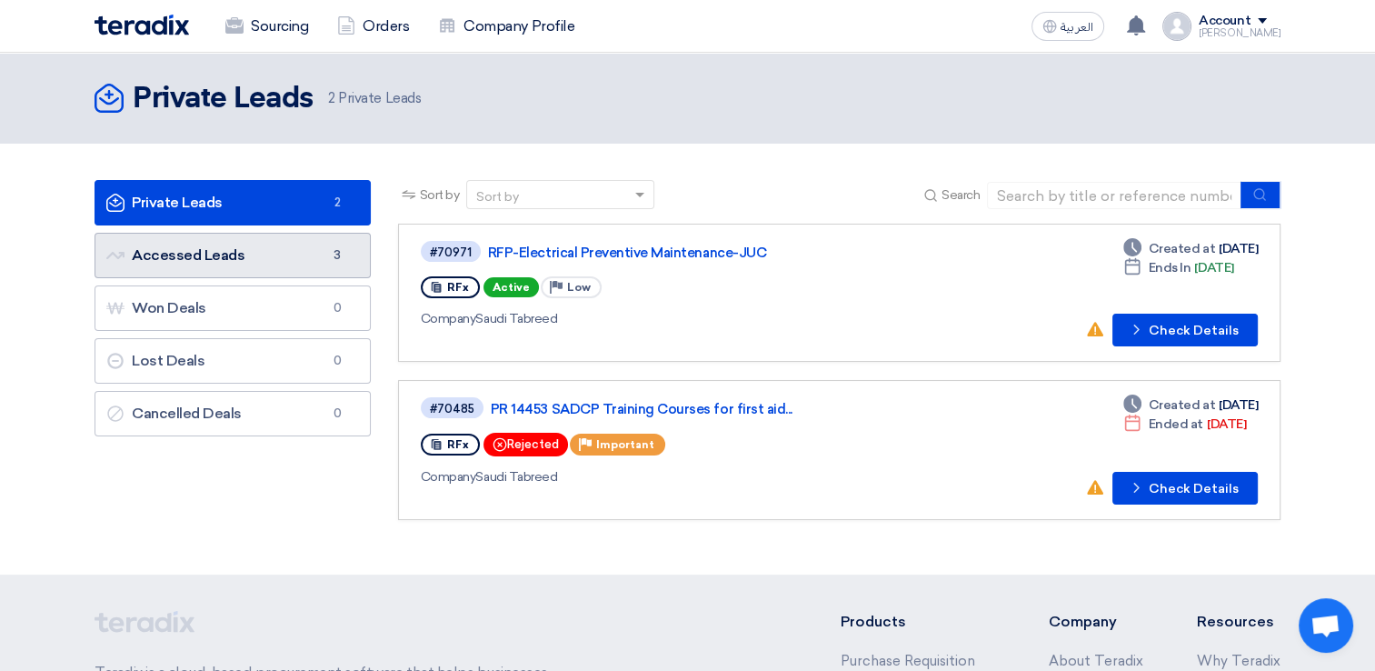
click at [223, 252] on link "Accessed Leads Accessed Leads 3" at bounding box center [233, 255] width 276 height 45
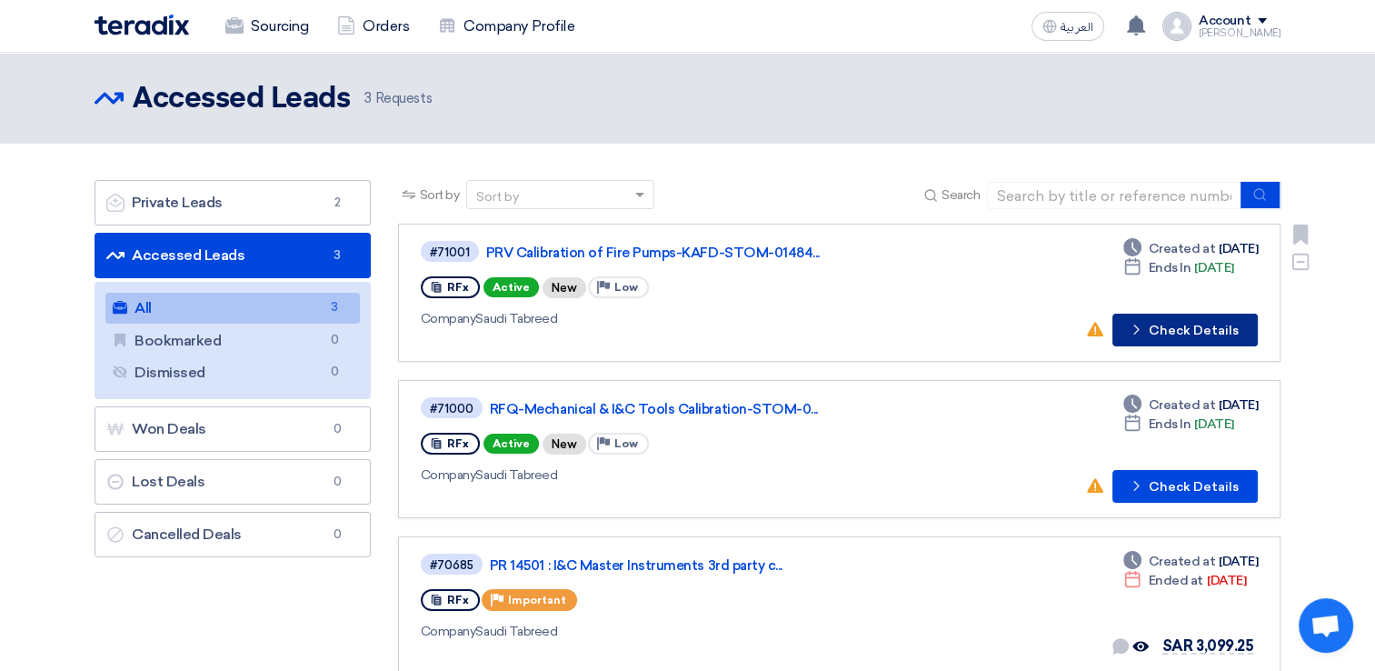
click at [1168, 333] on button "Check details Check Details" at bounding box center [1184, 330] width 145 height 33
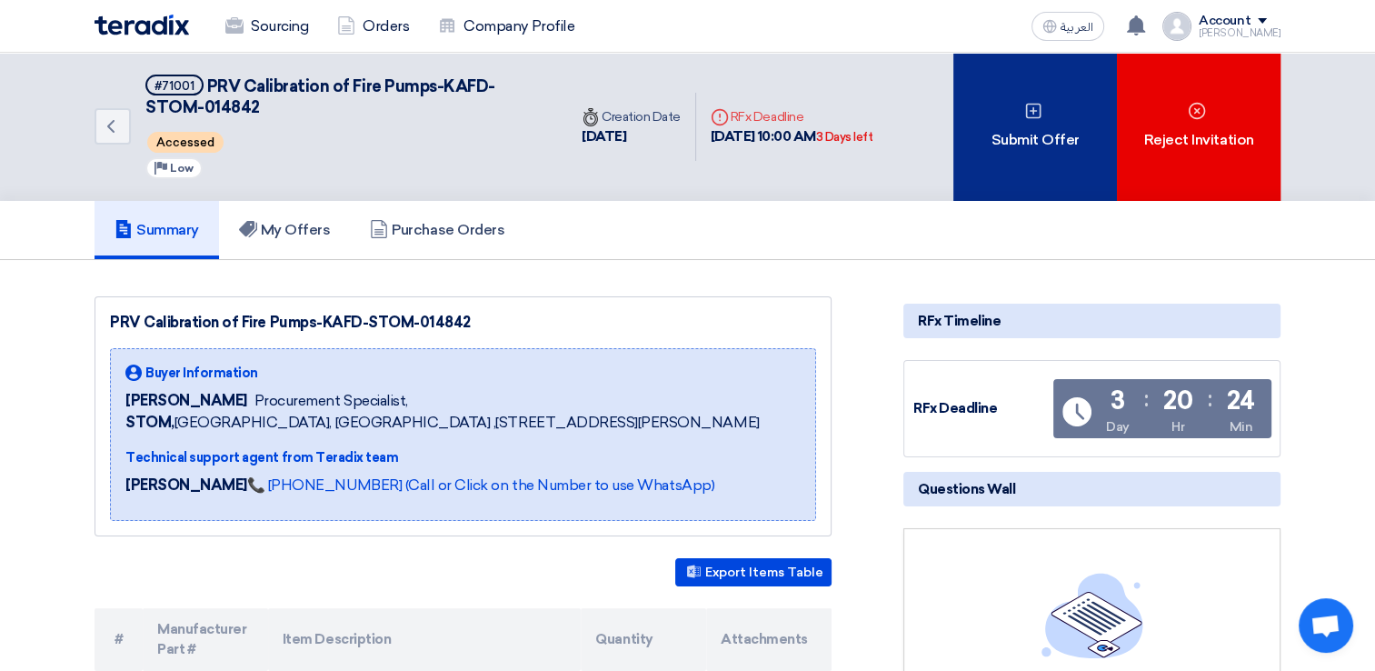
click at [1043, 164] on div "Submit Offer" at bounding box center [1035, 127] width 164 height 148
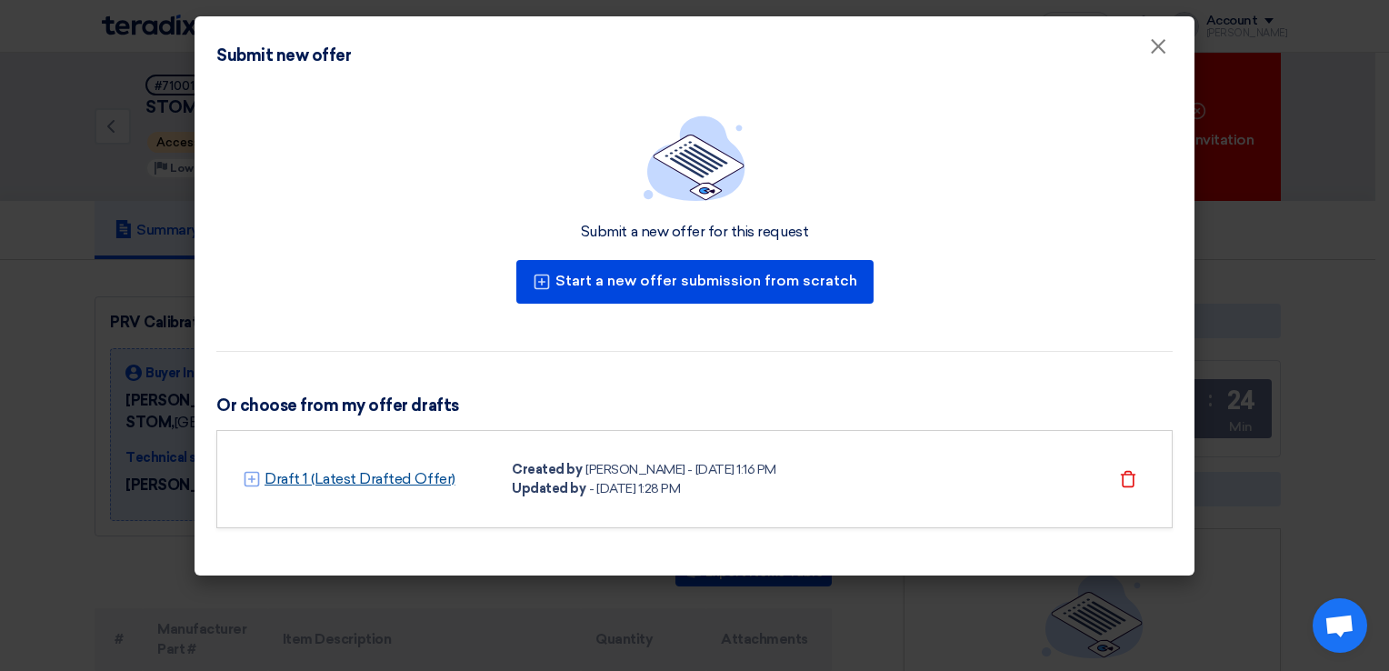
click at [360, 483] on link "Draft 1 (Latest Drafted Offer)" at bounding box center [359, 479] width 191 height 22
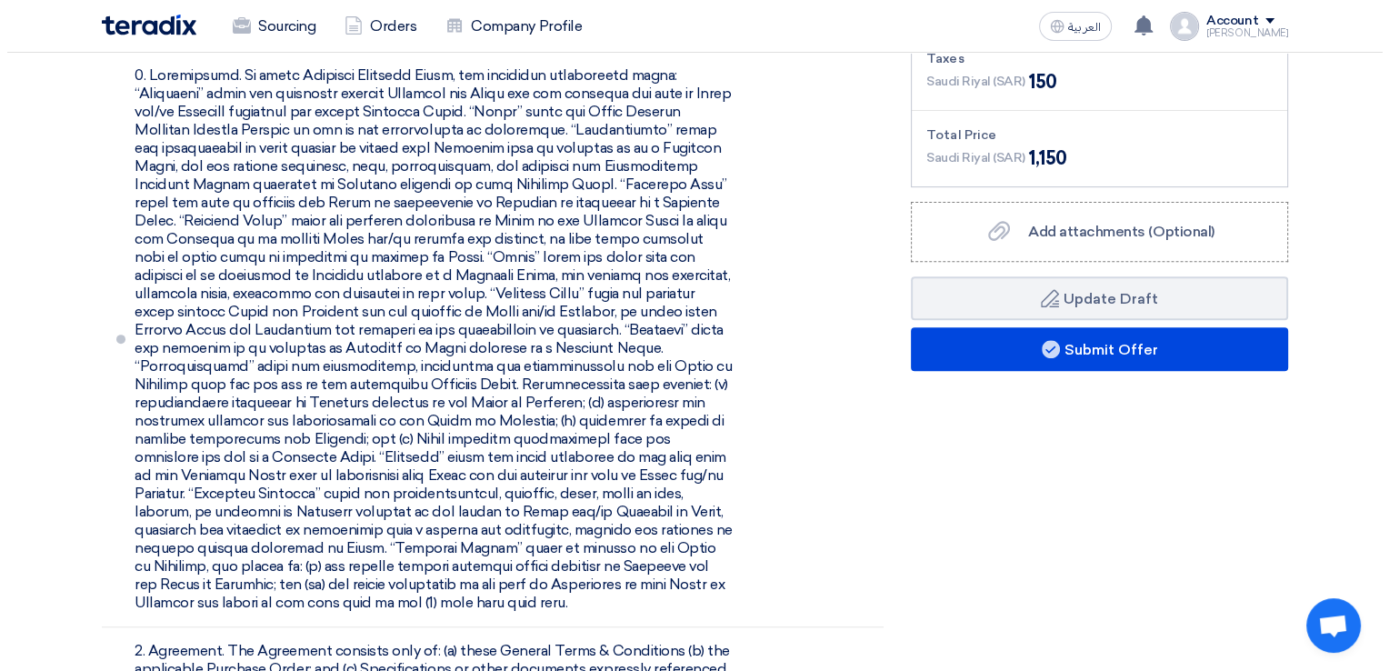
scroll to position [545, 0]
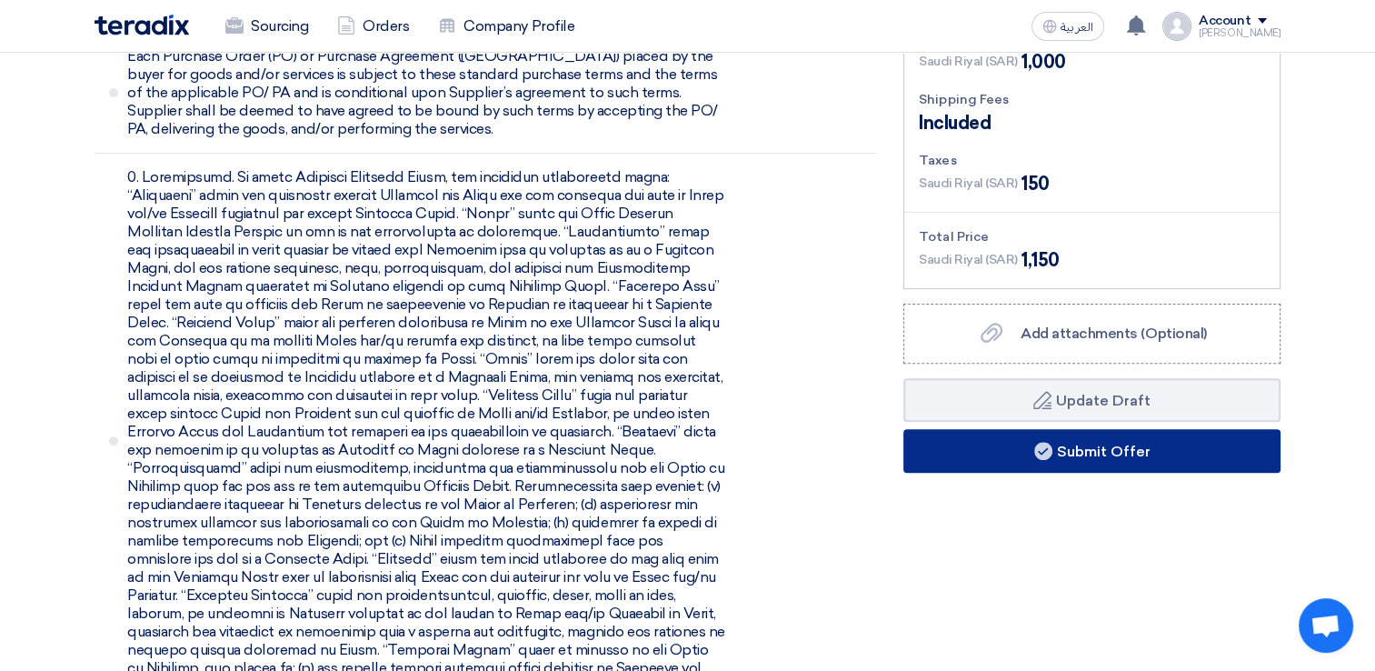
click at [1003, 457] on button "Submit Offer" at bounding box center [1091, 451] width 377 height 44
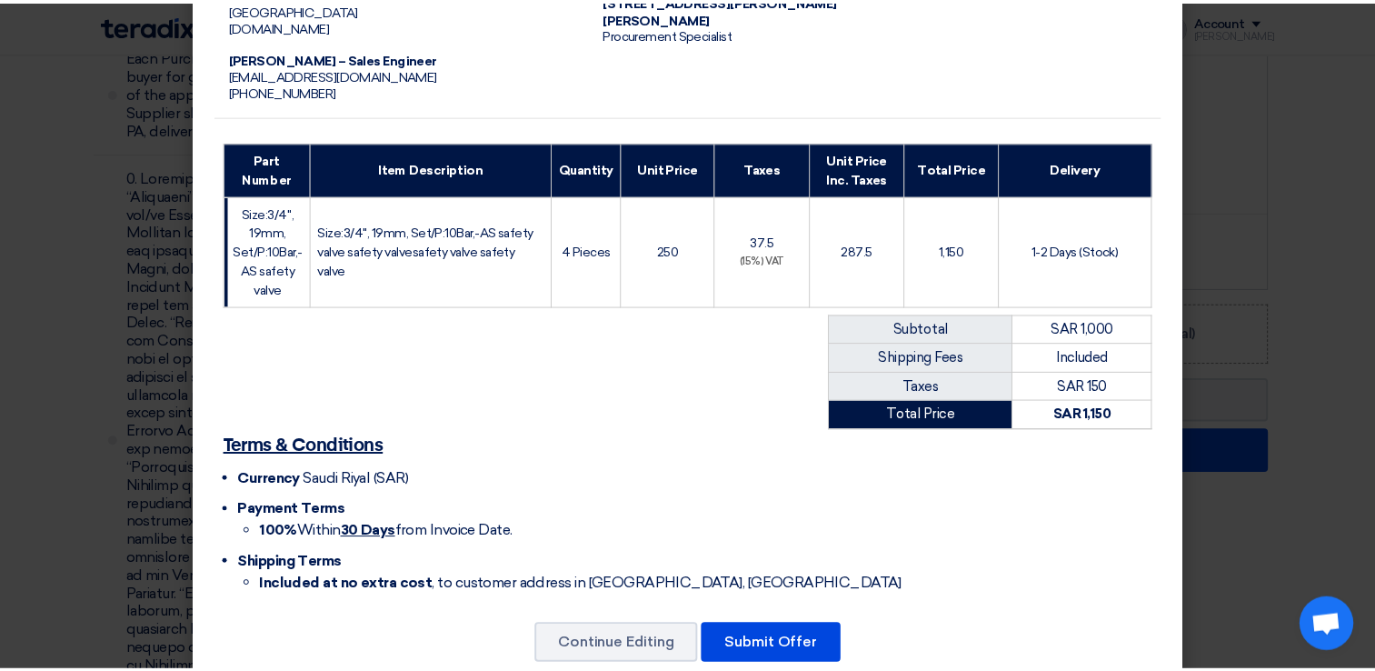
scroll to position [200, 0]
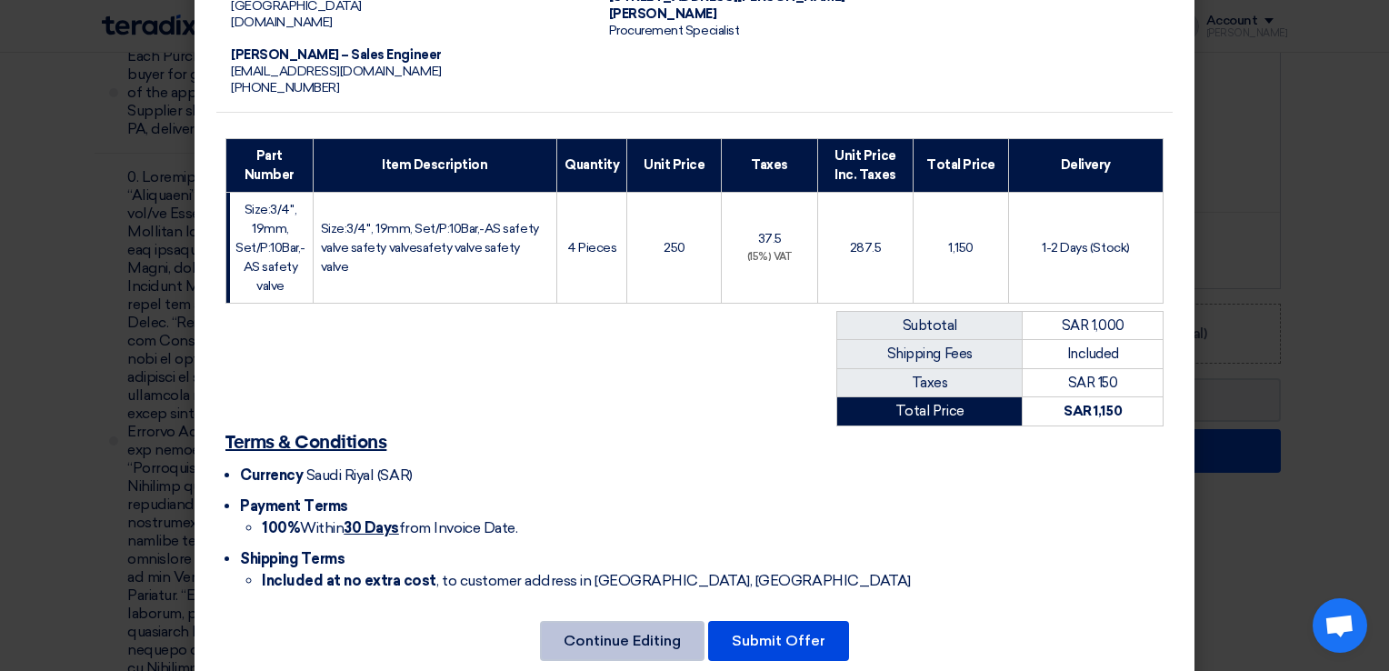
click at [625, 621] on button "Continue Editing" at bounding box center [622, 641] width 165 height 40
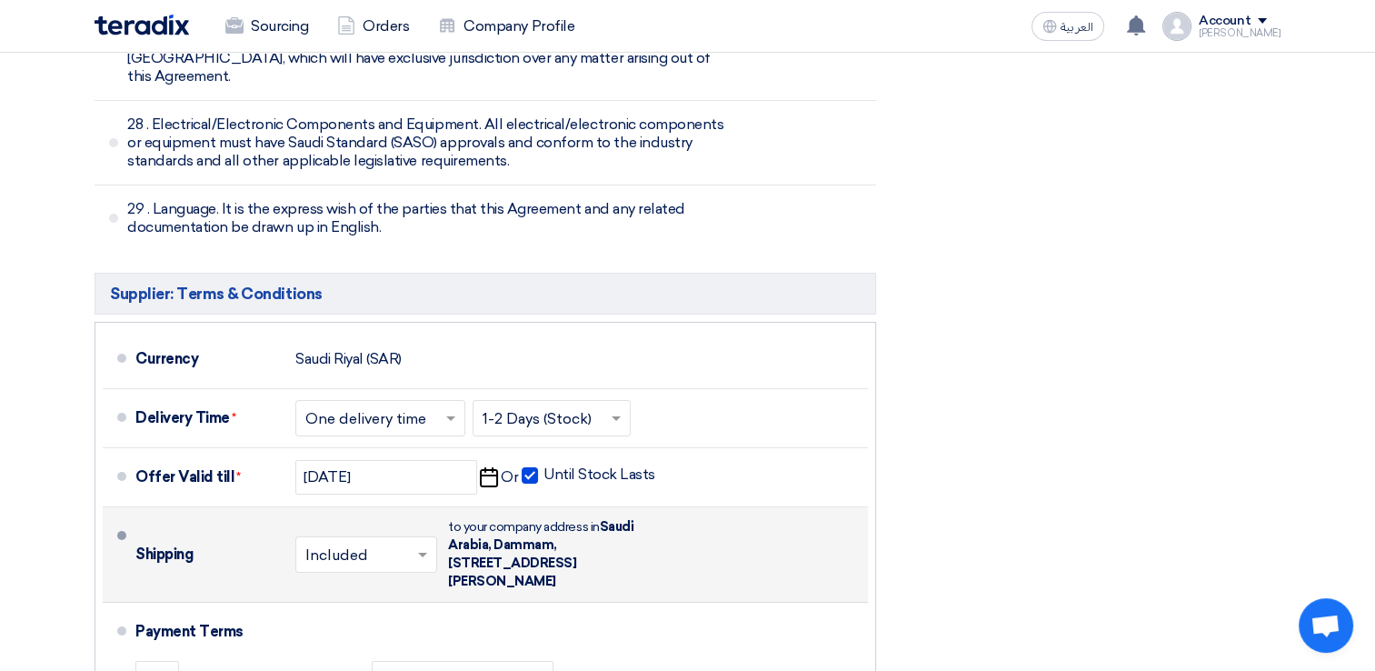
scroll to position [6362, 0]
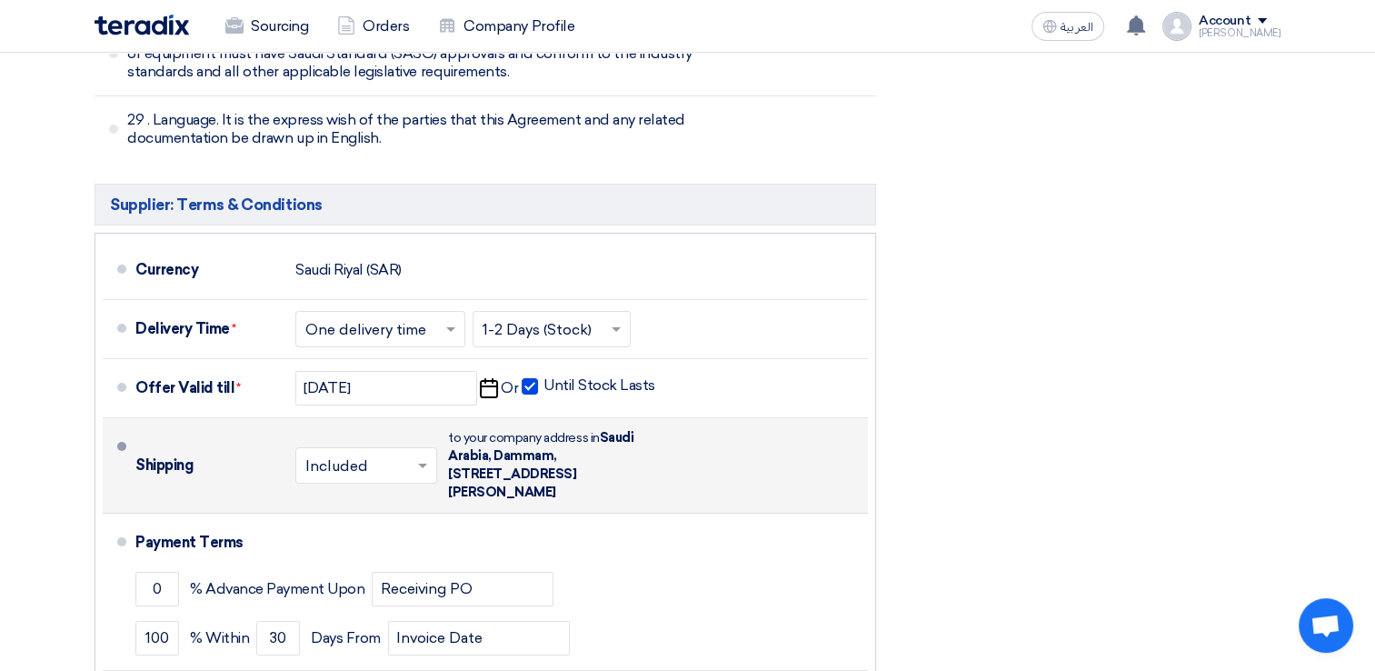
click at [421, 456] on span at bounding box center [425, 465] width 23 height 18
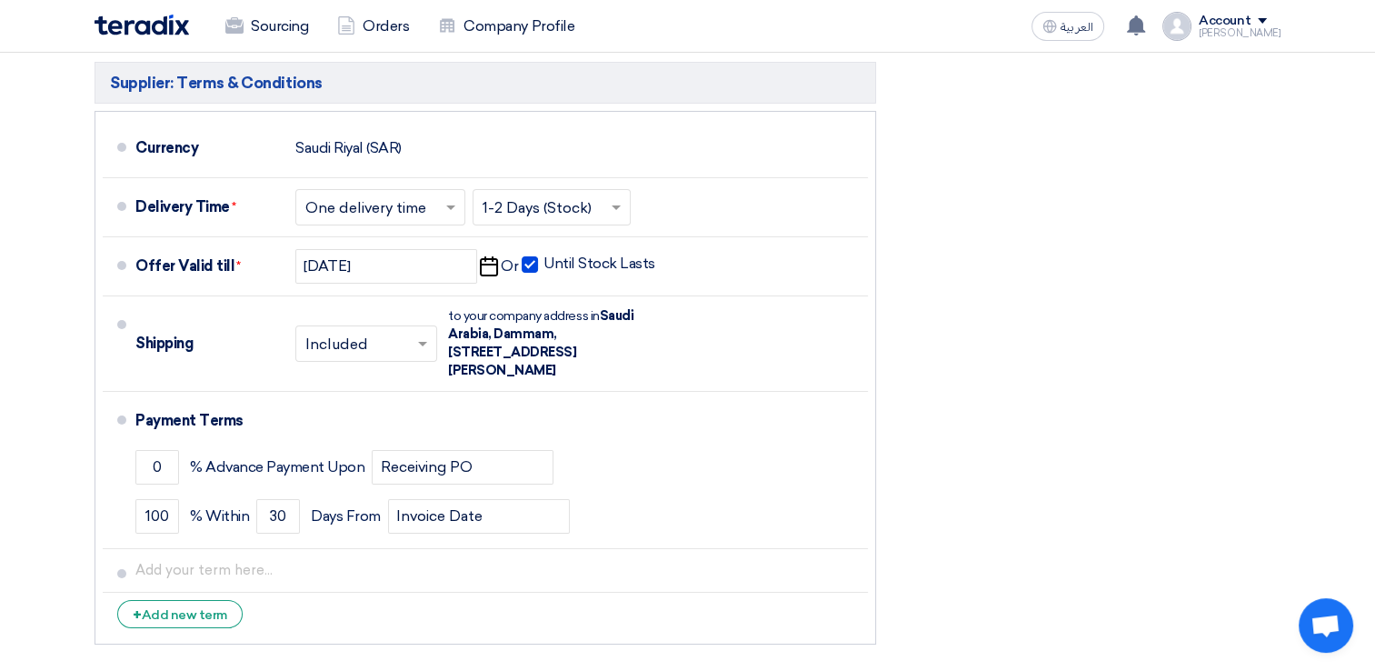
scroll to position [6725, 0]
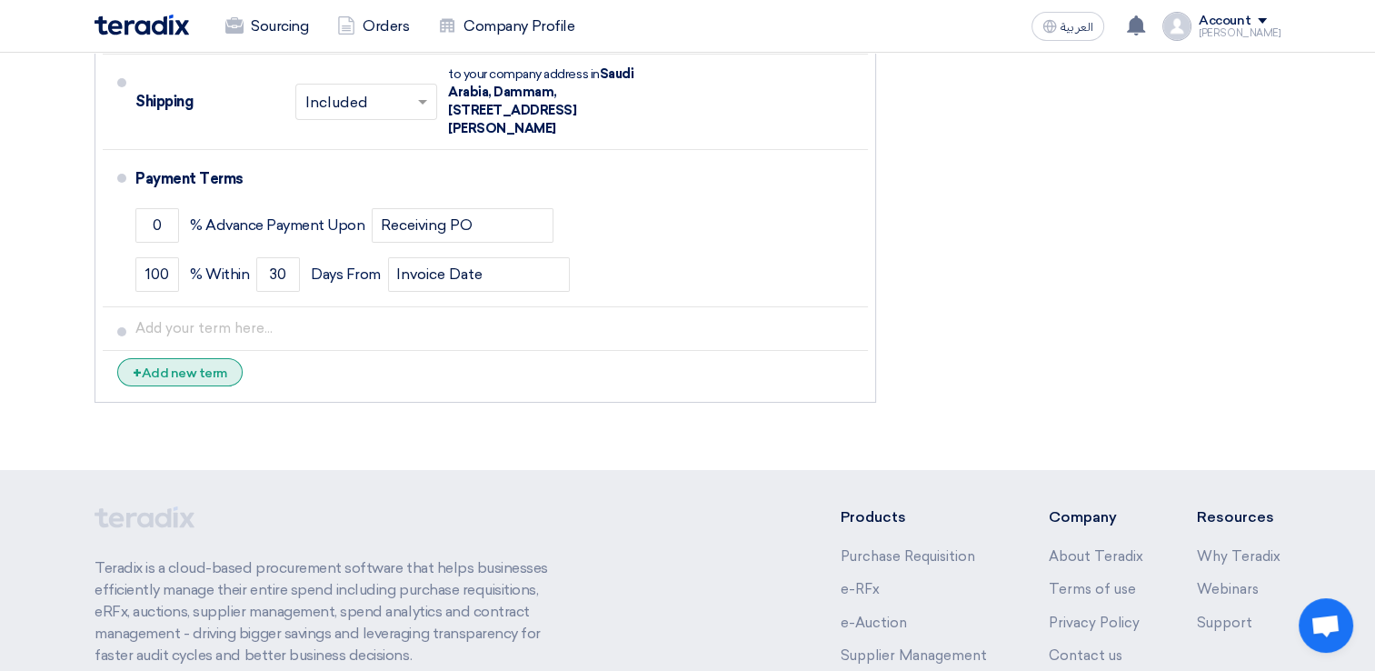
click at [155, 358] on div "+ Add new term" at bounding box center [179, 372] width 125 height 28
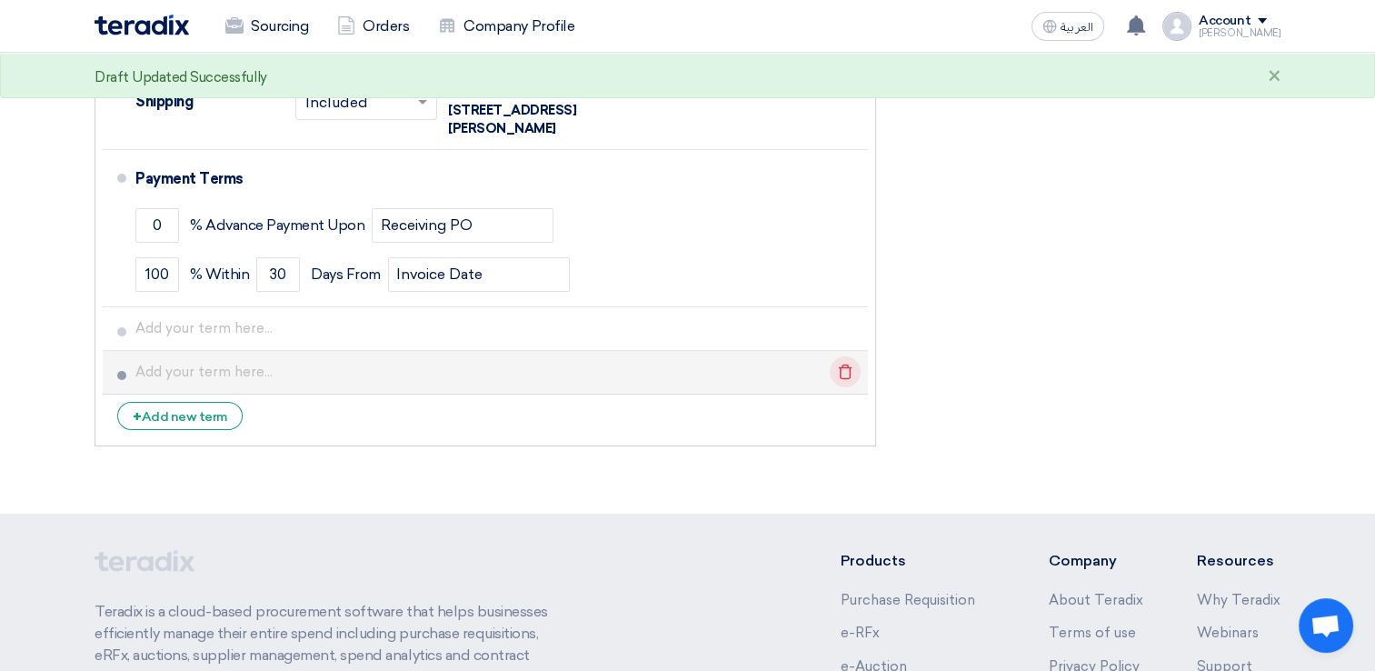
click at [836, 356] on icon "Delete" at bounding box center [845, 371] width 31 height 31
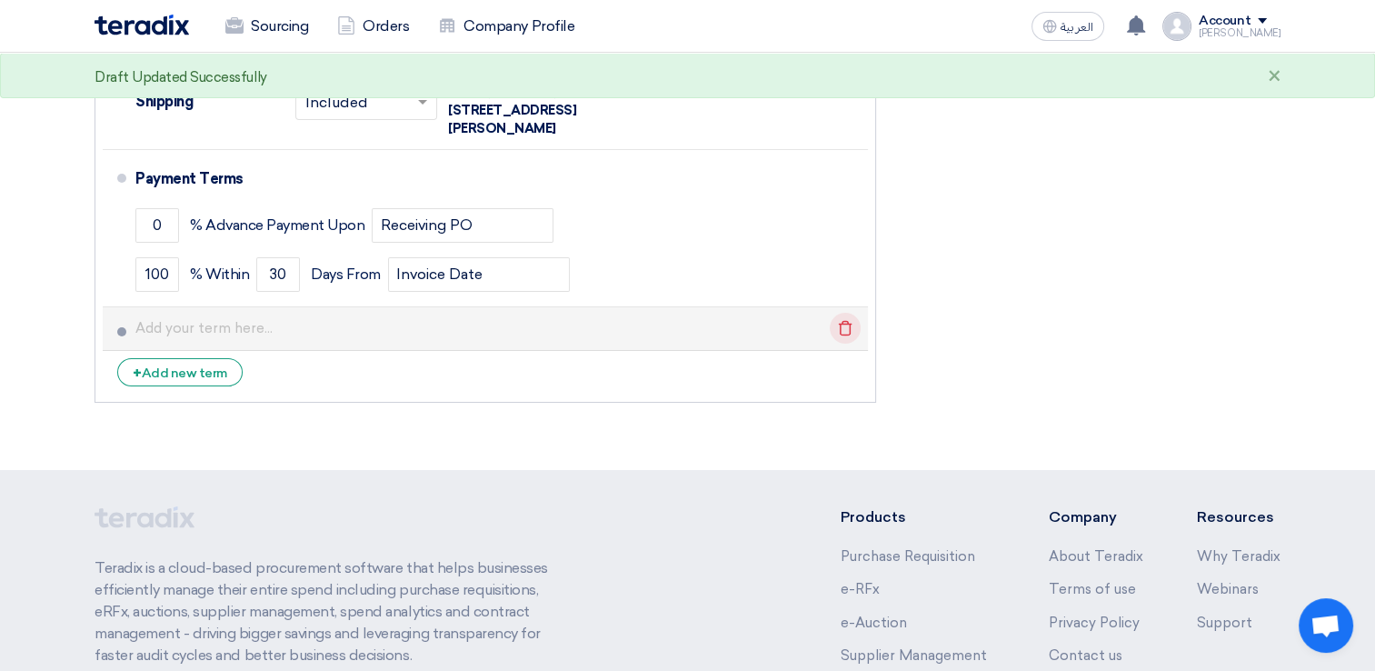
click at [853, 313] on icon "Delete" at bounding box center [845, 328] width 31 height 31
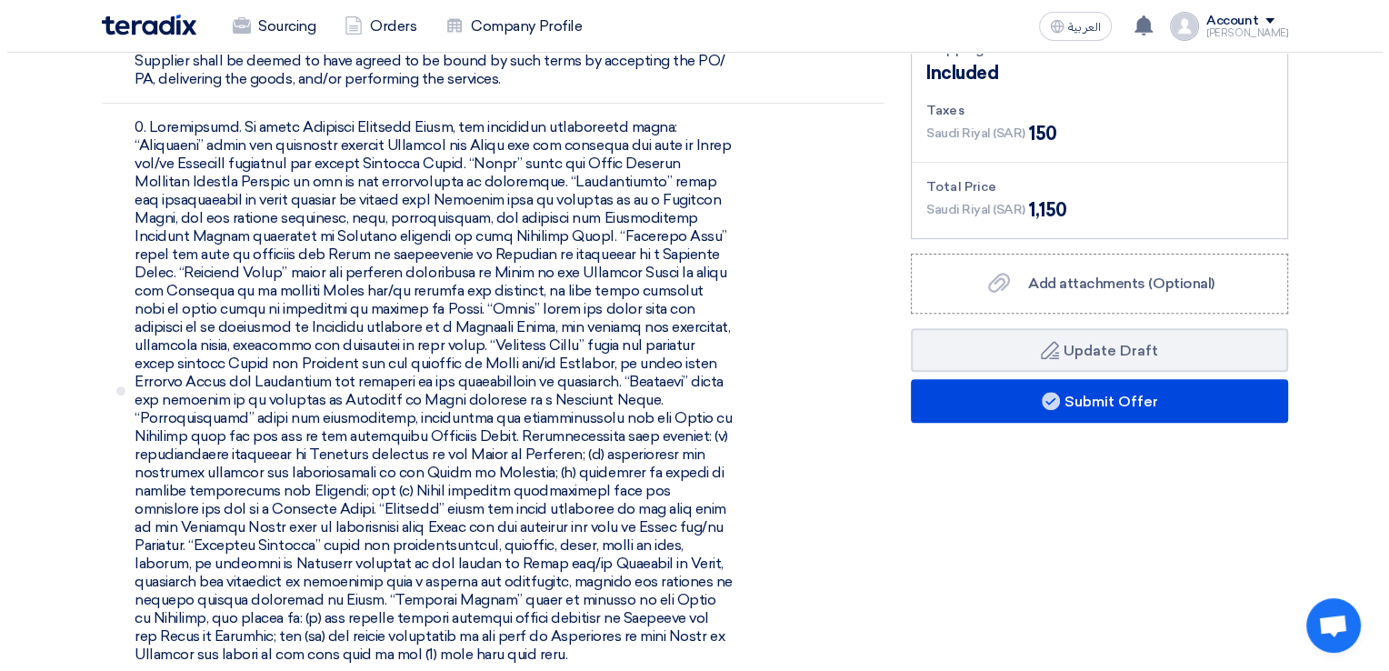
scroll to position [636, 0]
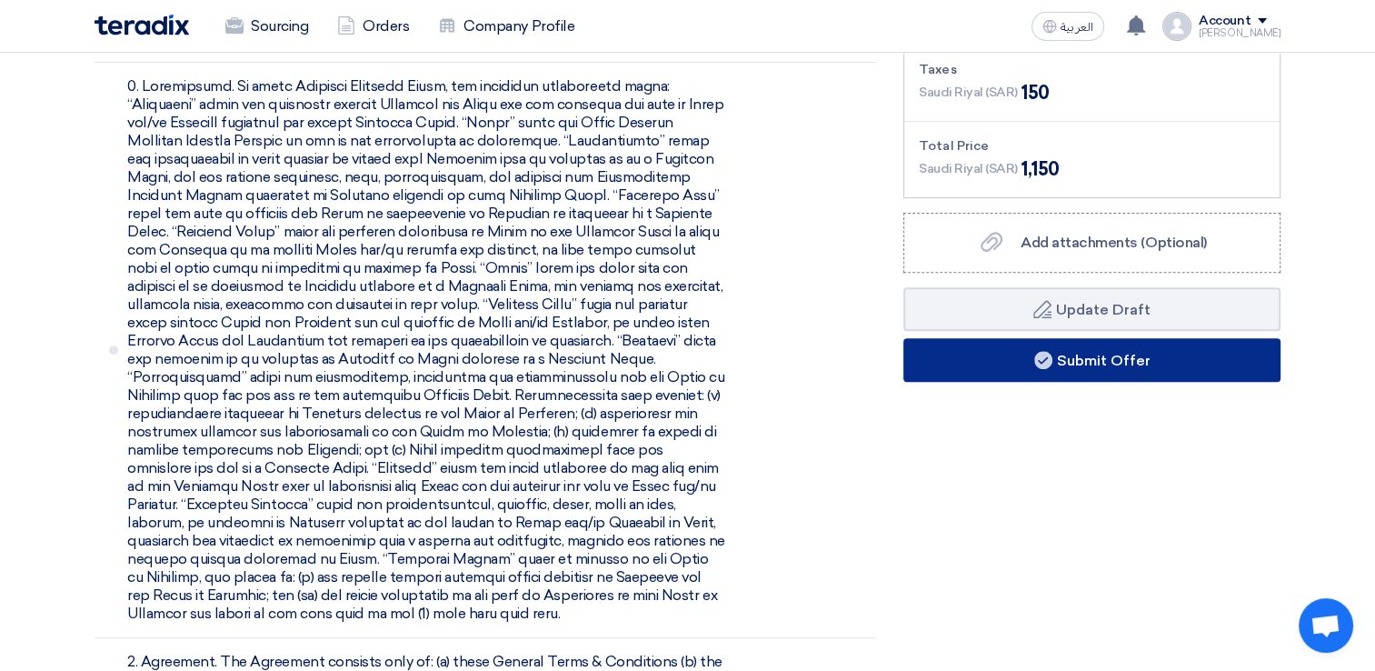
click at [1082, 358] on button "Submit Offer" at bounding box center [1091, 360] width 377 height 44
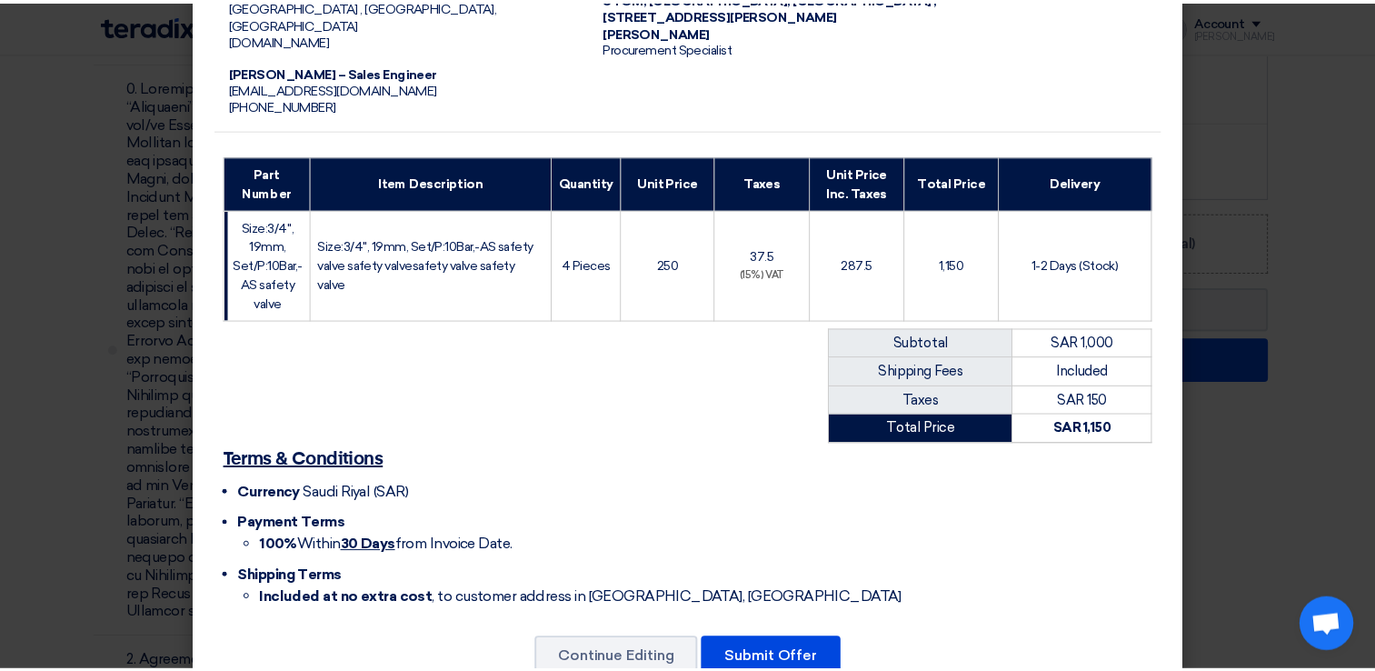
scroll to position [200, 0]
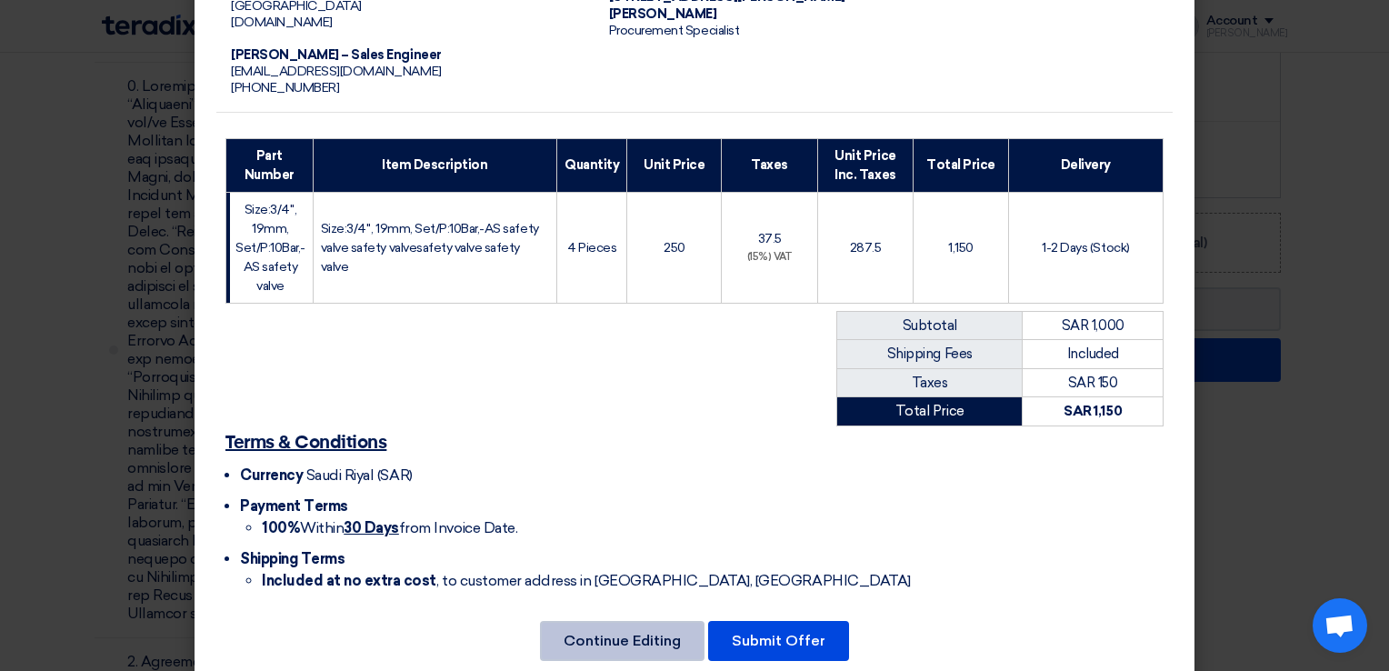
click at [585, 621] on button "Continue Editing" at bounding box center [622, 641] width 165 height 40
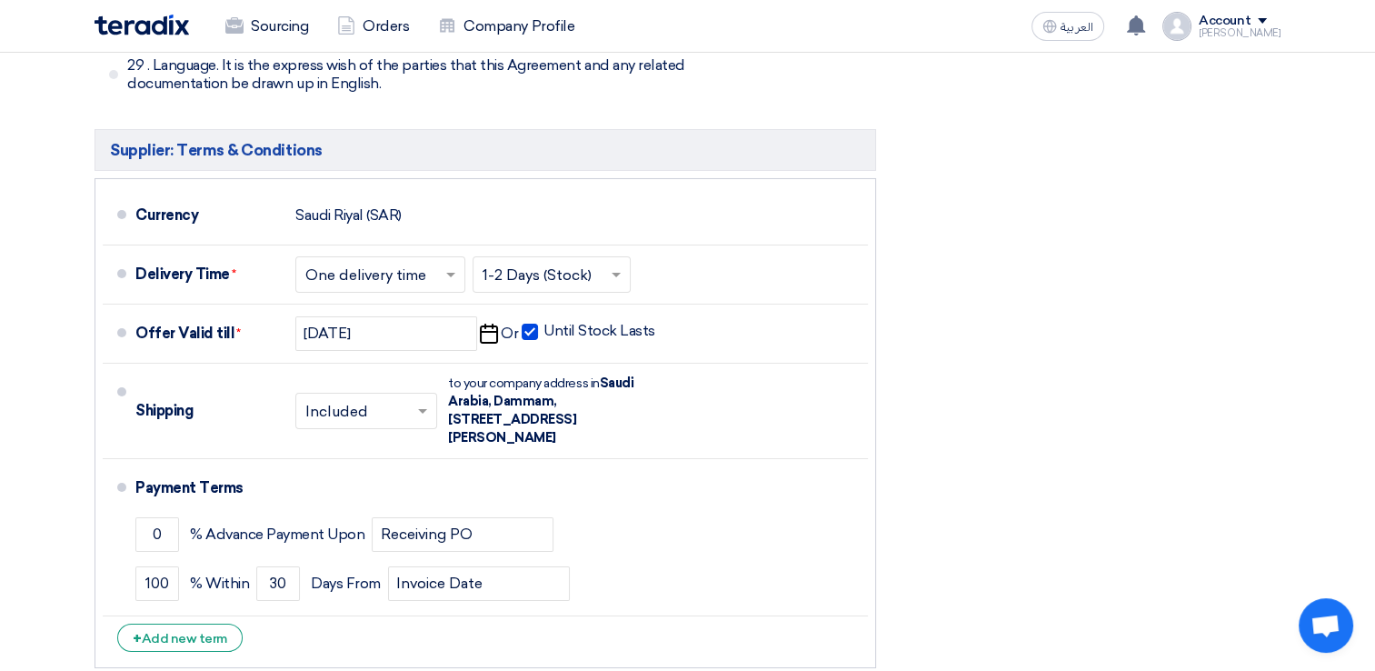
scroll to position [6453, 0]
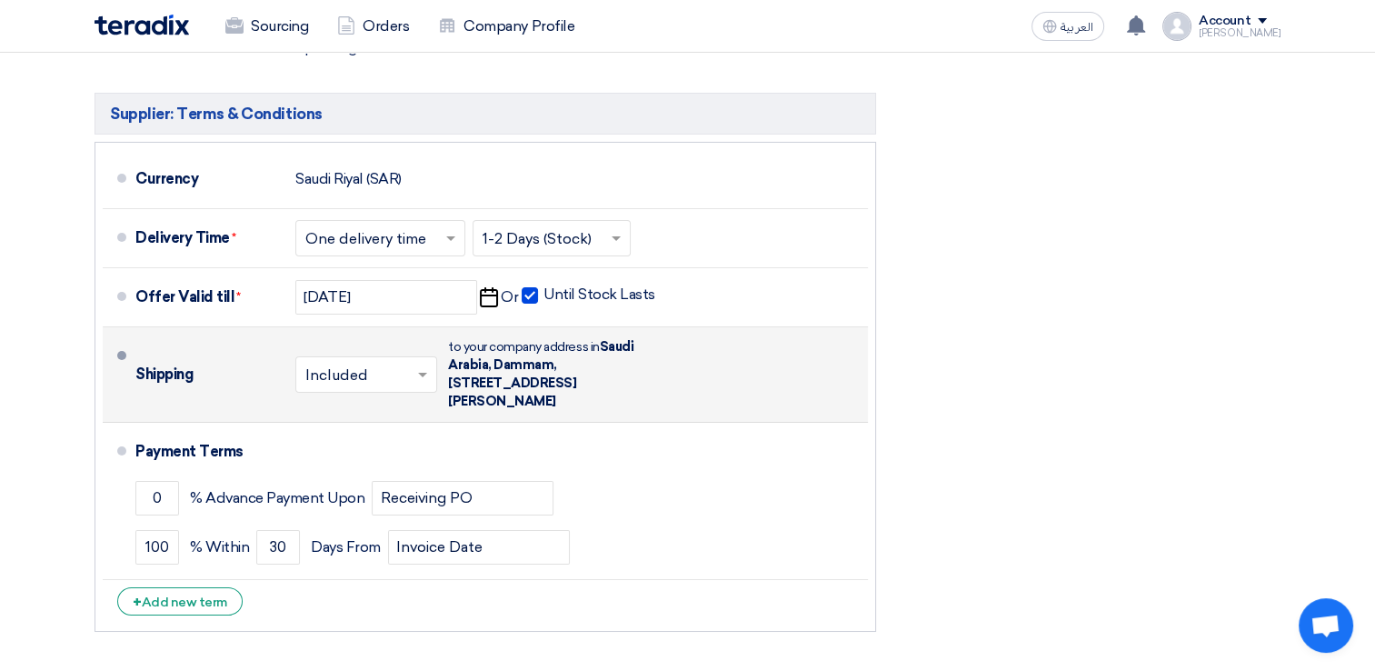
click at [633, 339] on span "Saudi Arabia, Dammam, [STREET_ADDRESS][PERSON_NAME]" at bounding box center [540, 374] width 185 height 70
drag, startPoint x: 636, startPoint y: 286, endPoint x: 498, endPoint y: 260, distance: 140.6
click at [506, 339] on span "Saudi Arabia, Dammam, [STREET_ADDRESS][PERSON_NAME]" at bounding box center [540, 374] width 185 height 70
drag, startPoint x: 498, startPoint y: 260, endPoint x: 466, endPoint y: 250, distance: 33.3
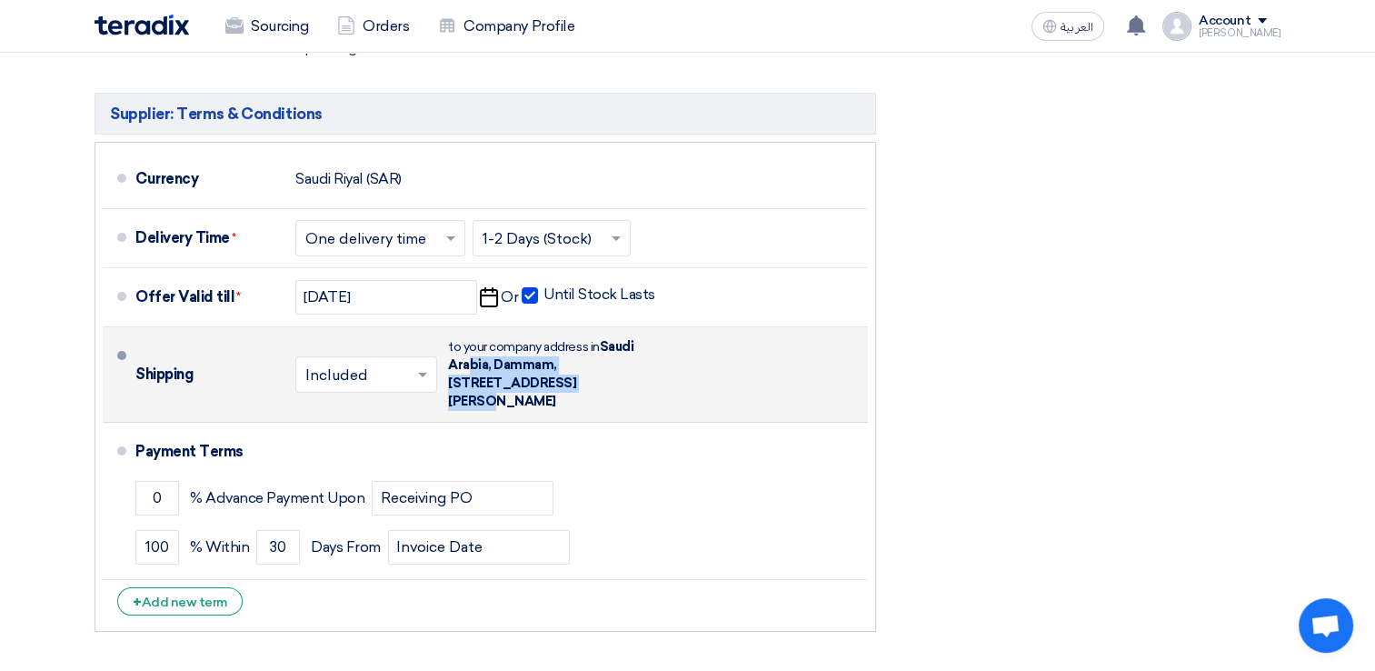
click at [466, 339] on span "Saudi Arabia, Dammam, [STREET_ADDRESS][PERSON_NAME]" at bounding box center [540, 374] width 185 height 70
click at [699, 334] on div "Shipping × Included × to your company address in [STREET_ADDRESS][PERSON_NAME]" at bounding box center [497, 374] width 725 height 80
click at [686, 334] on div "Shipping × Included × to your company address in [STREET_ADDRESS][PERSON_NAME]" at bounding box center [497, 374] width 725 height 80
drag, startPoint x: 686, startPoint y: 258, endPoint x: 665, endPoint y: 254, distance: 21.4
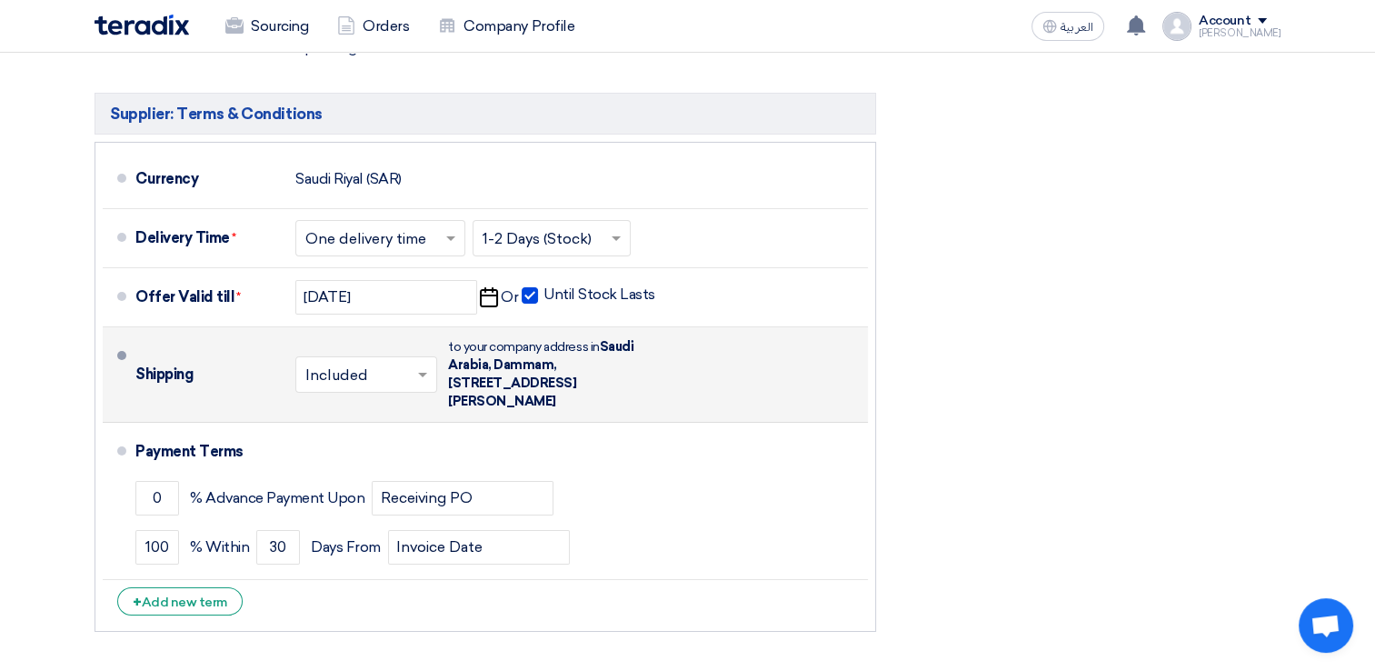
click at [665, 334] on div "Shipping × Included × to your company address in [STREET_ADDRESS][PERSON_NAME]" at bounding box center [497, 374] width 725 height 80
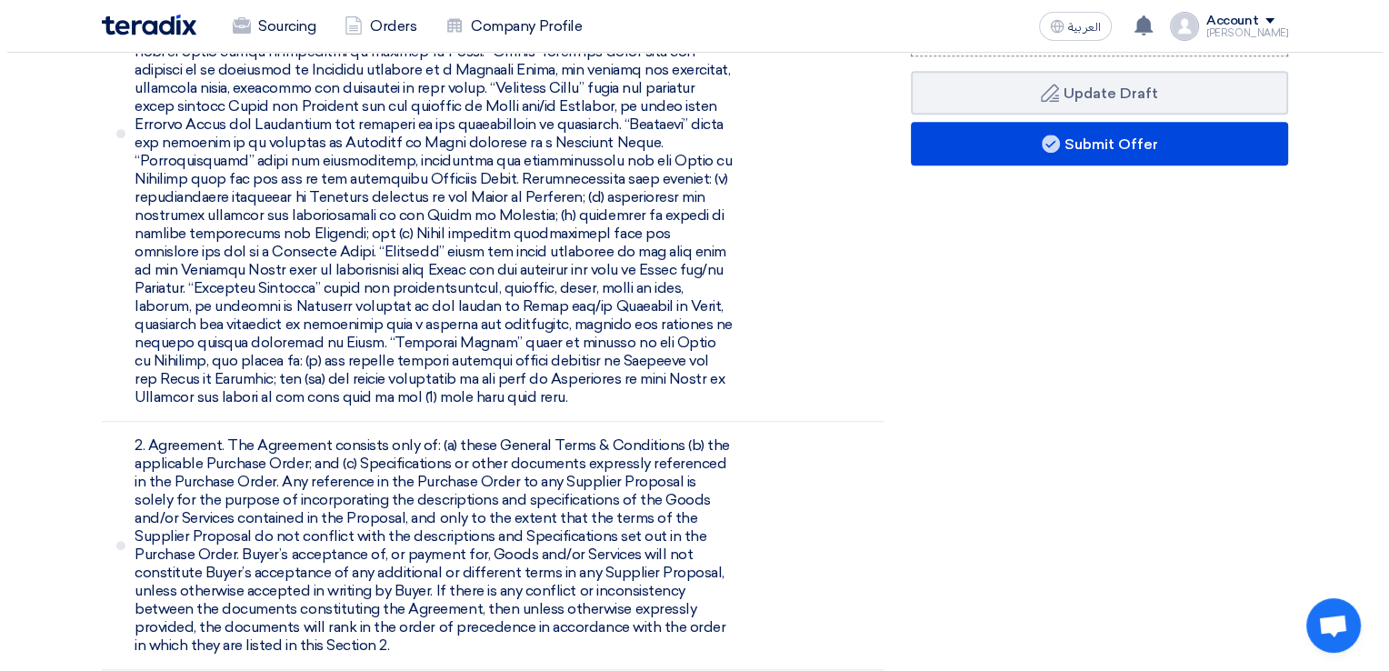
scroll to position [818, 0]
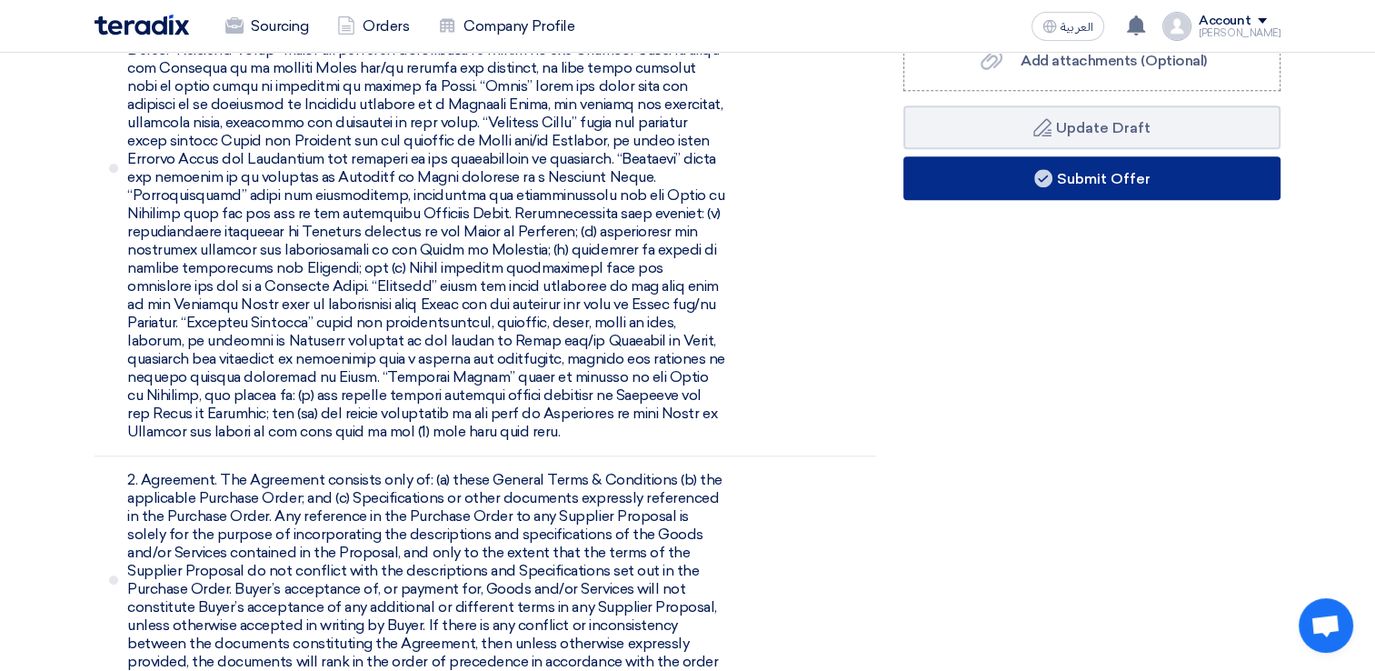
click at [1076, 174] on button "Submit Offer" at bounding box center [1091, 178] width 377 height 44
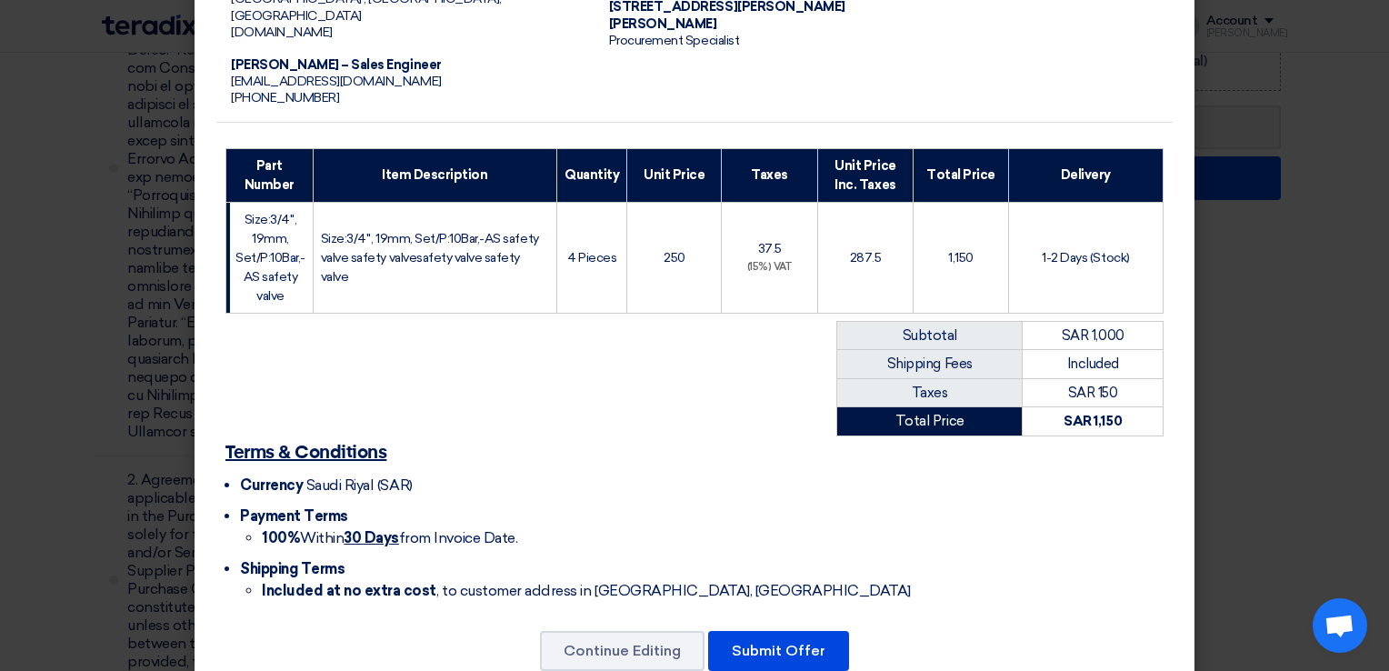
scroll to position [200, 0]
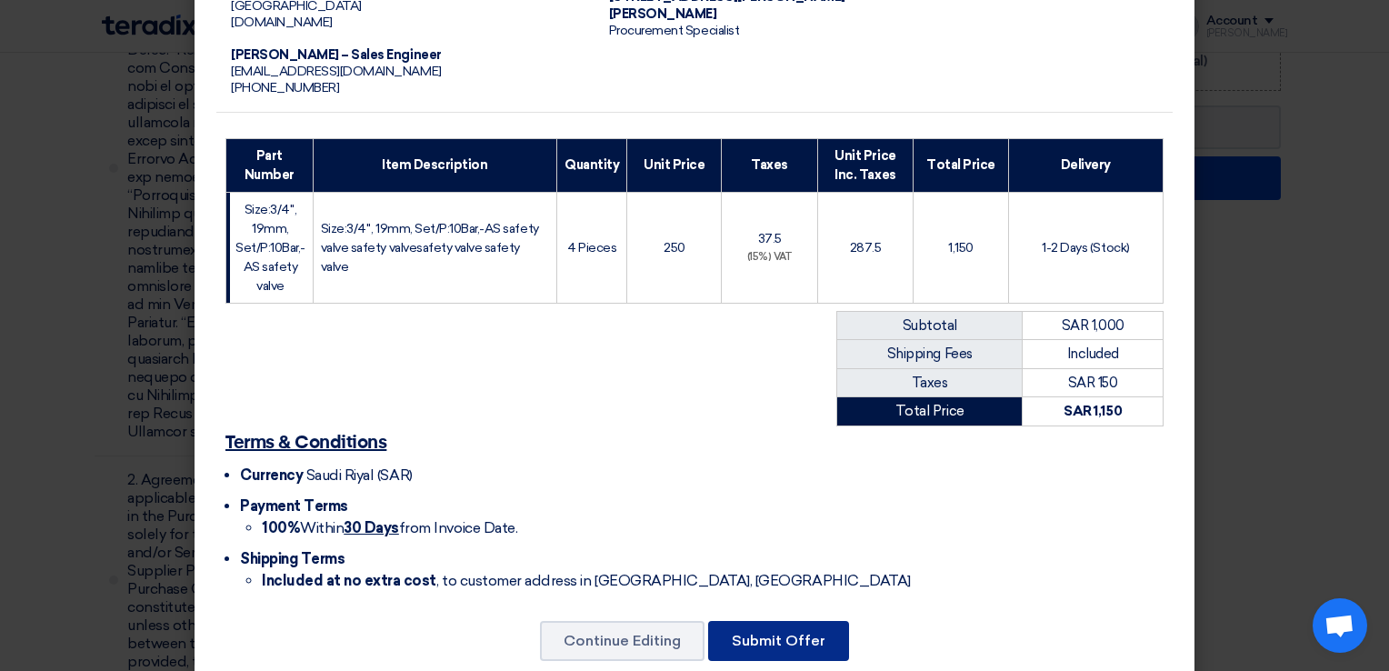
click at [771, 621] on button "Submit Offer" at bounding box center [778, 641] width 141 height 40
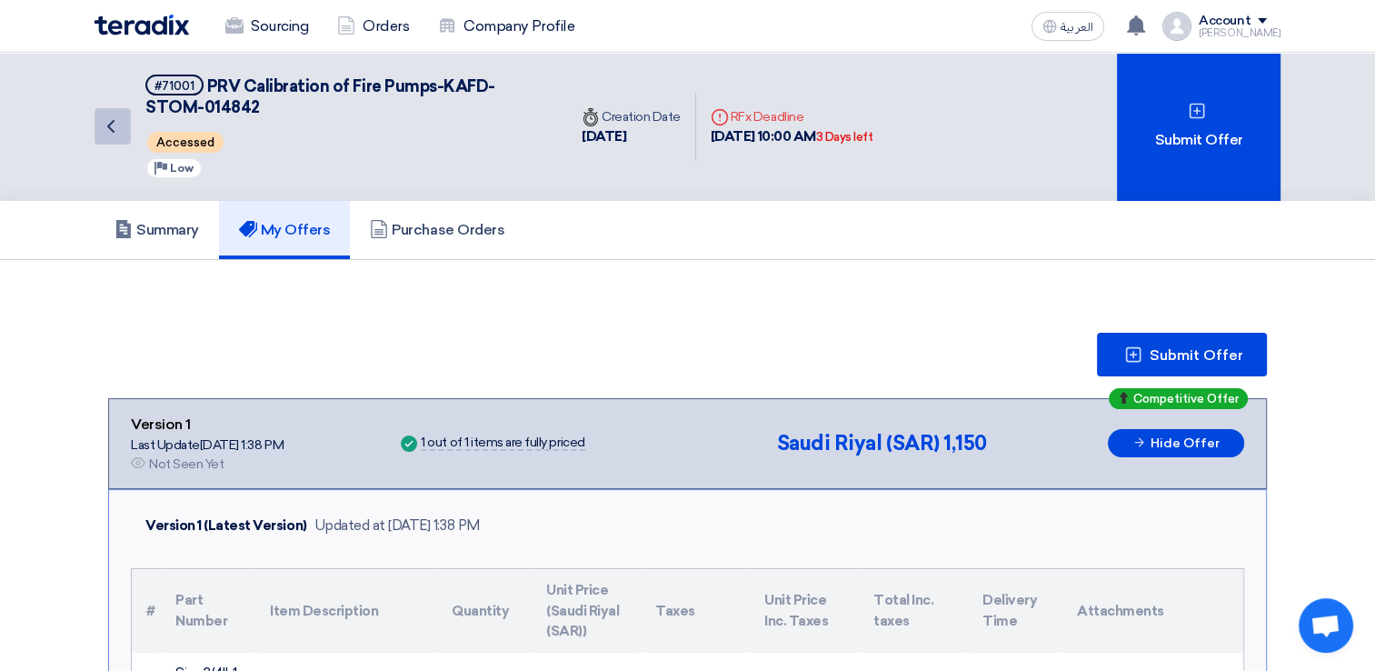
click at [116, 135] on icon "Back" at bounding box center [111, 126] width 22 height 22
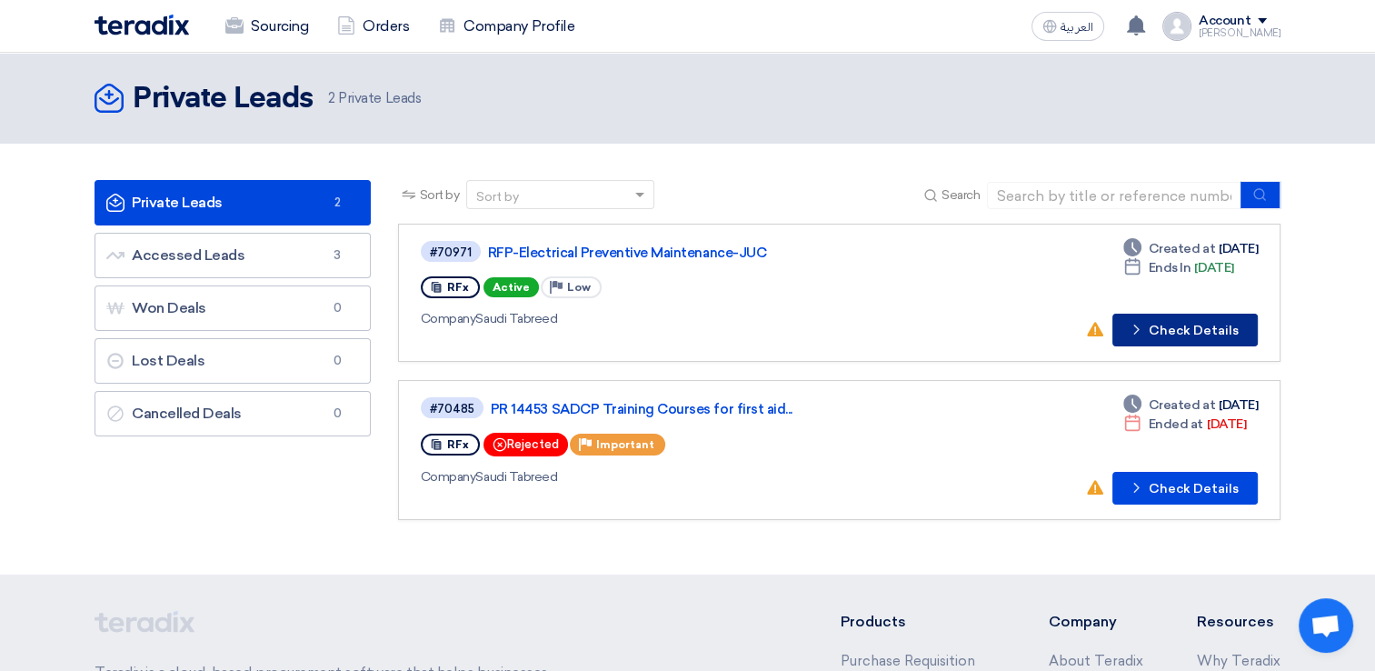
click at [1165, 339] on button "Check details Check Details" at bounding box center [1184, 330] width 145 height 33
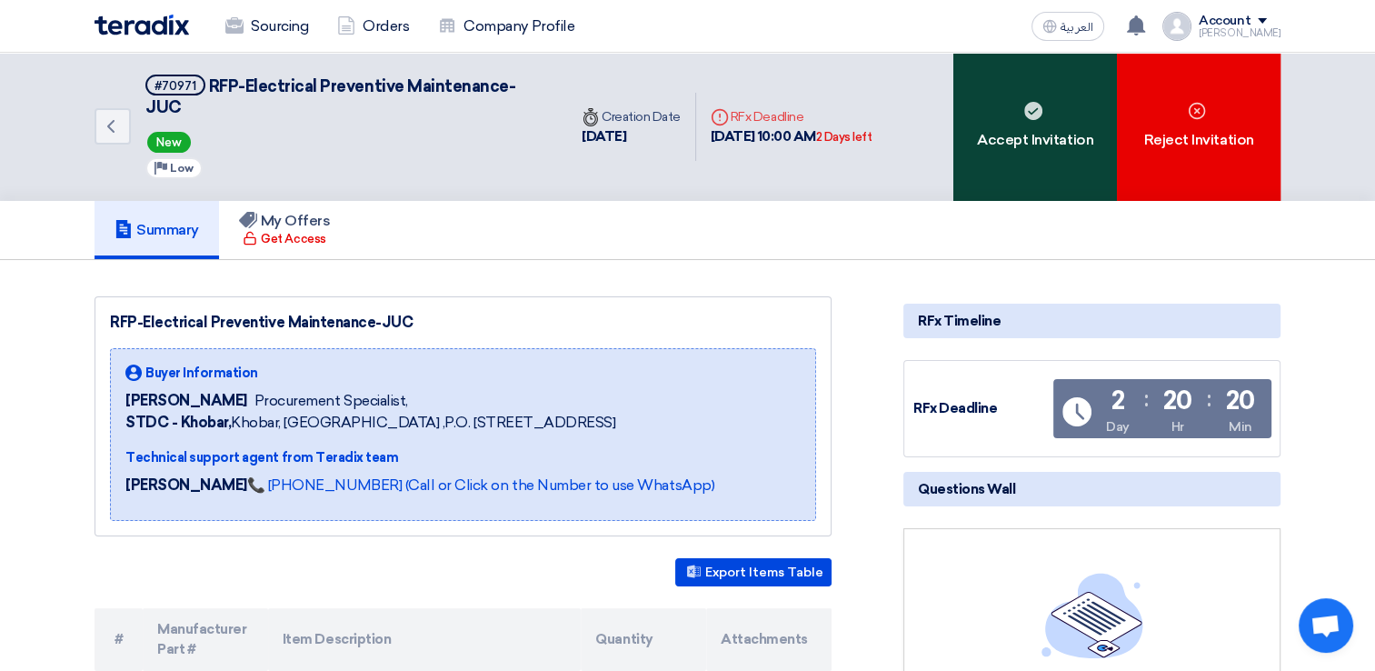
click at [985, 137] on div "Accept Invitation" at bounding box center [1035, 127] width 164 height 148
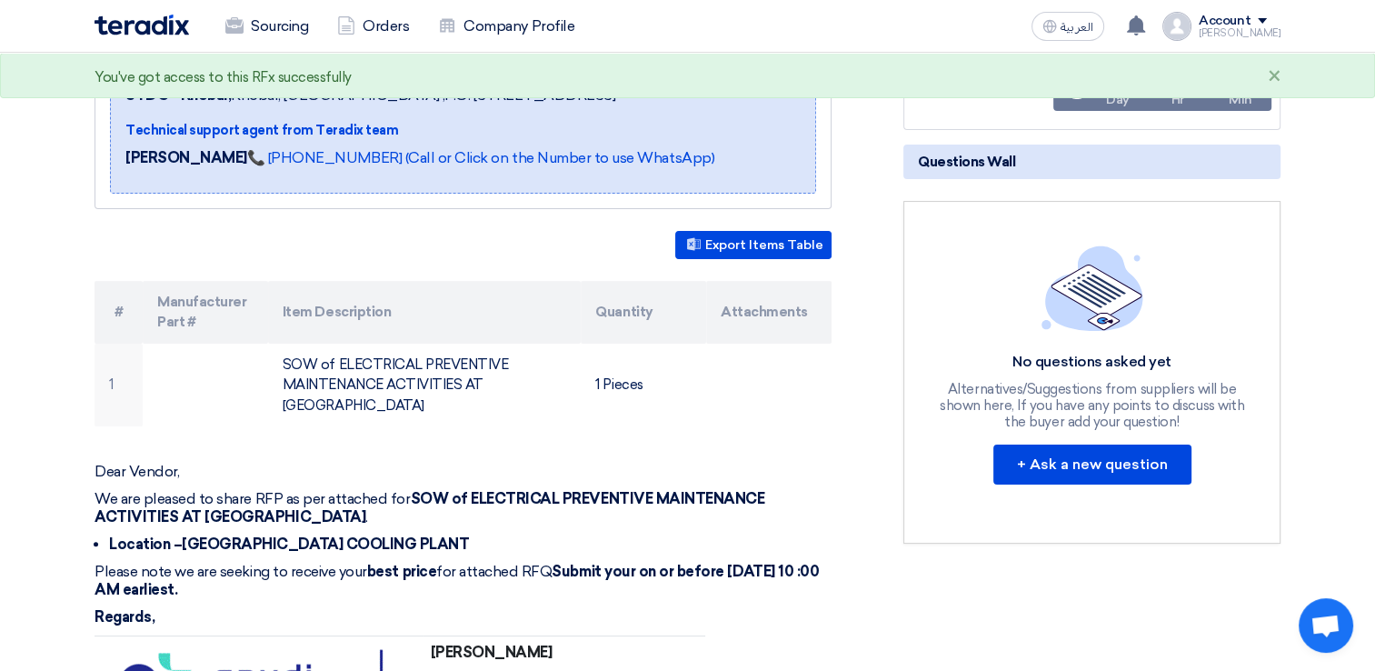
scroll to position [364, 0]
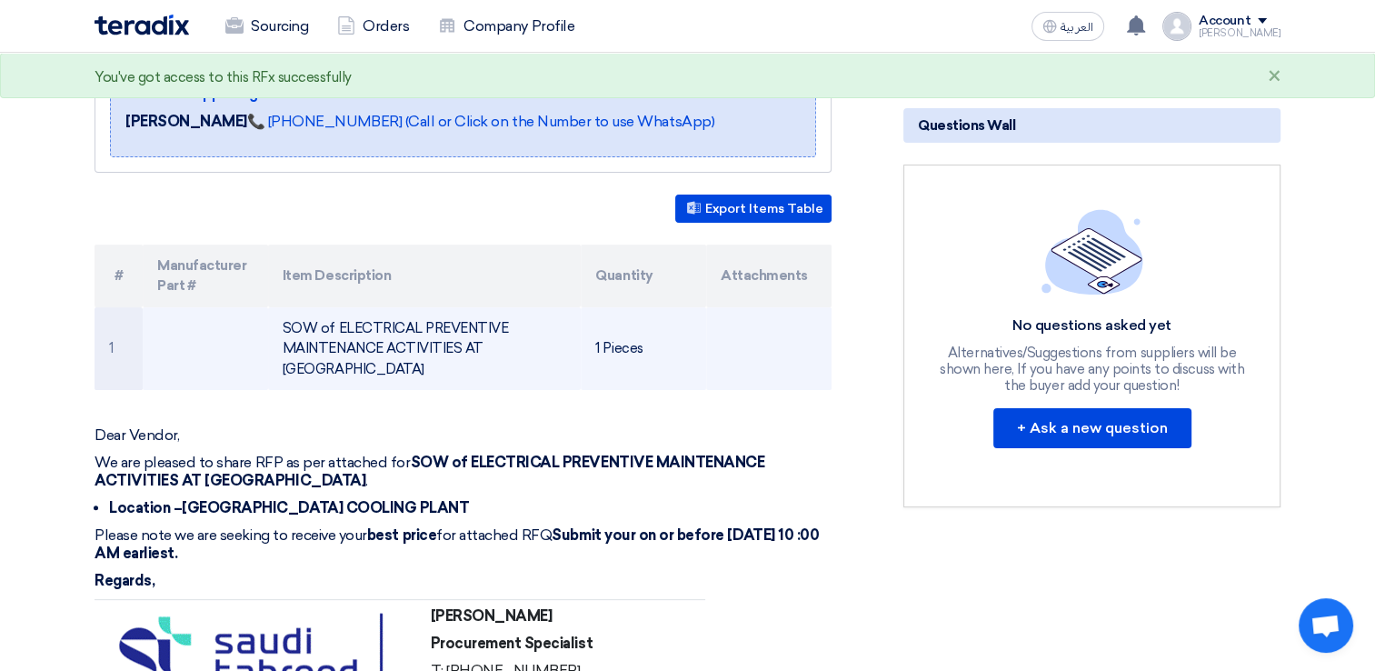
click at [356, 324] on td "SOW of ELECTRICAL PREVENTIVE MAINTENANCE ACTIVITIES AT [GEOGRAPHIC_DATA]" at bounding box center [425, 349] width 314 height 84
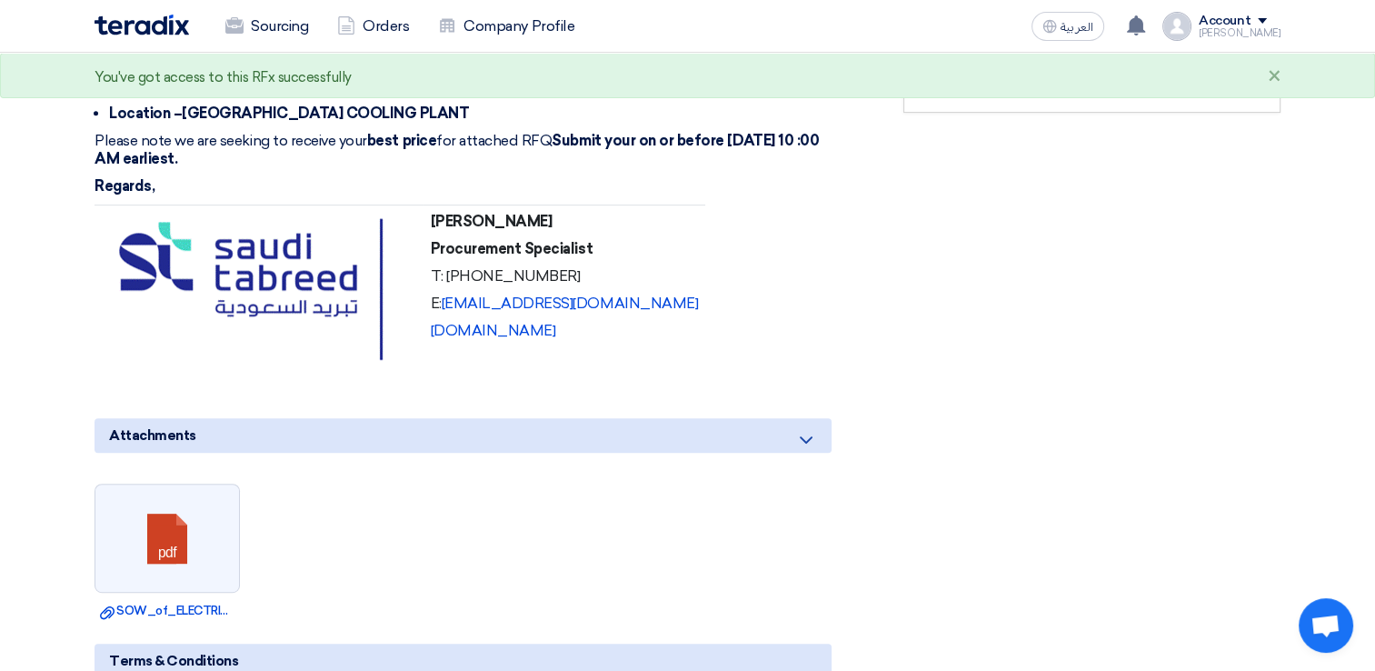
scroll to position [727, 0]
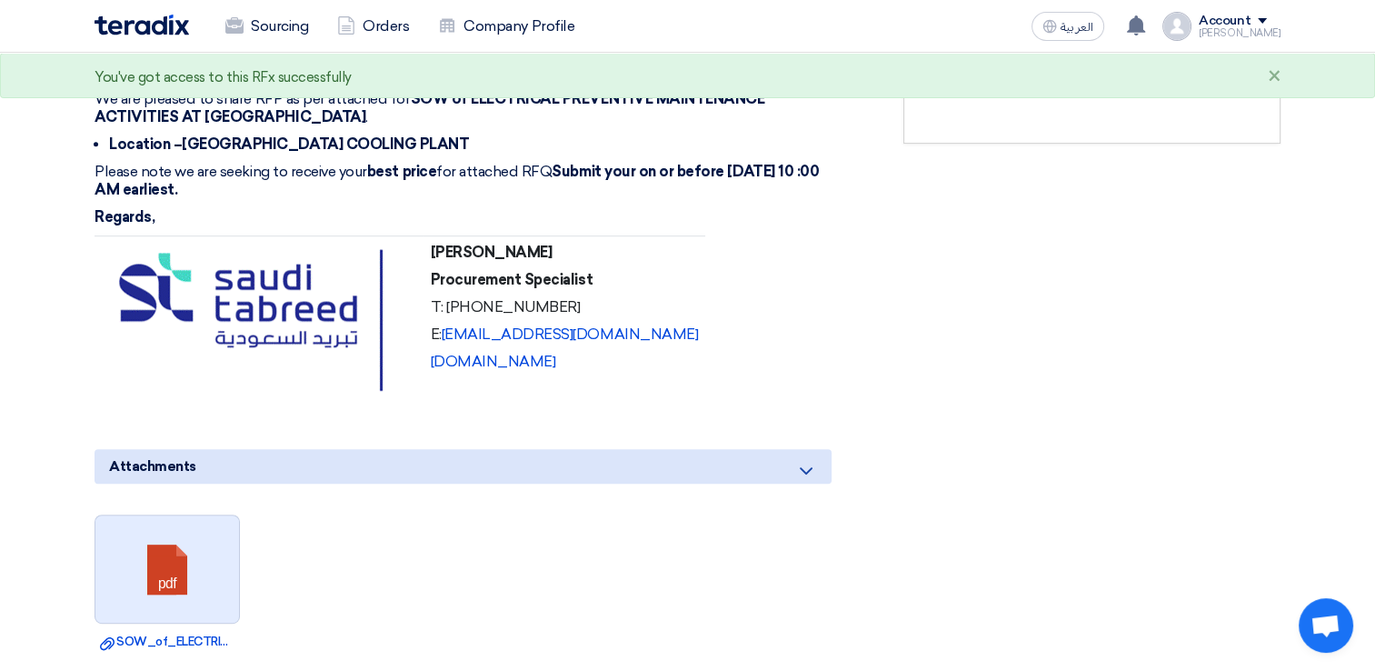
click at [155, 515] on link at bounding box center [167, 569] width 145 height 109
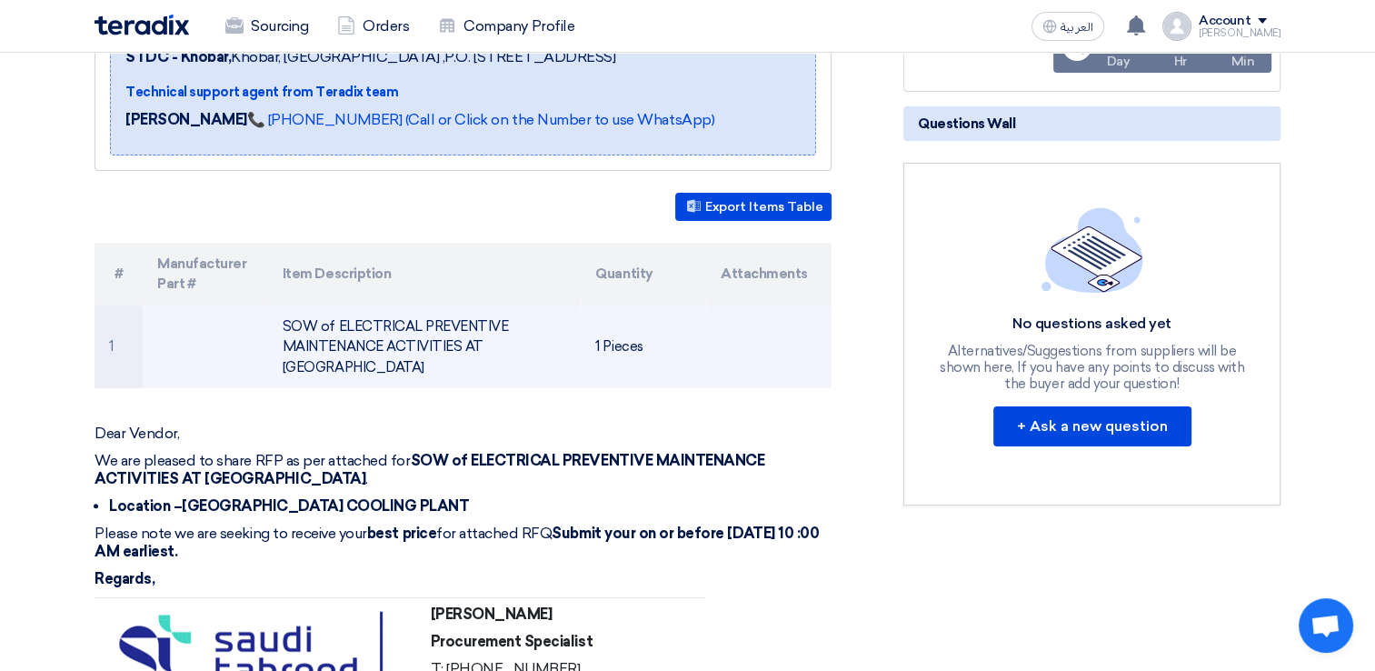
scroll to position [364, 0]
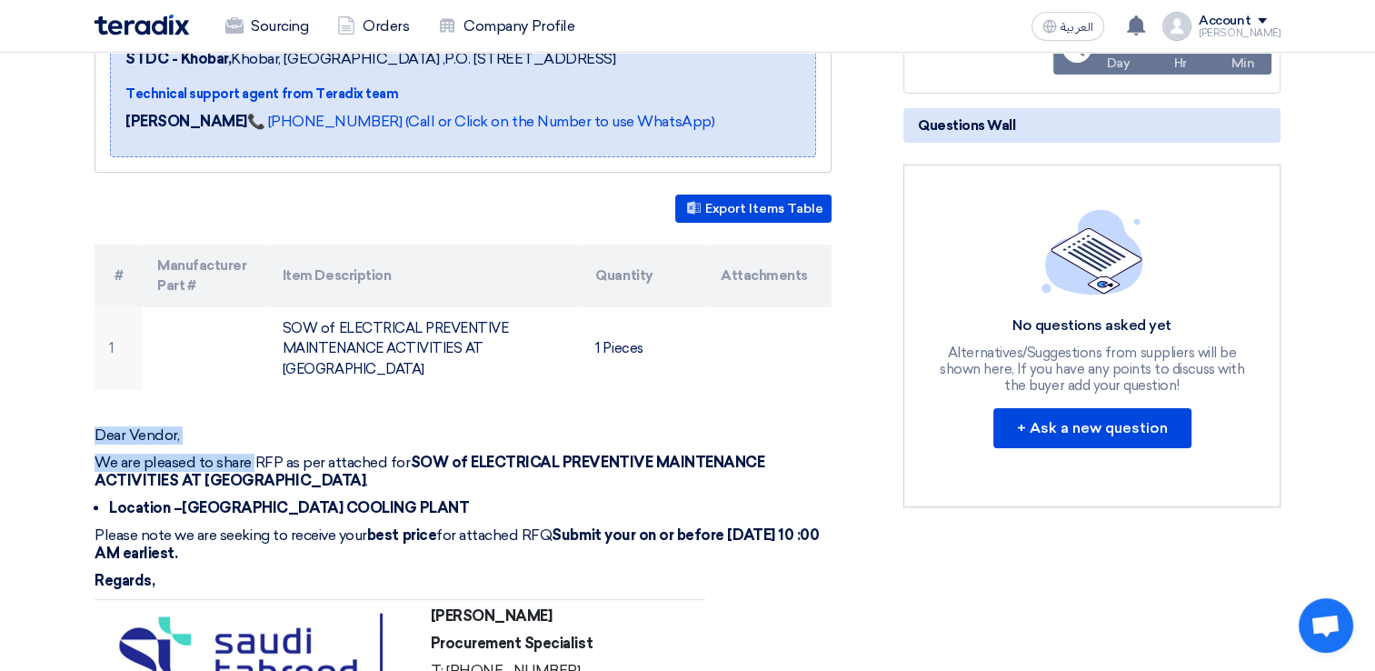
drag, startPoint x: 95, startPoint y: 394, endPoint x: 267, endPoint y: 417, distance: 174.3
click at [267, 426] on div "Dear Vendor, We are pleased to share RFP as per attached for SOW of ELECTRICAL …" at bounding box center [463, 601] width 737 height 350
click at [380, 454] on p "We are pleased to share RFP as per attached for SOW of ELECTRICAL PREVENTIVE MA…" at bounding box center [463, 472] width 737 height 36
click at [373, 454] on p "We are pleased to share RFP as per attached for SOW of ELECTRICAL PREVENTIVE MA…" at bounding box center [463, 472] width 737 height 36
drag, startPoint x: 96, startPoint y: 393, endPoint x: 855, endPoint y: 509, distance: 767.8
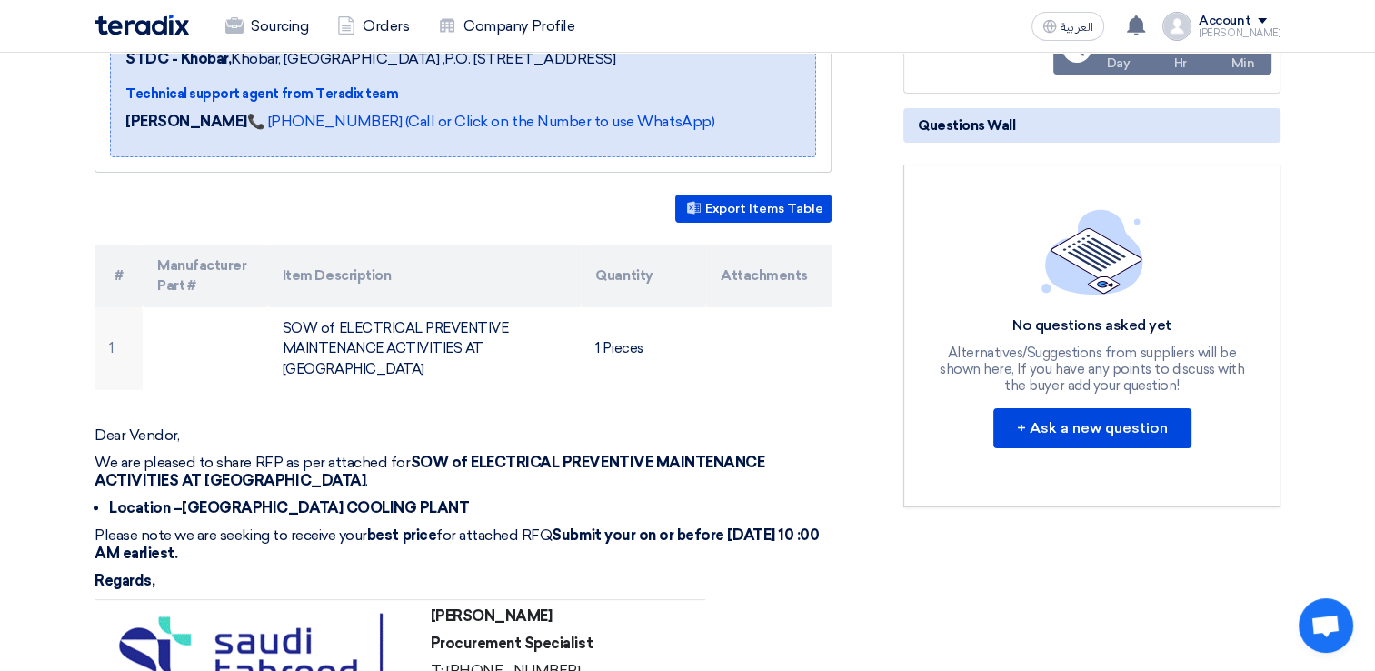
copy div "Dear Vendor, We are pleased to share RFP as per attached for SOW of ELECTRICAL …"
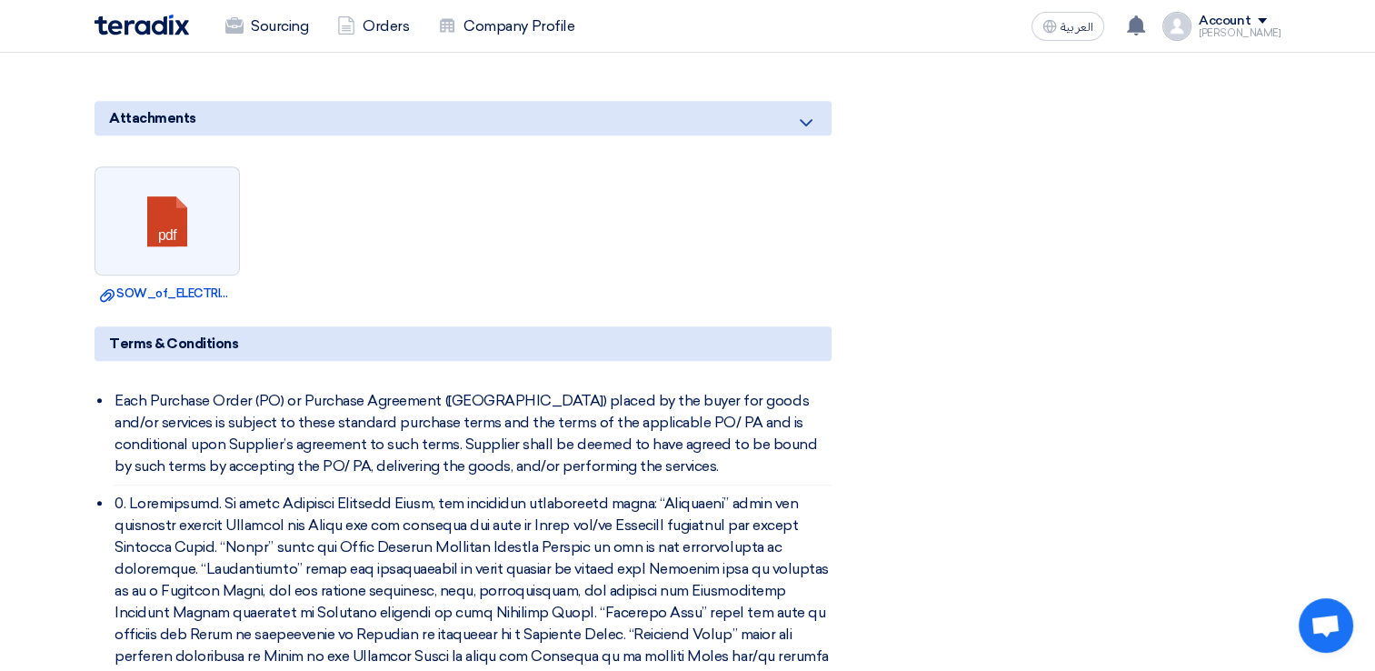
scroll to position [1091, 0]
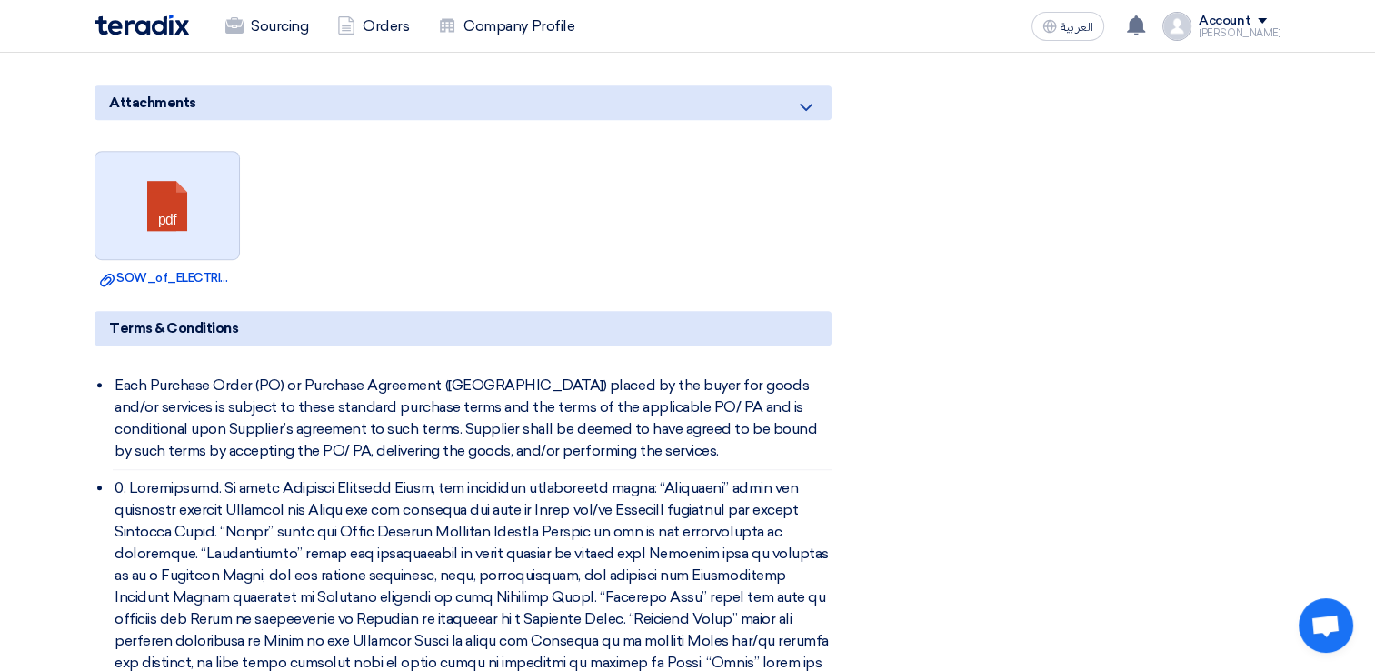
click at [161, 165] on link at bounding box center [167, 206] width 145 height 109
click at [457, 158] on ul "pdf Download file SOW_of_ELECTRICAL_PREVENTIVE_MAINTENANCE_ACTIVITIES_AT_JUC_DC…" at bounding box center [463, 219] width 737 height 155
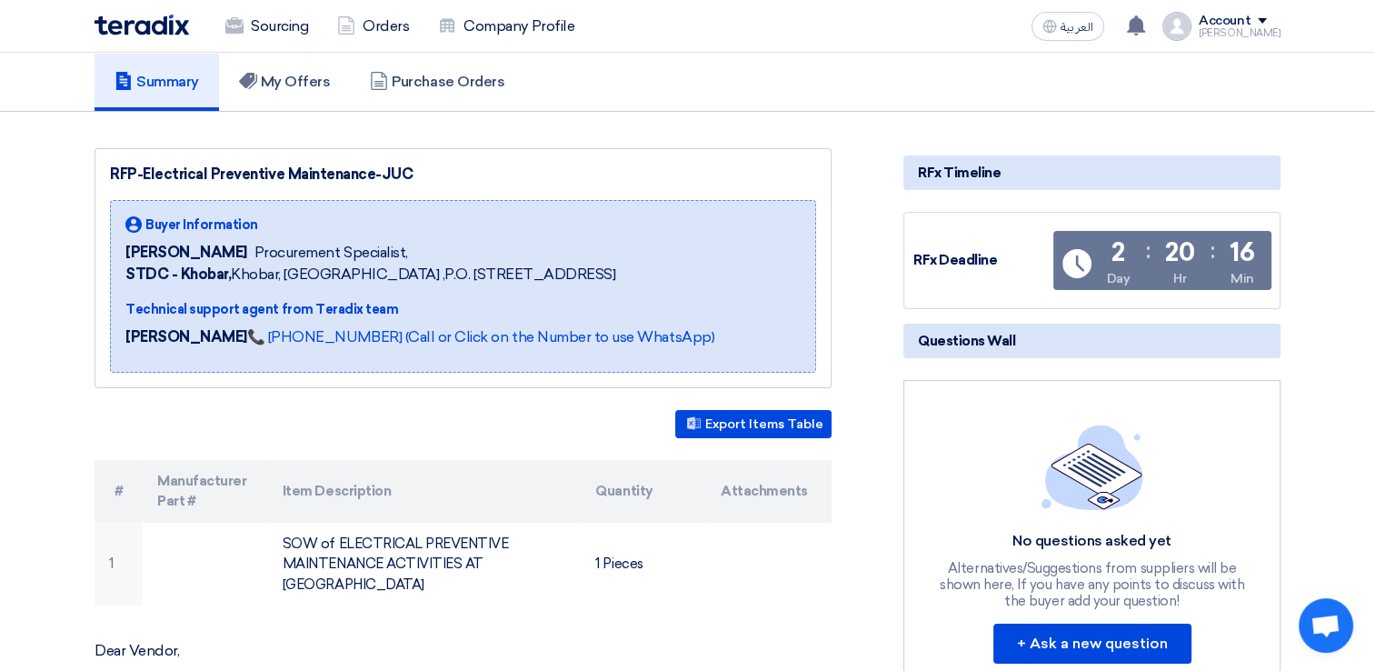
scroll to position [0, 0]
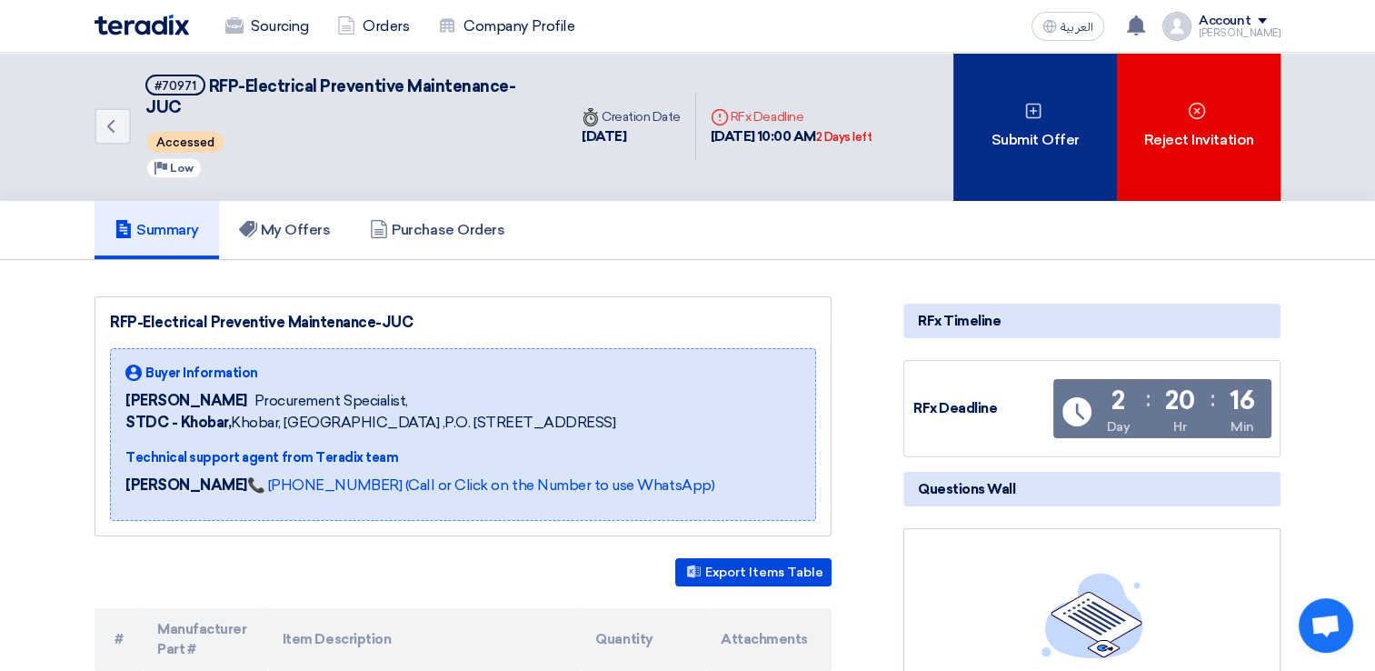
click at [992, 129] on div "Submit Offer" at bounding box center [1035, 127] width 164 height 148
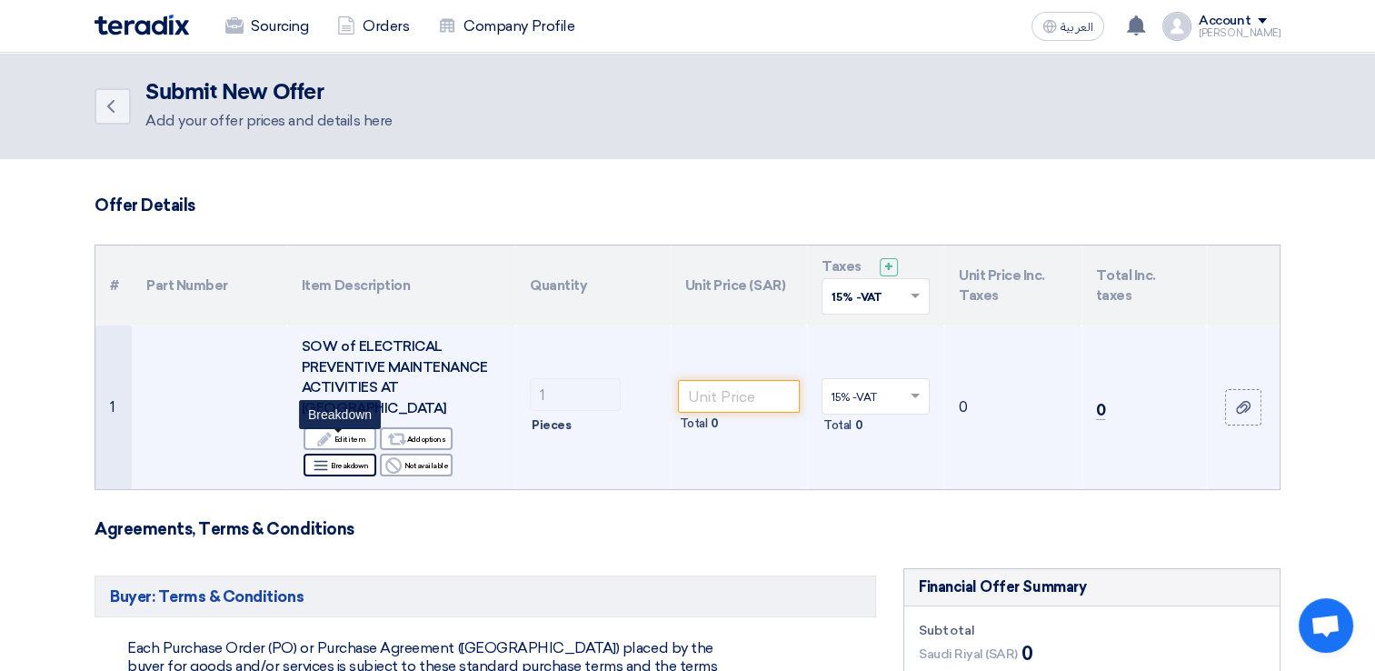
click at [354, 454] on div "Breakdown Breakdown" at bounding box center [340, 465] width 73 height 23
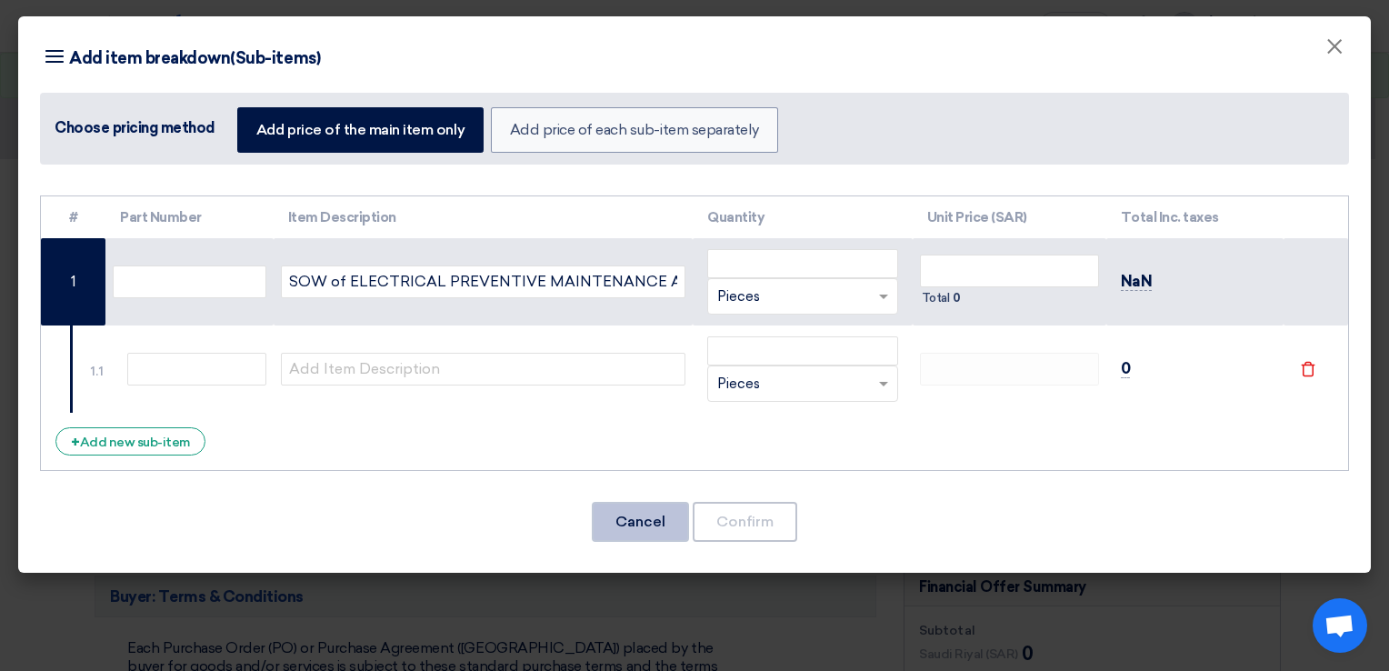
click at [641, 518] on button "Cancel" at bounding box center [640, 522] width 97 height 40
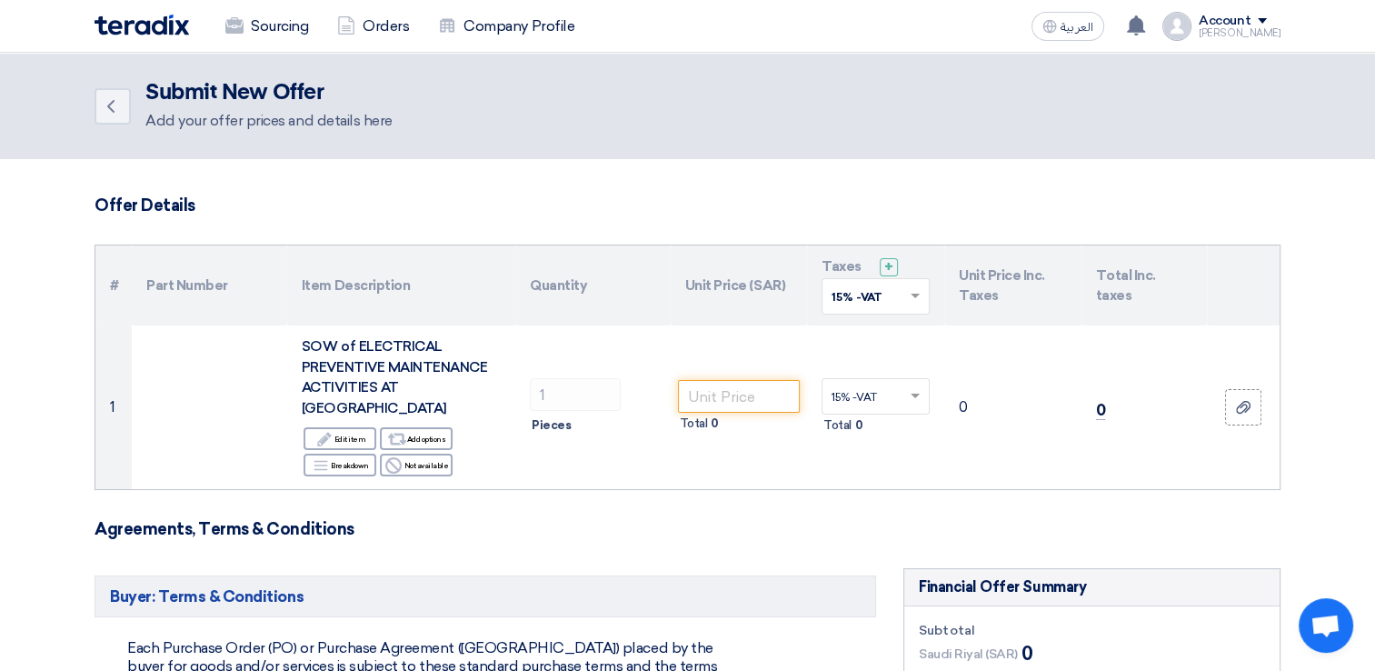
click at [802, 213] on h3 "Offer Details" at bounding box center [688, 205] width 1186 height 20
click at [128, 108] on link "Back" at bounding box center [113, 106] width 36 height 36
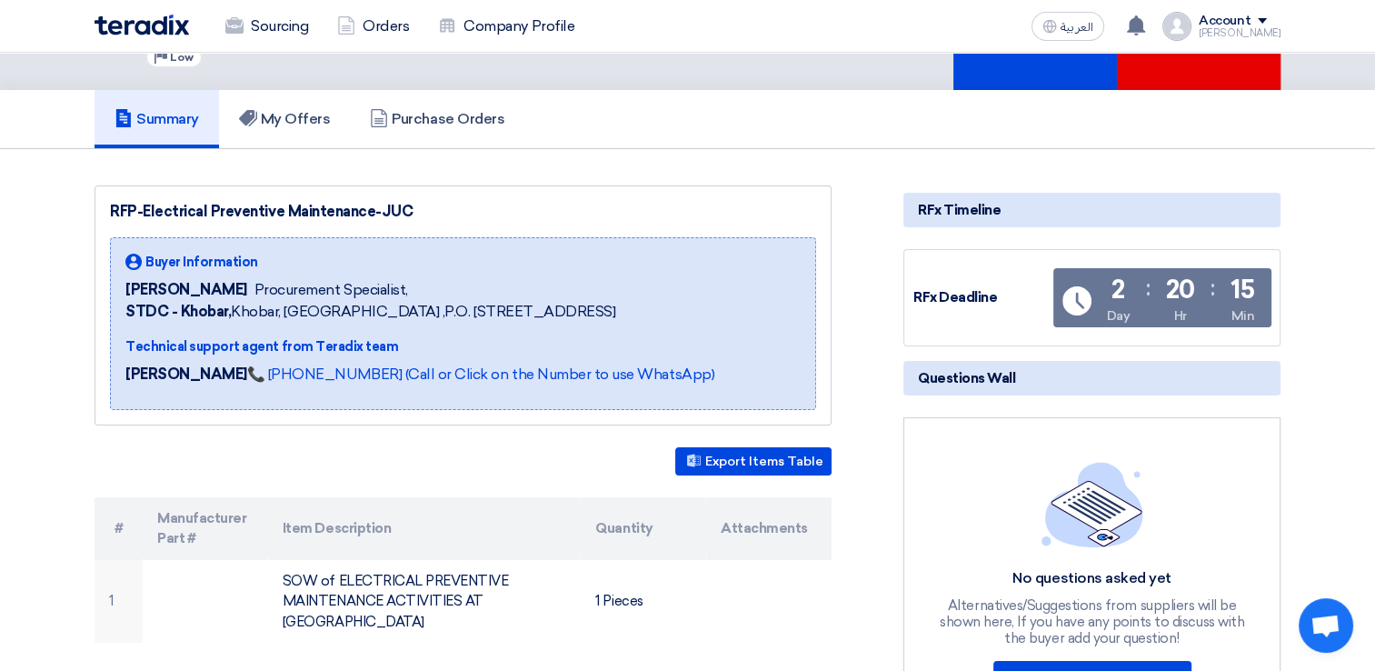
scroll to position [91, 0]
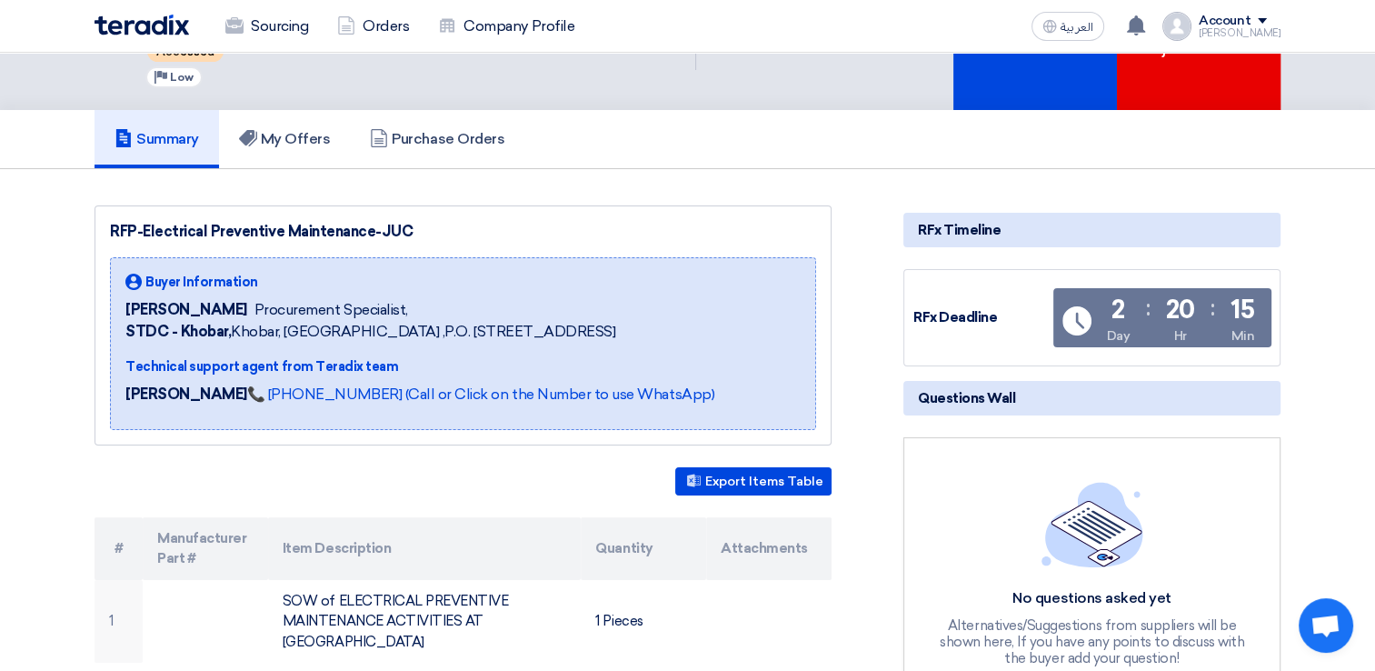
drag, startPoint x: 113, startPoint y: 209, endPoint x: 414, endPoint y: 203, distance: 301.8
click at [414, 221] on div "RFP-Electrical Preventive Maintenance-JUC" at bounding box center [463, 232] width 706 height 22
copy div "RFP-Electrical Preventive Maintenance-JUC"
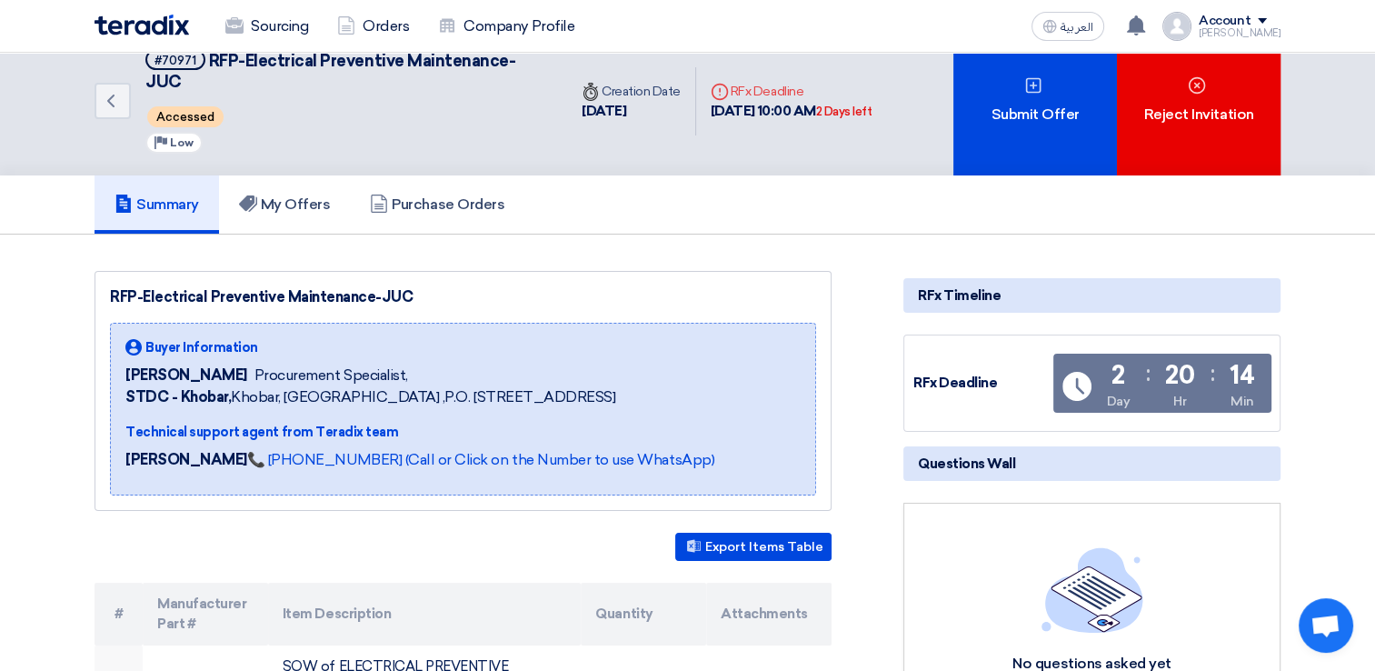
scroll to position [0, 0]
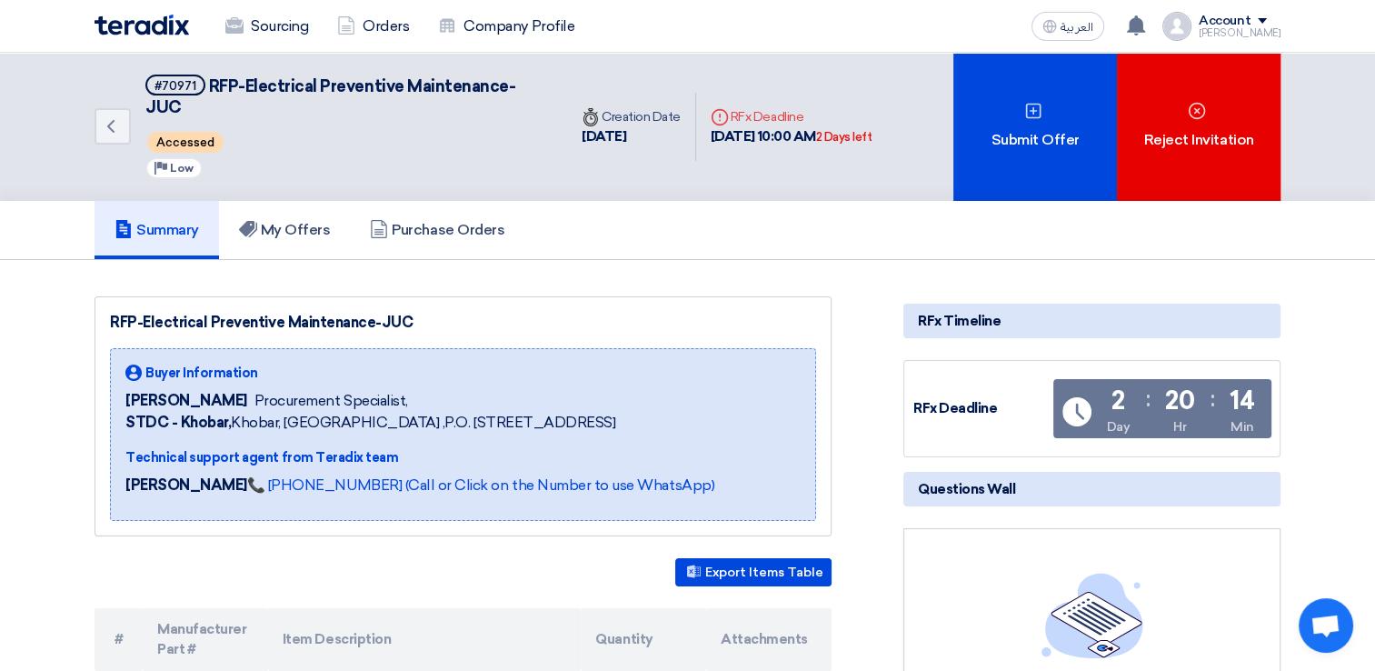
click at [716, 312] on div "RFP-Electrical Preventive Maintenance-JUC Buyer Information [PERSON_NAME] Procu…" at bounding box center [463, 416] width 737 height 240
click at [105, 122] on icon "Back" at bounding box center [111, 126] width 22 height 22
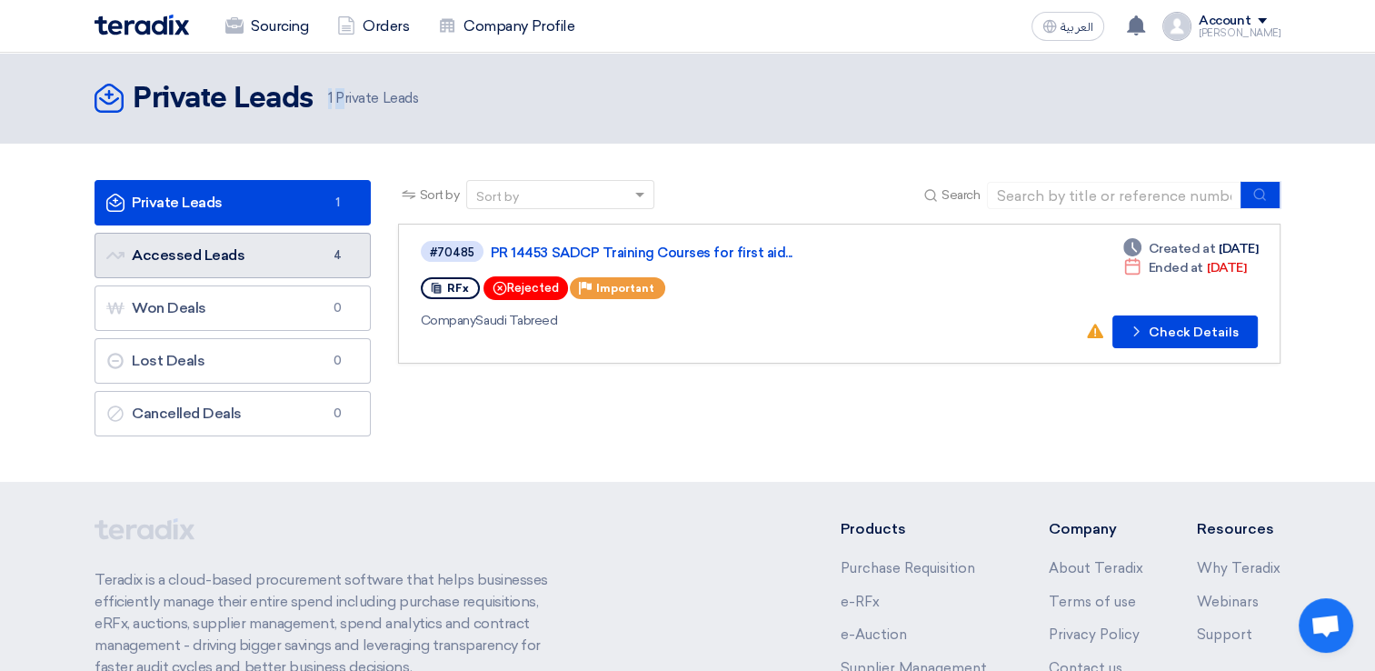
click at [236, 259] on link "Accessed Leads Accessed Leads 4" at bounding box center [233, 255] width 276 height 45
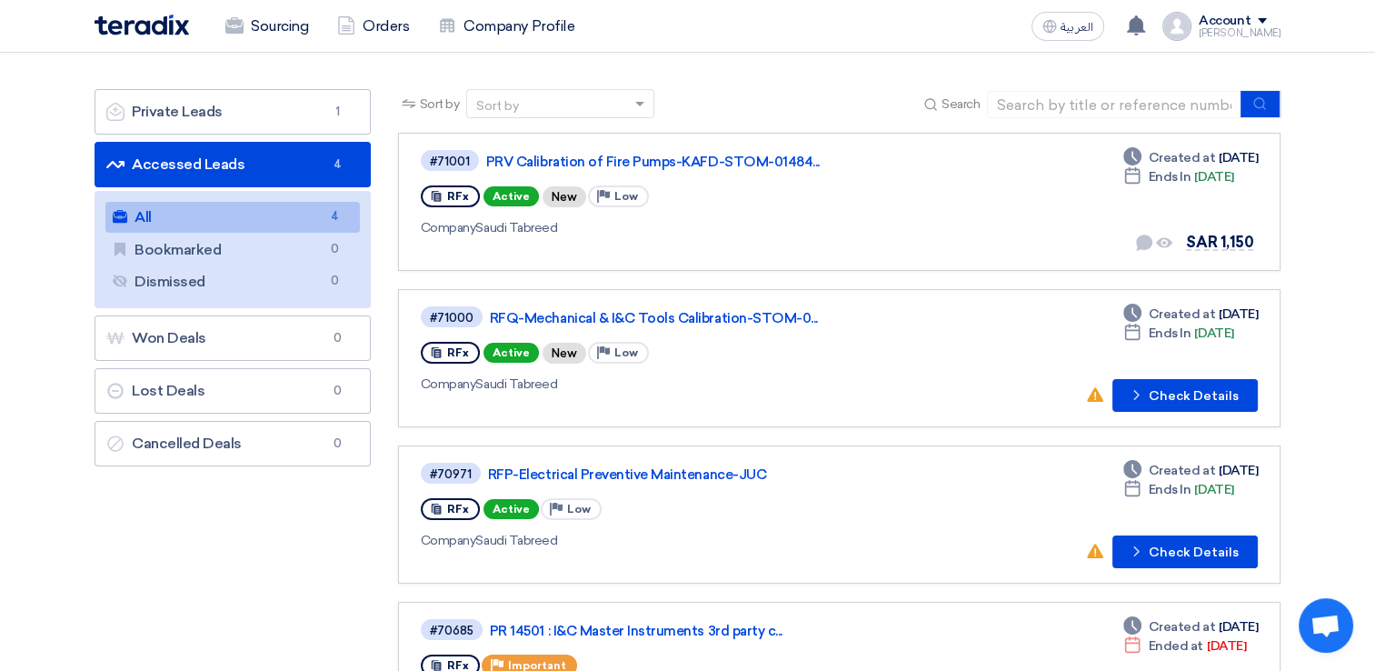
scroll to position [91, 0]
click at [1097, 391] on use at bounding box center [1095, 394] width 16 height 15
click at [1153, 397] on button "Check details Check Details" at bounding box center [1184, 395] width 145 height 33
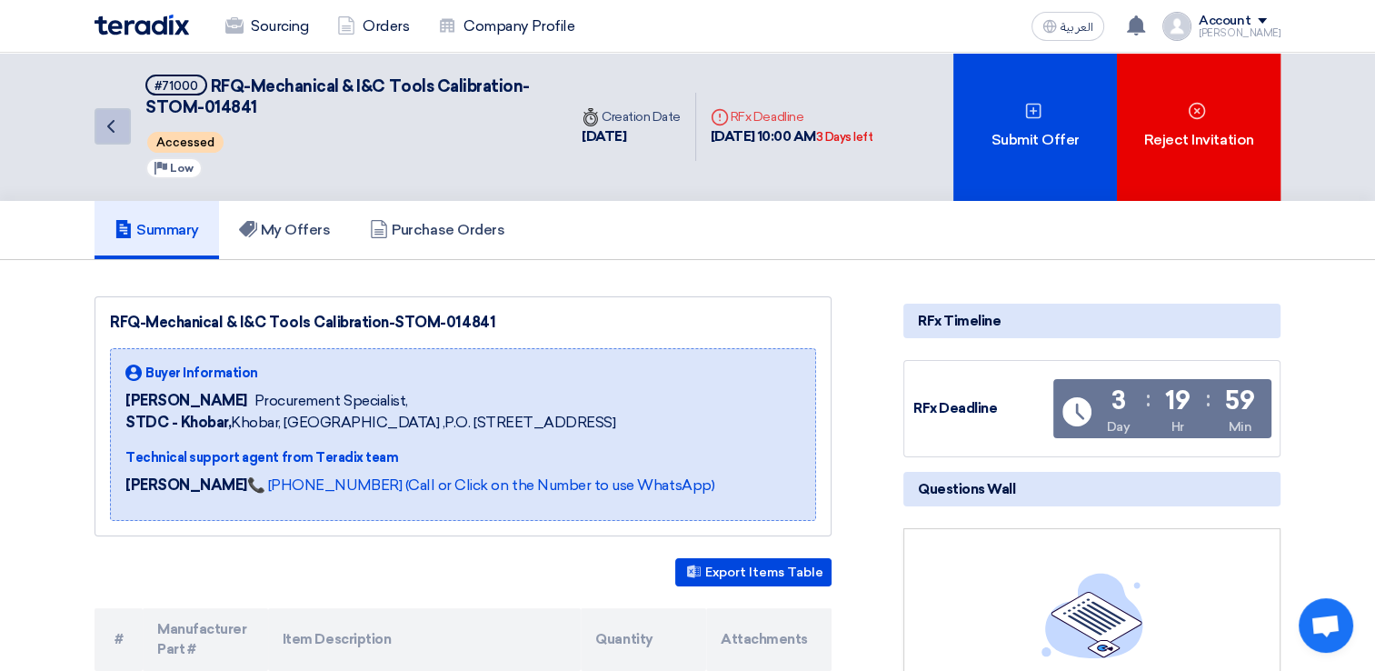
click at [103, 115] on icon "Back" at bounding box center [111, 126] width 22 height 22
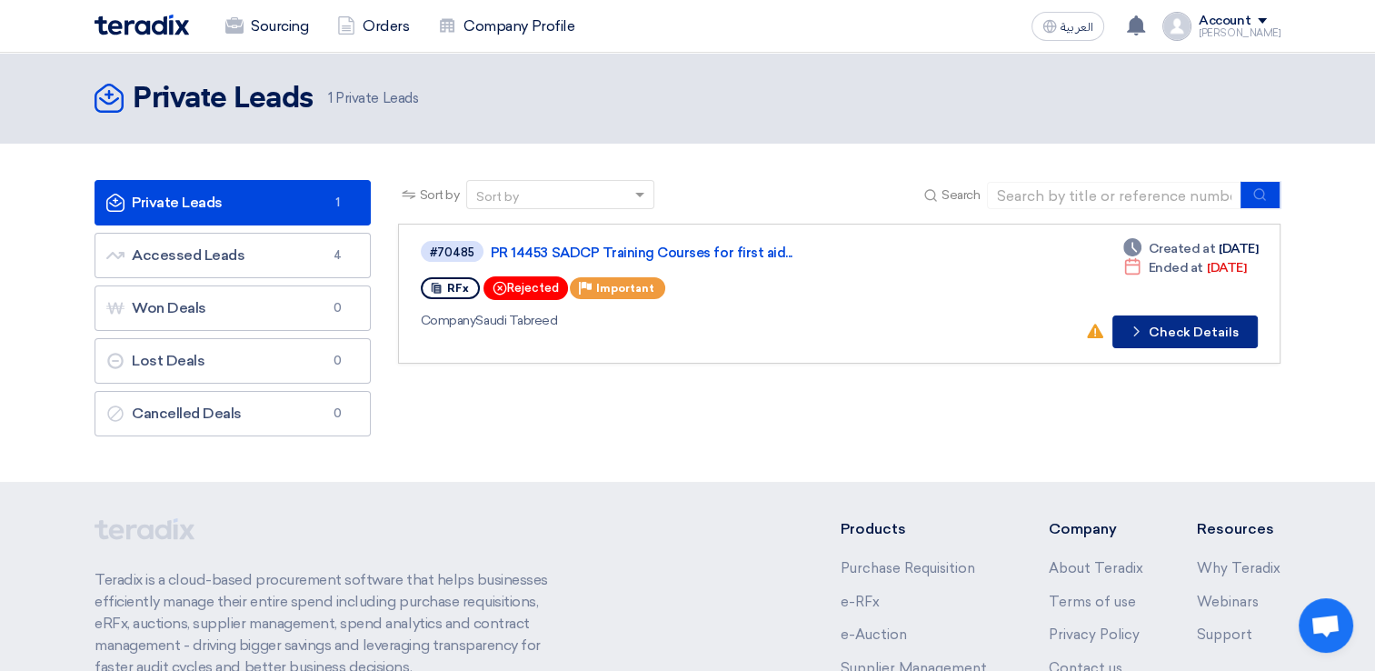
click at [1166, 341] on button "Check details Check Details" at bounding box center [1184, 331] width 145 height 33
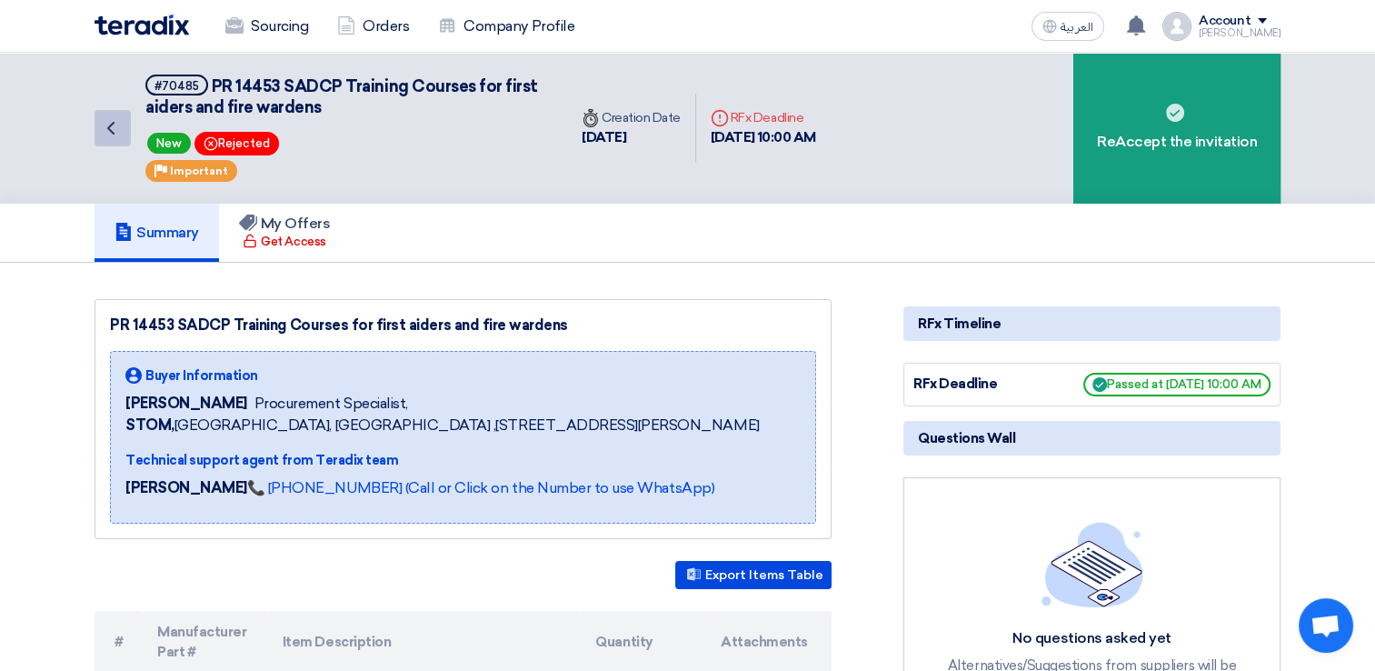
click at [124, 131] on link "Back" at bounding box center [113, 128] width 36 height 36
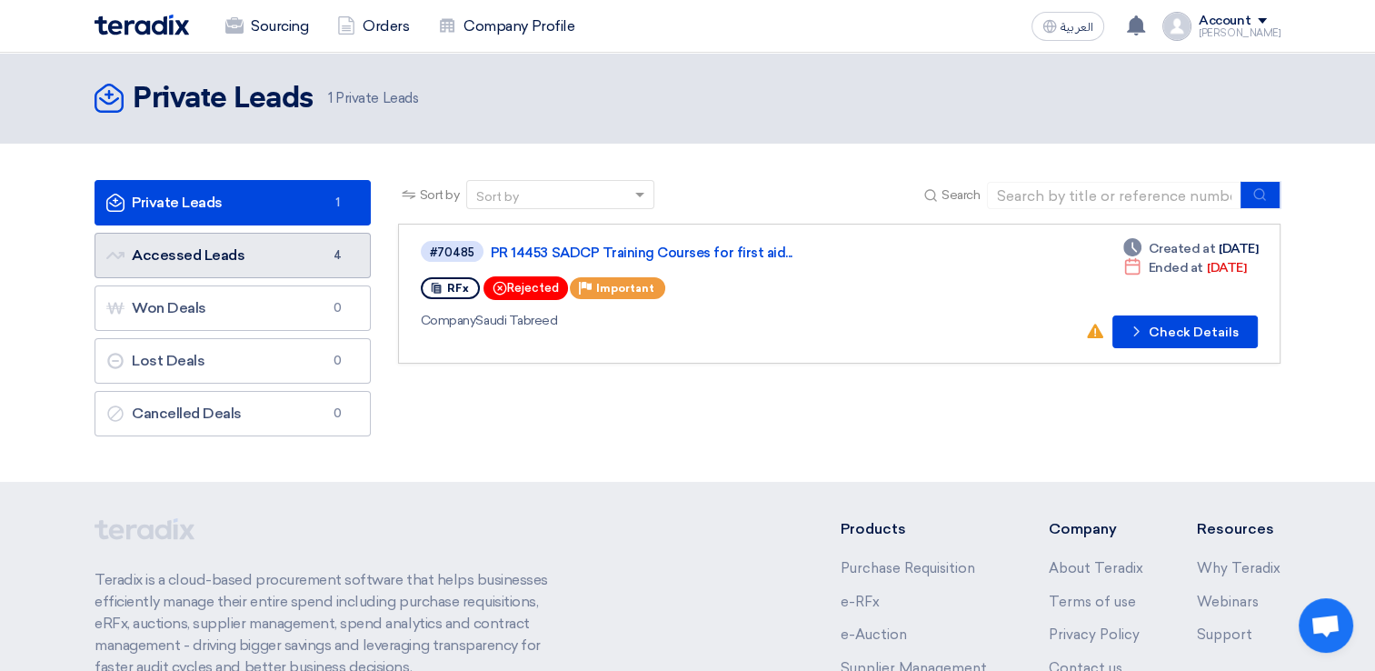
click at [223, 244] on link "Accessed Leads Accessed Leads 4" at bounding box center [233, 255] width 276 height 45
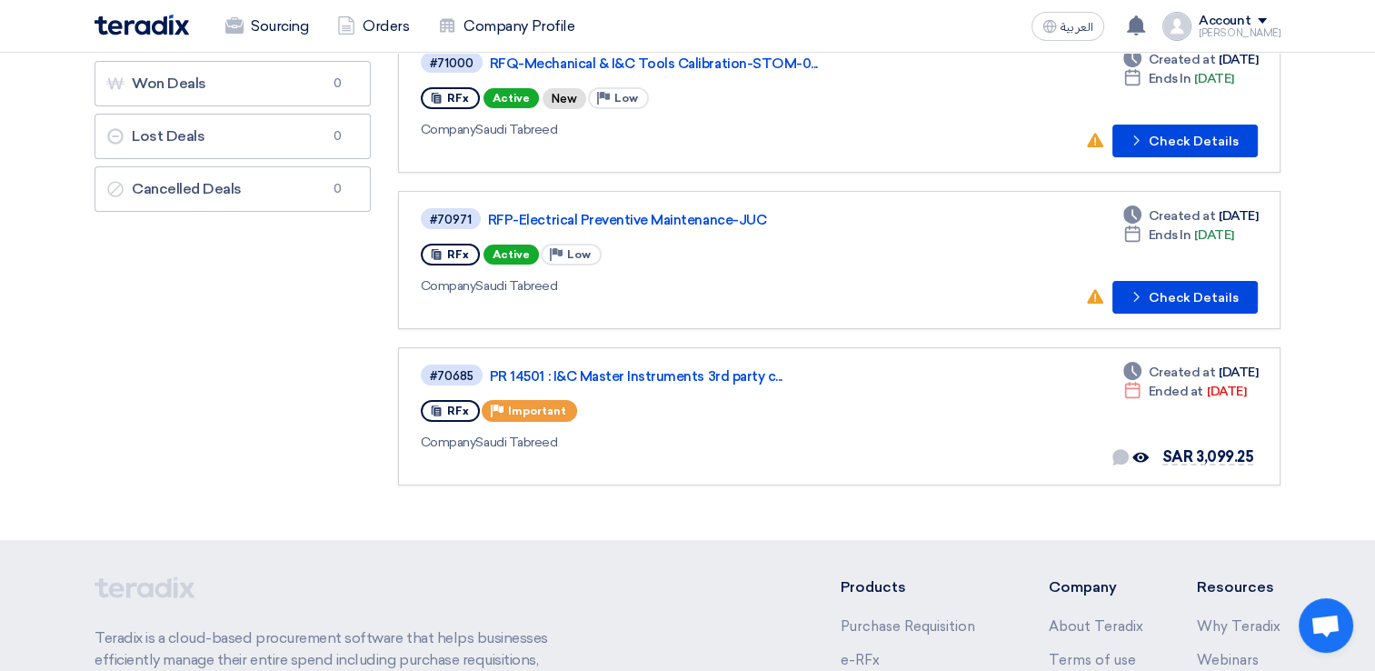
scroll to position [364, 0]
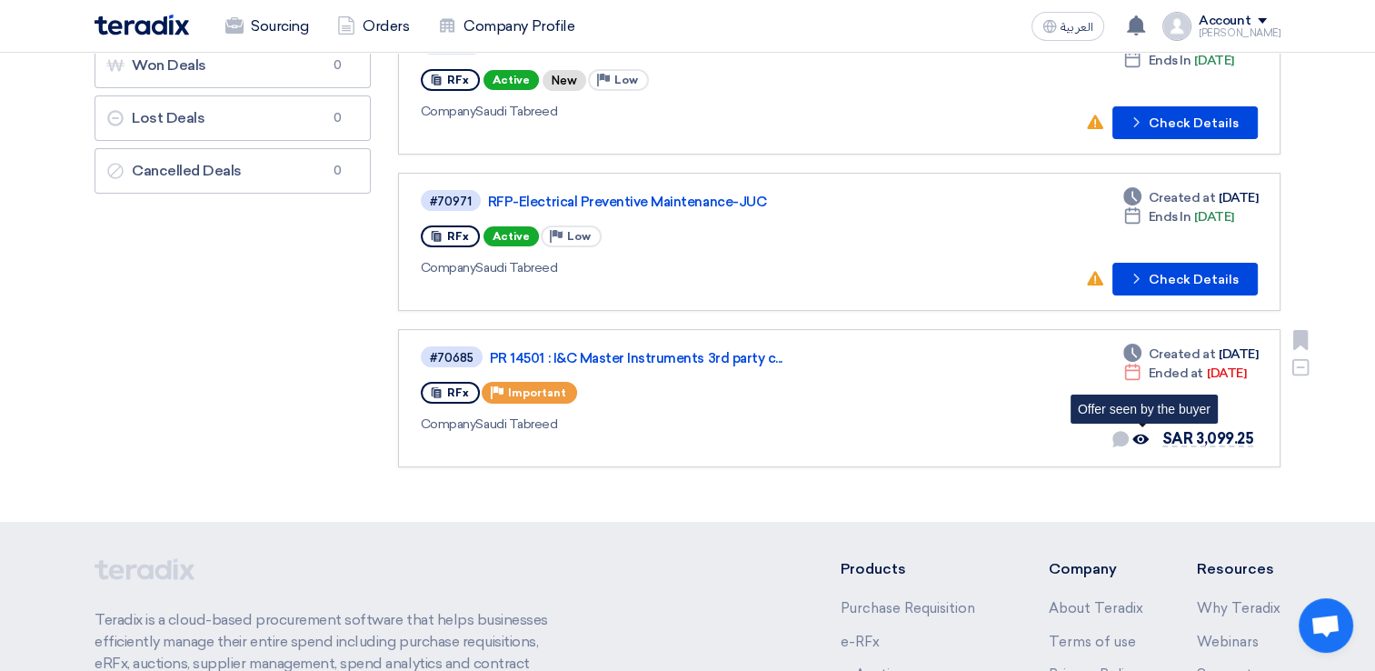
click at [1142, 434] on icon "Offer seen by the buyer" at bounding box center [1140, 439] width 16 height 16
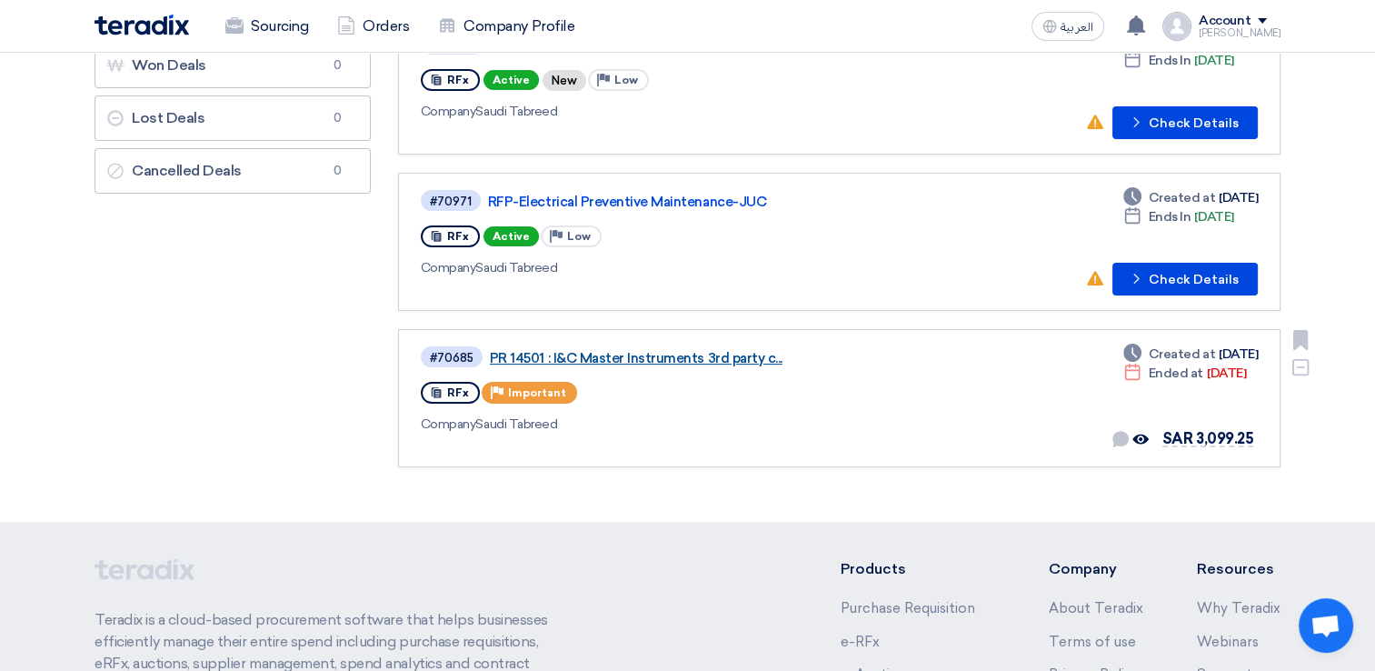
click at [619, 354] on link "PR 14501 : I&C Master Instruments 3rd party c..." at bounding box center [717, 358] width 454 height 16
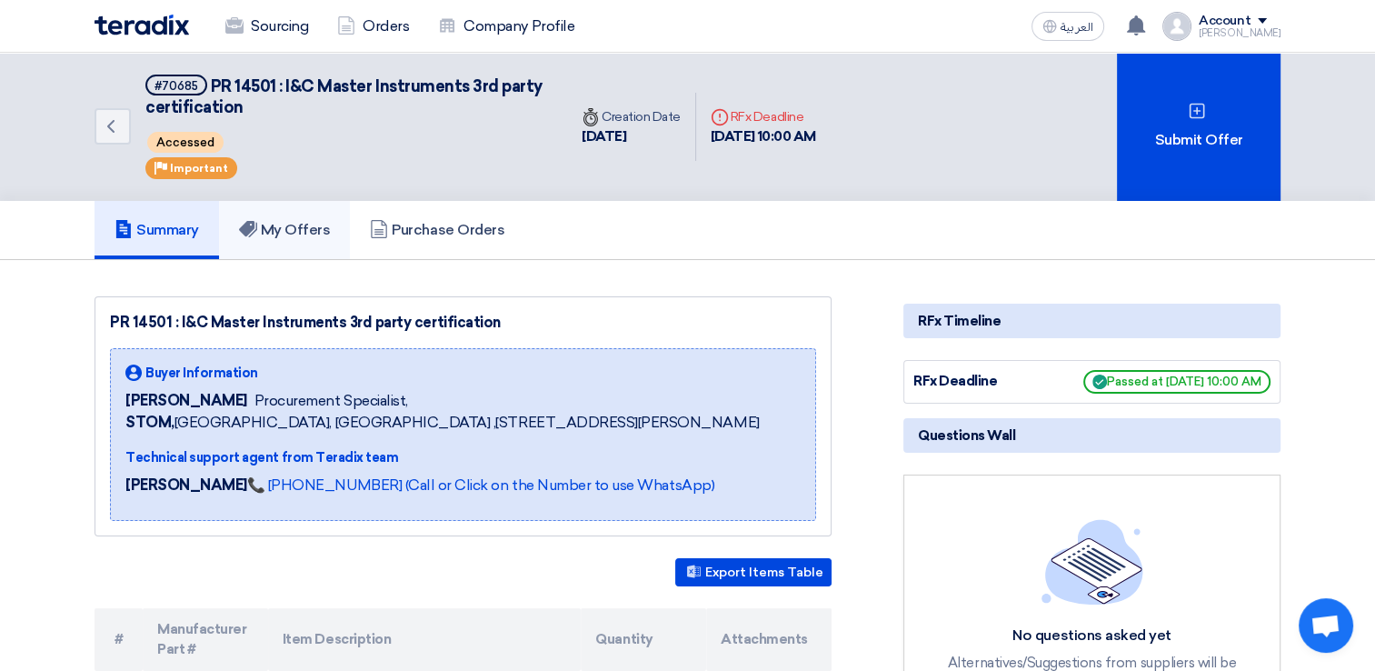
click at [319, 231] on h5 "My Offers" at bounding box center [285, 230] width 92 height 18
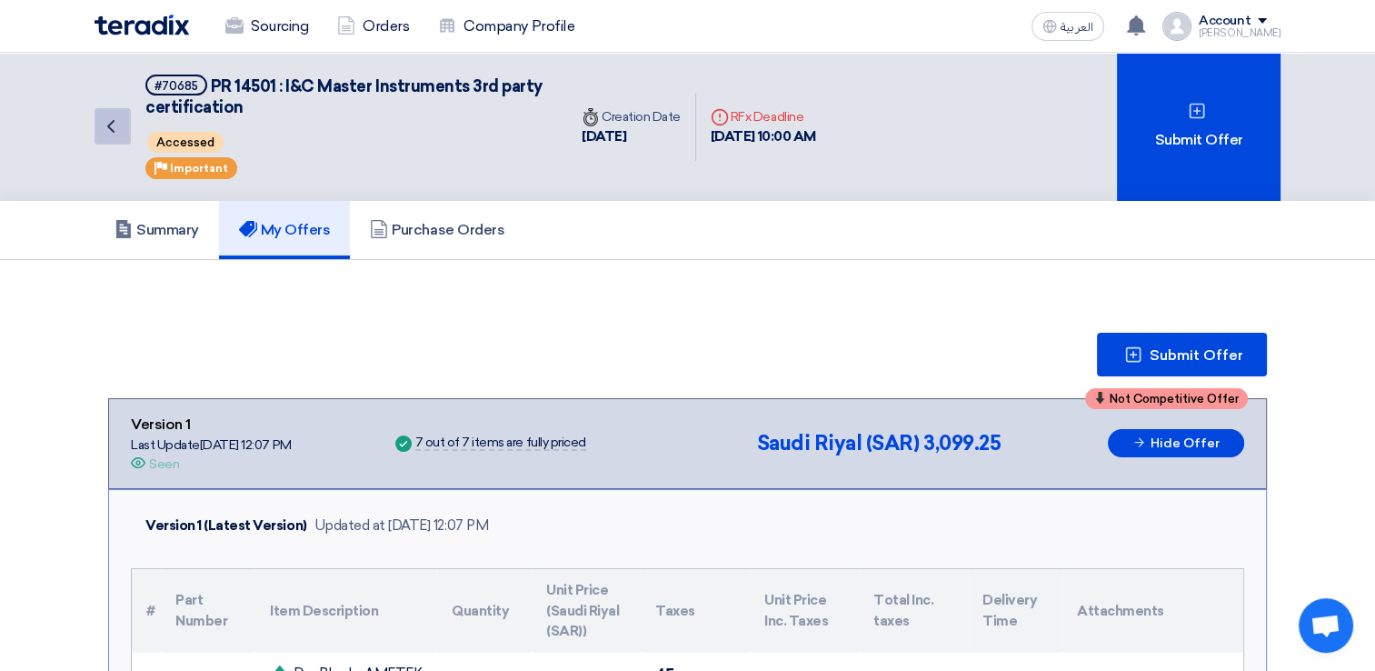
click at [113, 137] on link "Back" at bounding box center [113, 126] width 36 height 36
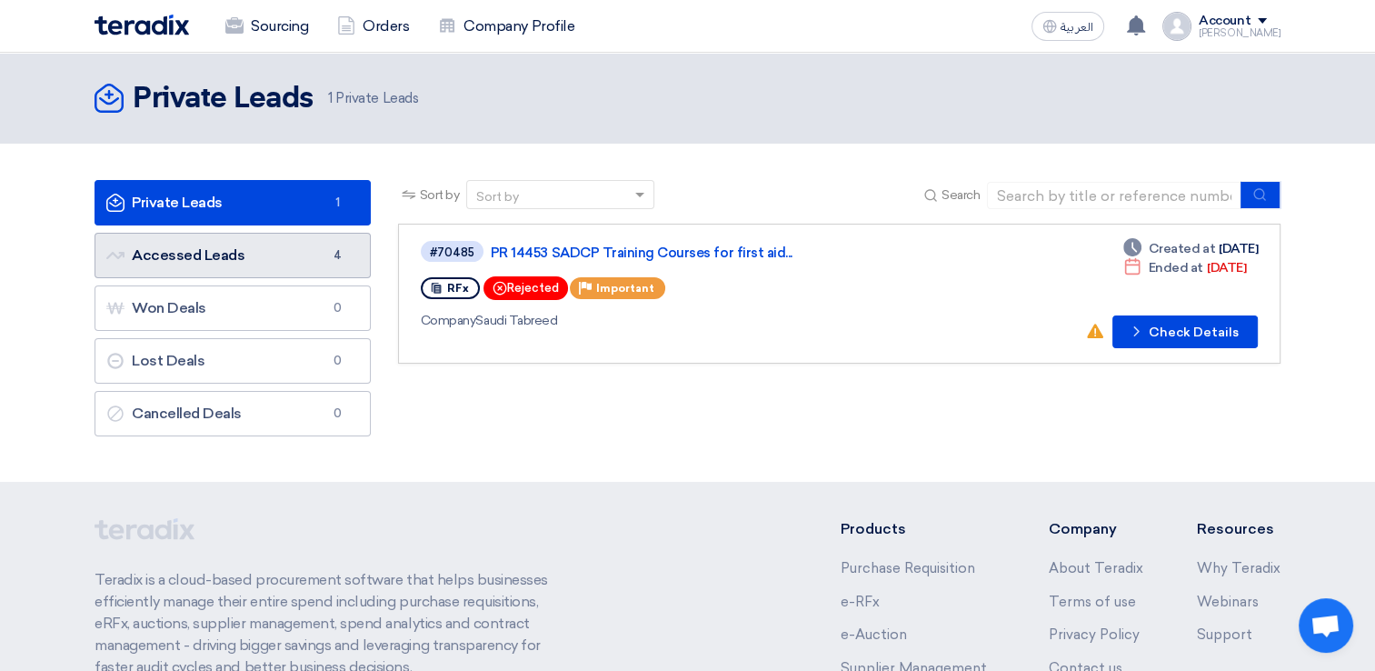
click at [246, 262] on link "Accessed Leads Accessed Leads 4" at bounding box center [233, 255] width 276 height 45
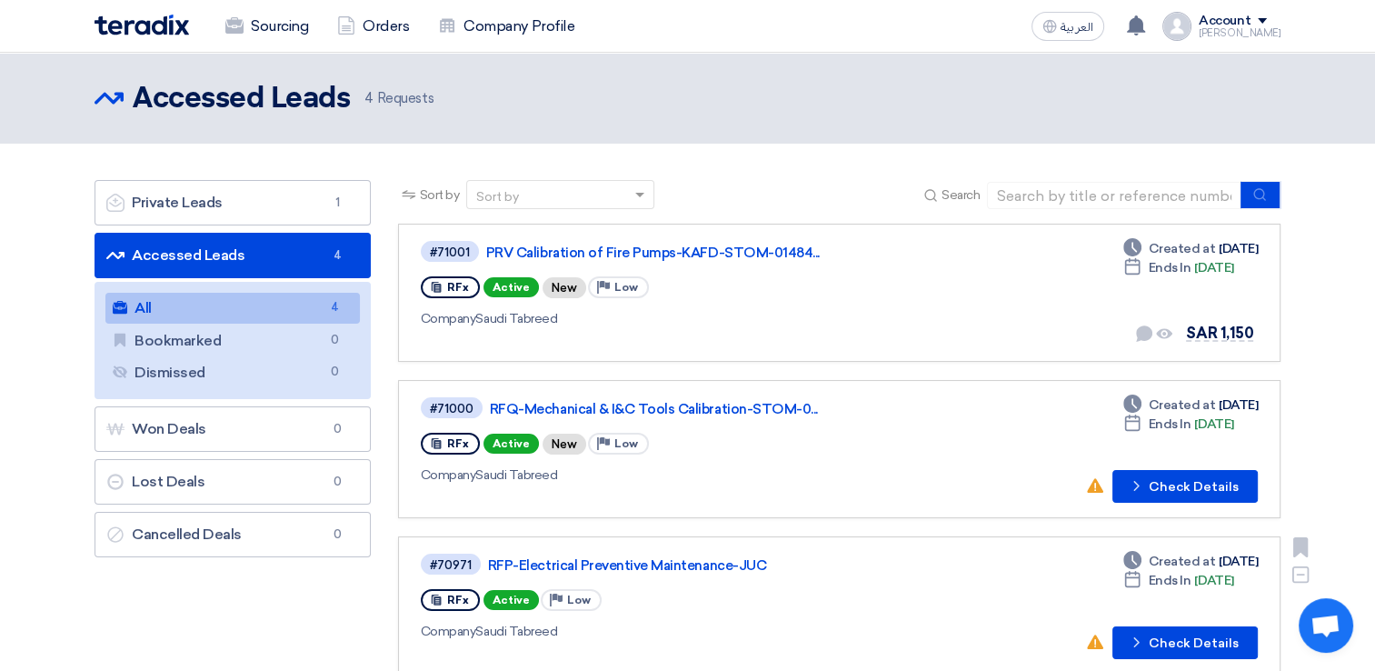
scroll to position [182, 0]
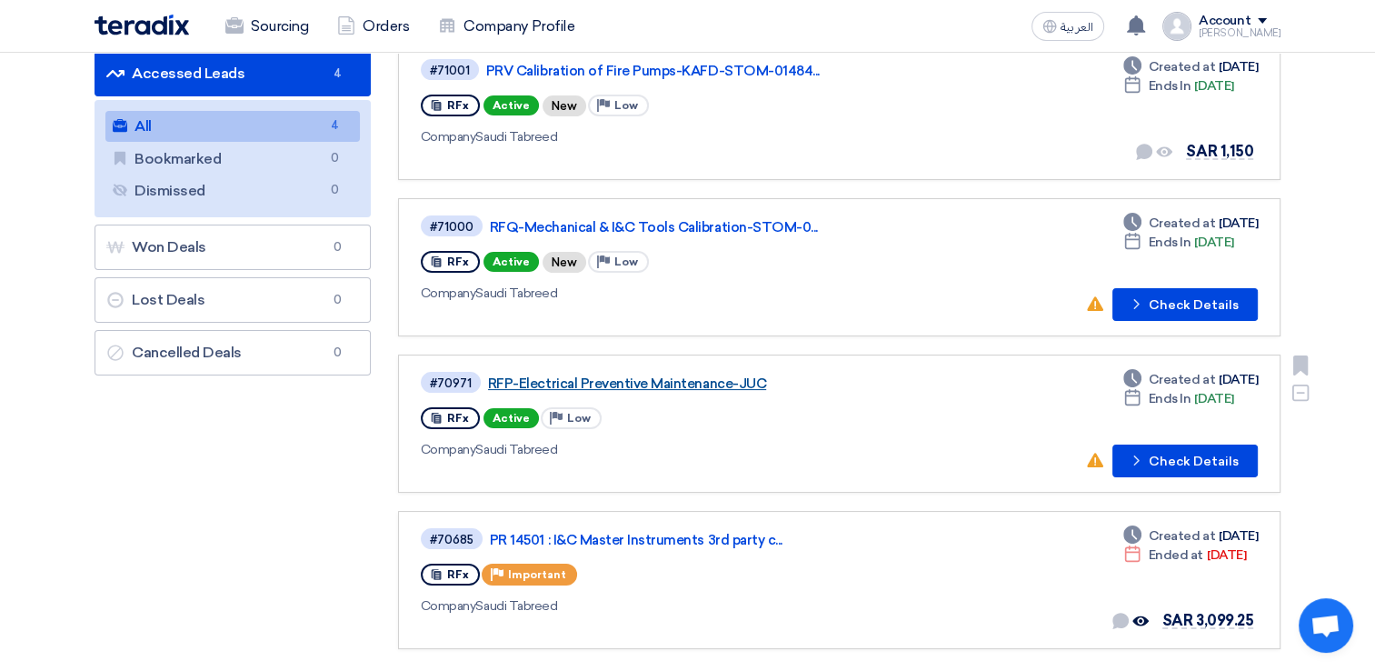
click at [733, 384] on link "RFP-Electrical Preventive Maintenance-JUC" at bounding box center [715, 383] width 454 height 16
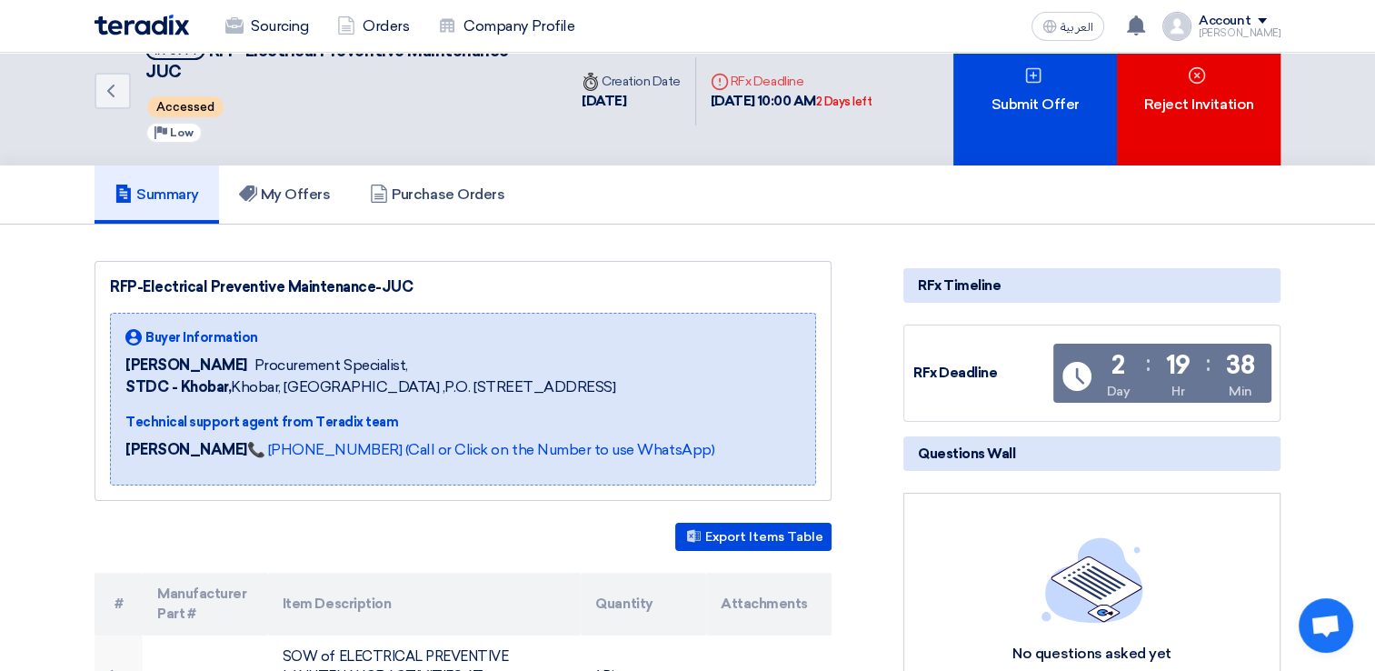
scroll to position [545, 0]
